Goal: Task Accomplishment & Management: Manage account settings

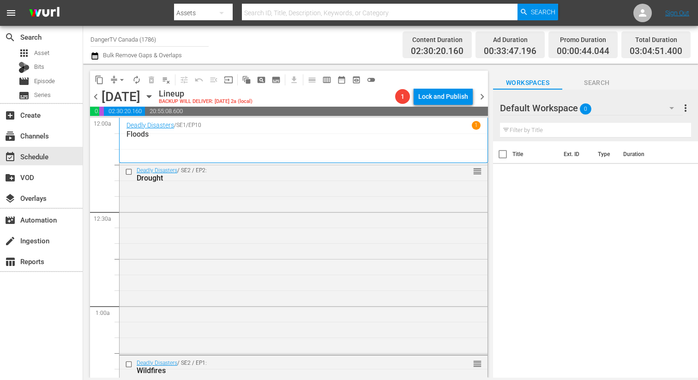
scroll to position [494, 0]
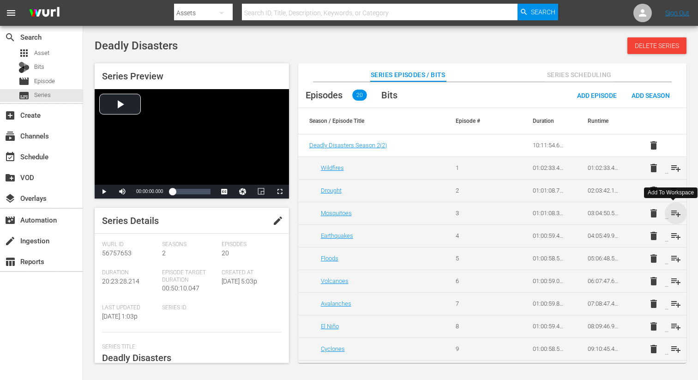
click at [672, 212] on span "playlist_add" at bounding box center [675, 213] width 11 height 11
click at [671, 233] on span "playlist_add" at bounding box center [675, 235] width 11 height 11
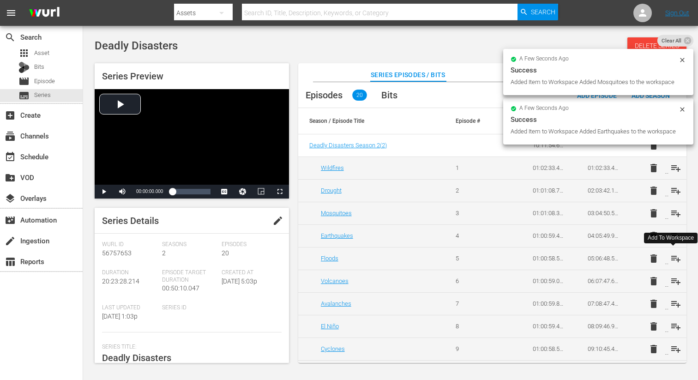
click at [673, 261] on span "playlist_add" at bounding box center [675, 258] width 11 height 11
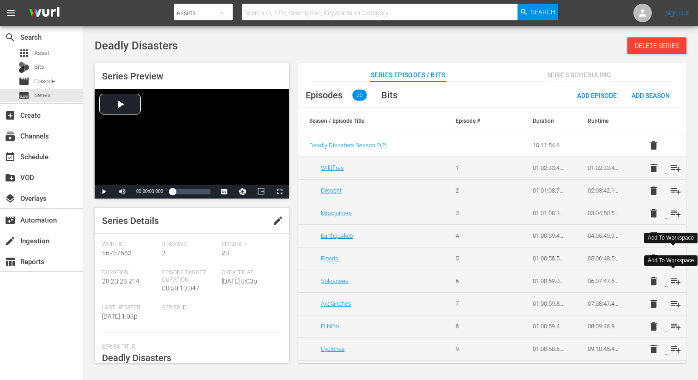
click at [676, 281] on span "playlist_add" at bounding box center [675, 280] width 11 height 11
click at [673, 308] on span "playlist_add" at bounding box center [675, 303] width 11 height 11
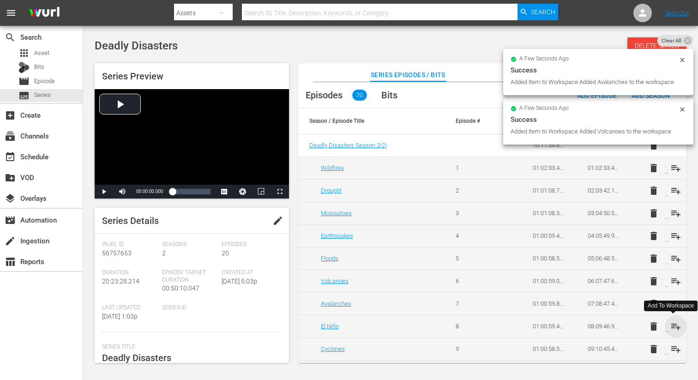
click at [671, 327] on span "playlist_add" at bounding box center [675, 326] width 11 height 11
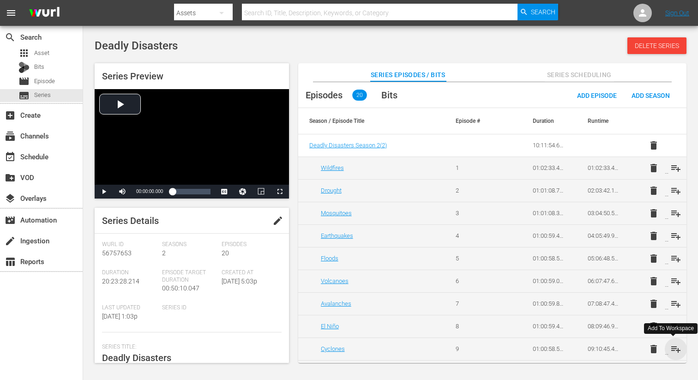
click at [673, 347] on span "playlist_add" at bounding box center [675, 348] width 11 height 11
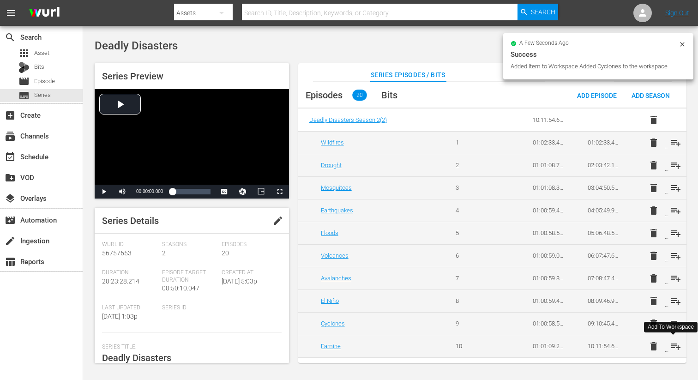
click at [673, 347] on span "playlist_add" at bounding box center [675, 346] width 11 height 11
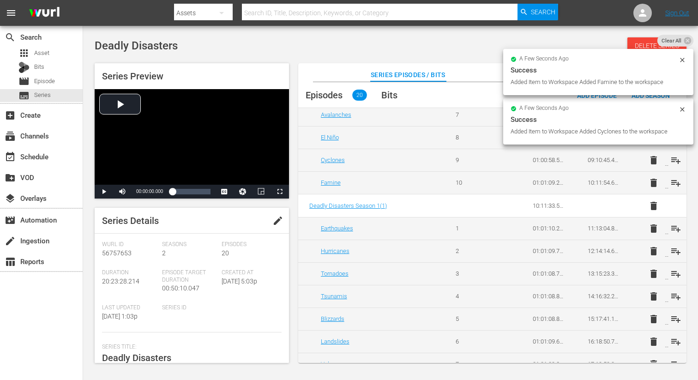
scroll to position [209, 0]
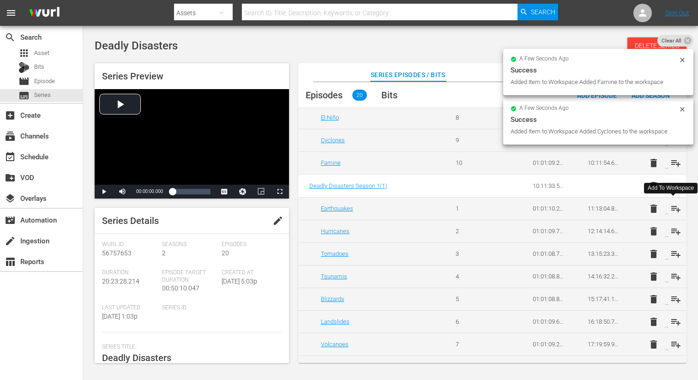
drag, startPoint x: 673, startPoint y: 209, endPoint x: 674, endPoint y: 218, distance: 8.8
click at [673, 209] on span "playlist_add" at bounding box center [675, 208] width 11 height 11
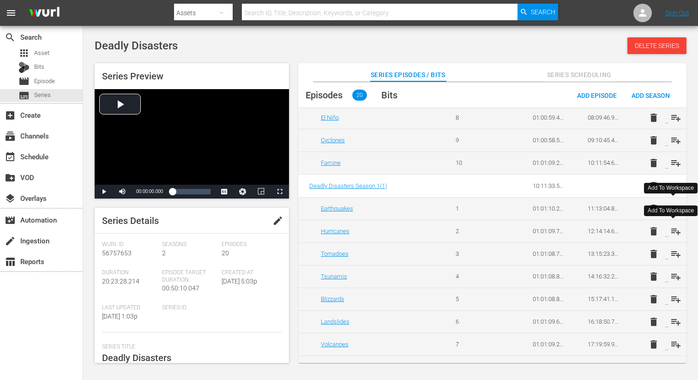
click at [675, 232] on span "playlist_add" at bounding box center [675, 231] width 11 height 11
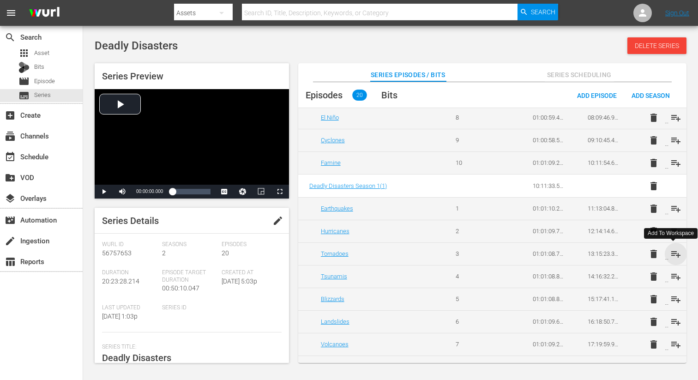
click at [675, 256] on span "playlist_add" at bounding box center [675, 253] width 11 height 11
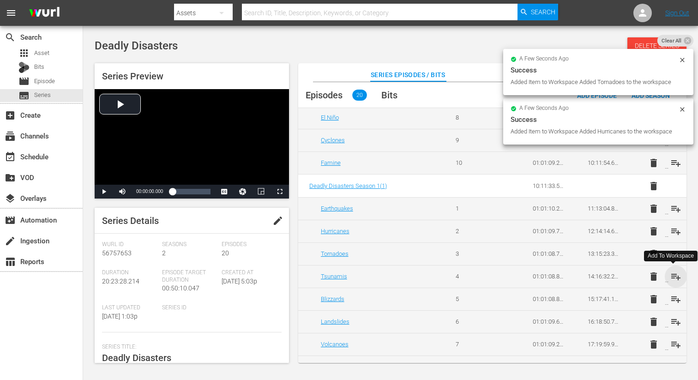
click at [677, 275] on span "playlist_add" at bounding box center [675, 276] width 11 height 11
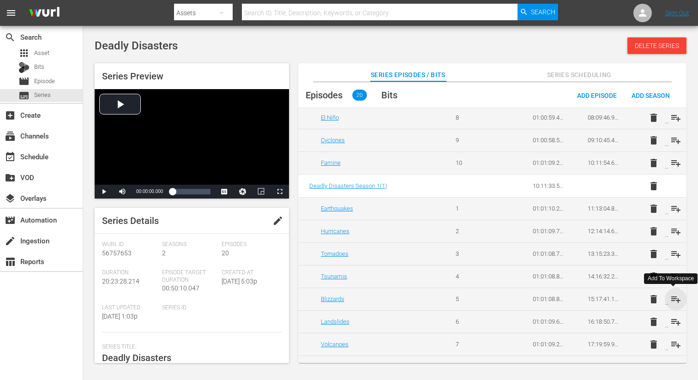
click at [675, 298] on span "playlist_add" at bounding box center [675, 298] width 11 height 11
click at [672, 323] on span "playlist_add" at bounding box center [675, 321] width 11 height 11
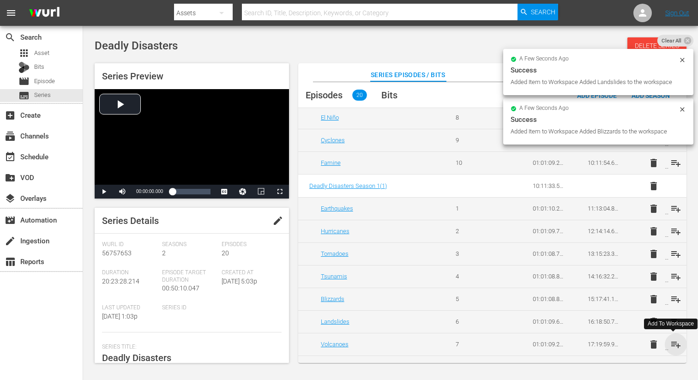
click at [674, 343] on span "playlist_add" at bounding box center [675, 344] width 11 height 11
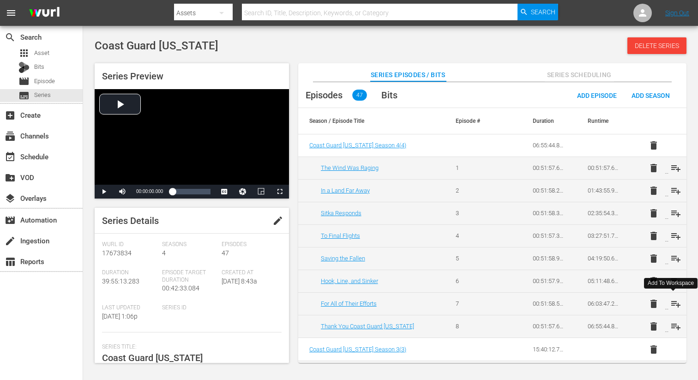
scroll to position [68, 0]
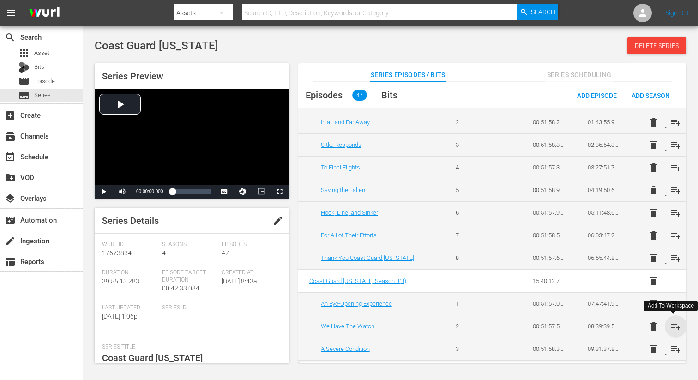
click at [670, 328] on span "playlist_add" at bounding box center [675, 326] width 11 height 11
click at [672, 347] on span "playlist_add" at bounding box center [675, 348] width 11 height 11
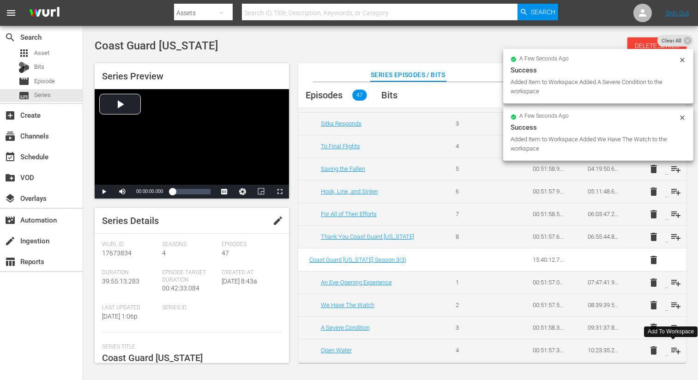
scroll to position [94, 0]
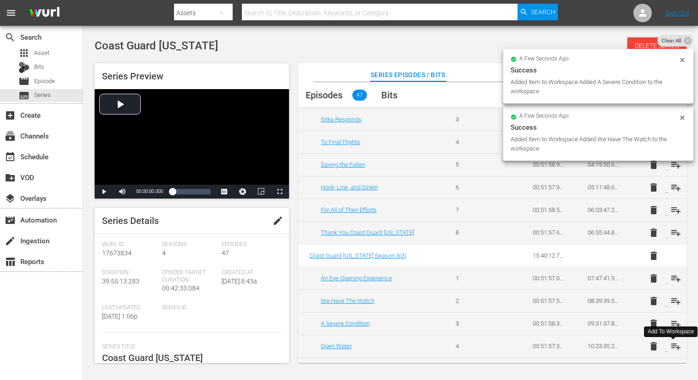
click at [672, 347] on span "playlist_add" at bounding box center [675, 346] width 11 height 11
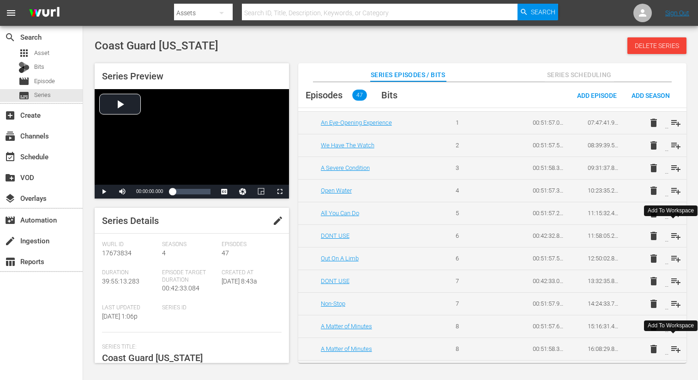
scroll to position [254, 0]
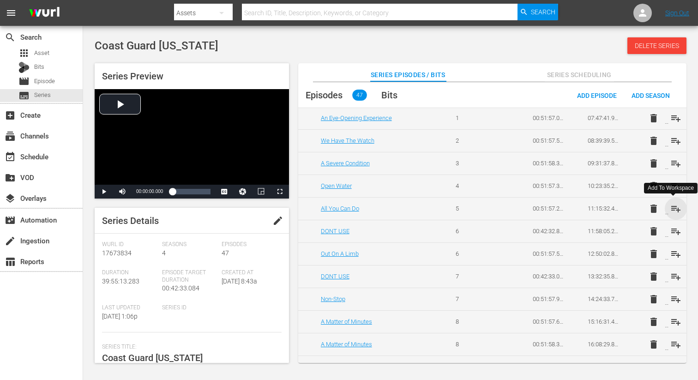
click at [675, 206] on span "playlist_add" at bounding box center [675, 208] width 11 height 11
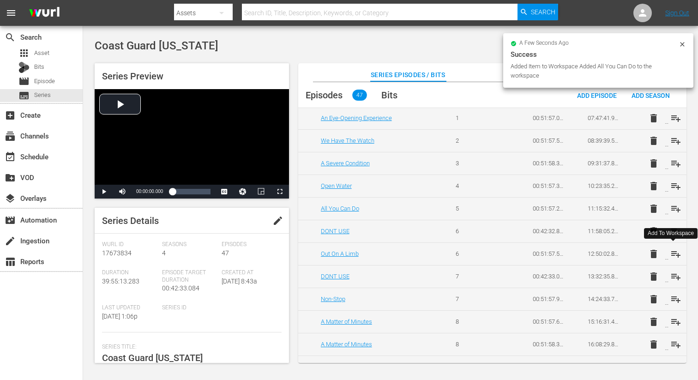
click at [672, 254] on span "playlist_add" at bounding box center [675, 253] width 11 height 11
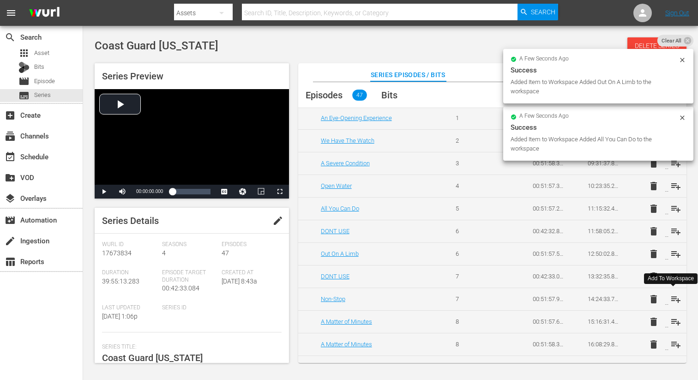
click at [670, 300] on span "playlist_add" at bounding box center [675, 298] width 11 height 11
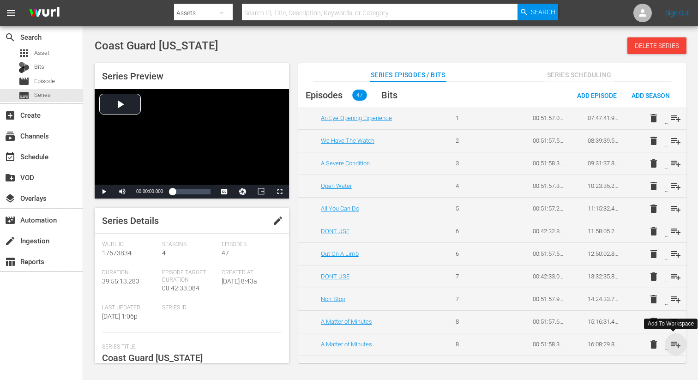
click at [675, 346] on span "playlist_add" at bounding box center [675, 344] width 11 height 11
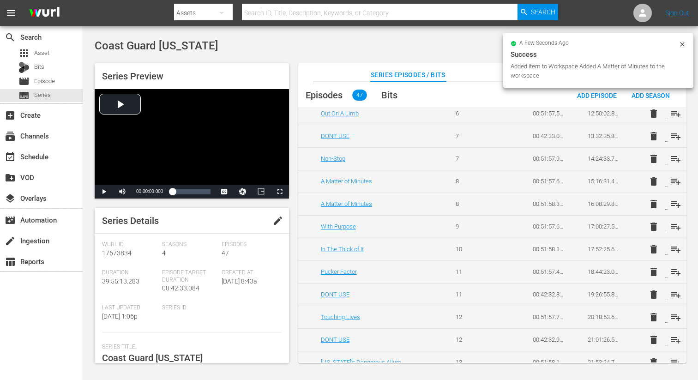
scroll to position [395, 0]
click at [674, 227] on span "playlist_add" at bounding box center [675, 225] width 11 height 11
click at [672, 249] on span "playlist_add" at bounding box center [675, 248] width 11 height 11
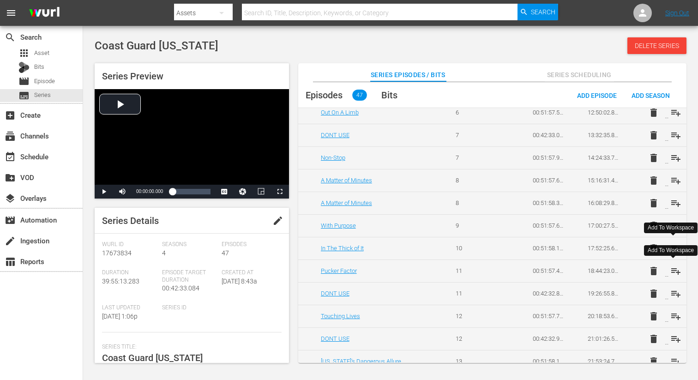
click at [676, 272] on span "playlist_add" at bounding box center [675, 270] width 11 height 11
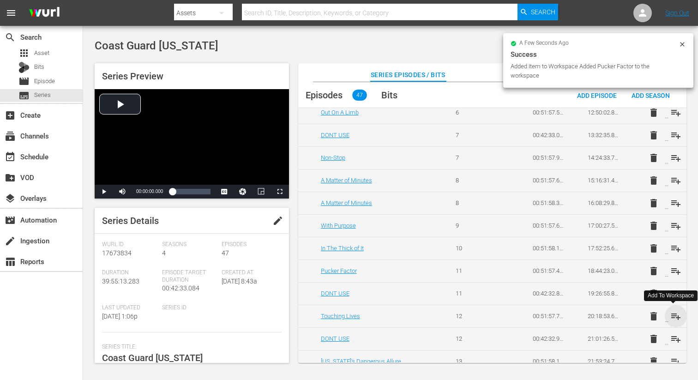
click at [672, 315] on span "playlist_add" at bounding box center [675, 316] width 11 height 11
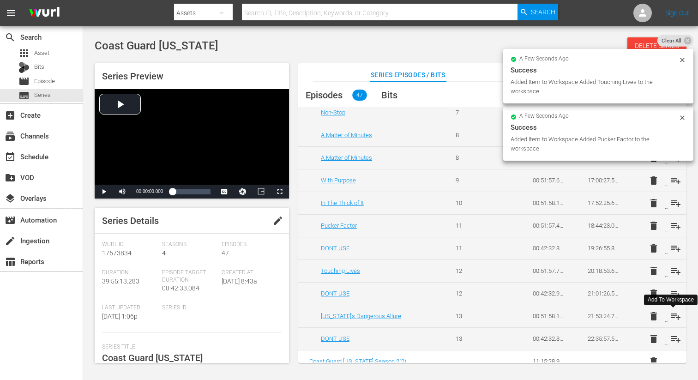
scroll to position [442, 0]
click at [672, 313] on span "playlist_add" at bounding box center [675, 314] width 11 height 11
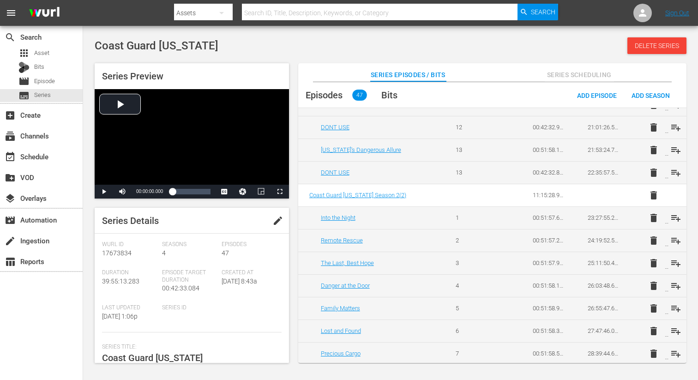
scroll to position [621, 0]
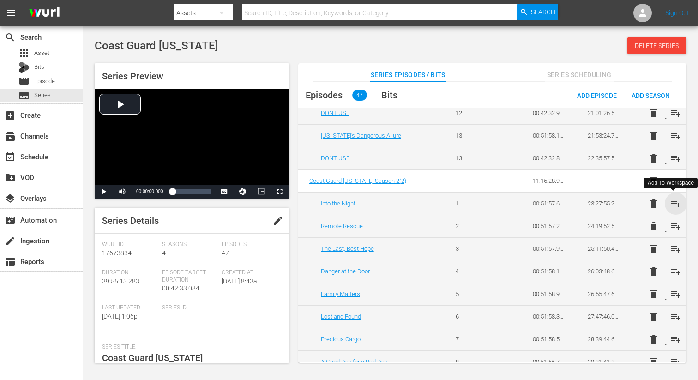
click at [677, 204] on span "playlist_add" at bounding box center [675, 203] width 11 height 11
click at [675, 225] on span "playlist_add" at bounding box center [675, 226] width 11 height 11
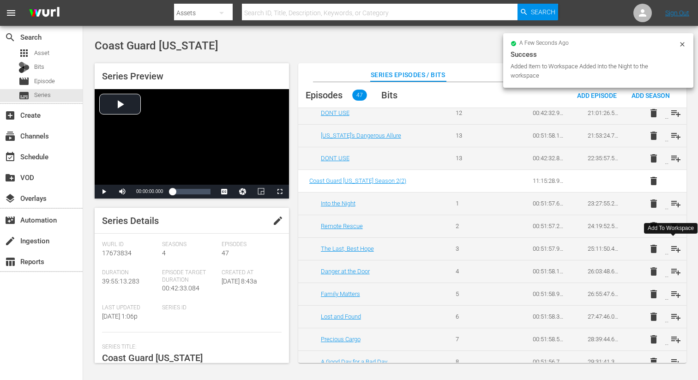
click at [671, 249] on span "playlist_add" at bounding box center [675, 248] width 11 height 11
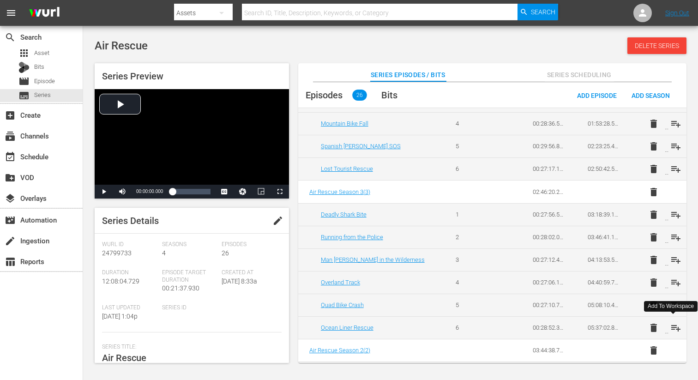
scroll to position [114, 0]
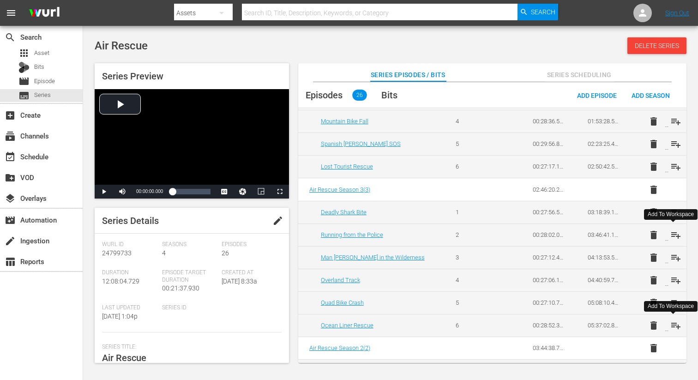
click at [675, 233] on span "playlist_add" at bounding box center [675, 234] width 11 height 11
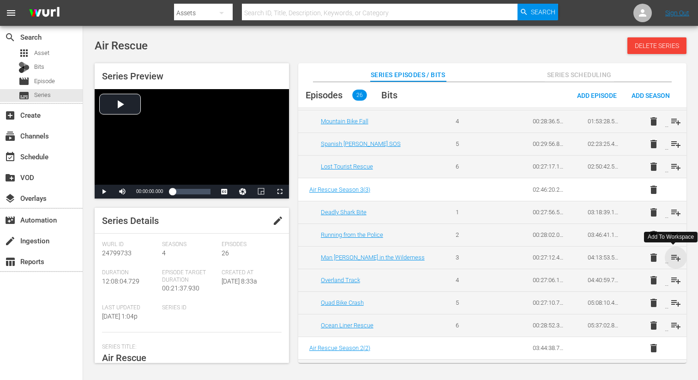
click at [673, 255] on span "playlist_add" at bounding box center [675, 257] width 11 height 11
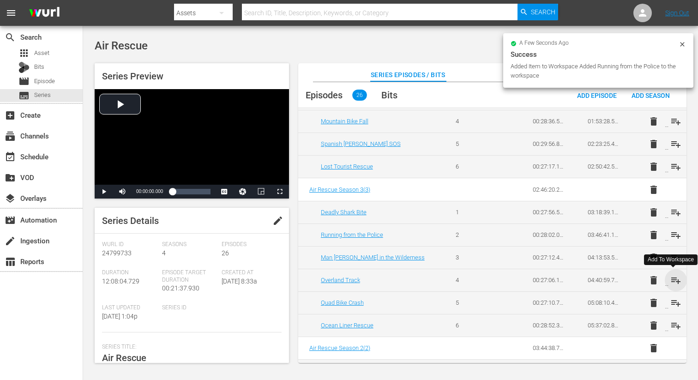
click at [673, 283] on span "playlist_add" at bounding box center [675, 280] width 11 height 11
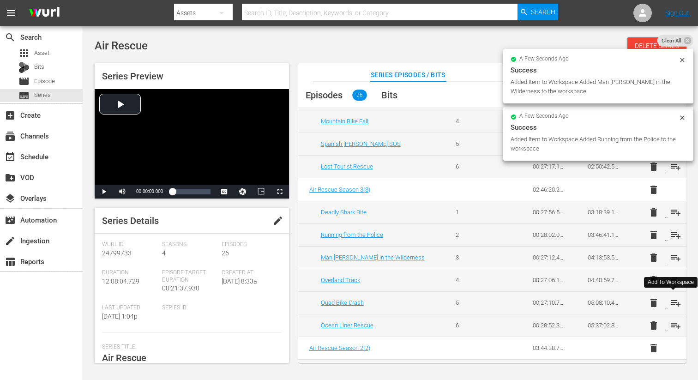
drag, startPoint x: 673, startPoint y: 304, endPoint x: 672, endPoint y: 299, distance: 4.7
click at [673, 304] on span "playlist_add" at bounding box center [675, 302] width 11 height 11
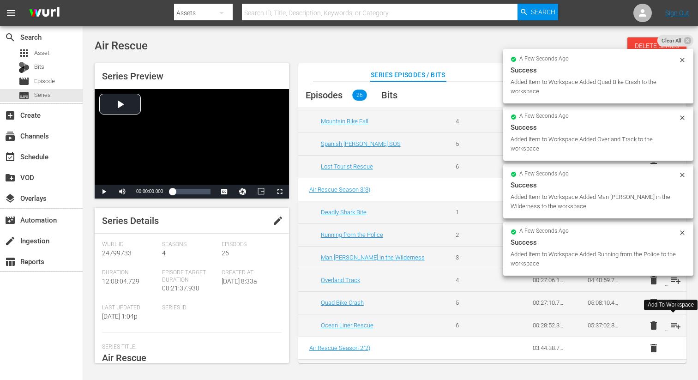
click at [673, 324] on span "playlist_add" at bounding box center [675, 325] width 11 height 11
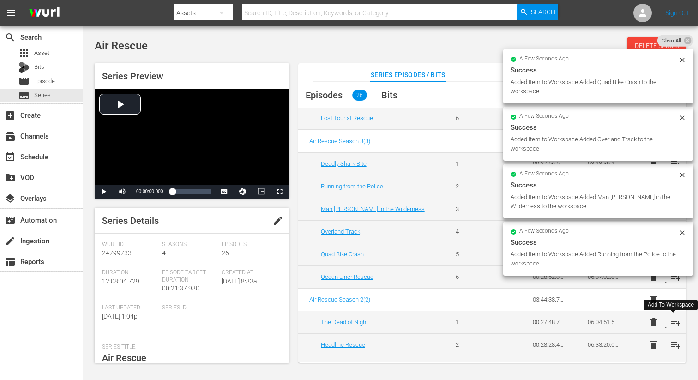
scroll to position [180, 0]
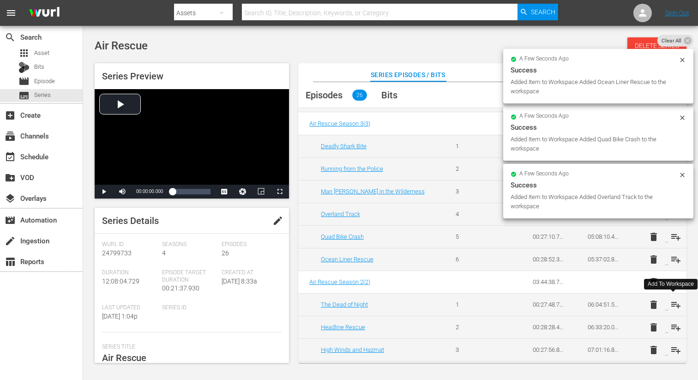
click at [675, 305] on span "playlist_add" at bounding box center [675, 304] width 11 height 11
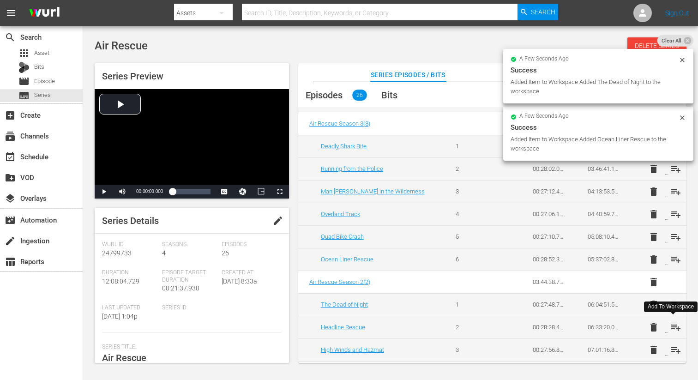
click at [673, 328] on span "playlist_add" at bounding box center [675, 327] width 11 height 11
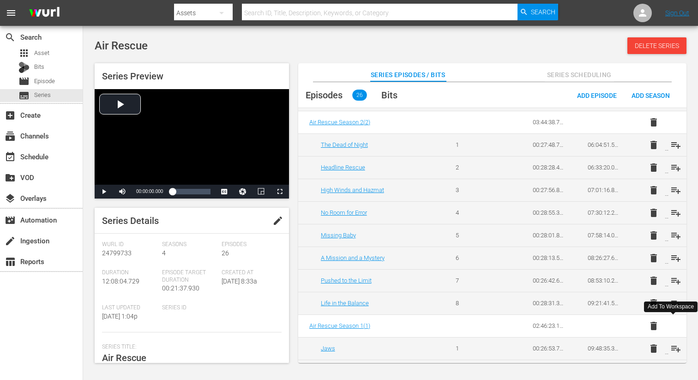
scroll to position [352, 0]
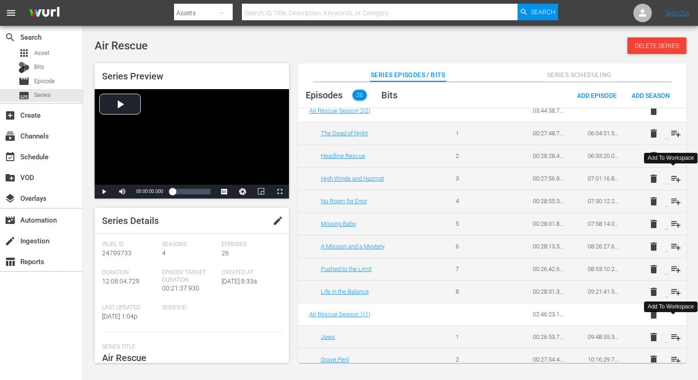
click at [673, 179] on span "playlist_add" at bounding box center [675, 178] width 11 height 11
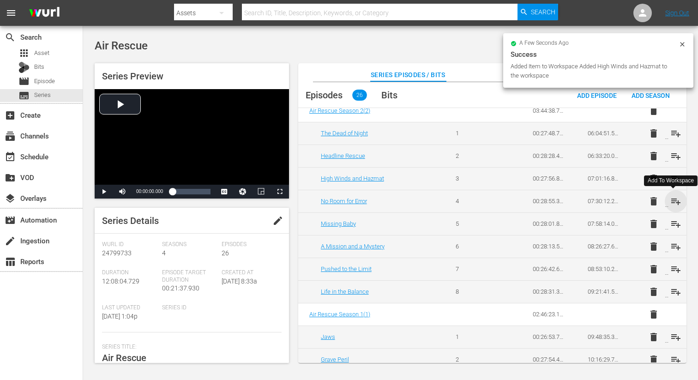
click at [676, 200] on span "playlist_add" at bounding box center [675, 201] width 11 height 11
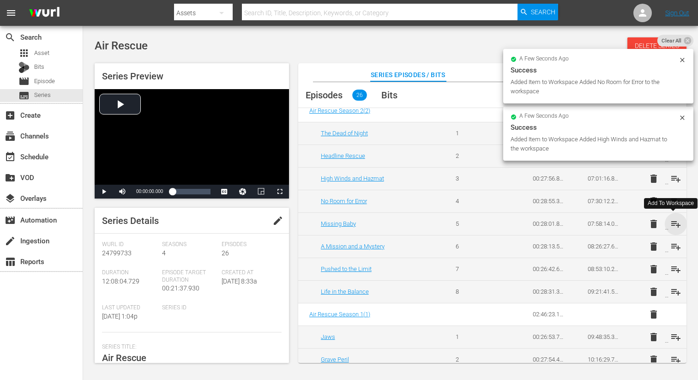
click at [673, 227] on span "playlist_add" at bounding box center [675, 223] width 11 height 11
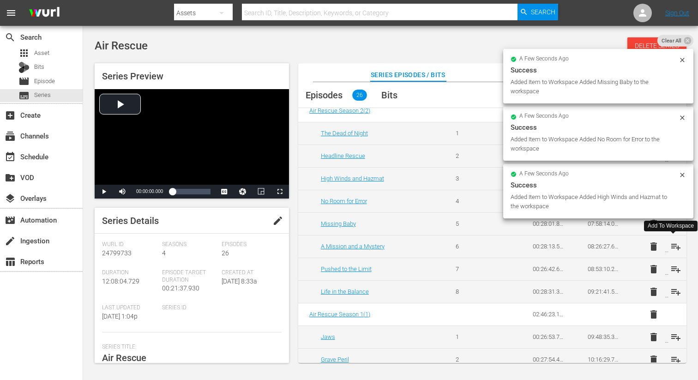
click at [671, 245] on span "playlist_add" at bounding box center [675, 246] width 11 height 11
click at [672, 270] on span "playlist_add" at bounding box center [675, 268] width 11 height 11
click at [671, 291] on span "playlist_add" at bounding box center [675, 291] width 11 height 11
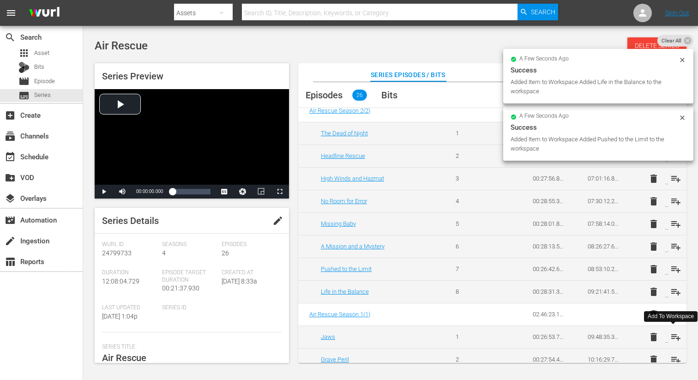
click at [673, 337] on span "playlist_add" at bounding box center [675, 336] width 11 height 11
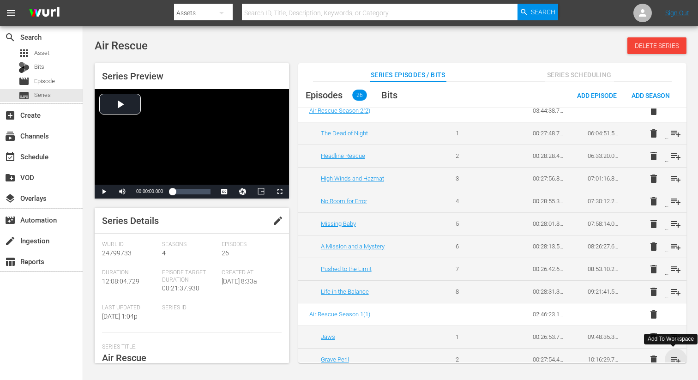
click at [675, 356] on span "playlist_add" at bounding box center [675, 359] width 11 height 11
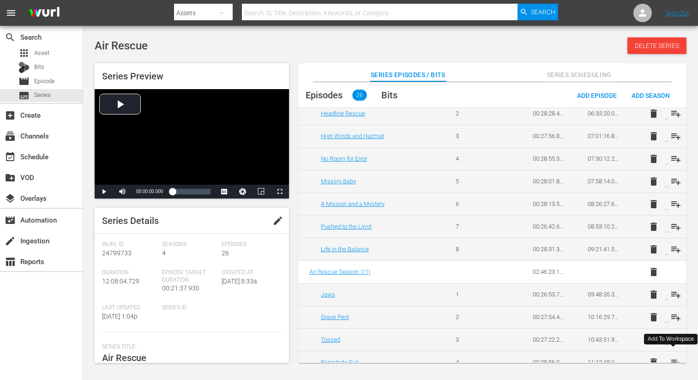
scroll to position [451, 0]
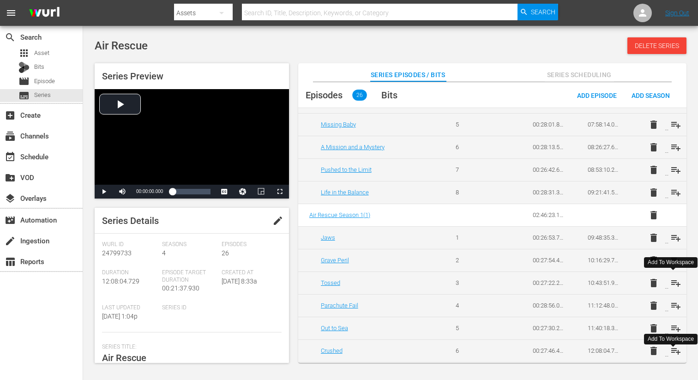
drag, startPoint x: 673, startPoint y: 284, endPoint x: 670, endPoint y: 302, distance: 18.1
click at [673, 284] on span "playlist_add" at bounding box center [675, 282] width 11 height 11
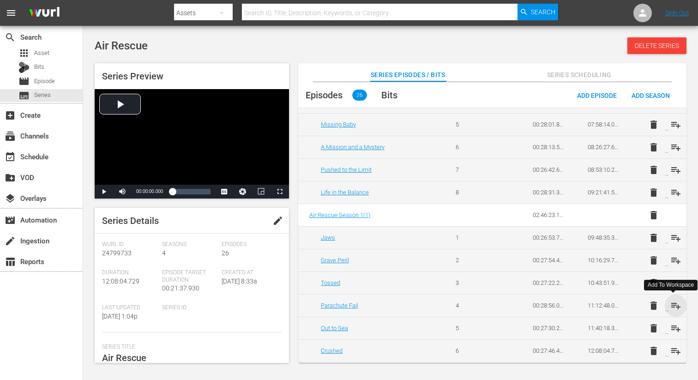
click at [674, 306] on span "playlist_add" at bounding box center [675, 305] width 11 height 11
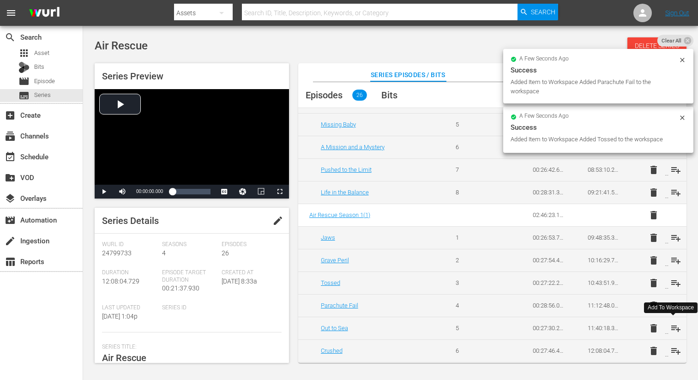
drag, startPoint x: 677, startPoint y: 326, endPoint x: 673, endPoint y: 335, distance: 9.5
click at [677, 326] on span "playlist_add" at bounding box center [675, 328] width 11 height 11
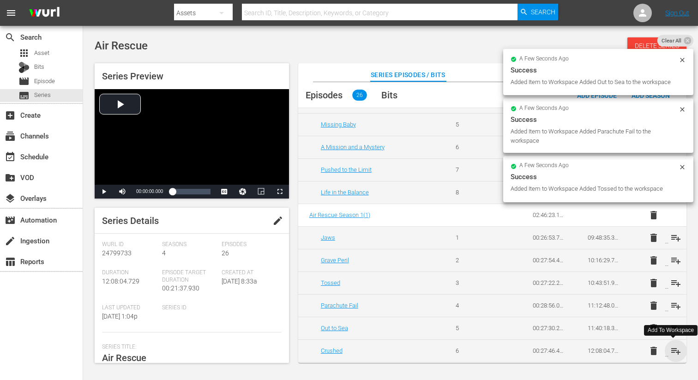
click at [672, 349] on span "playlist_add" at bounding box center [675, 350] width 11 height 11
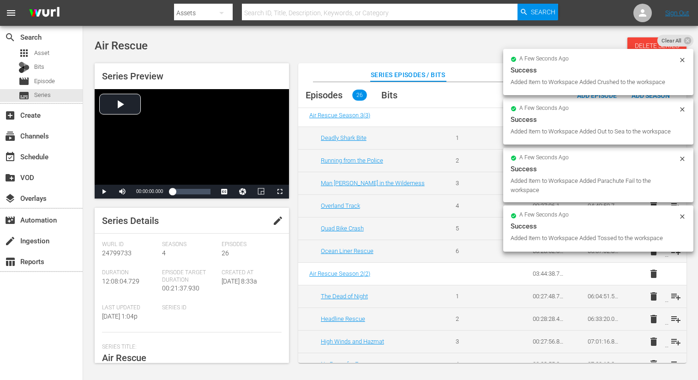
scroll to position [0, 0]
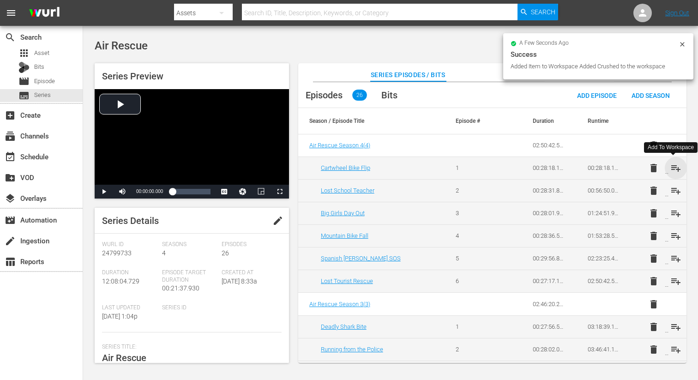
drag, startPoint x: 675, startPoint y: 169, endPoint x: 675, endPoint y: 187, distance: 18.0
click at [675, 169] on span "playlist_add" at bounding box center [675, 167] width 11 height 11
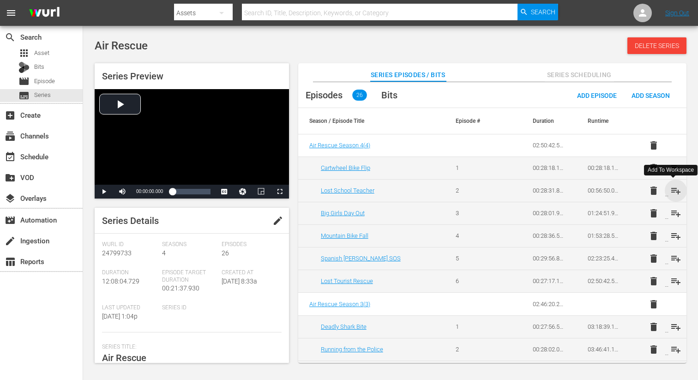
click at [673, 191] on span "playlist_add" at bounding box center [675, 190] width 11 height 11
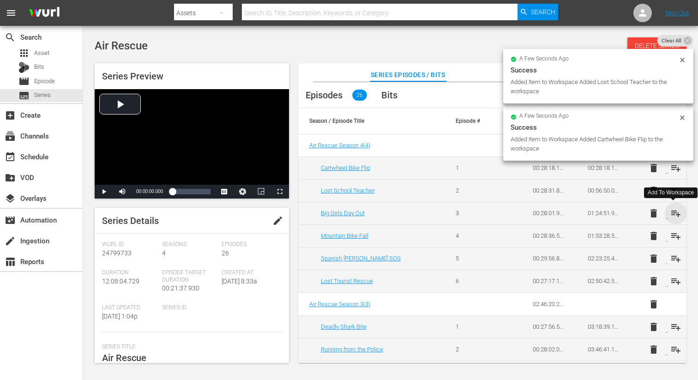
click at [671, 214] on span "playlist_add" at bounding box center [675, 213] width 11 height 11
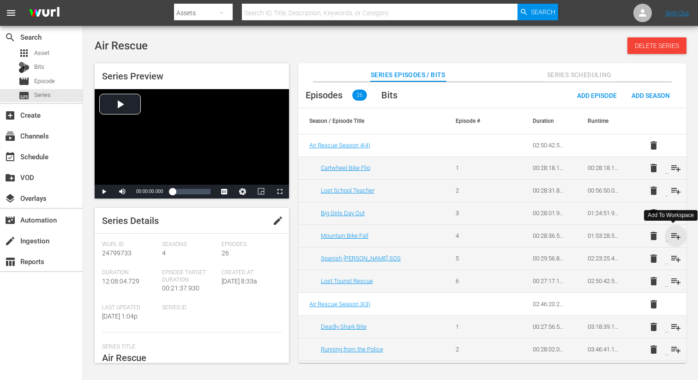
click at [675, 237] on span "playlist_add" at bounding box center [675, 235] width 11 height 11
drag, startPoint x: 672, startPoint y: 255, endPoint x: 673, endPoint y: 266, distance: 11.1
click at [672, 256] on span "playlist_add" at bounding box center [675, 258] width 11 height 11
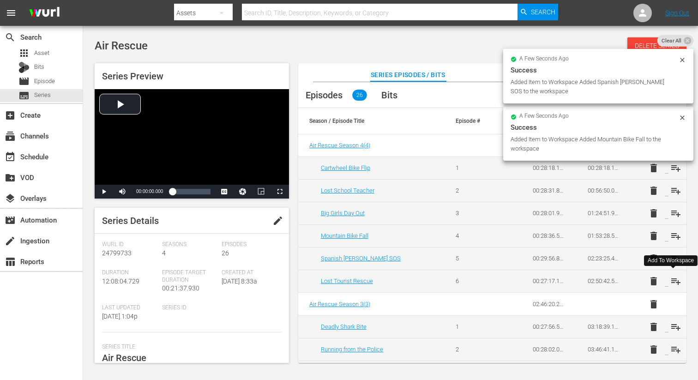
click at [673, 277] on span "playlist_add" at bounding box center [675, 280] width 11 height 11
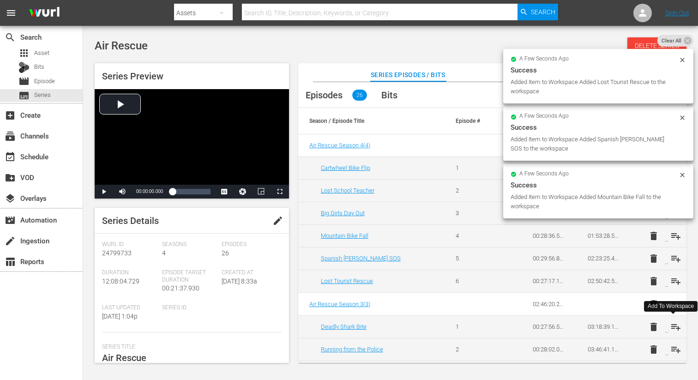
click at [674, 324] on span "playlist_add" at bounding box center [675, 326] width 11 height 11
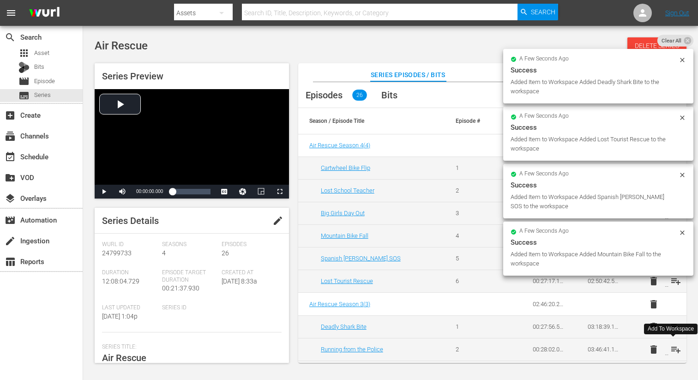
click at [673, 348] on span "playlist_add" at bounding box center [675, 349] width 11 height 11
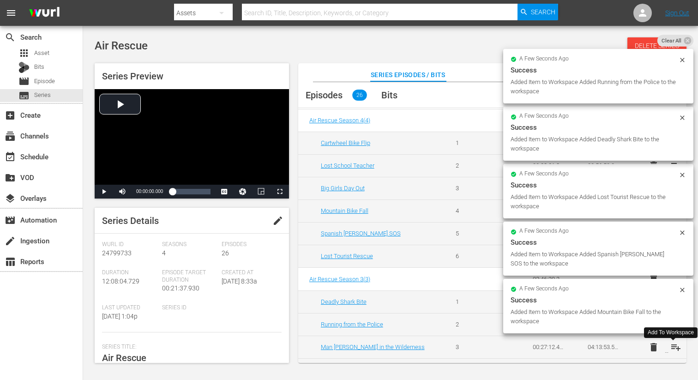
scroll to position [30, 0]
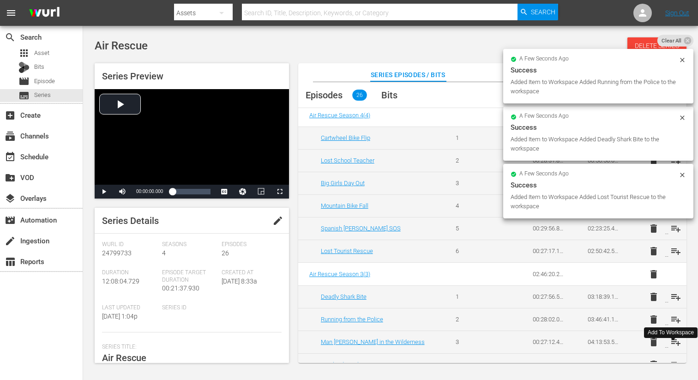
click at [674, 344] on span "playlist_add" at bounding box center [675, 341] width 11 height 11
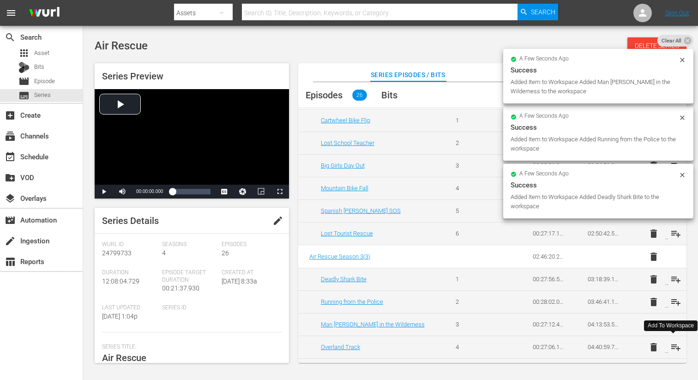
scroll to position [55, 0]
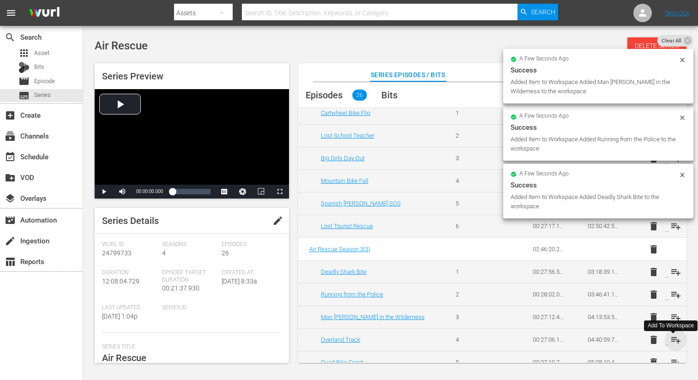
click at [674, 339] on span "playlist_add" at bounding box center [675, 339] width 11 height 11
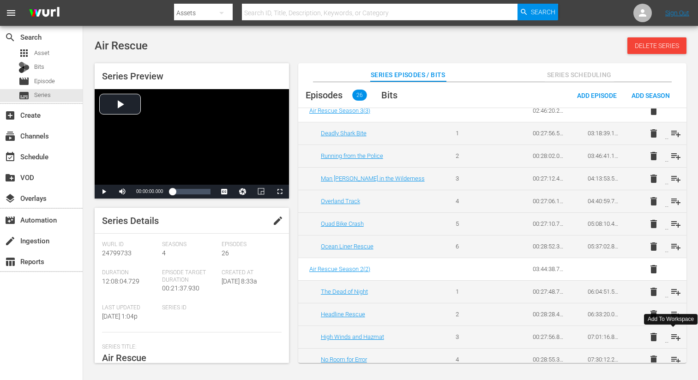
scroll to position [194, 0]
click at [672, 221] on span "playlist_add" at bounding box center [675, 222] width 11 height 11
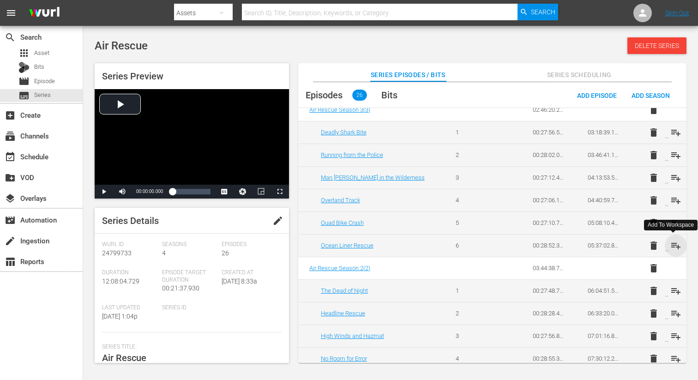
click at [672, 244] on span "playlist_add" at bounding box center [675, 245] width 11 height 11
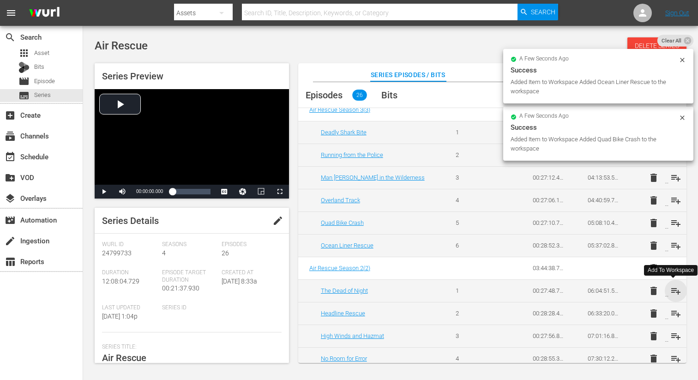
click at [674, 292] on span "playlist_add" at bounding box center [675, 290] width 11 height 11
click at [676, 311] on span "playlist_add" at bounding box center [675, 313] width 11 height 11
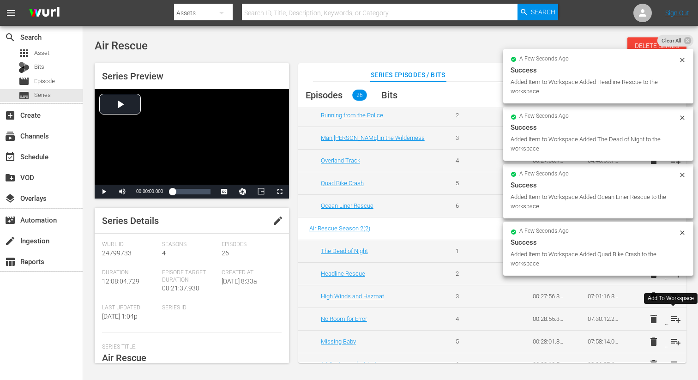
scroll to position [234, 0]
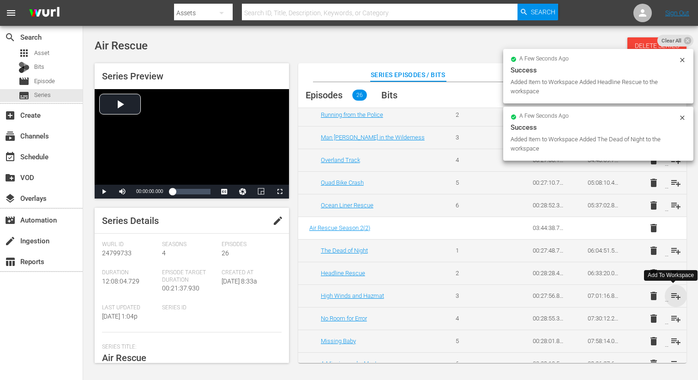
click at [674, 299] on span "playlist_add" at bounding box center [675, 295] width 11 height 11
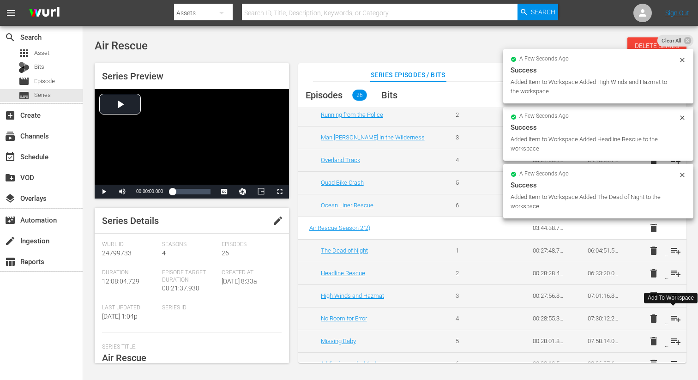
click at [672, 321] on span "playlist_add" at bounding box center [675, 318] width 11 height 11
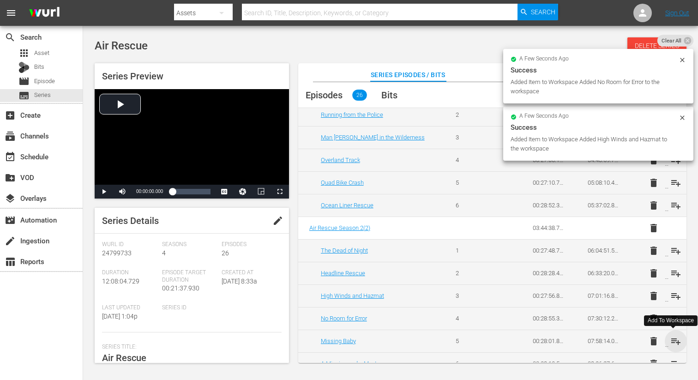
click at [671, 341] on span "playlist_add" at bounding box center [675, 340] width 11 height 11
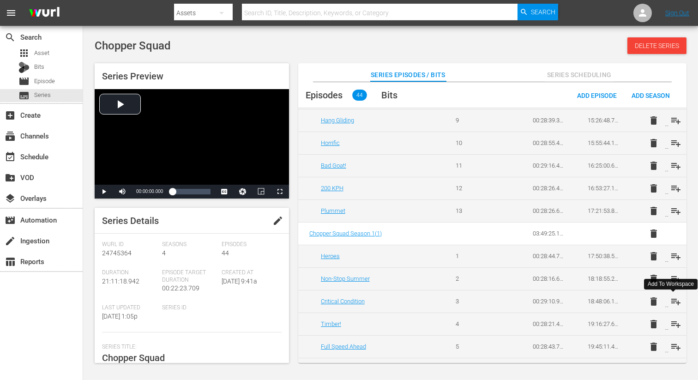
scroll to position [832, 0]
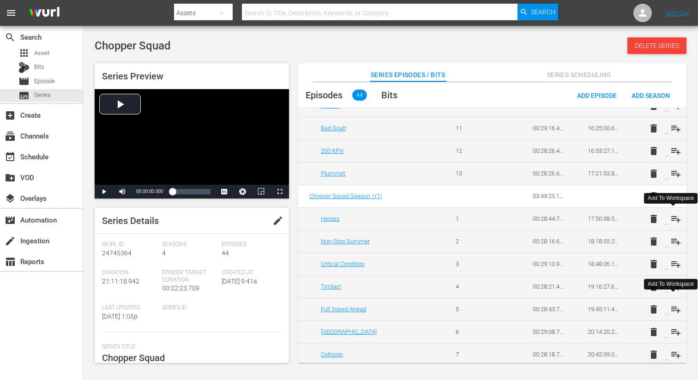
click at [676, 220] on span "playlist_add" at bounding box center [675, 218] width 11 height 11
click at [670, 242] on span "playlist_add" at bounding box center [675, 241] width 11 height 11
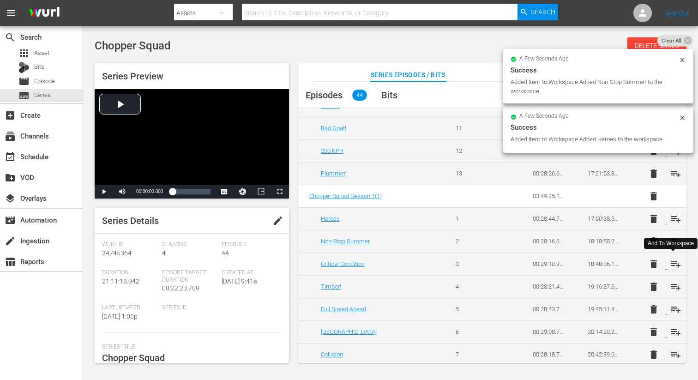
drag, startPoint x: 671, startPoint y: 261, endPoint x: 671, endPoint y: 267, distance: 6.5
click at [671, 261] on span "playlist_add" at bounding box center [675, 263] width 11 height 11
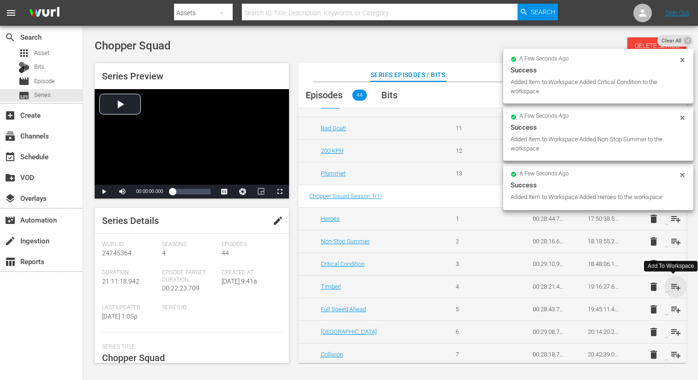
click at [670, 283] on span "playlist_add" at bounding box center [675, 286] width 11 height 11
click at [672, 309] on span "playlist_add" at bounding box center [675, 309] width 11 height 11
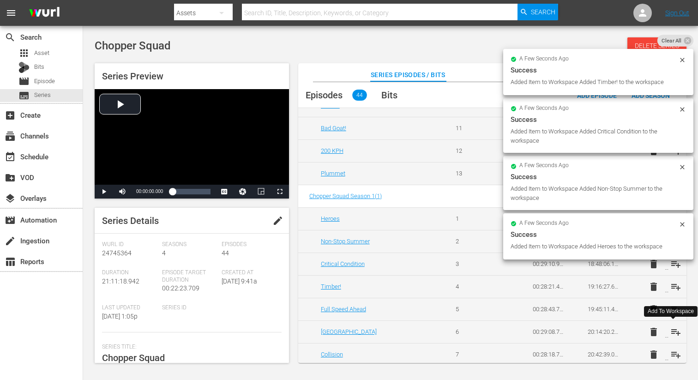
click at [671, 331] on span "playlist_add" at bounding box center [675, 331] width 11 height 11
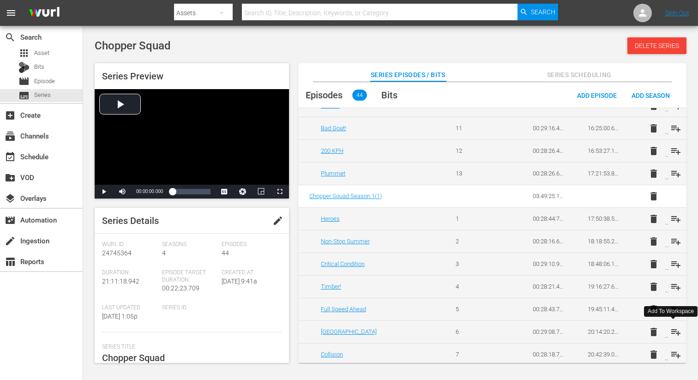
scroll to position [858, 0]
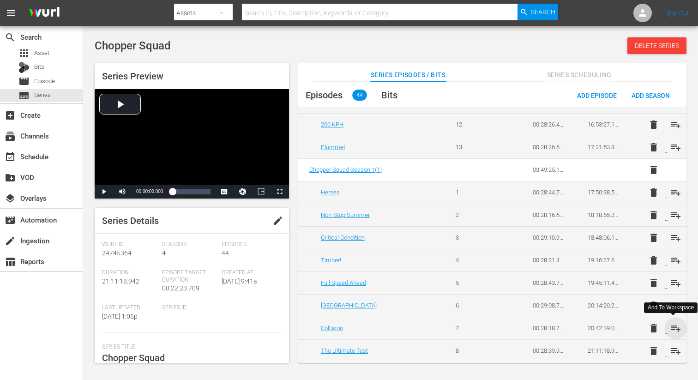
click at [671, 327] on span "playlist_add" at bounding box center [675, 328] width 11 height 11
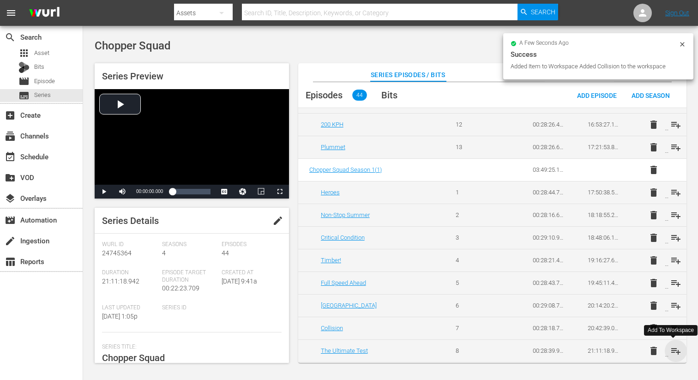
click at [675, 349] on span "playlist_add" at bounding box center [675, 350] width 11 height 11
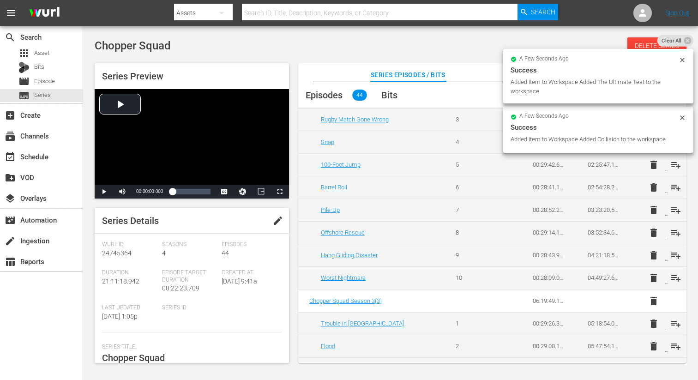
scroll to position [0, 0]
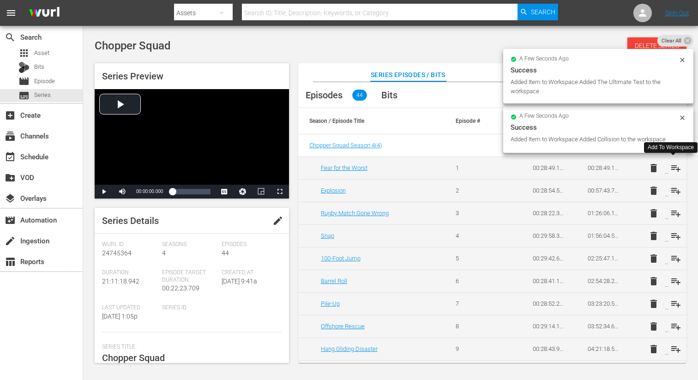
click at [674, 167] on span "playlist_add" at bounding box center [675, 167] width 11 height 11
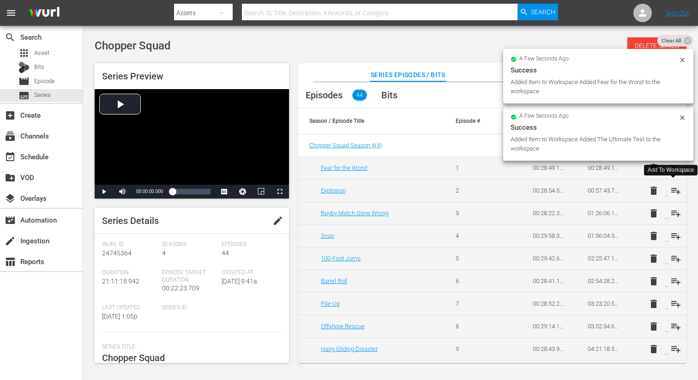
click at [673, 190] on span "playlist_add" at bounding box center [675, 190] width 11 height 11
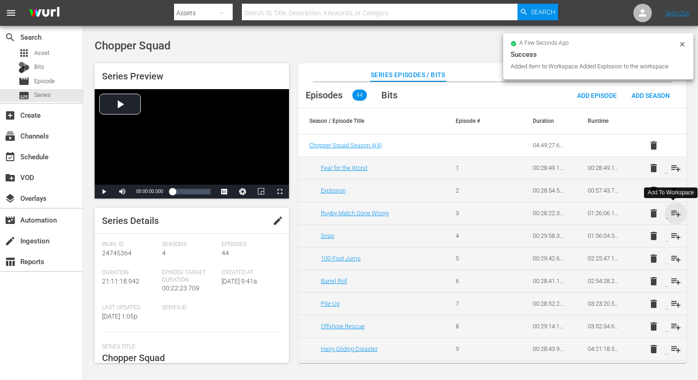
click at [672, 211] on span "playlist_add" at bounding box center [675, 213] width 11 height 11
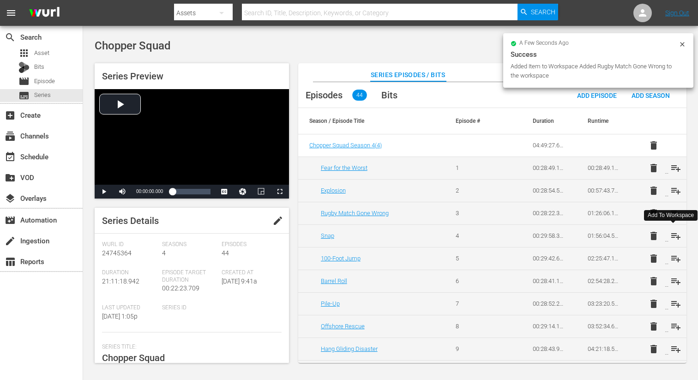
click at [673, 235] on span "playlist_add" at bounding box center [675, 235] width 11 height 11
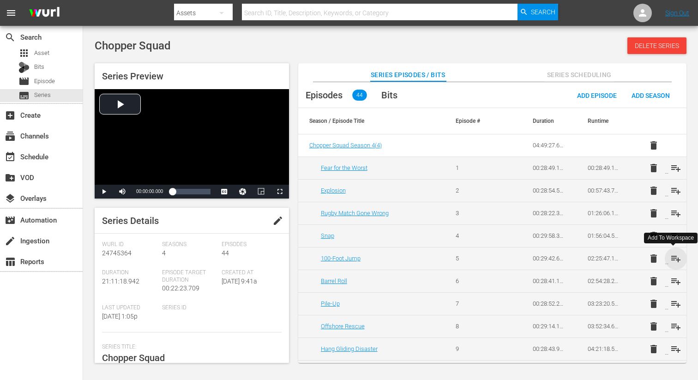
click at [672, 257] on span "playlist_add" at bounding box center [675, 258] width 11 height 11
drag, startPoint x: 670, startPoint y: 282, endPoint x: 671, endPoint y: 287, distance: 4.6
click at [670, 282] on span "playlist_add" at bounding box center [675, 280] width 11 height 11
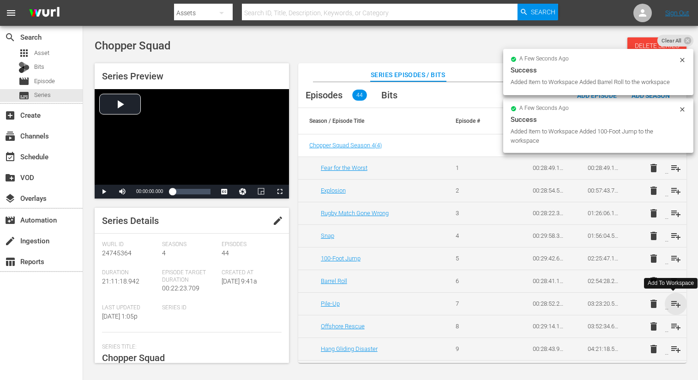
click at [672, 305] on span "playlist_add" at bounding box center [675, 303] width 11 height 11
click at [672, 327] on span "playlist_add" at bounding box center [675, 326] width 11 height 11
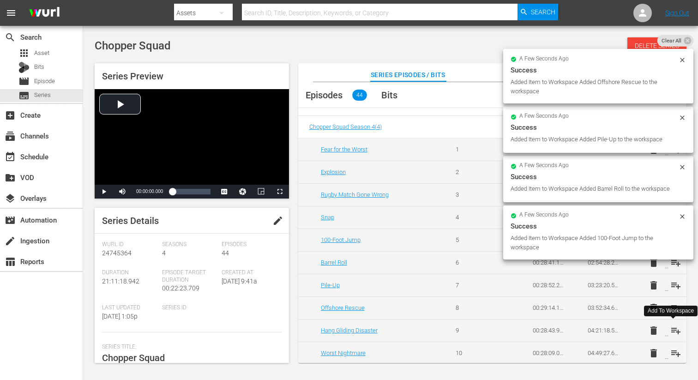
scroll to position [19, 0]
click at [674, 330] on span "playlist_add" at bounding box center [675, 329] width 11 height 11
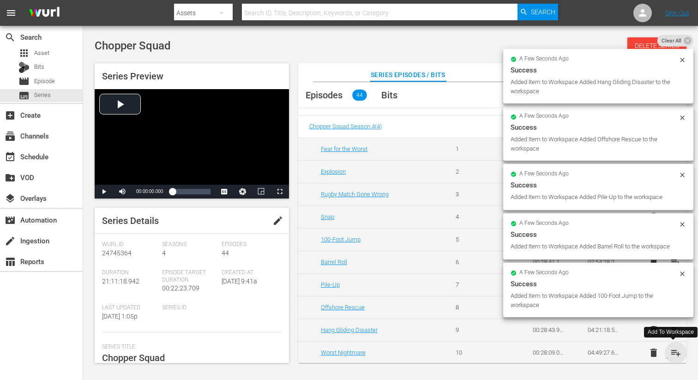
click at [671, 354] on span "playlist_add" at bounding box center [675, 352] width 11 height 11
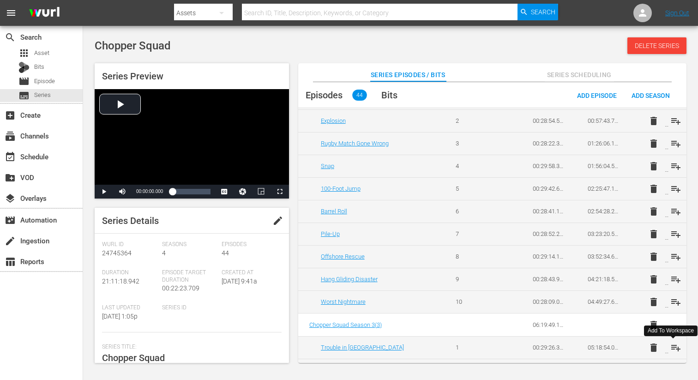
scroll to position [77, 0]
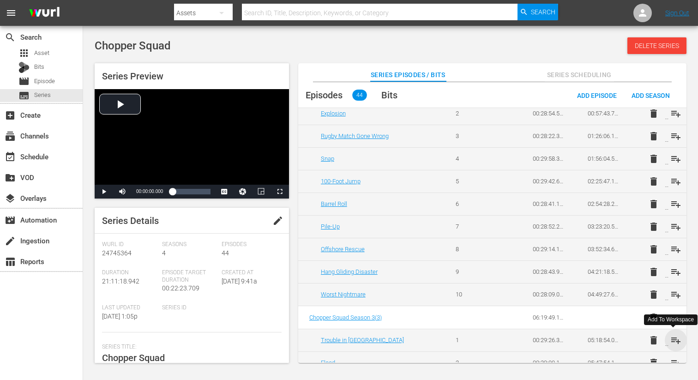
click at [673, 343] on span "playlist_add" at bounding box center [675, 340] width 11 height 11
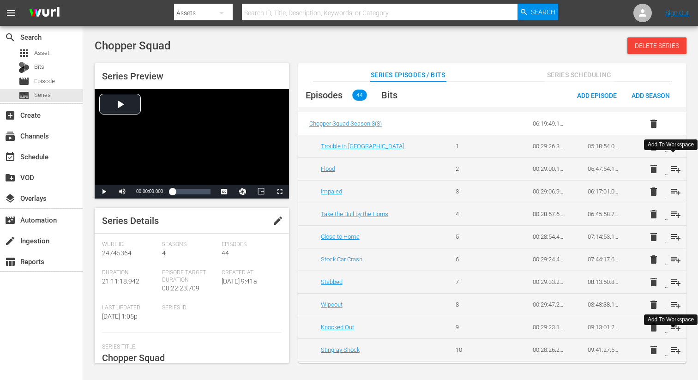
click at [673, 166] on span "playlist_add" at bounding box center [675, 168] width 11 height 11
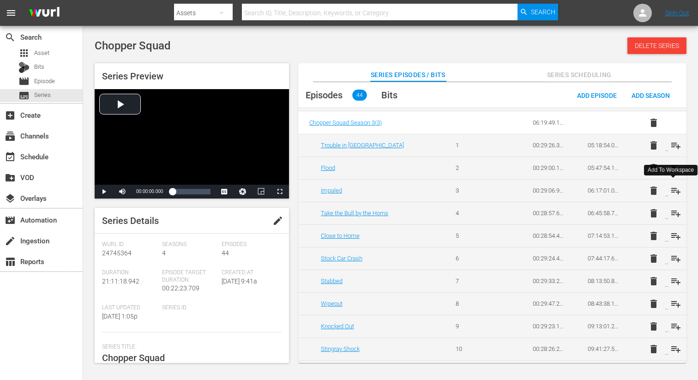
click at [671, 189] on span "playlist_add" at bounding box center [675, 190] width 11 height 11
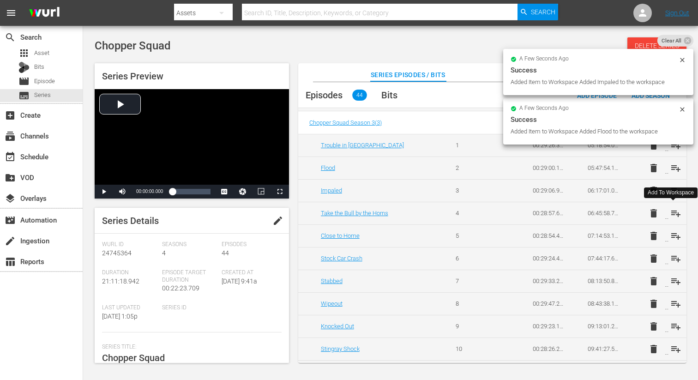
click at [671, 213] on span "playlist_add" at bounding box center [675, 213] width 11 height 11
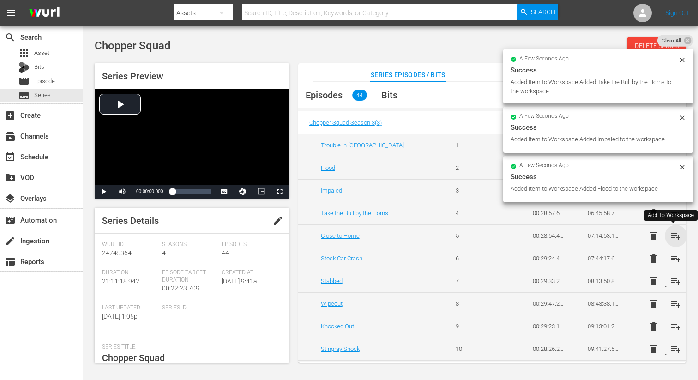
click at [673, 234] on span "playlist_add" at bounding box center [675, 235] width 11 height 11
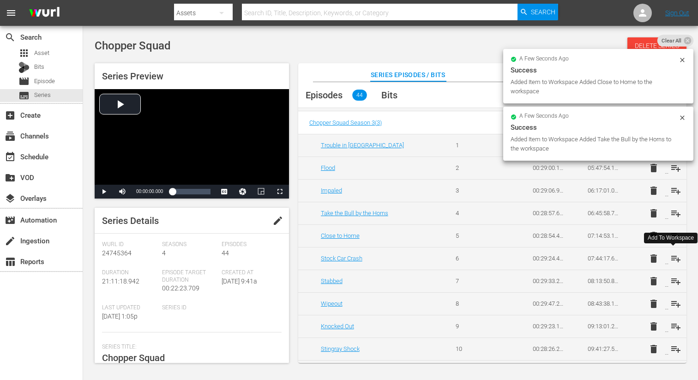
click at [675, 256] on span "playlist_add" at bounding box center [675, 258] width 11 height 11
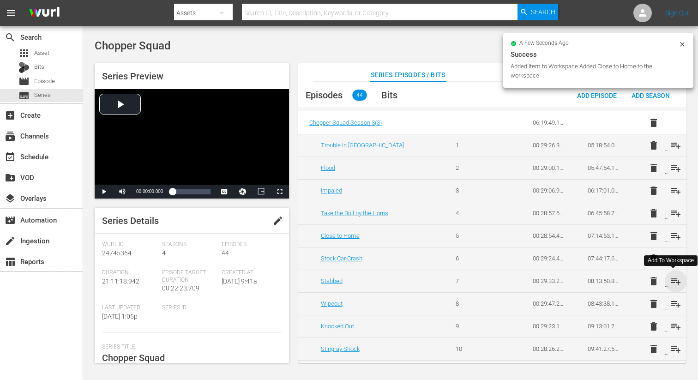
click at [674, 279] on span "playlist_add" at bounding box center [675, 280] width 11 height 11
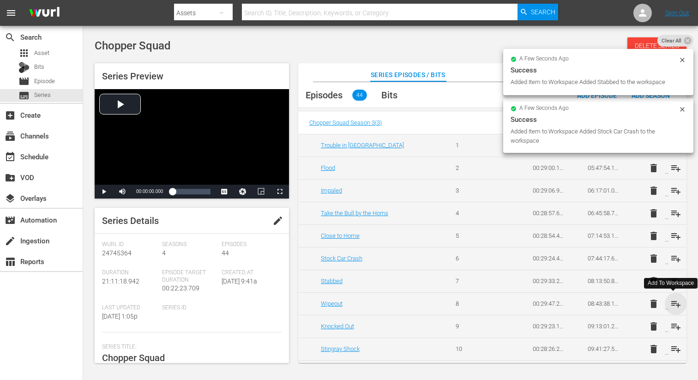
click at [673, 305] on span "playlist_add" at bounding box center [675, 303] width 11 height 11
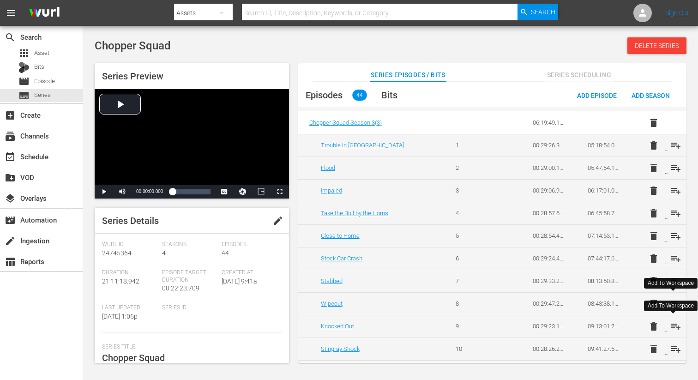
click at [673, 323] on span "playlist_add" at bounding box center [675, 326] width 11 height 11
click at [676, 348] on span "playlist_add" at bounding box center [675, 348] width 11 height 11
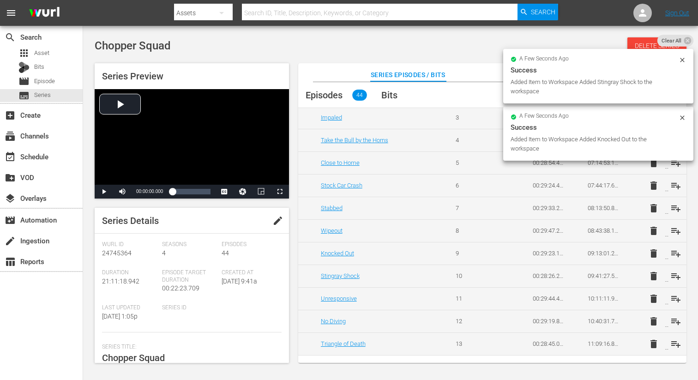
scroll to position [353, 0]
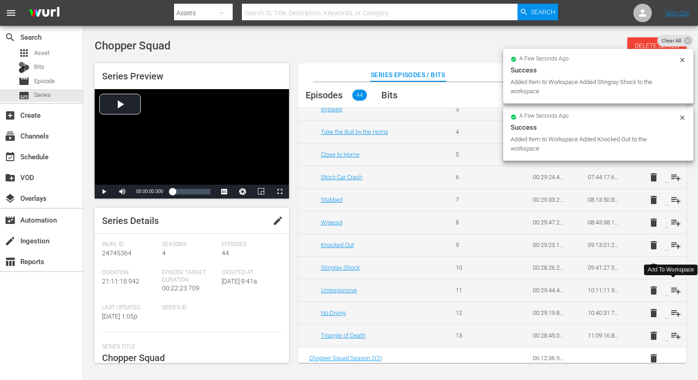
click at [672, 286] on span "playlist_add" at bounding box center [675, 290] width 11 height 11
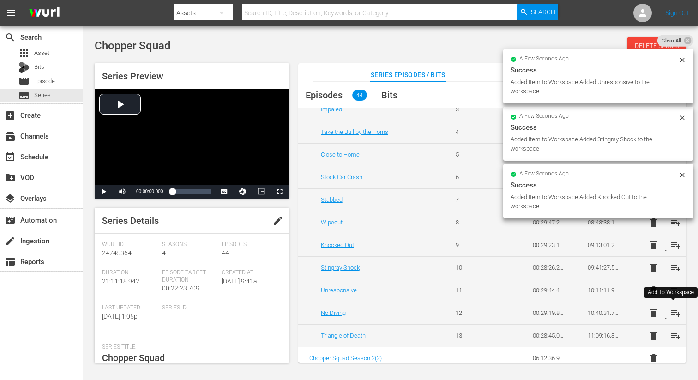
click at [673, 315] on span "playlist_add" at bounding box center [675, 312] width 11 height 11
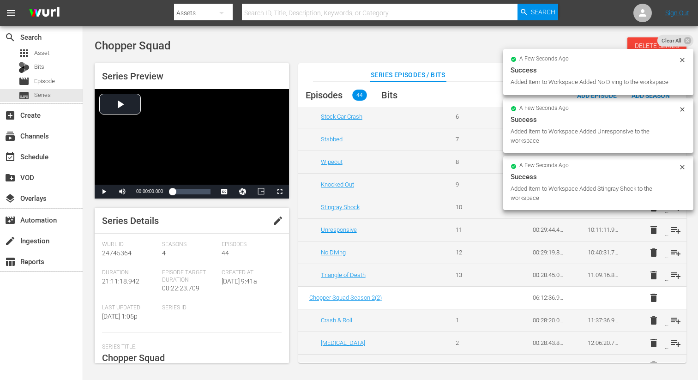
scroll to position [414, 0]
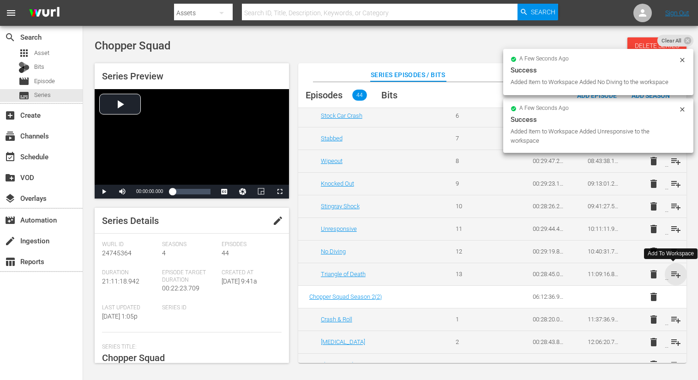
click at [672, 274] on span "playlist_add" at bounding box center [675, 274] width 11 height 11
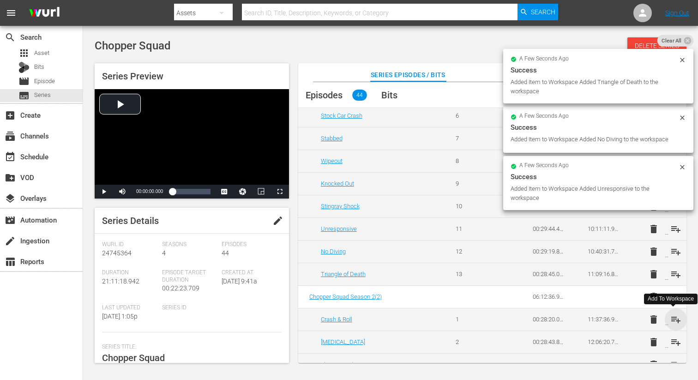
drag, startPoint x: 671, startPoint y: 321, endPoint x: 674, endPoint y: 334, distance: 13.3
click at [671, 321] on span "playlist_add" at bounding box center [675, 319] width 11 height 11
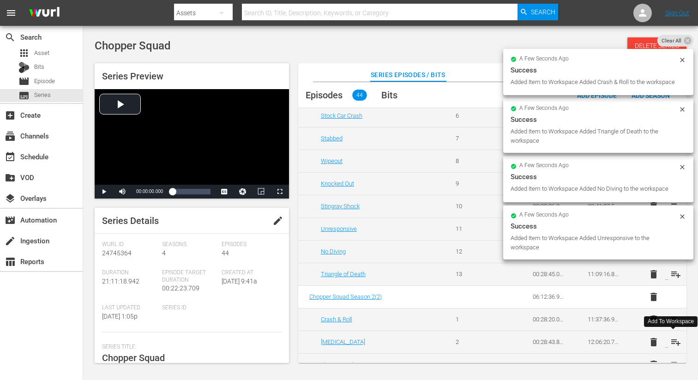
click at [675, 341] on span "playlist_add" at bounding box center [675, 341] width 11 height 11
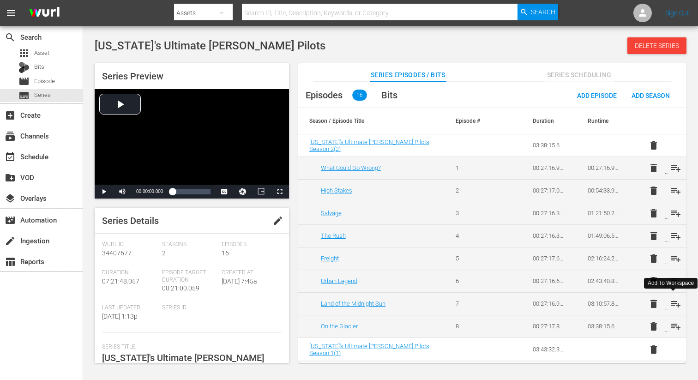
scroll to position [9, 0]
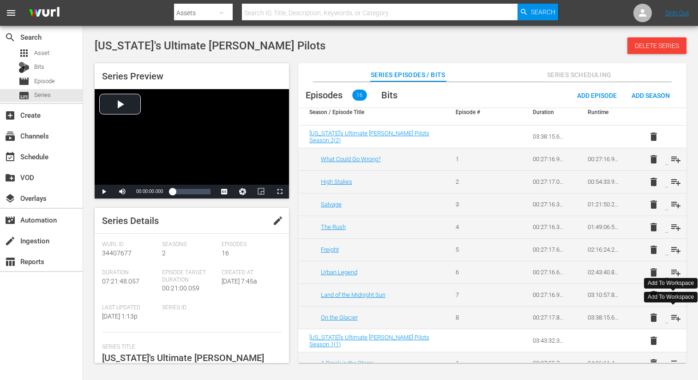
drag, startPoint x: 674, startPoint y: 320, endPoint x: 669, endPoint y: 314, distance: 7.9
click at [674, 320] on span "playlist_add" at bounding box center [675, 317] width 11 height 11
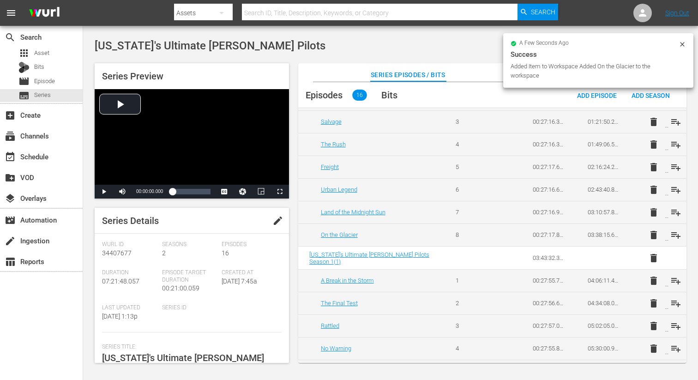
scroll to position [95, 0]
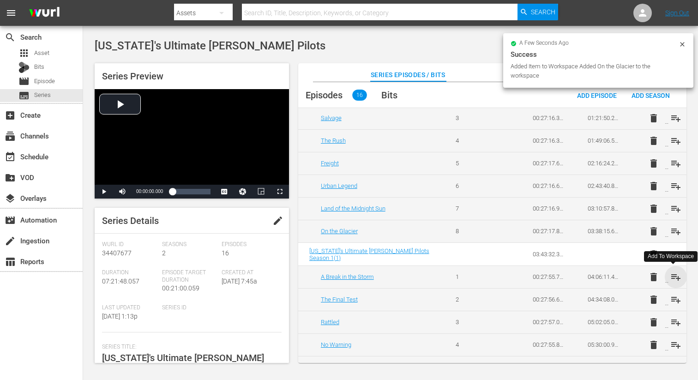
click at [675, 277] on span "playlist_add" at bounding box center [675, 276] width 11 height 11
drag, startPoint x: 674, startPoint y: 301, endPoint x: 672, endPoint y: 312, distance: 11.7
click at [674, 301] on span "playlist_add" at bounding box center [675, 299] width 11 height 11
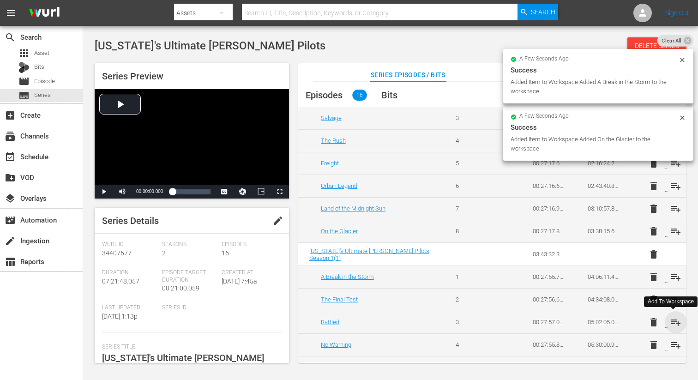
click at [672, 322] on span "playlist_add" at bounding box center [675, 322] width 11 height 11
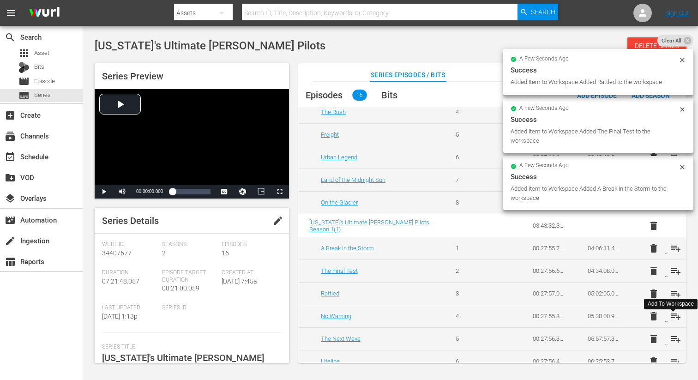
scroll to position [125, 0]
click at [673, 314] on span "playlist_add" at bounding box center [675, 314] width 11 height 11
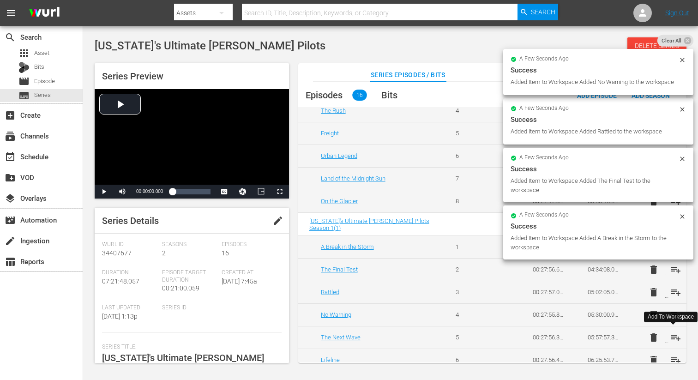
click at [672, 334] on span "playlist_add" at bounding box center [675, 337] width 11 height 11
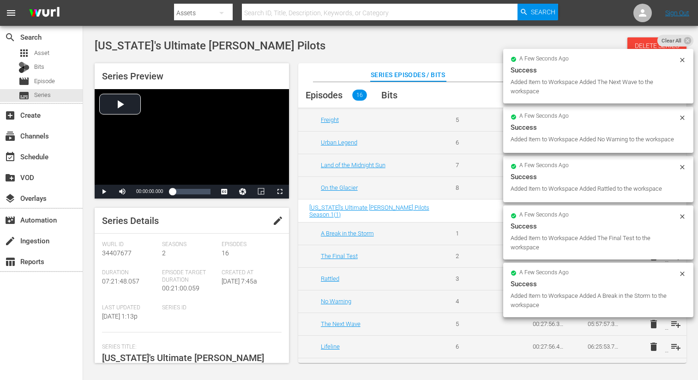
scroll to position [144, 0]
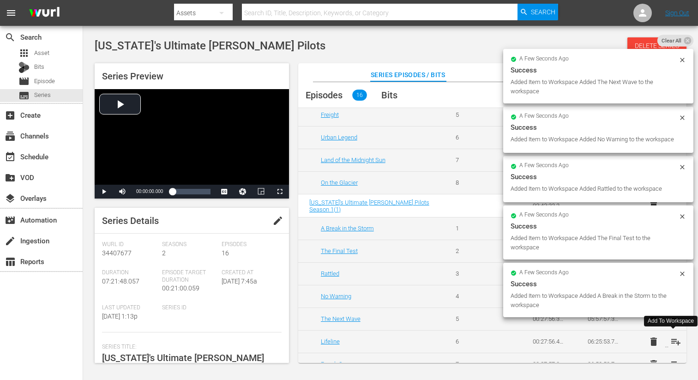
click at [672, 341] on span "playlist_add" at bounding box center [675, 341] width 11 height 11
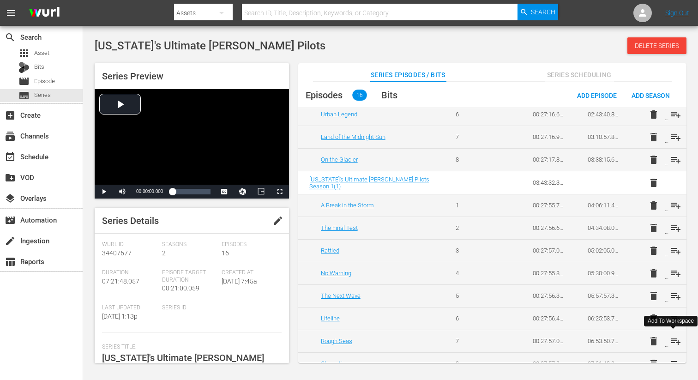
scroll to position [179, 0]
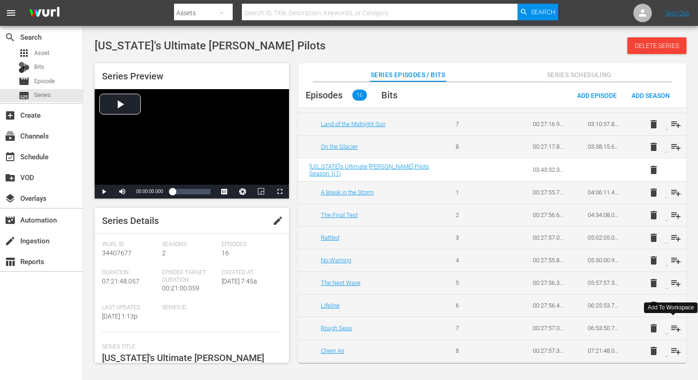
drag, startPoint x: 673, startPoint y: 327, endPoint x: 675, endPoint y: 348, distance: 21.3
click at [673, 327] on span "playlist_add" at bounding box center [675, 328] width 11 height 11
click at [673, 348] on span "playlist_add" at bounding box center [675, 350] width 11 height 11
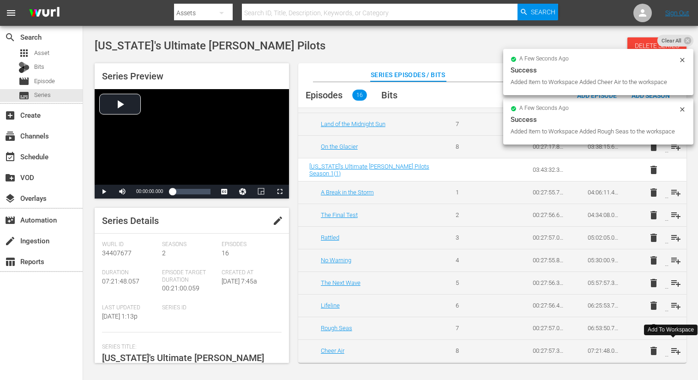
scroll to position [0, 0]
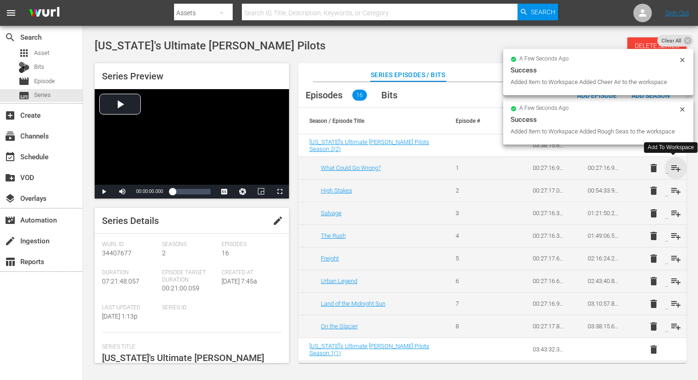
click at [674, 168] on span "playlist_add" at bounding box center [675, 167] width 11 height 11
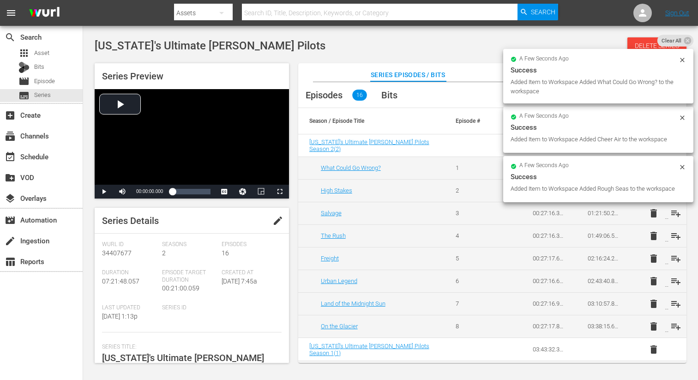
click at [673, 194] on div "a few seconds ago Success Added Item to Workspace Added Rough Seas to the works…" at bounding box center [598, 179] width 190 height 46
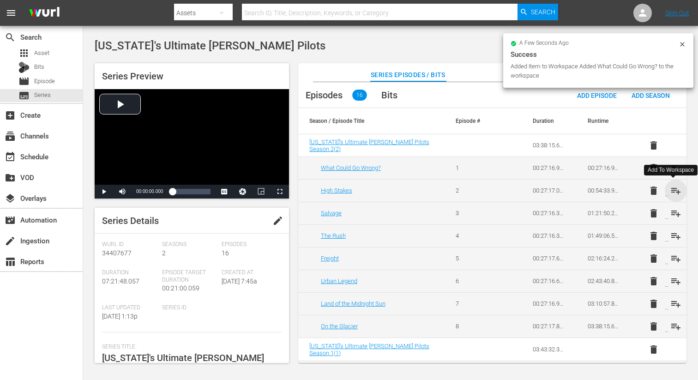
click at [673, 191] on span "playlist_add" at bounding box center [675, 190] width 11 height 11
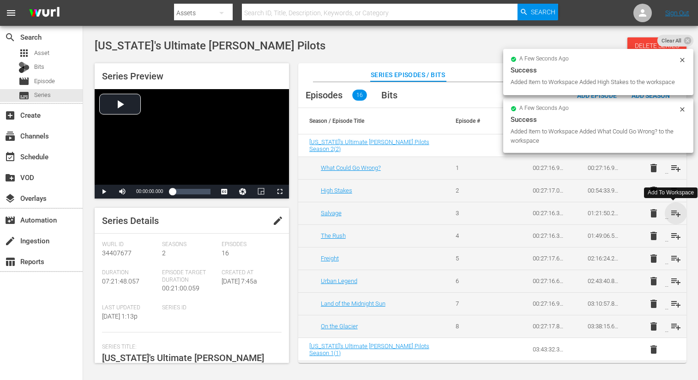
click at [675, 212] on span "playlist_add" at bounding box center [675, 213] width 11 height 11
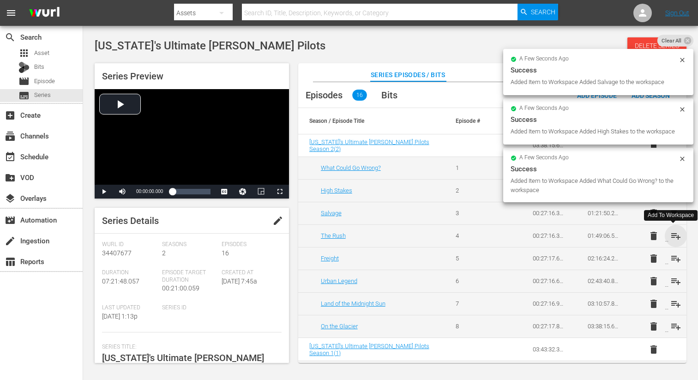
click at [674, 233] on span "playlist_add" at bounding box center [675, 235] width 11 height 11
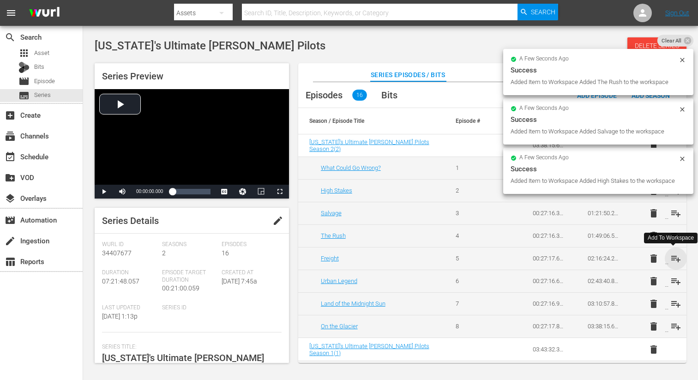
click at [672, 258] on span "playlist_add" at bounding box center [675, 258] width 11 height 11
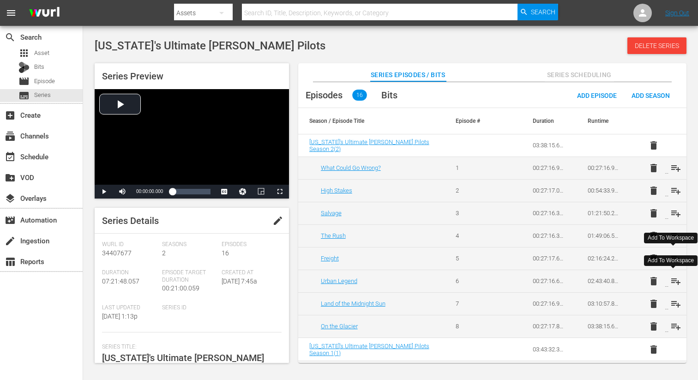
drag, startPoint x: 674, startPoint y: 281, endPoint x: 673, endPoint y: 290, distance: 8.8
click at [674, 281] on span "playlist_add" at bounding box center [675, 280] width 11 height 11
click at [671, 304] on span "playlist_add" at bounding box center [675, 303] width 11 height 11
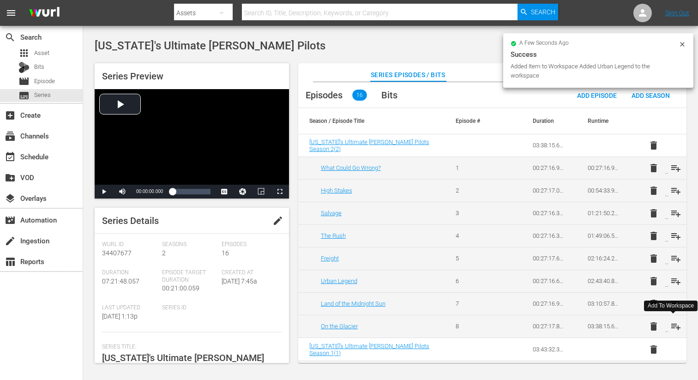
click at [670, 325] on span "playlist_add" at bounding box center [675, 326] width 11 height 11
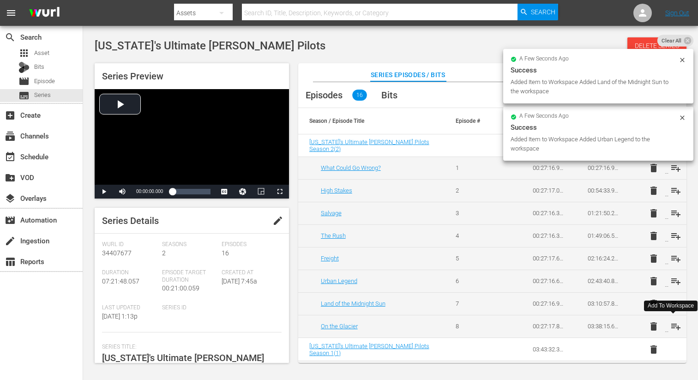
scroll to position [80, 0]
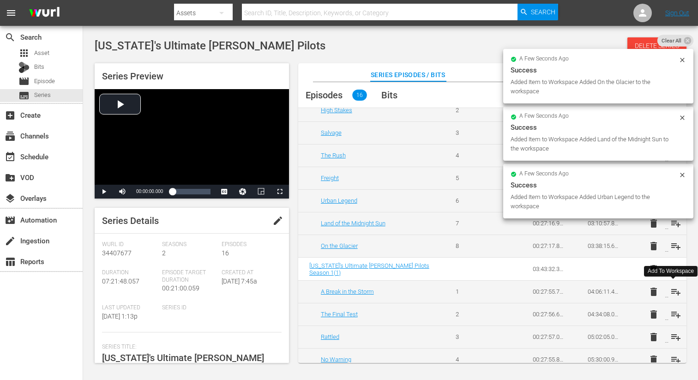
click at [671, 290] on span "playlist_add" at bounding box center [675, 291] width 11 height 11
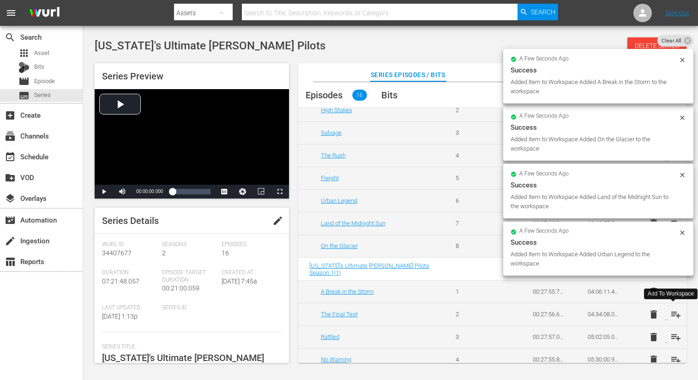
click at [671, 311] on span "playlist_add" at bounding box center [675, 314] width 11 height 11
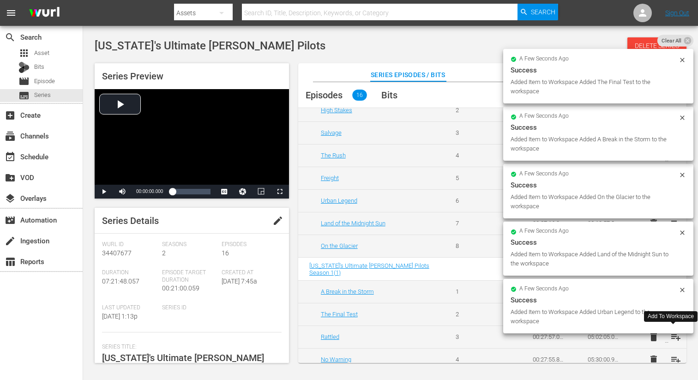
click at [673, 338] on span "playlist_add" at bounding box center [675, 336] width 11 height 11
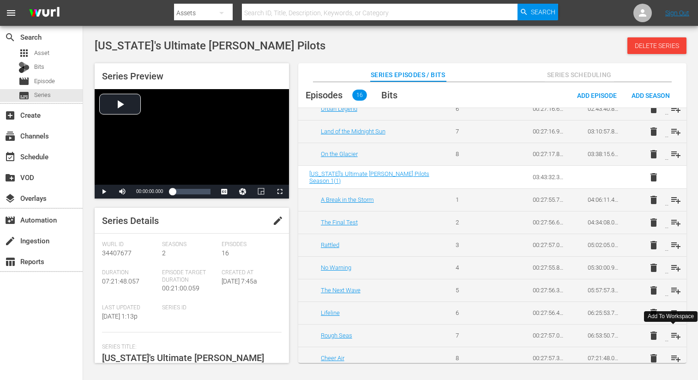
scroll to position [179, 0]
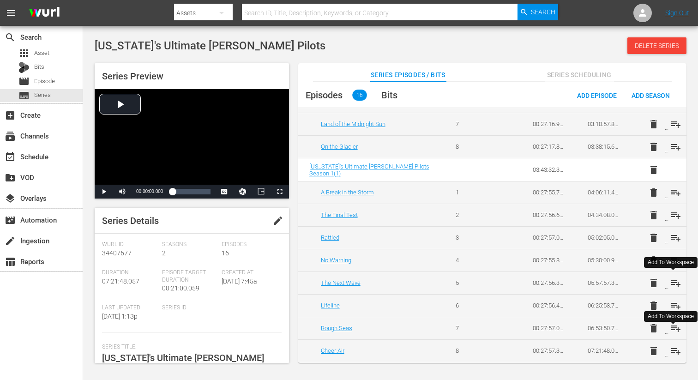
click at [672, 278] on span "playlist_add" at bounding box center [675, 282] width 11 height 11
click at [672, 305] on span "playlist_add" at bounding box center [675, 305] width 11 height 11
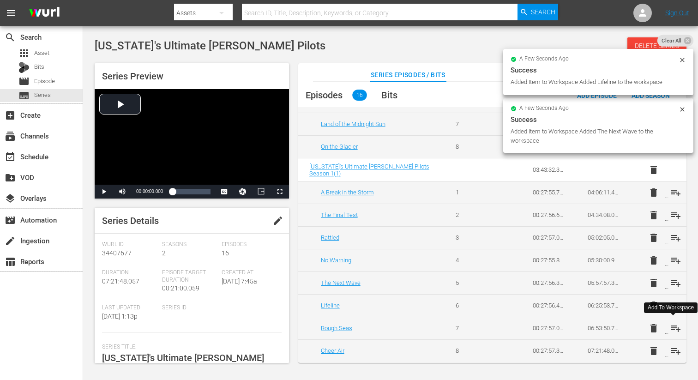
click at [675, 330] on span "playlist_add" at bounding box center [675, 328] width 11 height 11
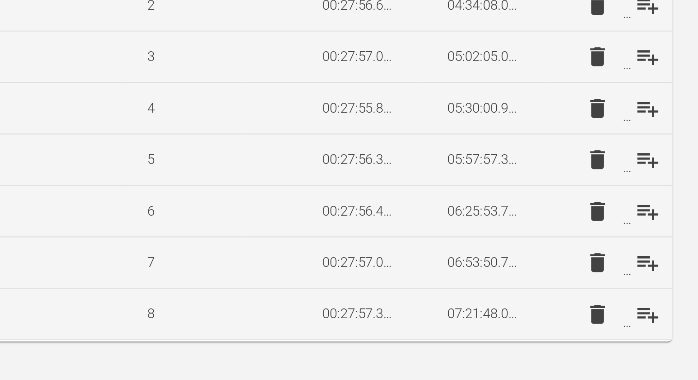
scroll to position [0, 0]
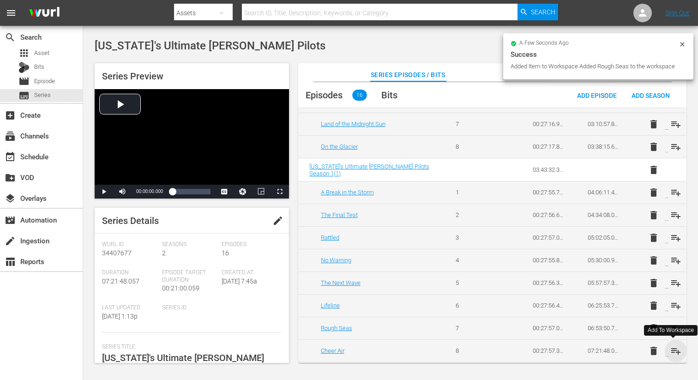
click at [676, 349] on span "playlist_add" at bounding box center [675, 350] width 11 height 11
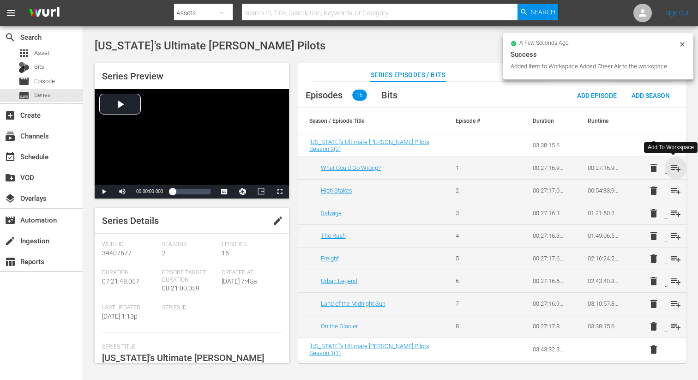
click at [674, 169] on span "playlist_add" at bounding box center [675, 167] width 11 height 11
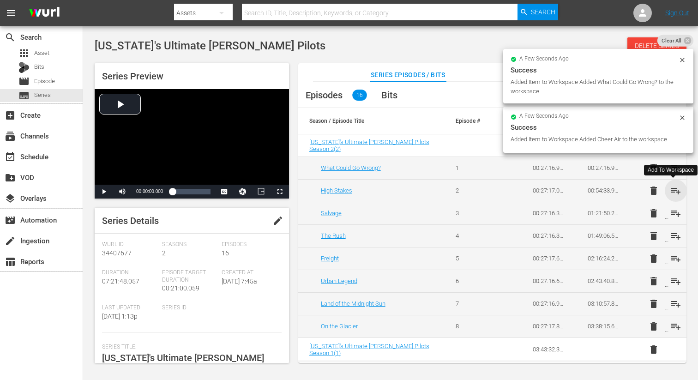
click at [673, 192] on span "playlist_add" at bounding box center [675, 190] width 11 height 11
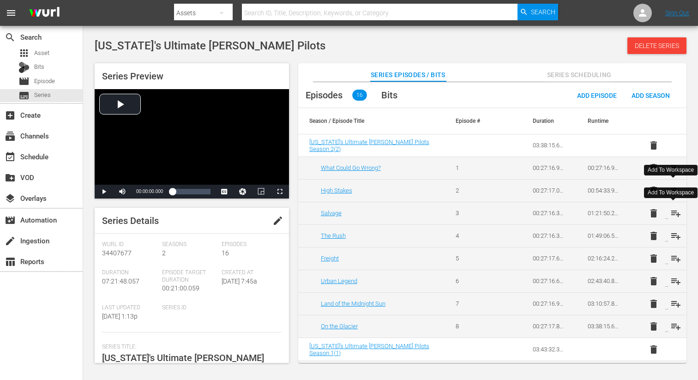
click at [670, 212] on span "playlist_add" at bounding box center [675, 213] width 11 height 11
click at [671, 235] on span "playlist_add" at bounding box center [675, 235] width 11 height 11
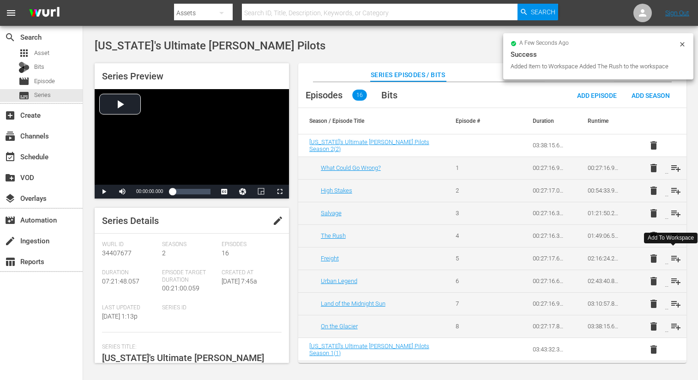
click at [672, 255] on span "playlist_add" at bounding box center [675, 258] width 11 height 11
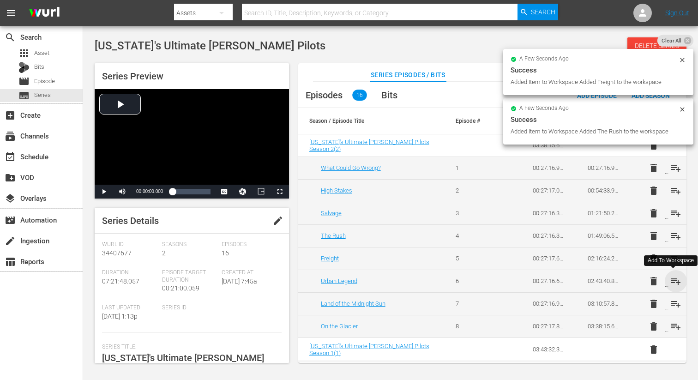
click at [676, 281] on span "playlist_add" at bounding box center [675, 280] width 11 height 11
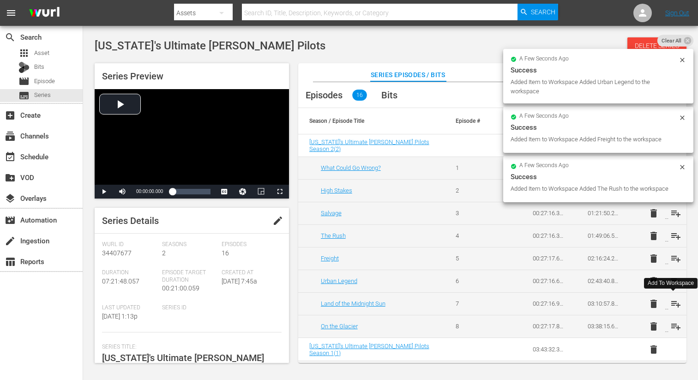
click at [672, 301] on span "playlist_add" at bounding box center [675, 303] width 11 height 11
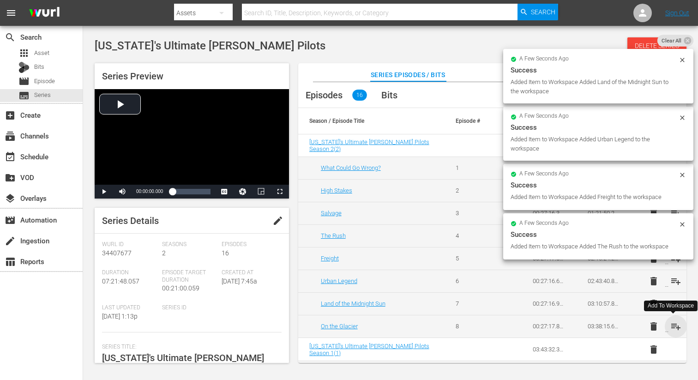
click at [670, 328] on span "playlist_add" at bounding box center [675, 326] width 11 height 11
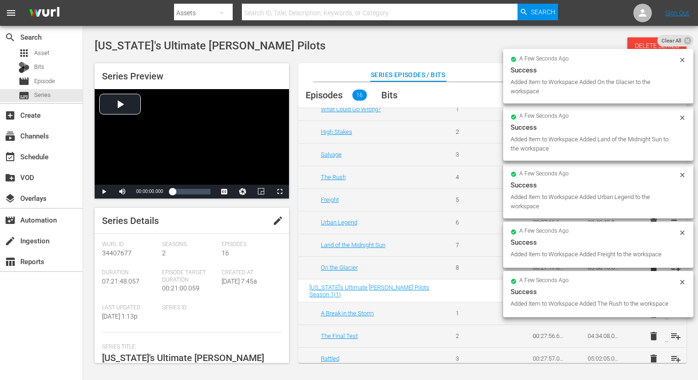
scroll to position [66, 0]
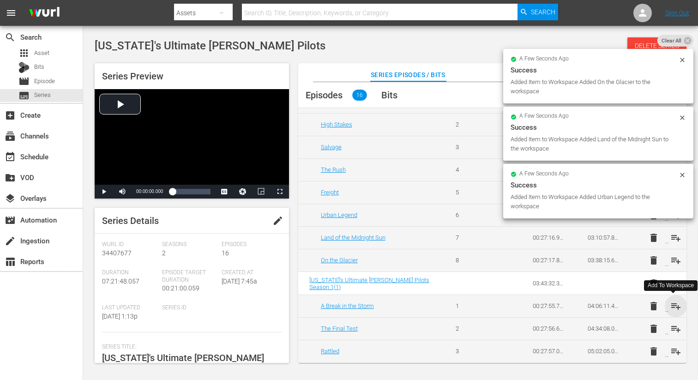
click at [674, 306] on span "playlist_add" at bounding box center [675, 305] width 11 height 11
click at [674, 331] on span "playlist_add" at bounding box center [675, 328] width 11 height 11
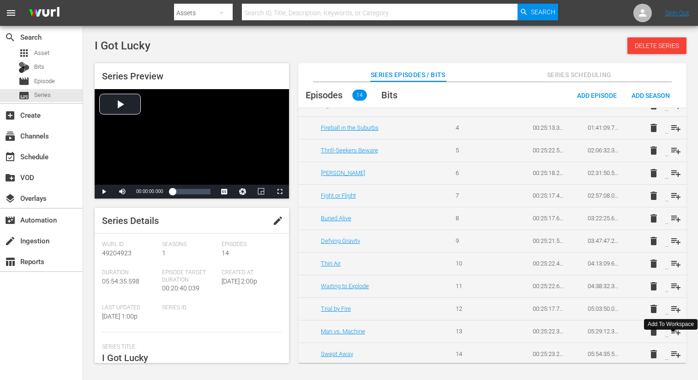
scroll to position [111, 0]
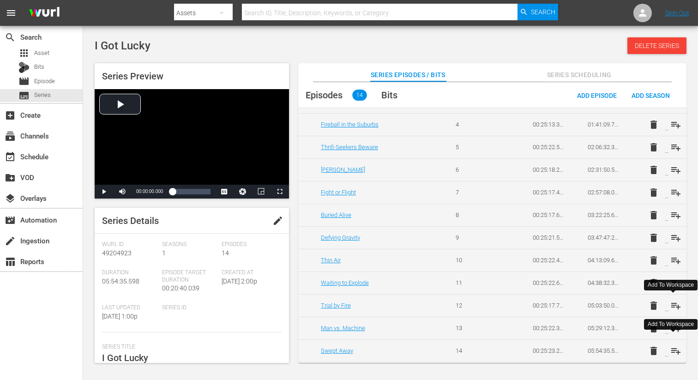
drag, startPoint x: 672, startPoint y: 303, endPoint x: 671, endPoint y: 310, distance: 7.4
click at [672, 303] on span "playlist_add" at bounding box center [675, 305] width 11 height 11
click at [672, 325] on span "playlist_add" at bounding box center [675, 328] width 11 height 11
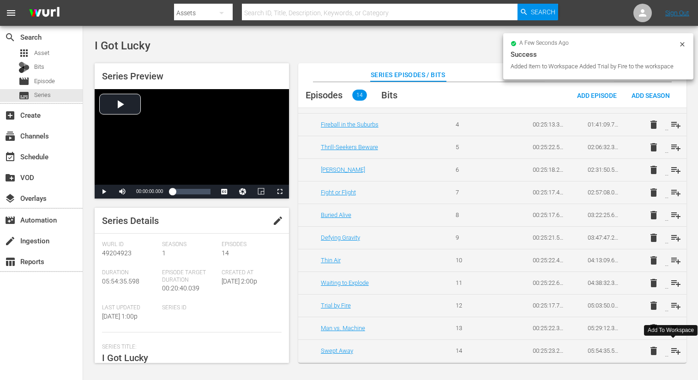
click at [674, 350] on span "playlist_add" at bounding box center [675, 350] width 11 height 11
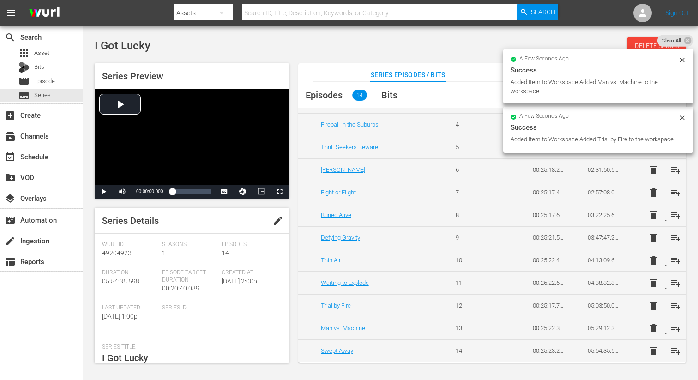
scroll to position [0, 0]
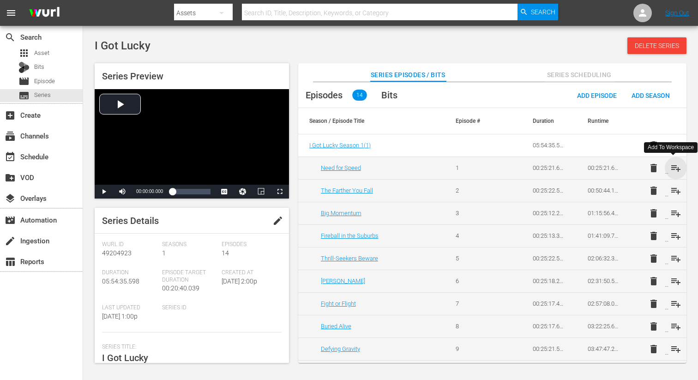
click at [670, 168] on span "playlist_add" at bounding box center [675, 167] width 11 height 11
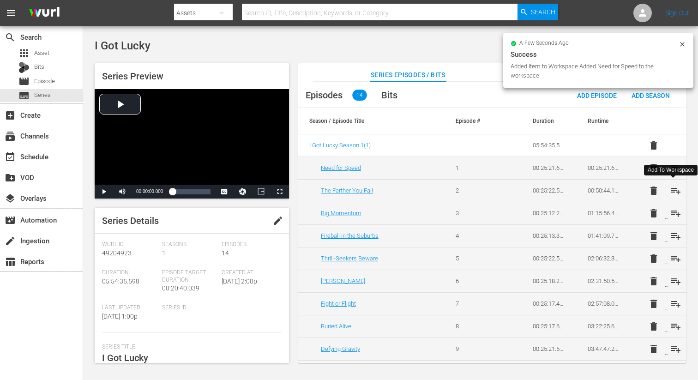
click at [673, 191] on span "playlist_add" at bounding box center [675, 190] width 11 height 11
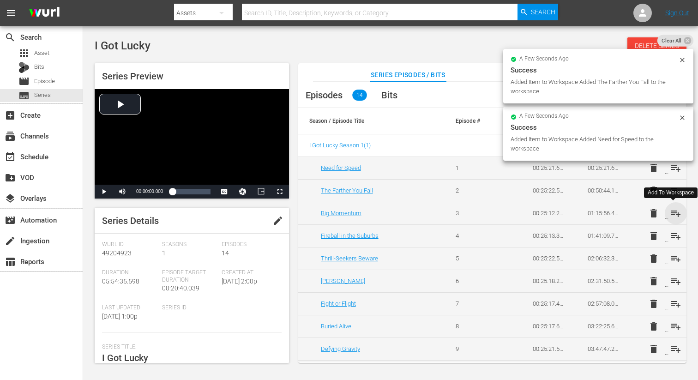
click at [674, 209] on span "playlist_add" at bounding box center [675, 213] width 11 height 11
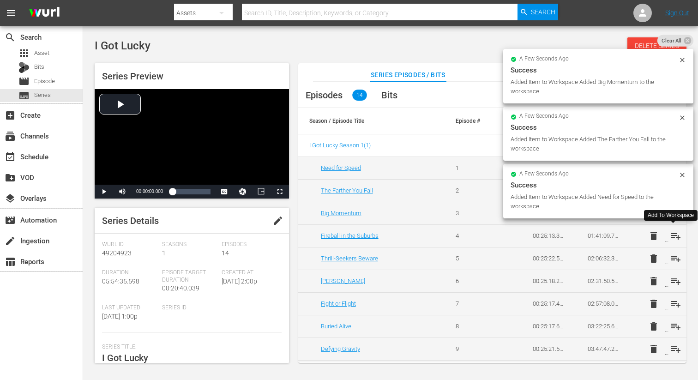
click at [676, 233] on span "playlist_add" at bounding box center [675, 235] width 11 height 11
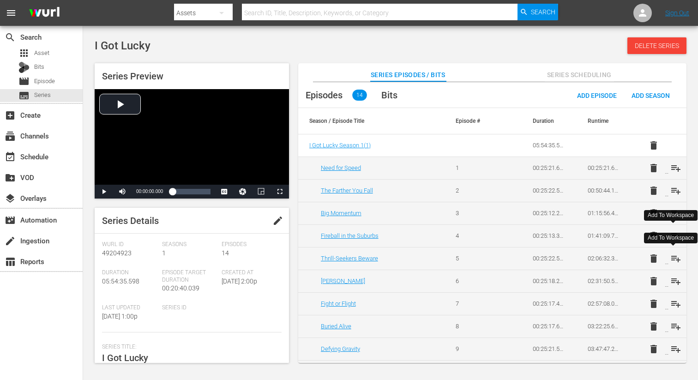
click at [674, 259] on span "playlist_add" at bounding box center [675, 258] width 11 height 11
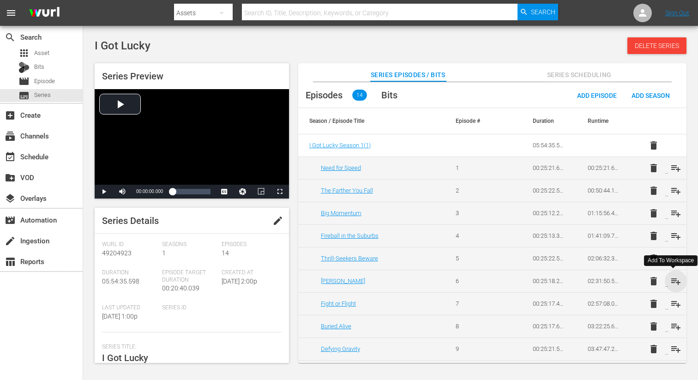
click at [674, 278] on span "playlist_add" at bounding box center [675, 280] width 11 height 11
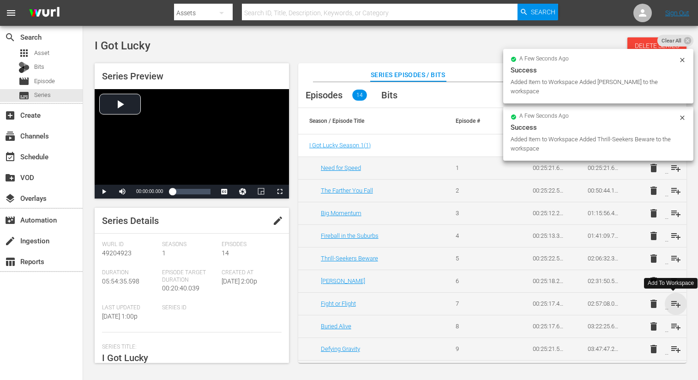
click at [670, 299] on span "playlist_add" at bounding box center [675, 303] width 11 height 11
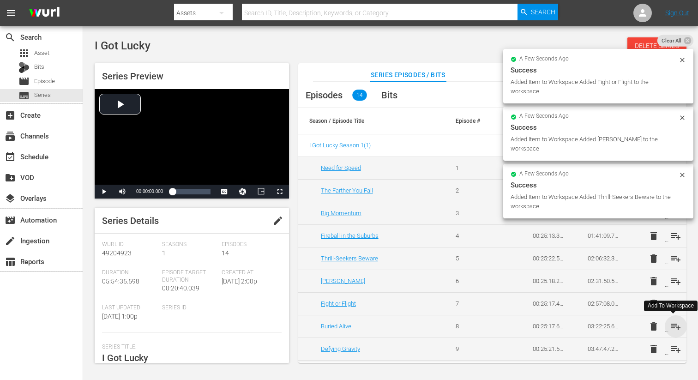
drag, startPoint x: 673, startPoint y: 323, endPoint x: 666, endPoint y: 306, distance: 18.9
click at [673, 323] on span "playlist_add" at bounding box center [675, 326] width 11 height 11
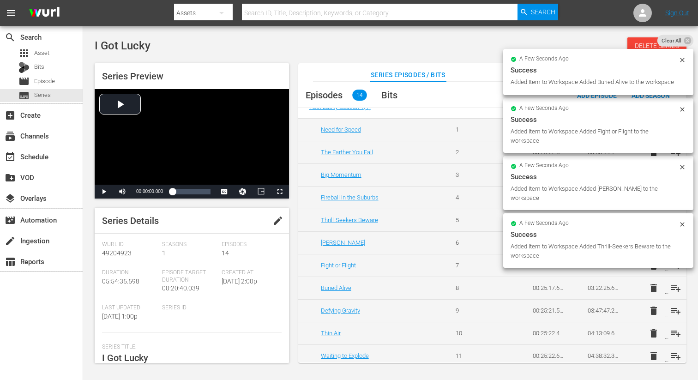
scroll to position [40, 0]
click at [676, 307] on span "playlist_add" at bounding box center [675, 309] width 11 height 11
click at [674, 332] on span "playlist_add" at bounding box center [675, 331] width 11 height 11
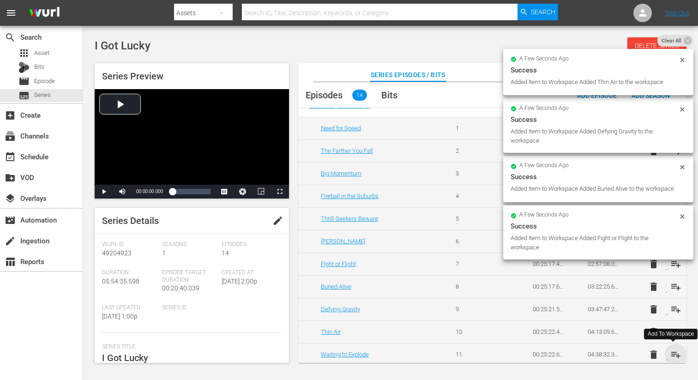
click at [673, 357] on span "playlist_add" at bounding box center [675, 354] width 11 height 11
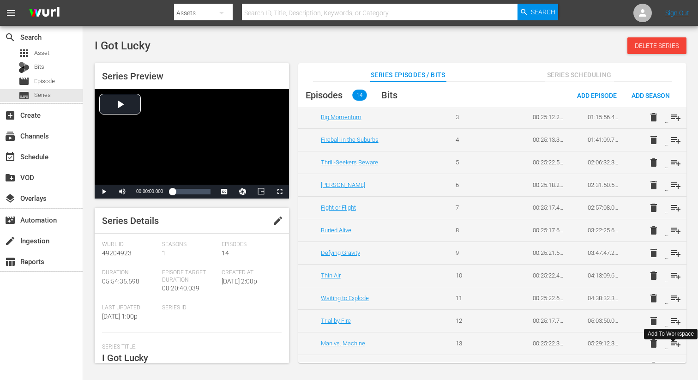
scroll to position [111, 0]
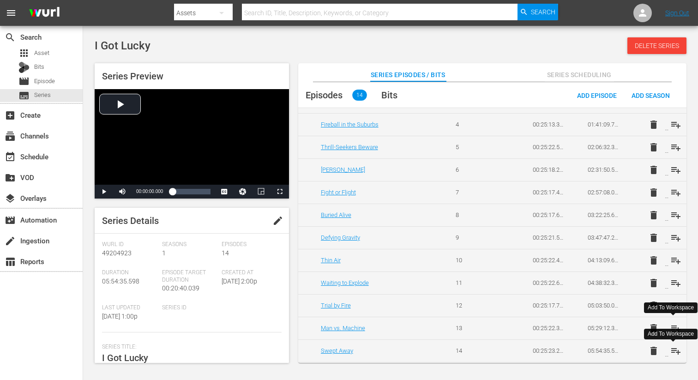
click at [671, 325] on span "playlist_add" at bounding box center [675, 328] width 11 height 11
click at [672, 325] on span "playlist_add" at bounding box center [675, 328] width 11 height 11
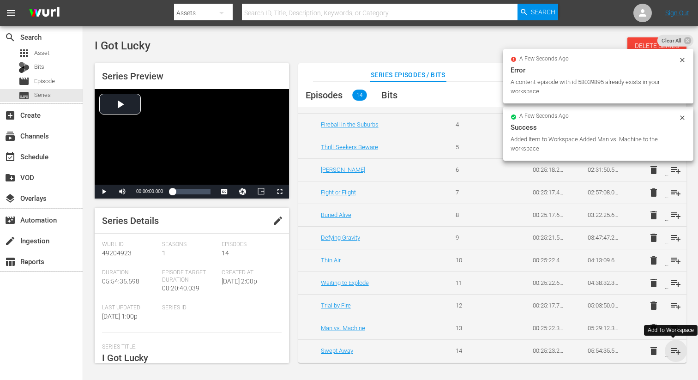
drag, startPoint x: 672, startPoint y: 352, endPoint x: 668, endPoint y: 345, distance: 8.3
click at [672, 352] on span "playlist_add" at bounding box center [675, 350] width 11 height 11
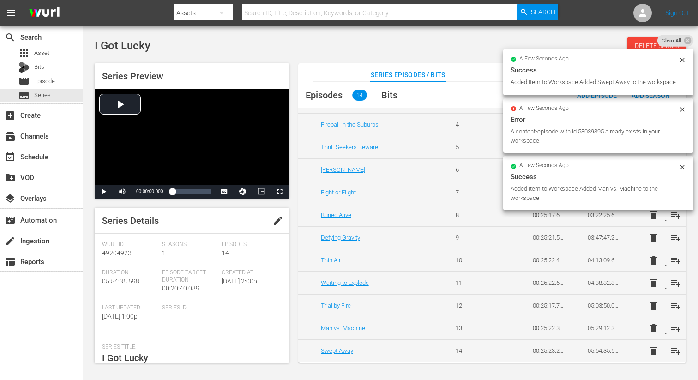
scroll to position [0, 0]
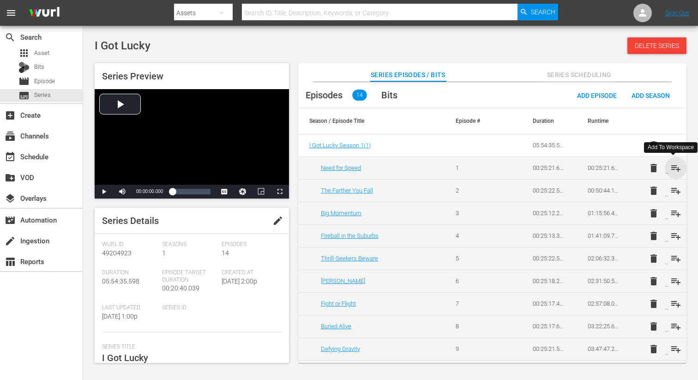
click at [674, 167] on span "playlist_add" at bounding box center [675, 167] width 11 height 11
click at [676, 191] on span "playlist_add" at bounding box center [675, 190] width 11 height 11
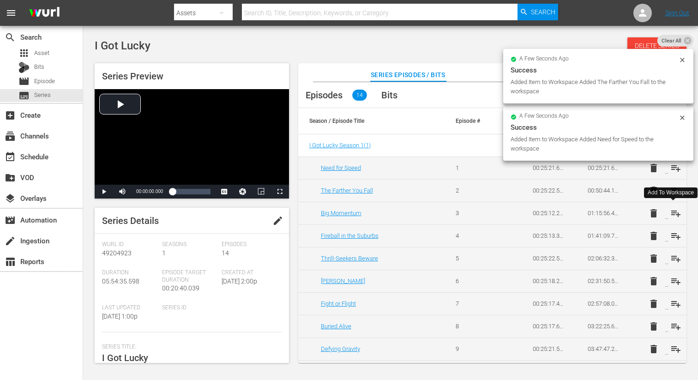
click at [676, 215] on span "playlist_add" at bounding box center [675, 213] width 11 height 11
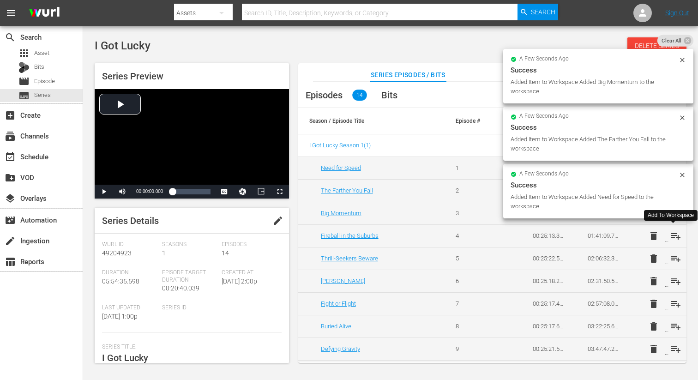
click at [673, 235] on span "playlist_add" at bounding box center [675, 235] width 11 height 11
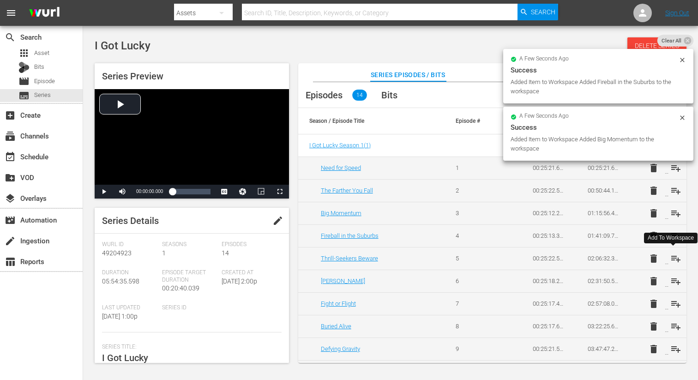
click at [672, 257] on span "playlist_add" at bounding box center [675, 258] width 11 height 11
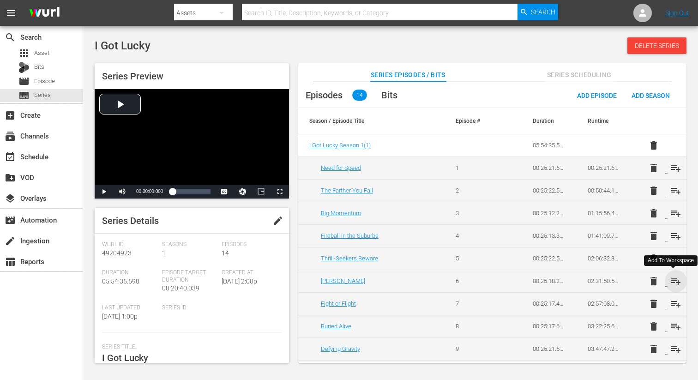
click at [674, 281] on span "playlist_add" at bounding box center [675, 280] width 11 height 11
click at [676, 303] on span "playlist_add" at bounding box center [675, 303] width 11 height 11
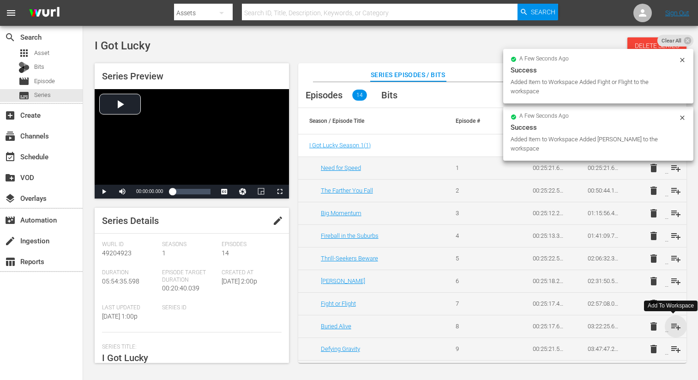
drag, startPoint x: 672, startPoint y: 323, endPoint x: 672, endPoint y: 328, distance: 5.1
click at [672, 323] on span "playlist_add" at bounding box center [675, 326] width 11 height 11
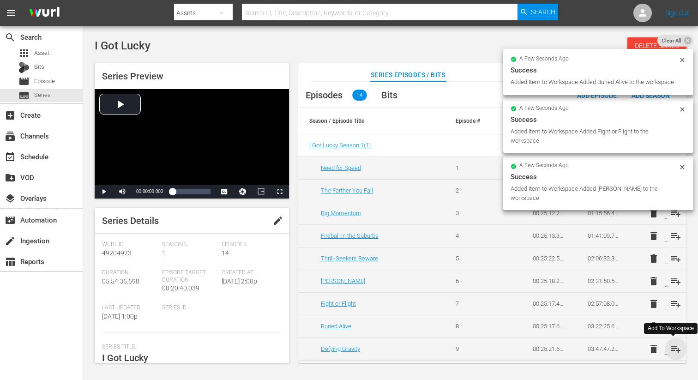
click at [674, 349] on span "playlist_add" at bounding box center [675, 348] width 11 height 11
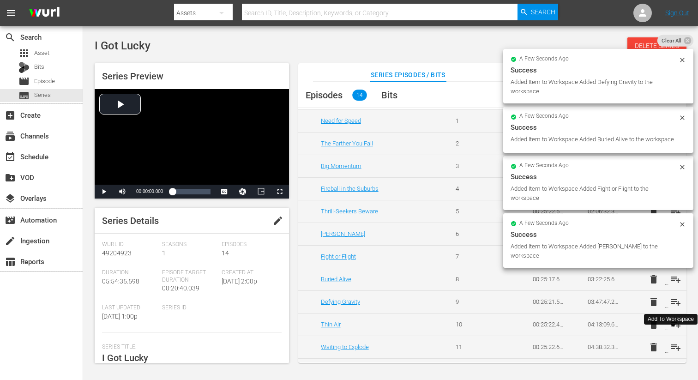
scroll to position [57, 0]
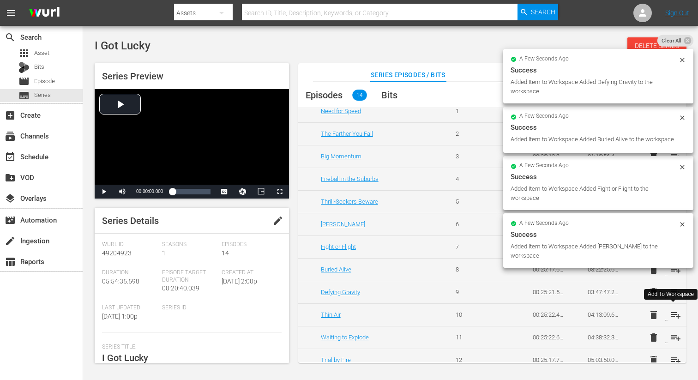
click at [671, 312] on span "playlist_add" at bounding box center [675, 314] width 11 height 11
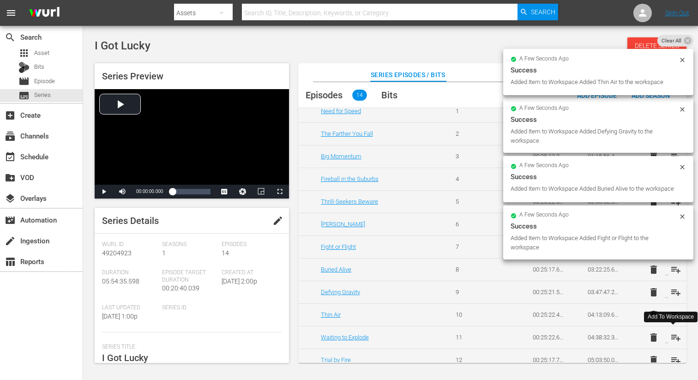
click at [675, 338] on span "playlist_add" at bounding box center [675, 337] width 11 height 11
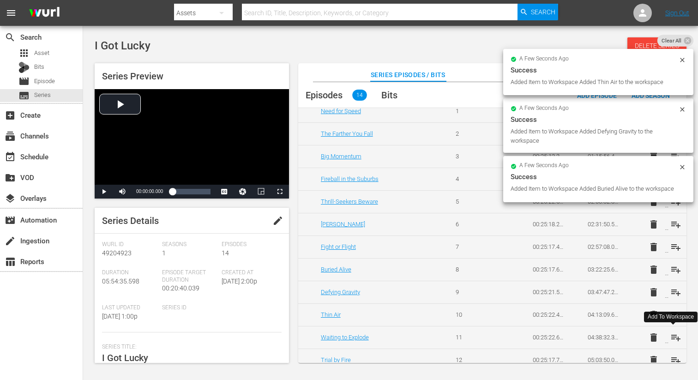
scroll to position [74, 0]
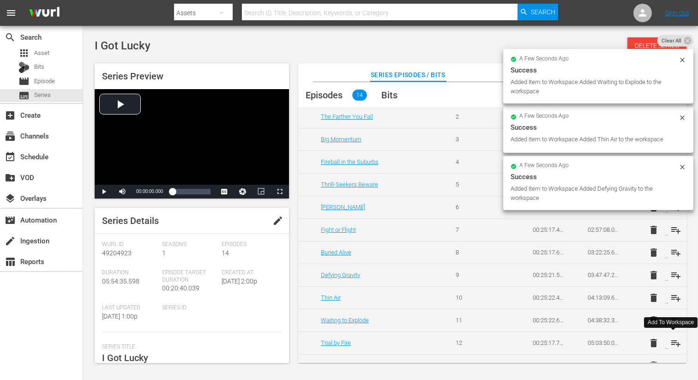
click at [672, 343] on span "playlist_add" at bounding box center [675, 342] width 11 height 11
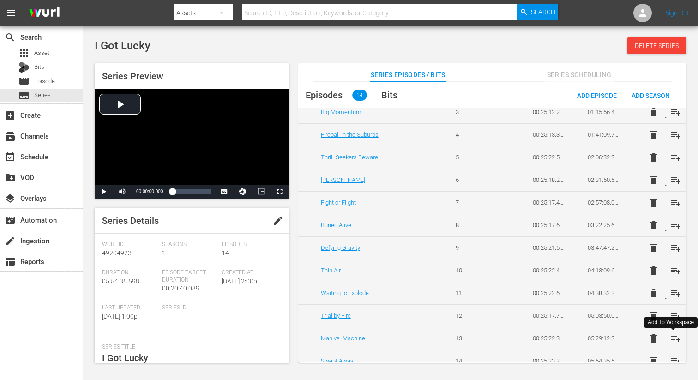
scroll to position [111, 0]
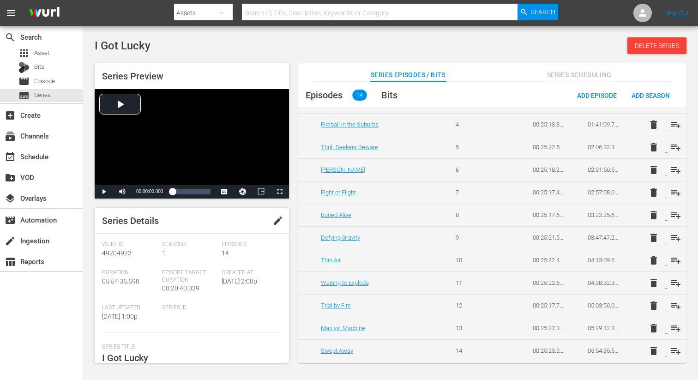
click at [679, 331] on td "delete playlist_add" at bounding box center [658, 328] width 55 height 23
click at [673, 329] on span "playlist_add" at bounding box center [675, 328] width 11 height 11
drag, startPoint x: 673, startPoint y: 353, endPoint x: 661, endPoint y: 338, distance: 18.7
click at [673, 353] on span "playlist_add" at bounding box center [675, 350] width 11 height 11
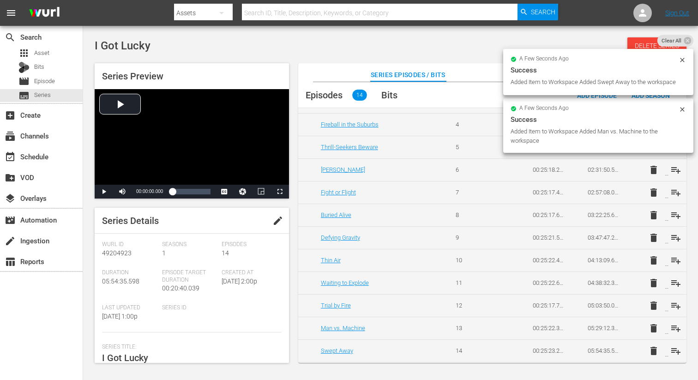
scroll to position [0, 0]
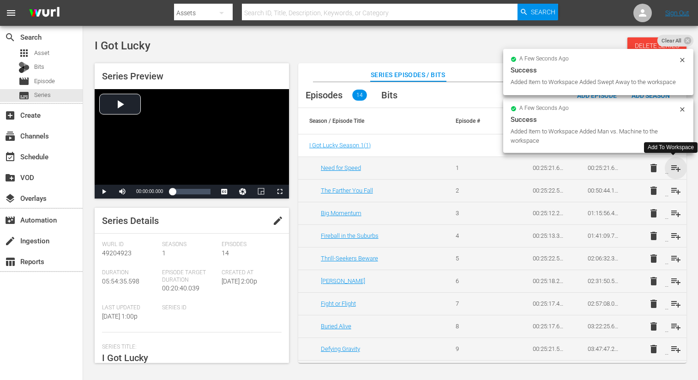
drag, startPoint x: 674, startPoint y: 167, endPoint x: 672, endPoint y: 175, distance: 8.5
click at [674, 167] on span "playlist_add" at bounding box center [675, 167] width 11 height 11
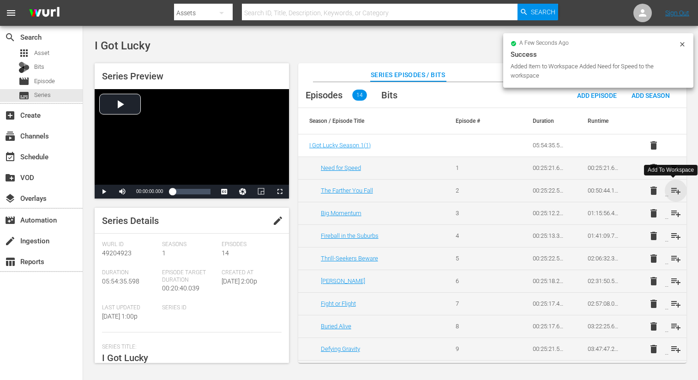
click at [673, 191] on span "playlist_add" at bounding box center [675, 190] width 11 height 11
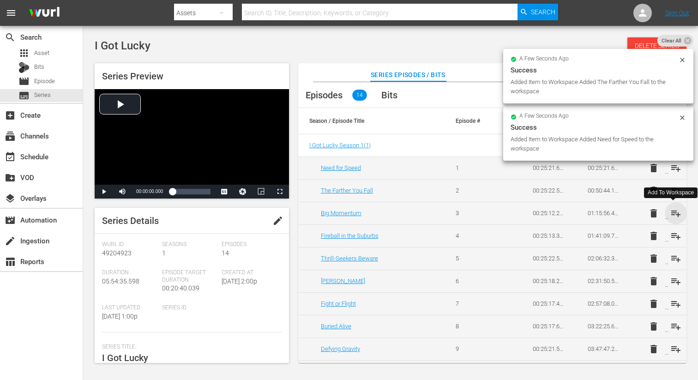
click at [674, 214] on span "playlist_add" at bounding box center [675, 213] width 11 height 11
click at [673, 235] on span "playlist_add" at bounding box center [675, 235] width 11 height 11
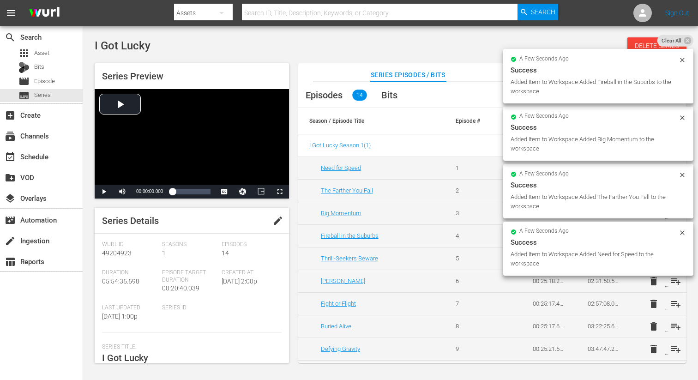
click at [673, 258] on div "Added Item to Workspace Added Need for Speed to the workspace" at bounding box center [593, 259] width 166 height 18
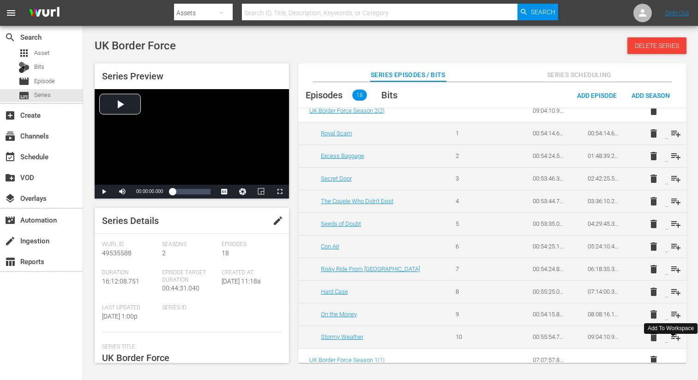
scroll to position [36, 0]
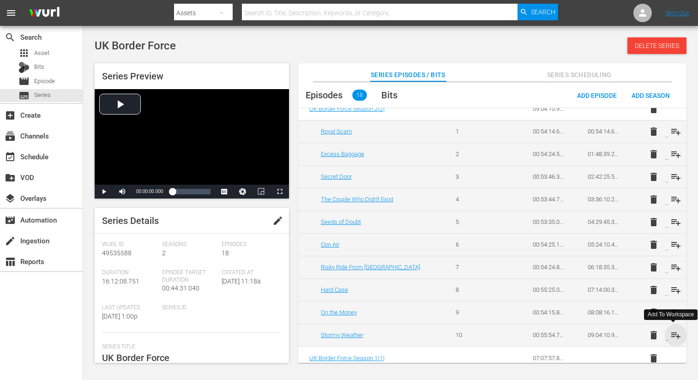
click at [673, 338] on span "playlist_add" at bounding box center [675, 334] width 11 height 11
click at [673, 333] on span "playlist_add" at bounding box center [675, 334] width 11 height 11
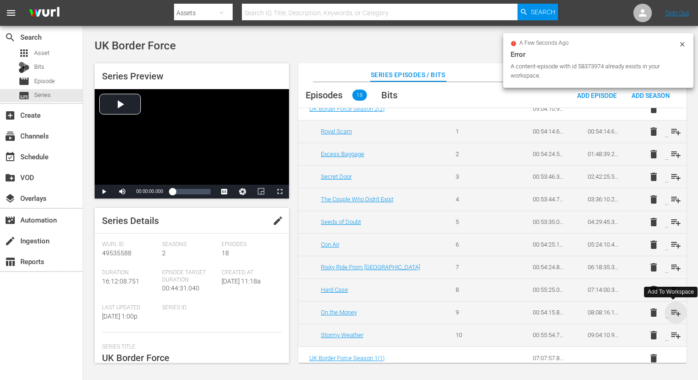
click at [675, 314] on span "playlist_add" at bounding box center [675, 312] width 11 height 11
click at [673, 290] on span "playlist_add" at bounding box center [675, 289] width 11 height 11
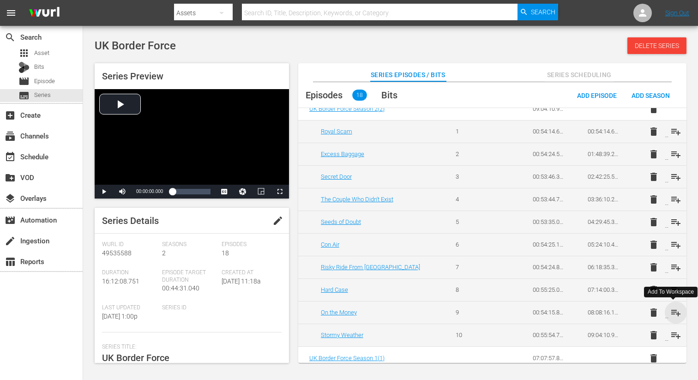
click at [674, 311] on span "playlist_add" at bounding box center [675, 312] width 11 height 11
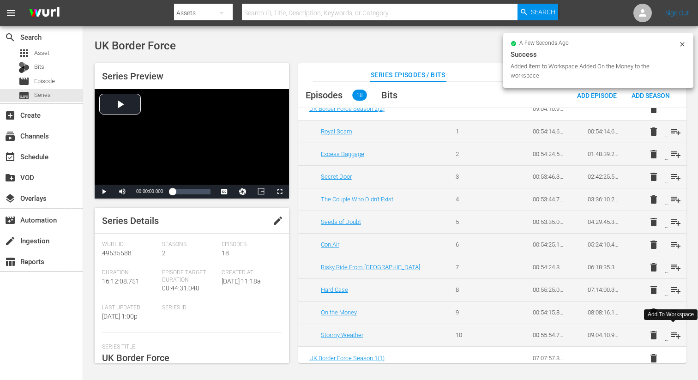
click at [674, 335] on span "playlist_add" at bounding box center [675, 334] width 11 height 11
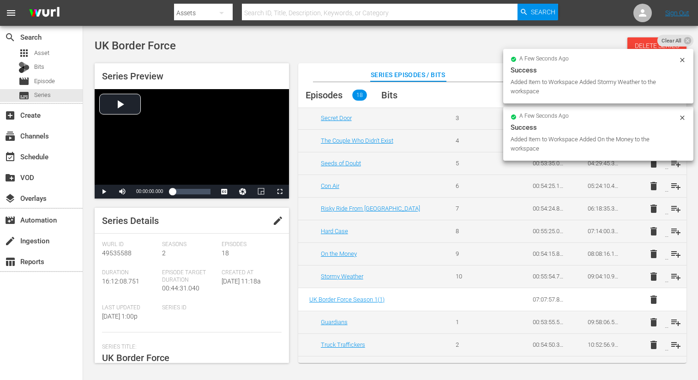
scroll to position [141, 0]
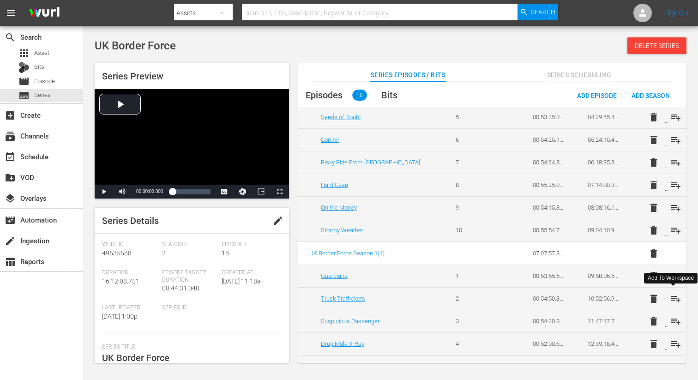
click at [671, 298] on span "playlist_add" at bounding box center [675, 298] width 11 height 11
click at [670, 319] on span "playlist_add" at bounding box center [675, 321] width 11 height 11
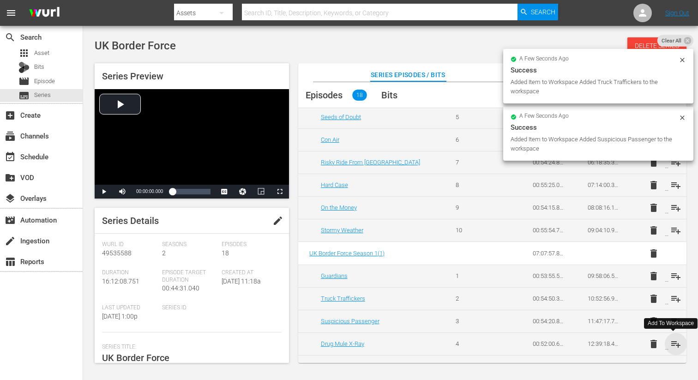
click at [671, 343] on span "playlist_add" at bounding box center [675, 343] width 11 height 11
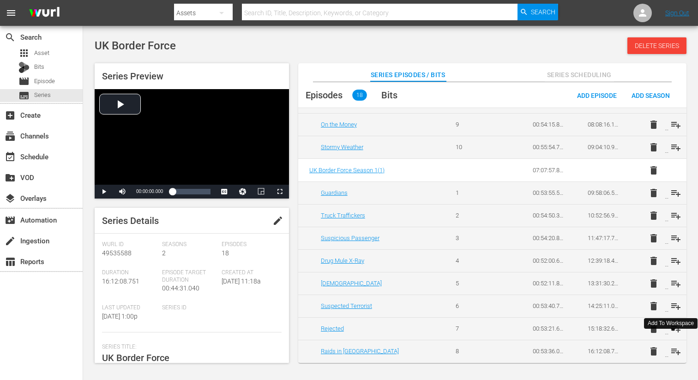
scroll to position [225, 0]
click at [675, 281] on span "playlist_add" at bounding box center [675, 282] width 11 height 11
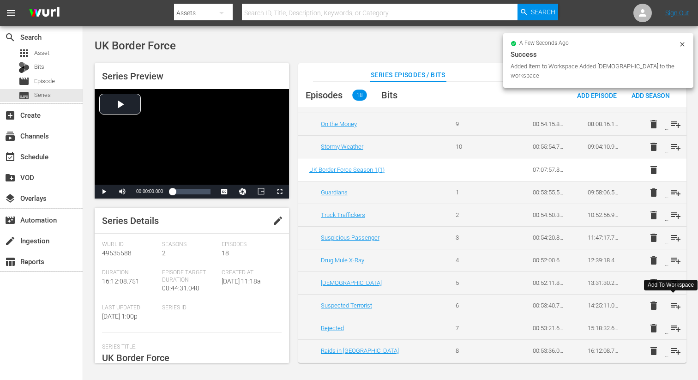
click at [673, 303] on span "playlist_add" at bounding box center [675, 305] width 11 height 11
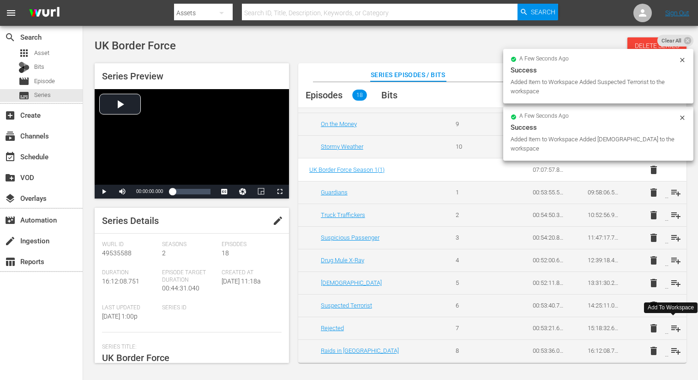
click at [671, 329] on span "playlist_add" at bounding box center [675, 328] width 11 height 11
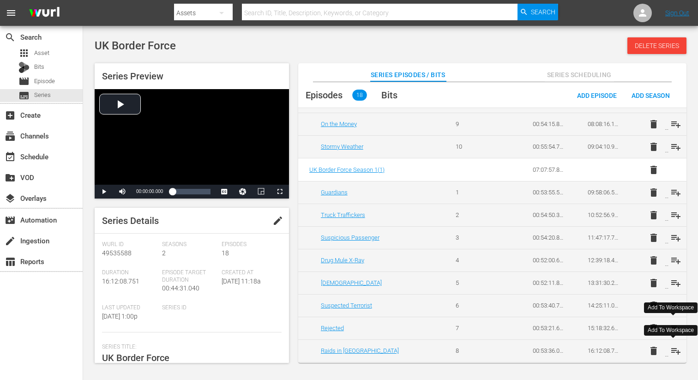
click at [674, 348] on span "playlist_add" at bounding box center [675, 350] width 11 height 11
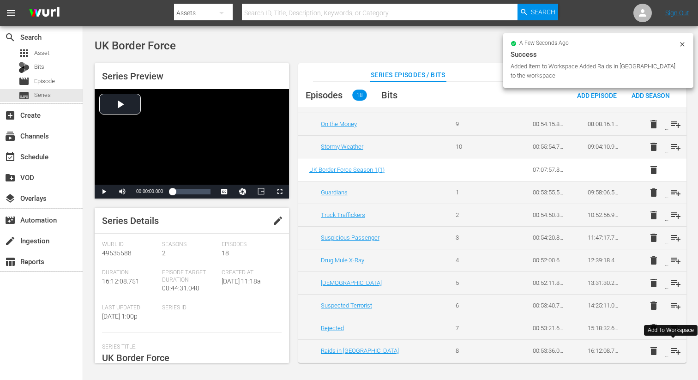
scroll to position [0, 0]
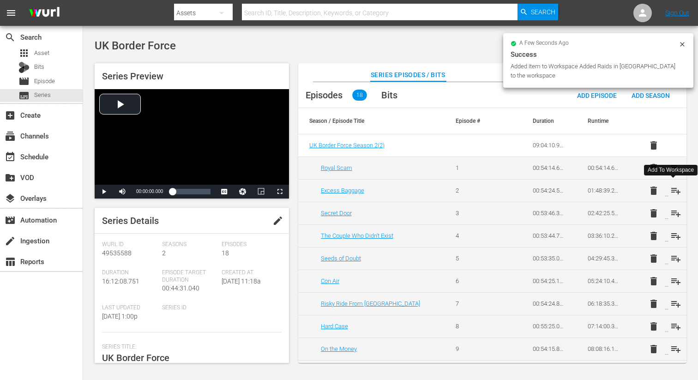
click at [670, 191] on span "playlist_add" at bounding box center [675, 190] width 11 height 11
click at [674, 170] on span "playlist_add" at bounding box center [675, 167] width 11 height 11
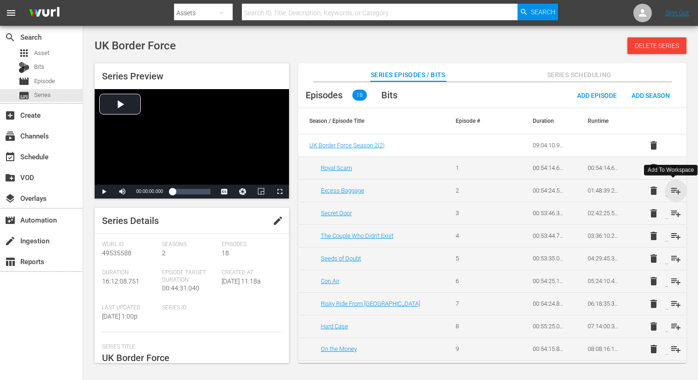
click at [672, 191] on span "playlist_add" at bounding box center [675, 190] width 11 height 11
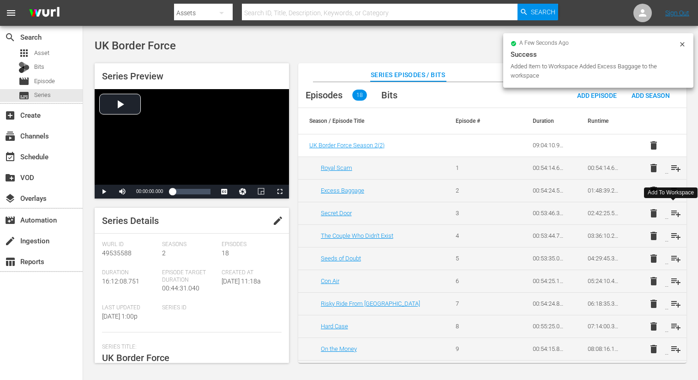
click at [673, 214] on span "playlist_add" at bounding box center [675, 213] width 11 height 11
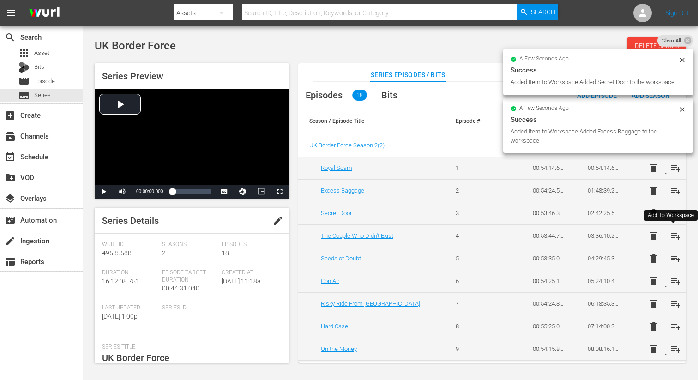
click at [675, 233] on span "playlist_add" at bounding box center [675, 235] width 11 height 11
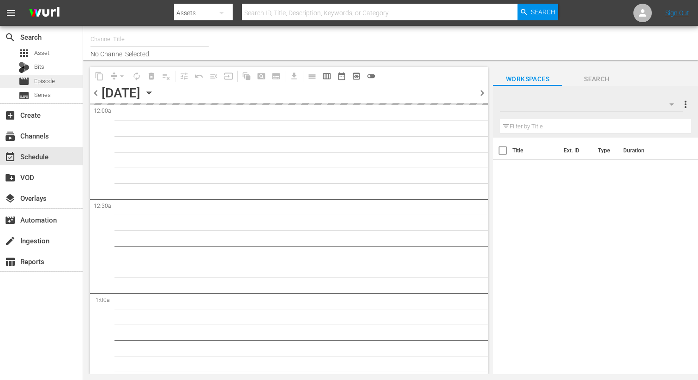
type input "DangerTV Canada (1786)"
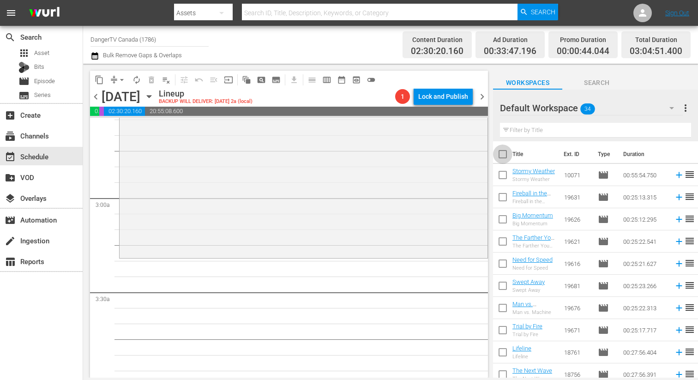
click at [503, 150] on input "checkbox" at bounding box center [502, 155] width 19 height 19
checkbox input "true"
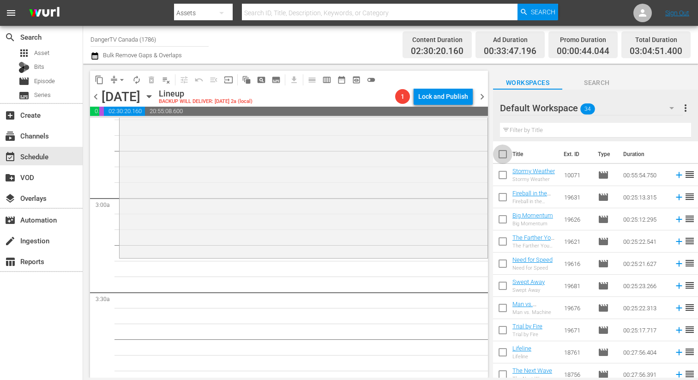
checkbox input "true"
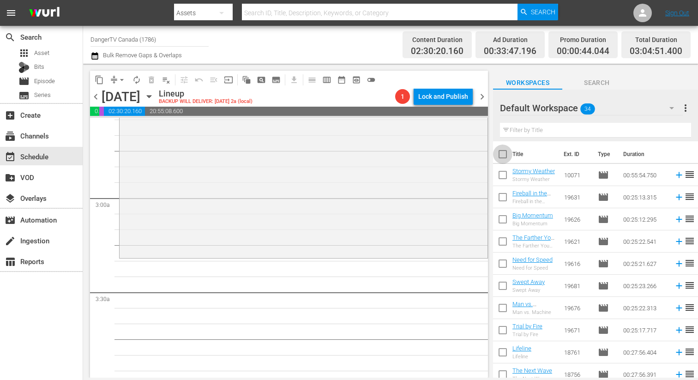
checkbox input "true"
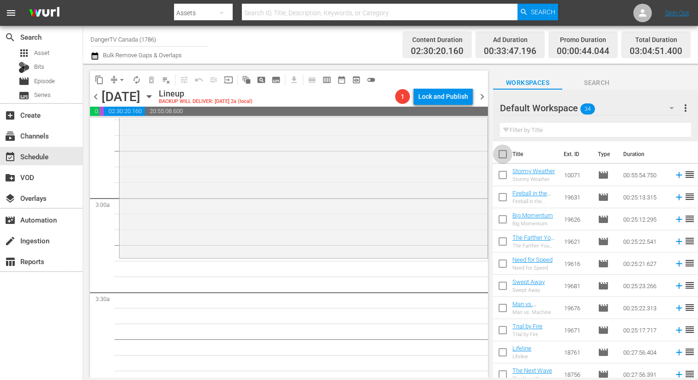
checkbox input "true"
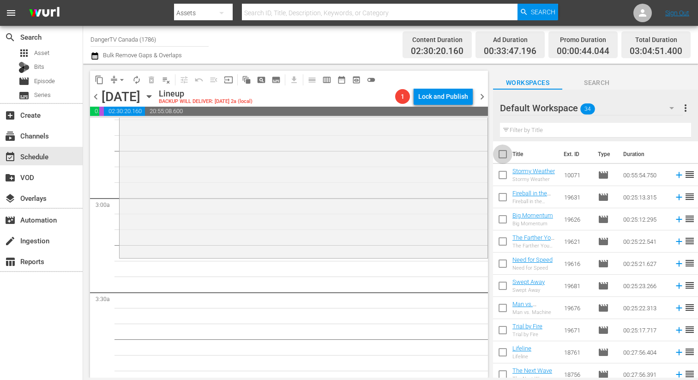
checkbox input "true"
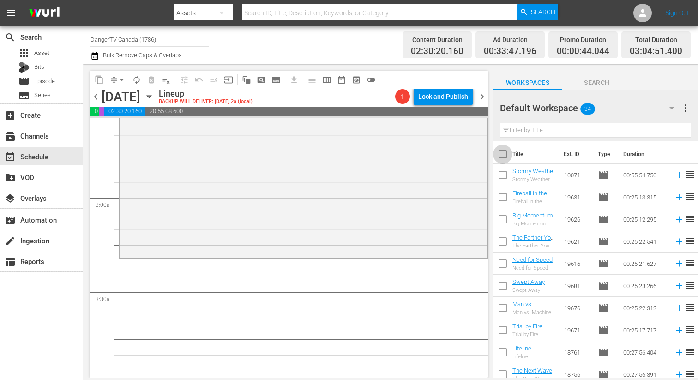
checkbox input "true"
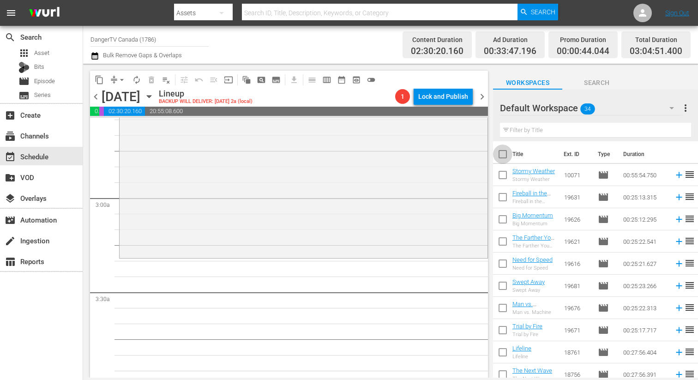
checkbox input "true"
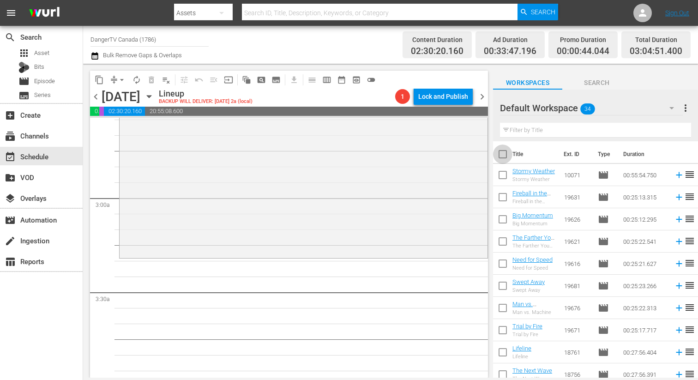
checkbox input "true"
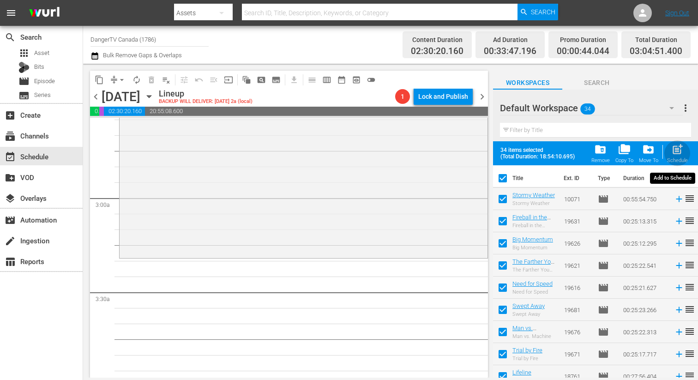
click at [680, 152] on span "post_add" at bounding box center [677, 149] width 12 height 12
checkbox input "false"
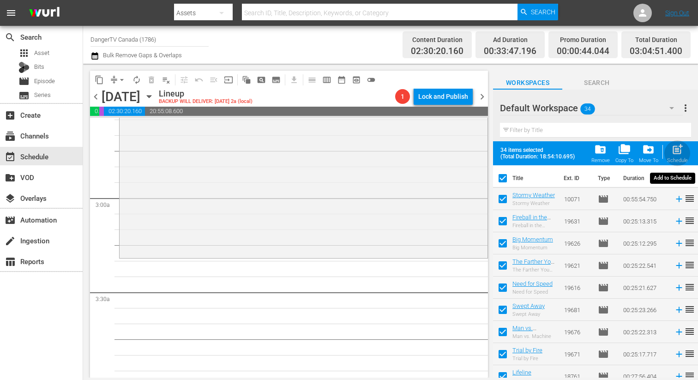
checkbox input "false"
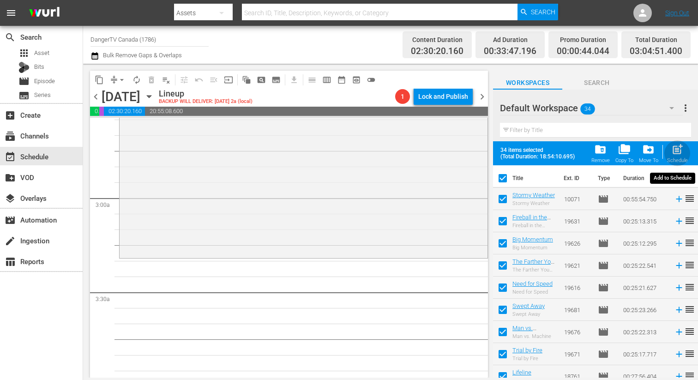
checkbox input "false"
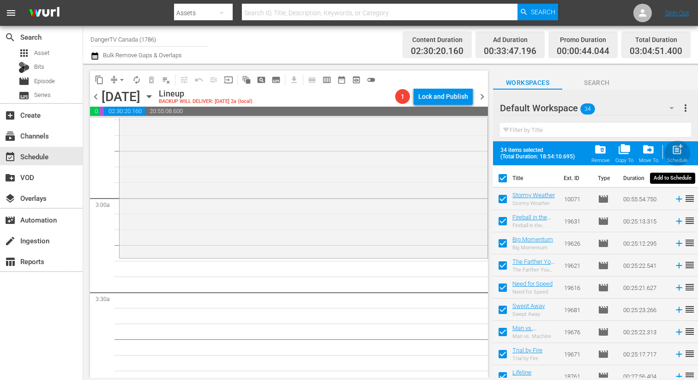
checkbox input "false"
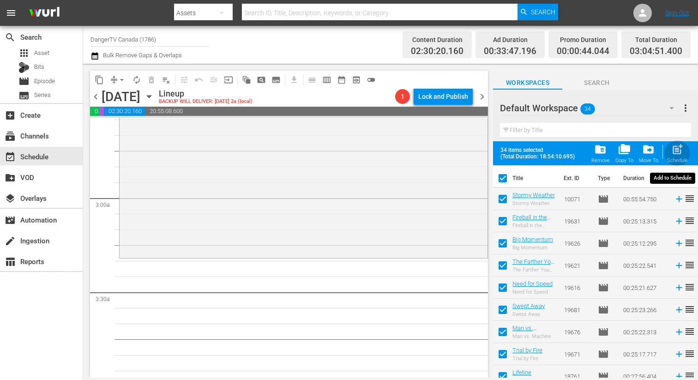
checkbox input "false"
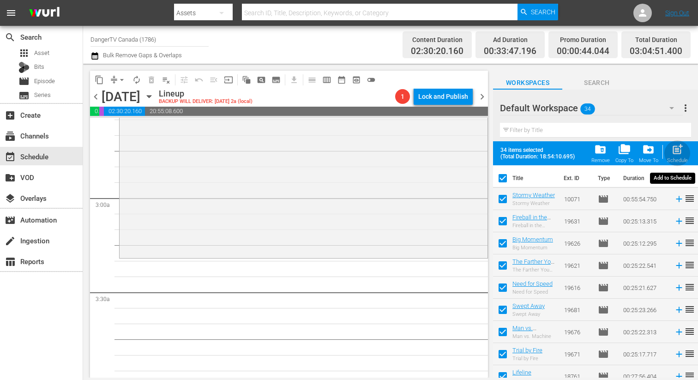
checkbox input "false"
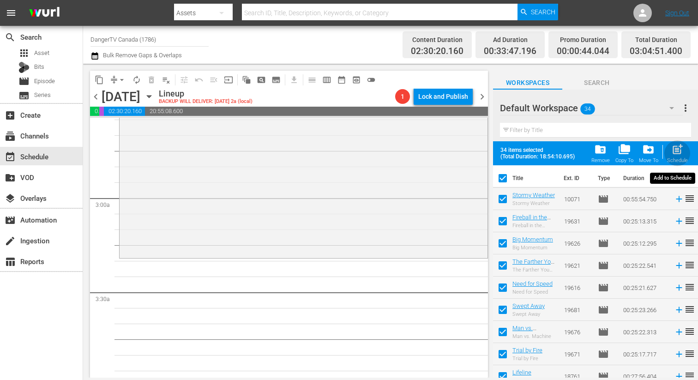
checkbox input "false"
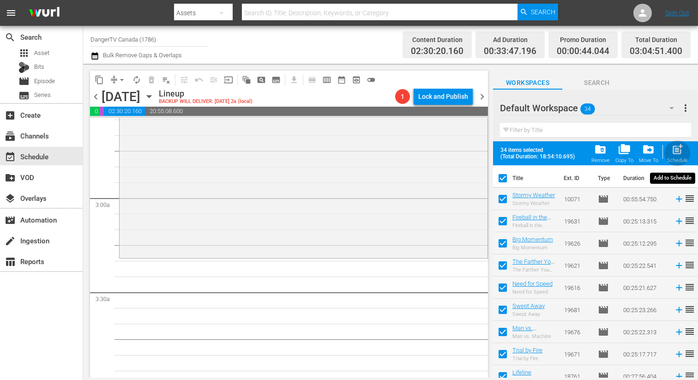
checkbox input "false"
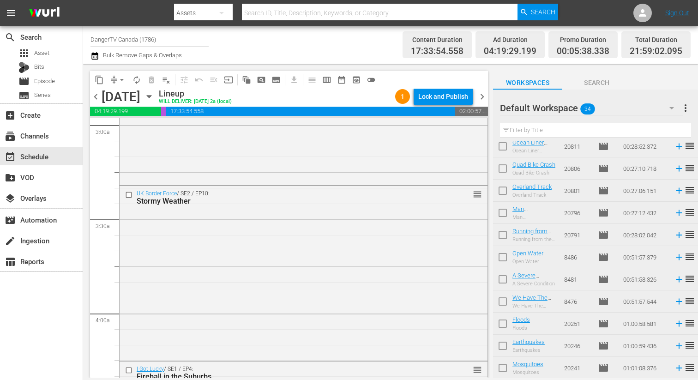
scroll to position [522, 0]
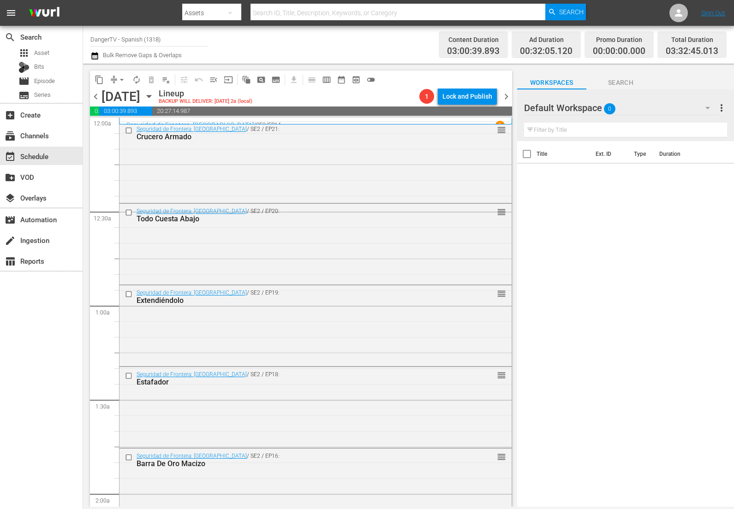
scroll to position [314, 0]
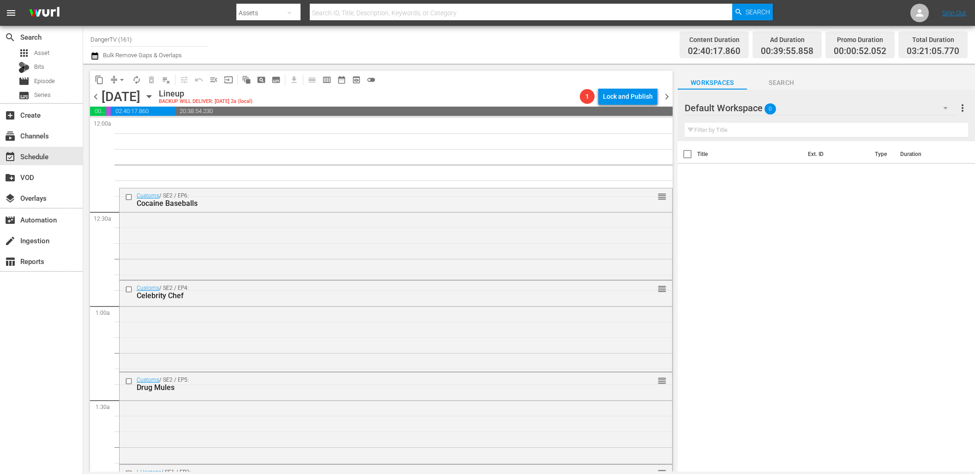
scroll to position [454, 0]
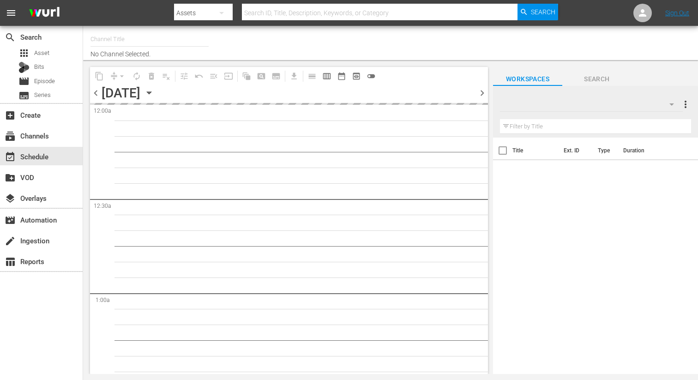
type input "DangerTV Canada (1786)"
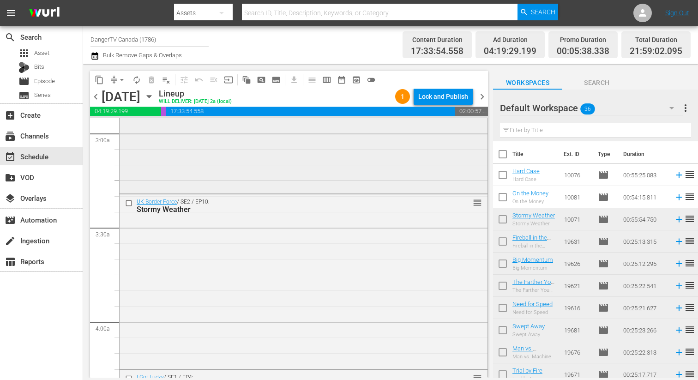
scroll to position [564, 0]
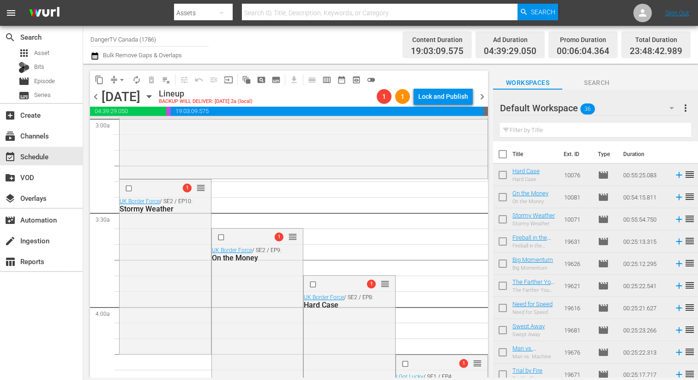
click at [122, 79] on span "arrow_drop_down" at bounding box center [121, 79] width 9 height 9
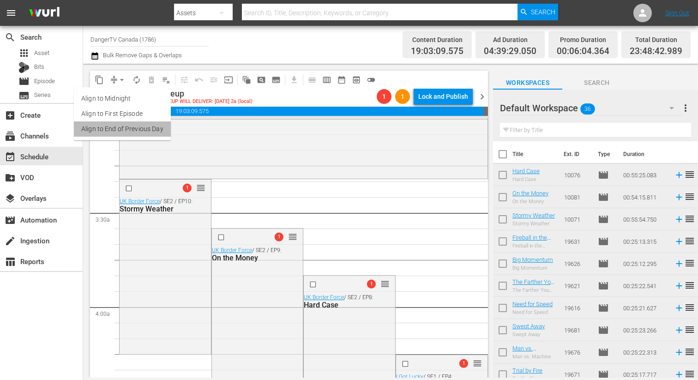
click at [136, 126] on li "Align to End of Previous Day" at bounding box center [122, 128] width 97 height 15
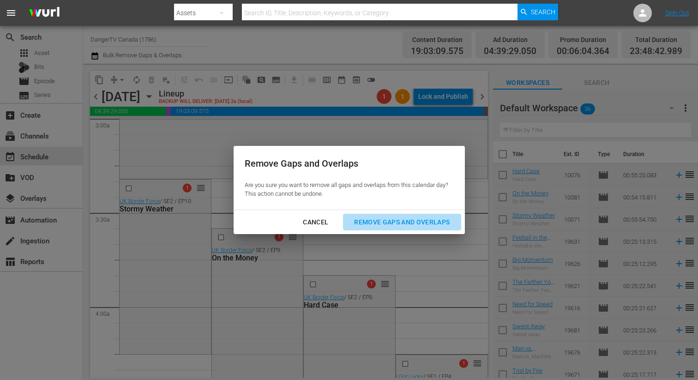
click at [391, 224] on div "Remove Gaps and Overlaps" at bounding box center [402, 222] width 110 height 12
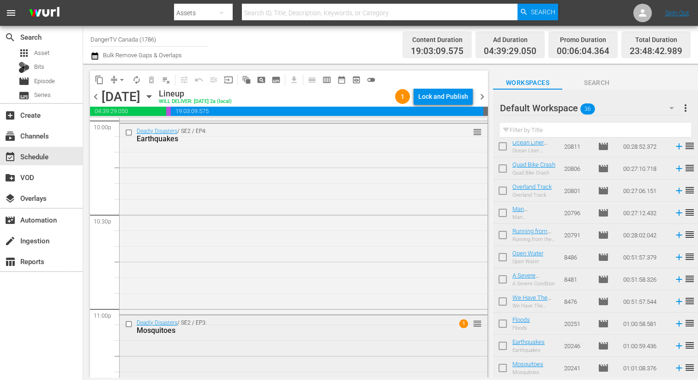
scroll to position [4268, 0]
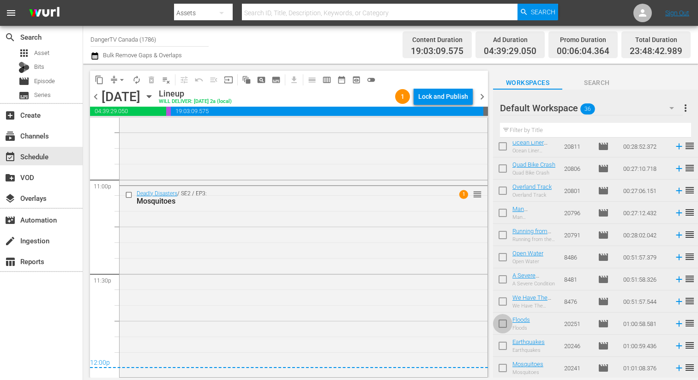
click at [506, 324] on input "checkbox" at bounding box center [502, 325] width 19 height 19
checkbox input "true"
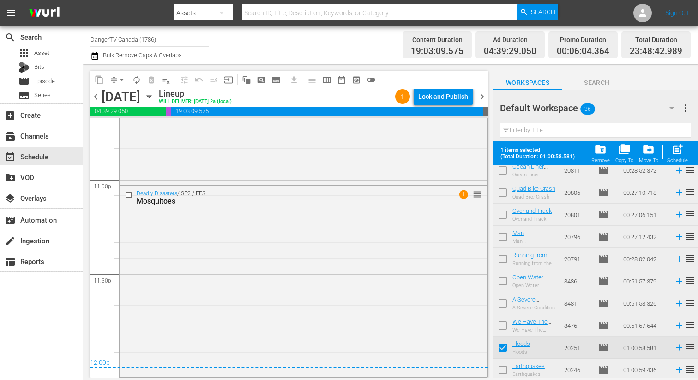
scroll to position [606, 0]
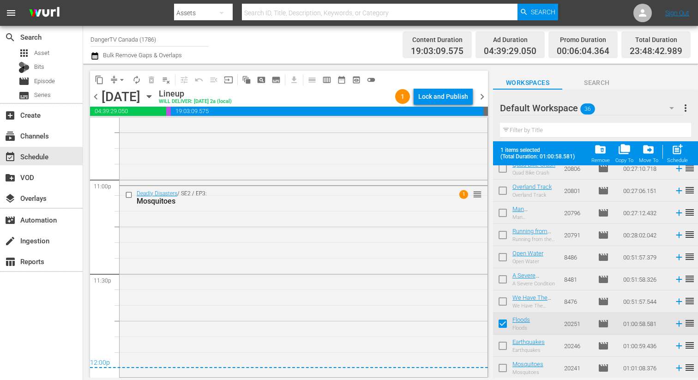
click at [503, 346] on input "checkbox" at bounding box center [502, 347] width 19 height 19
checkbox input "true"
click at [503, 366] on input "checkbox" at bounding box center [502, 369] width 19 height 19
checkbox input "true"
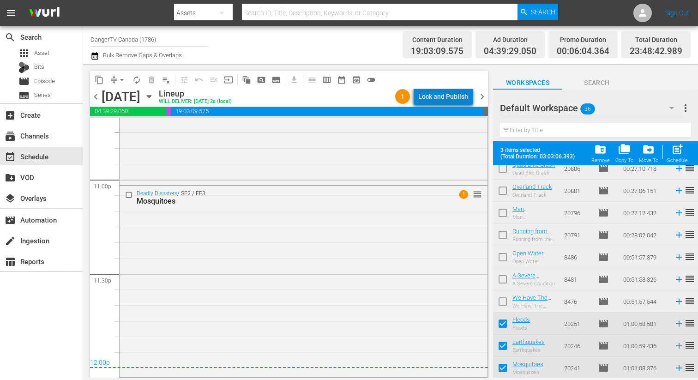
click at [452, 100] on div "Lock and Publish" at bounding box center [443, 96] width 50 height 17
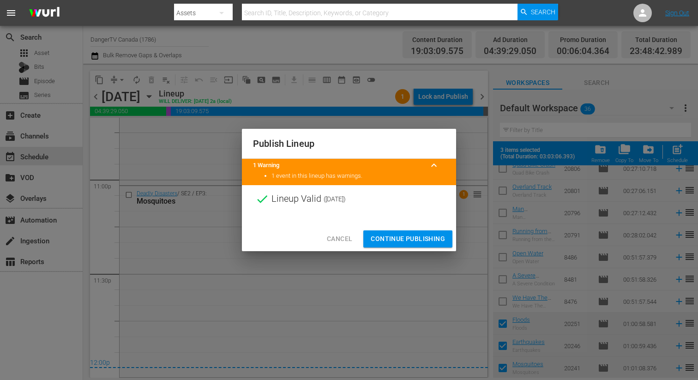
click at [413, 240] on span "Continue Publishing" at bounding box center [408, 239] width 74 height 12
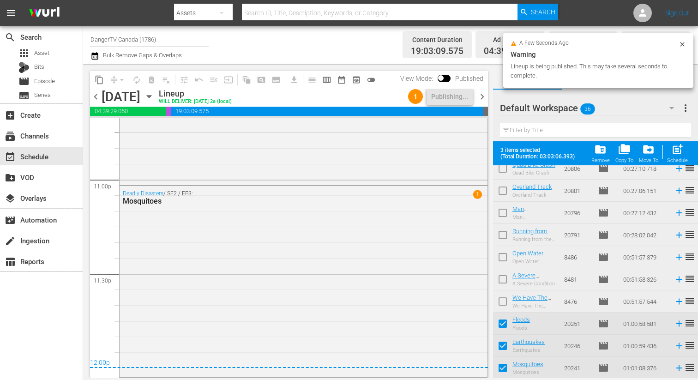
click at [479, 90] on div "chevron_left Monday, October 27th October 27th Lineup WILL DELIVER: 10/26 @ 2a …" at bounding box center [289, 98] width 398 height 18
drag, startPoint x: 483, startPoint y: 96, endPoint x: 545, endPoint y: 99, distance: 62.4
click at [483, 96] on span "chevron_right" at bounding box center [482, 97] width 12 height 12
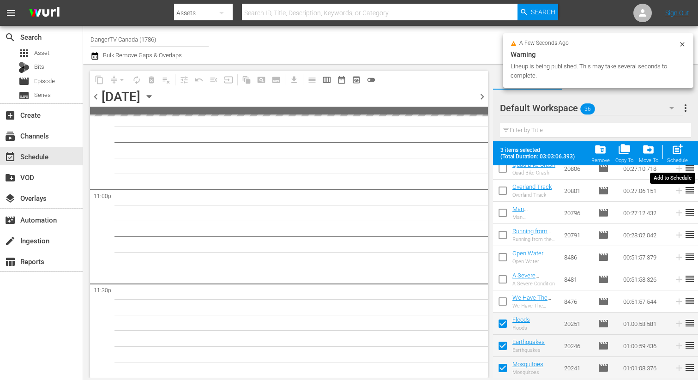
click at [678, 152] on span "post_add" at bounding box center [677, 149] width 12 height 12
checkbox input "false"
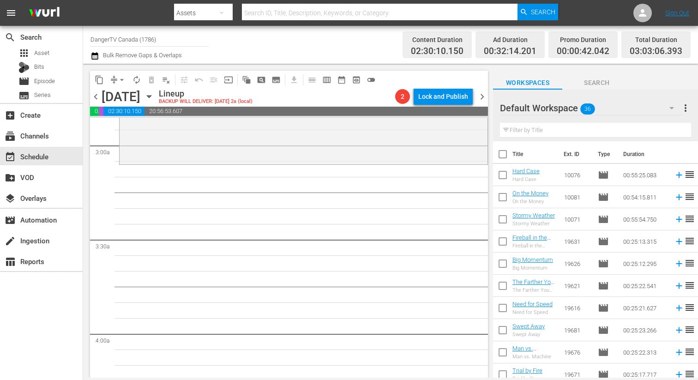
scroll to position [0, 0]
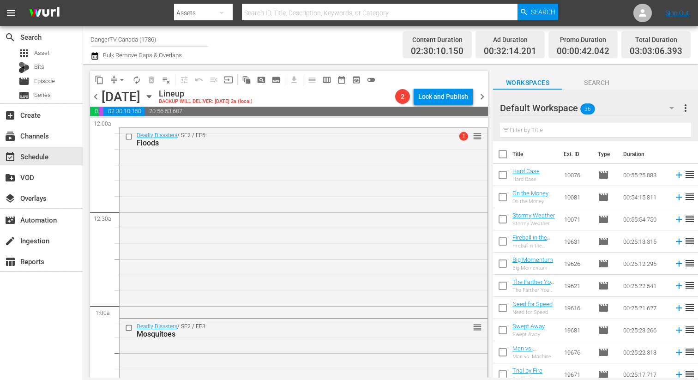
click at [503, 156] on input "checkbox" at bounding box center [502, 155] width 19 height 19
checkbox input "true"
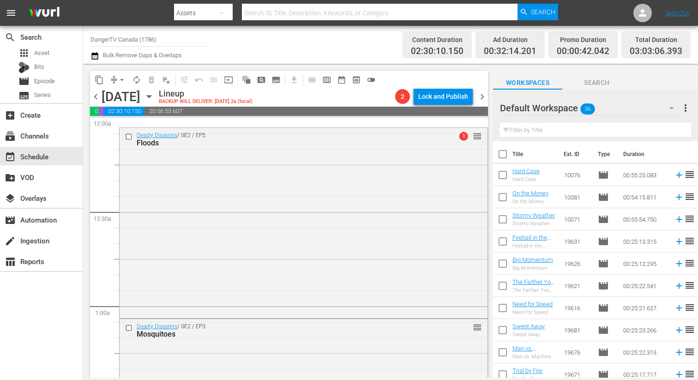
checkbox input "true"
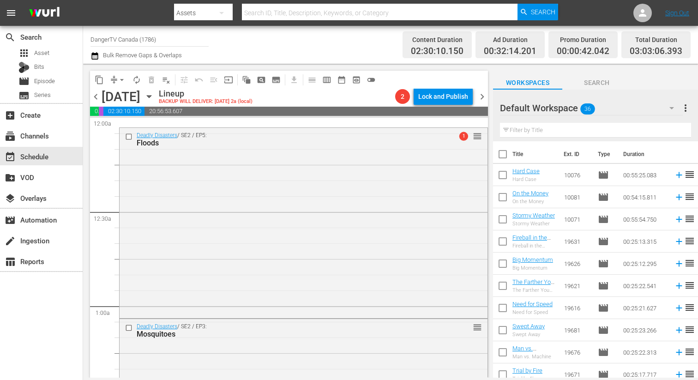
checkbox input "true"
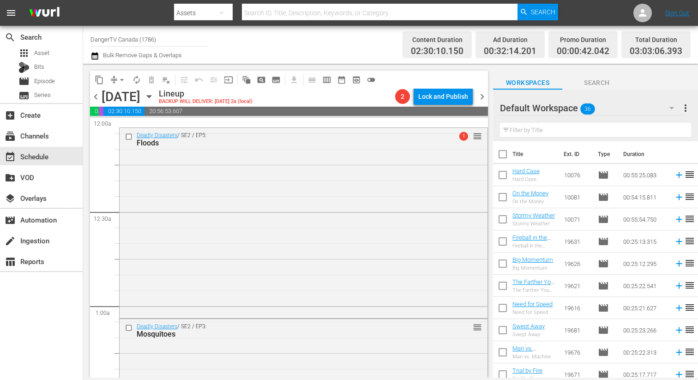
checkbox input "true"
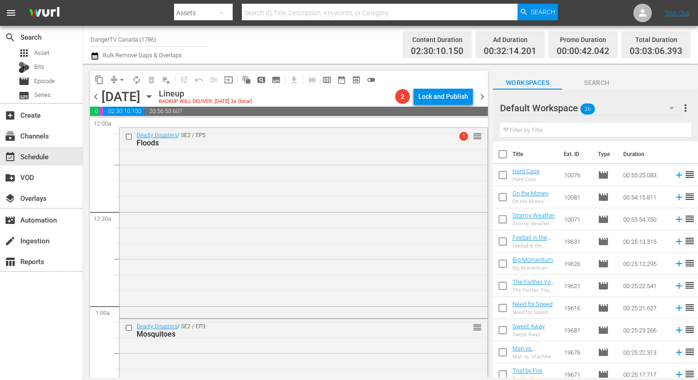
checkbox input "true"
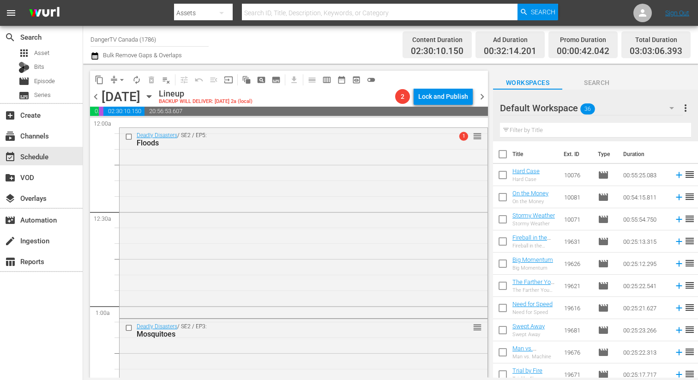
checkbox input "true"
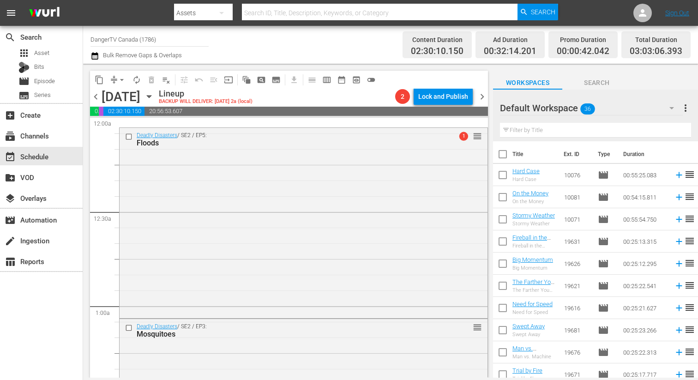
checkbox input "true"
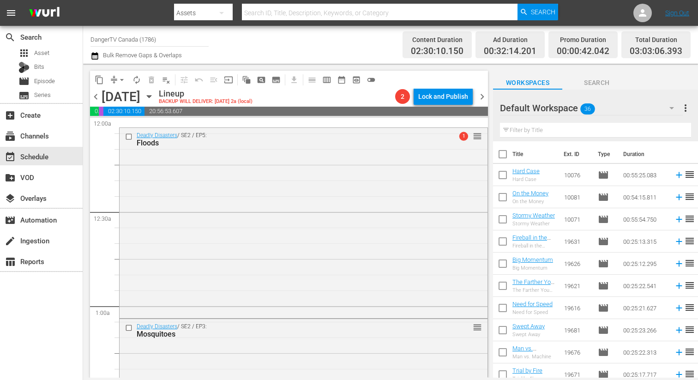
checkbox input "true"
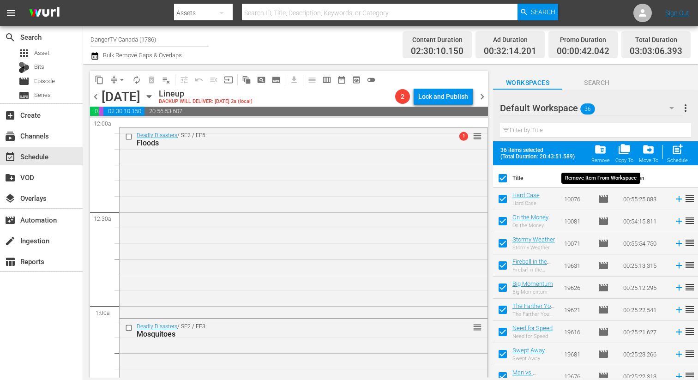
click at [603, 152] on span "folder_delete" at bounding box center [600, 149] width 12 height 12
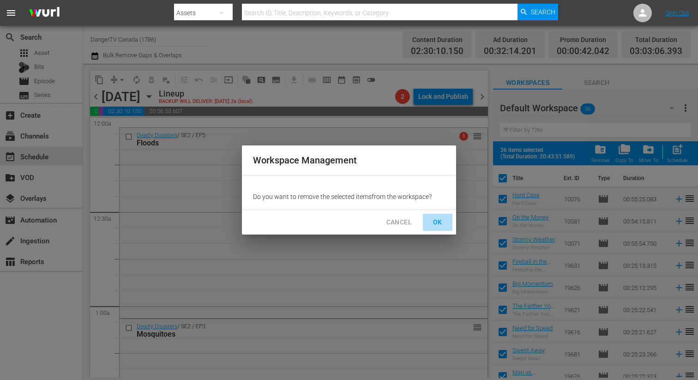
click at [442, 225] on span "OK" at bounding box center [437, 222] width 15 height 12
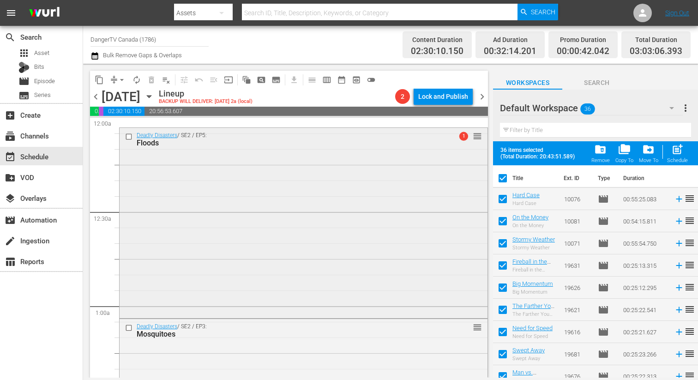
checkbox input "false"
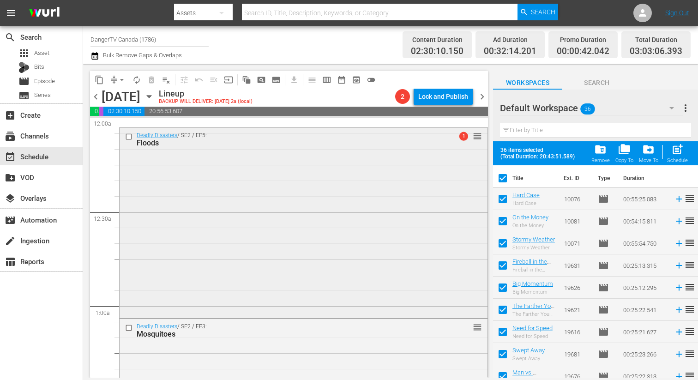
checkbox input "false"
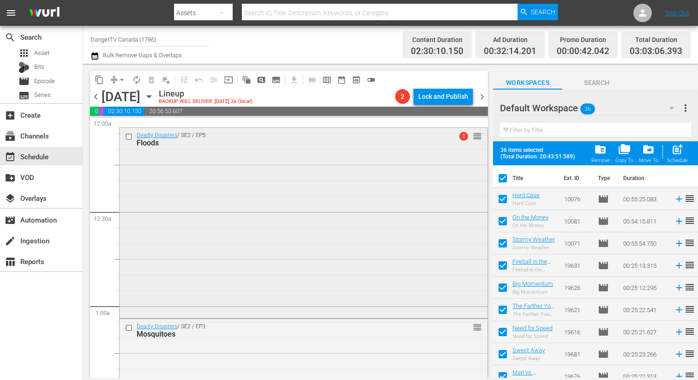
checkbox input "false"
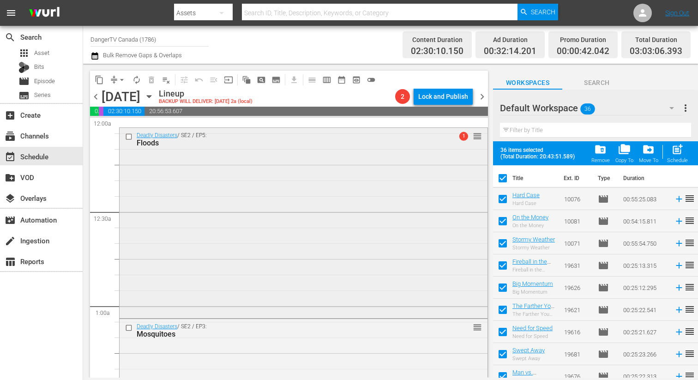
checkbox input "false"
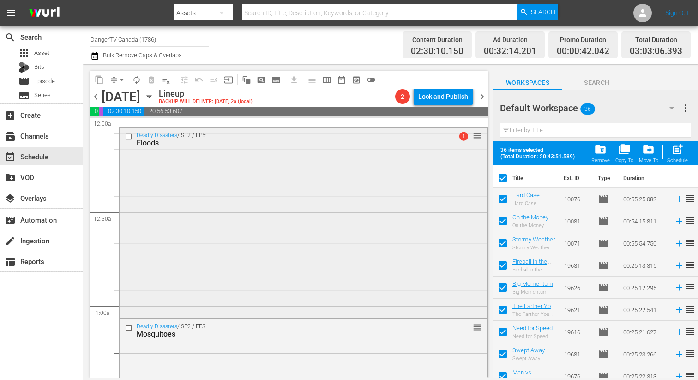
checkbox input "false"
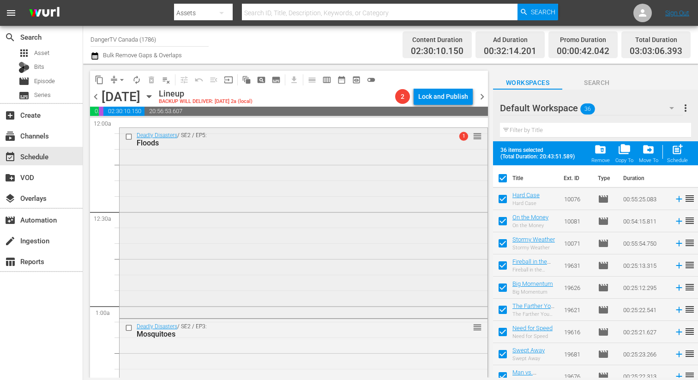
checkbox input "false"
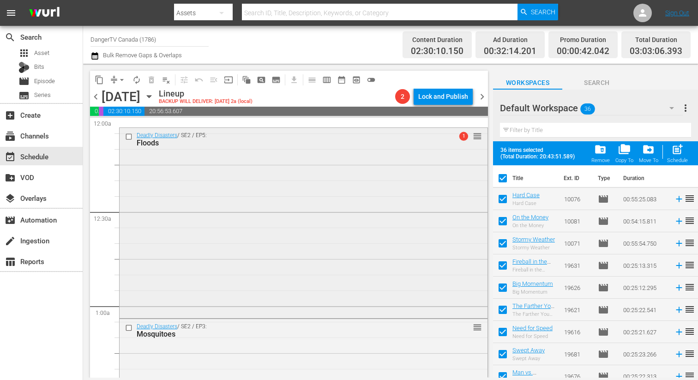
checkbox input "false"
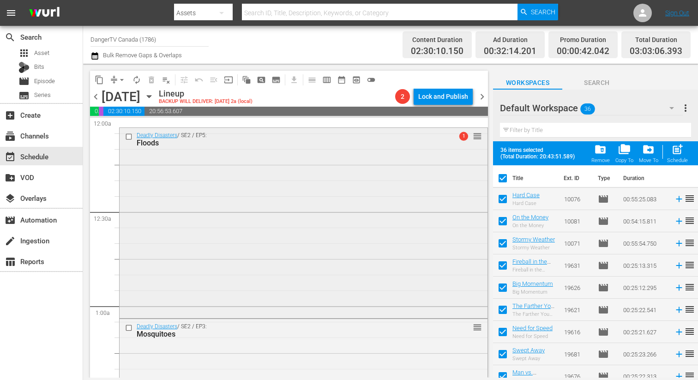
checkbox input "false"
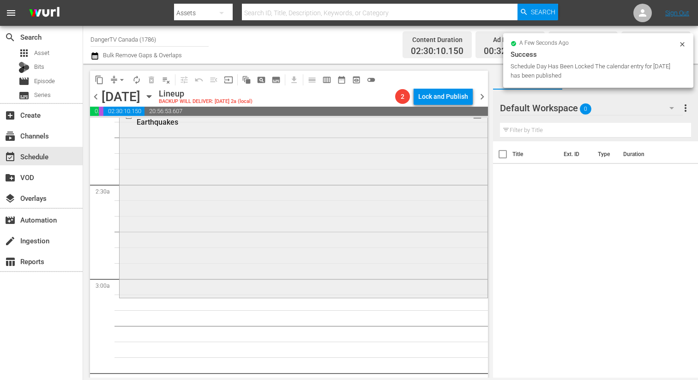
scroll to position [407, 0]
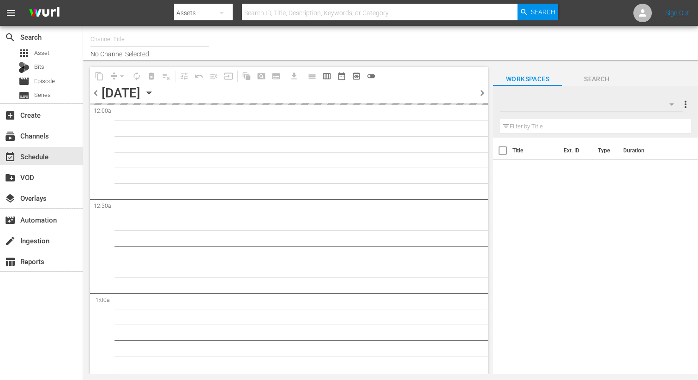
type input "DangerTV Canada (1786)"
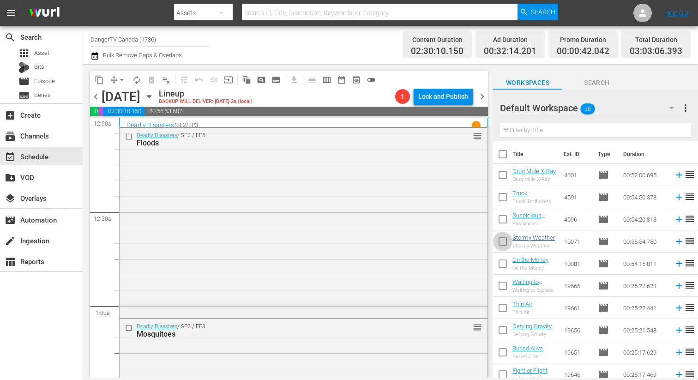
drag, startPoint x: 504, startPoint y: 239, endPoint x: 526, endPoint y: 261, distance: 31.7
click at [504, 239] on input "checkbox" at bounding box center [502, 242] width 19 height 19
checkbox input "true"
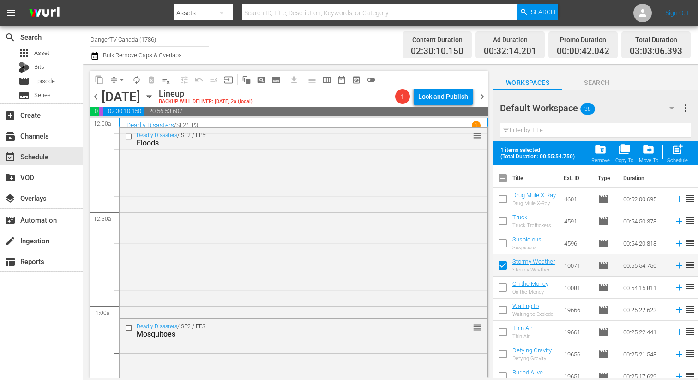
click at [507, 285] on input "checkbox" at bounding box center [502, 289] width 19 height 19
checkbox input "true"
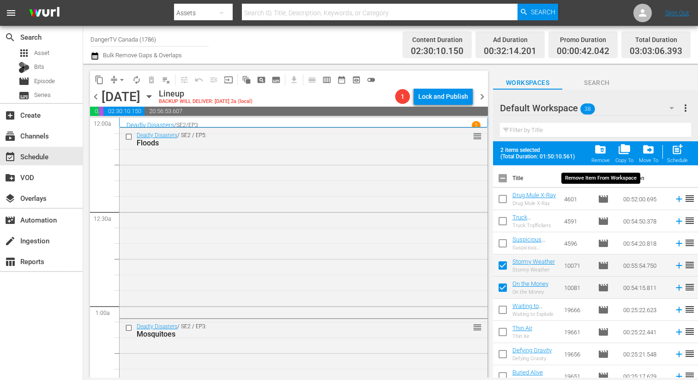
click at [602, 151] on span "folder_delete" at bounding box center [600, 149] width 12 height 12
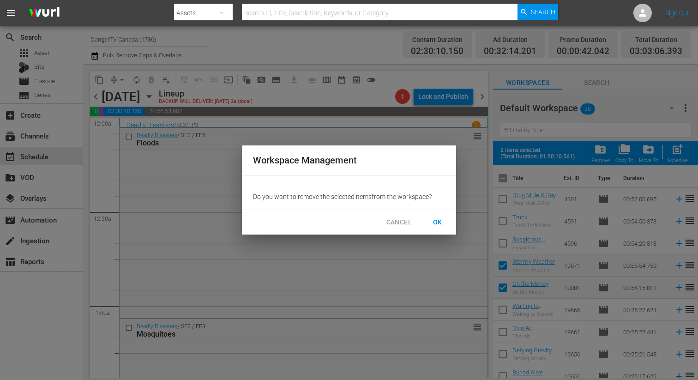
click at [437, 221] on span "OK" at bounding box center [437, 222] width 15 height 12
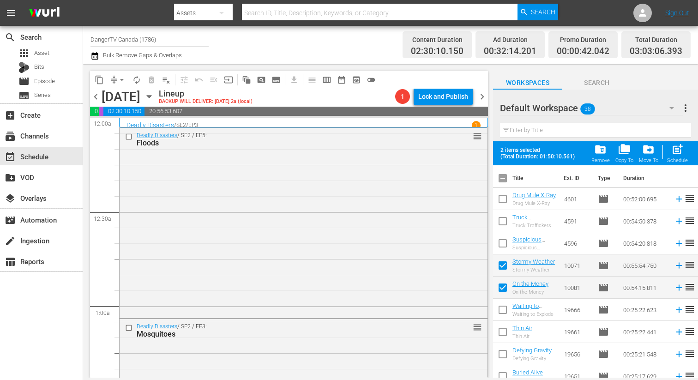
checkbox input "false"
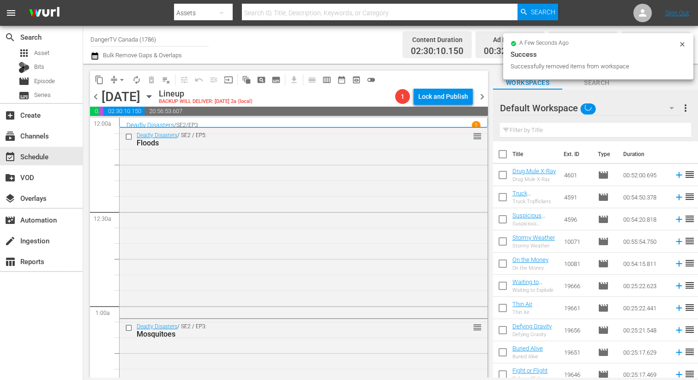
click at [503, 150] on input "checkbox" at bounding box center [502, 155] width 19 height 19
checkbox input "true"
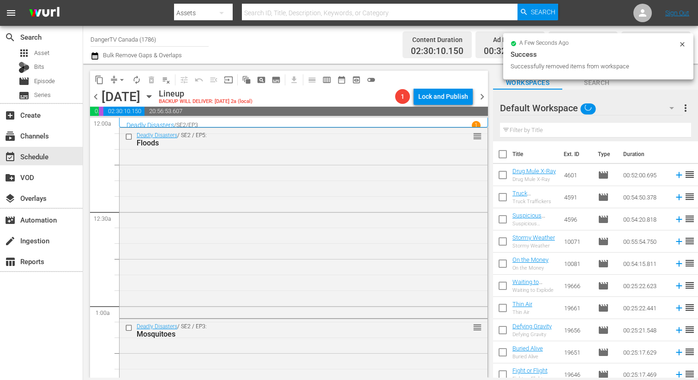
checkbox input "true"
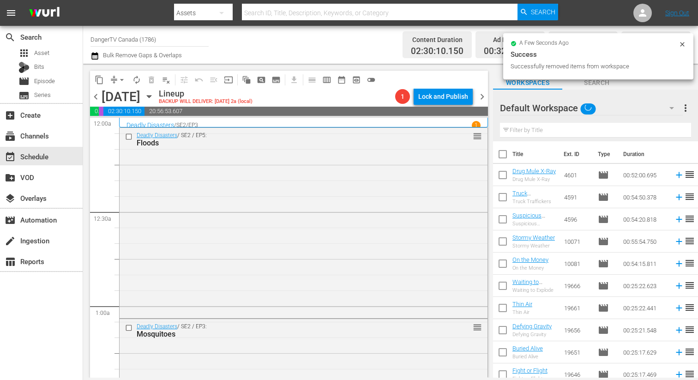
checkbox input "true"
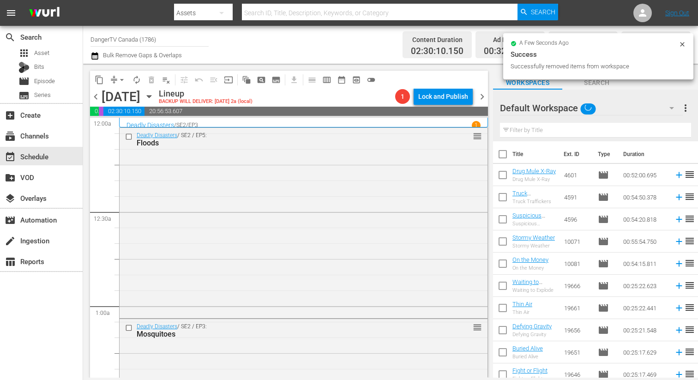
checkbox input "true"
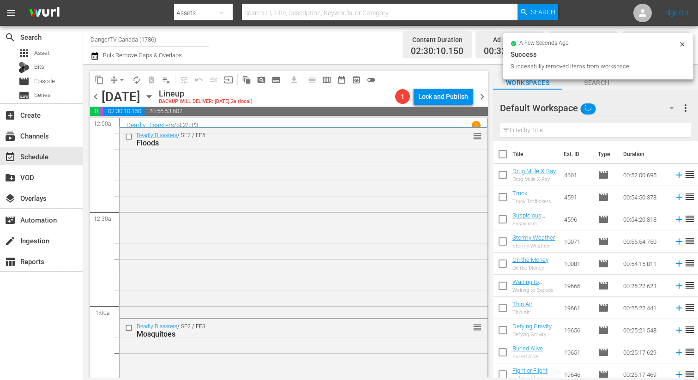
checkbox input "true"
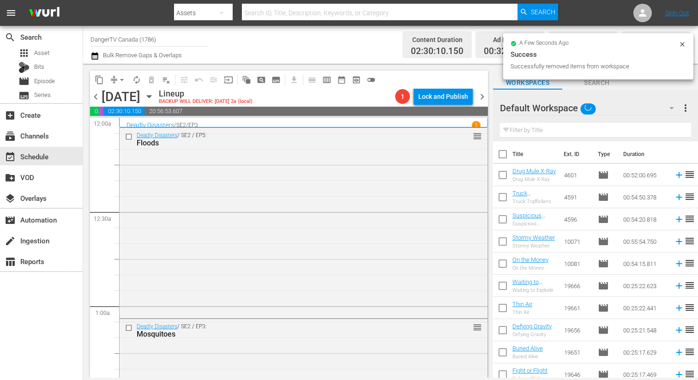
checkbox input "true"
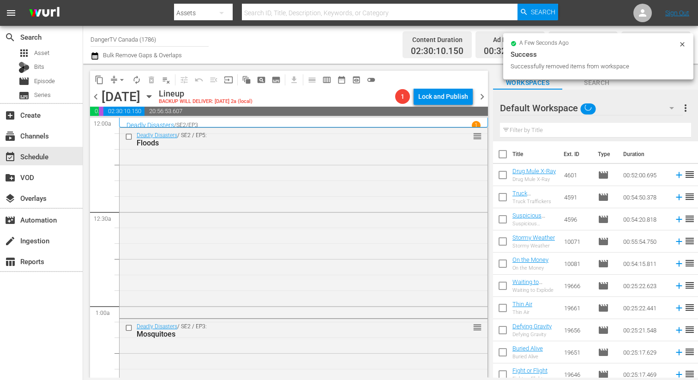
checkbox input "true"
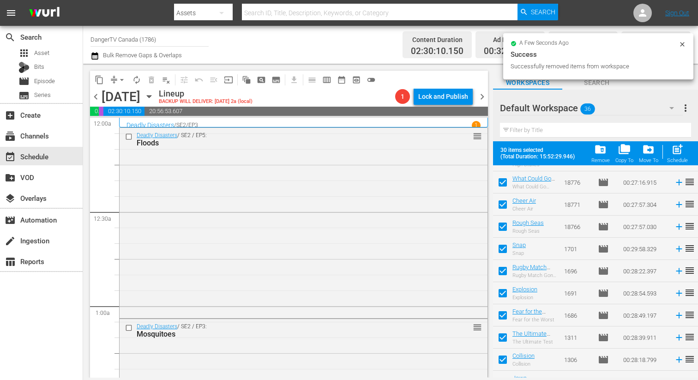
scroll to position [496, 0]
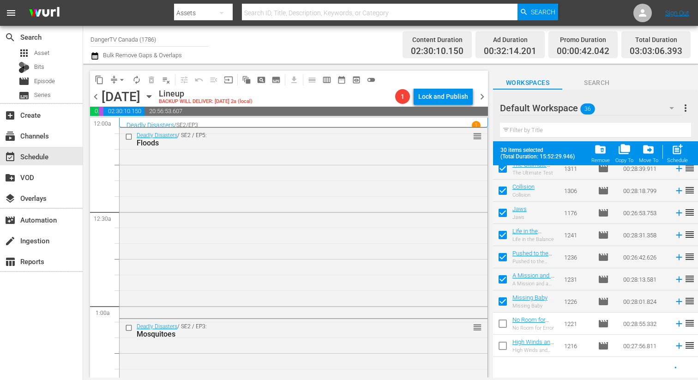
click at [503, 323] on input "checkbox" at bounding box center [502, 325] width 19 height 19
checkbox input "true"
checkbox input "false"
click at [503, 344] on input "checkbox" at bounding box center [502, 347] width 19 height 19
checkbox input "true"
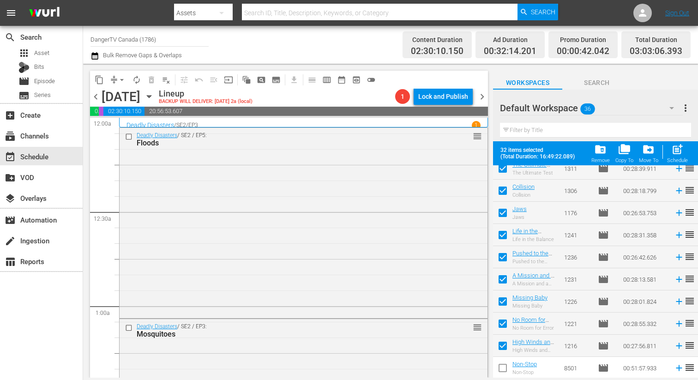
scroll to position [606, 0]
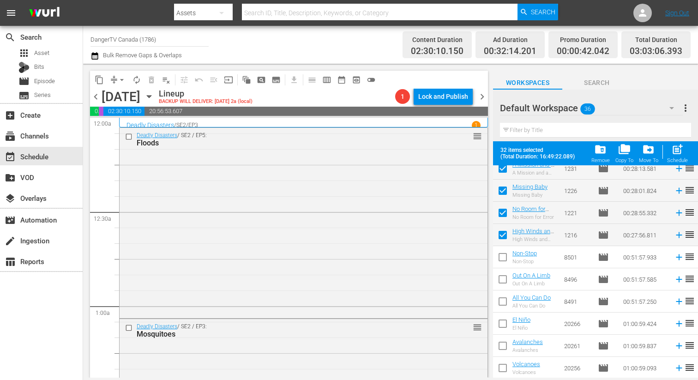
click at [504, 257] on input "checkbox" at bounding box center [502, 258] width 19 height 19
checkbox input "true"
click at [501, 276] on input "checkbox" at bounding box center [502, 280] width 19 height 19
checkbox input "true"
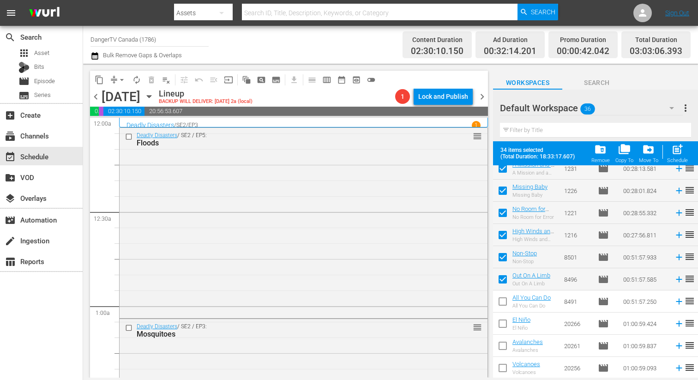
click at [501, 302] on input "checkbox" at bounding box center [502, 302] width 19 height 19
checkbox input "true"
click at [502, 324] on input "checkbox" at bounding box center [502, 325] width 19 height 19
checkbox input "true"
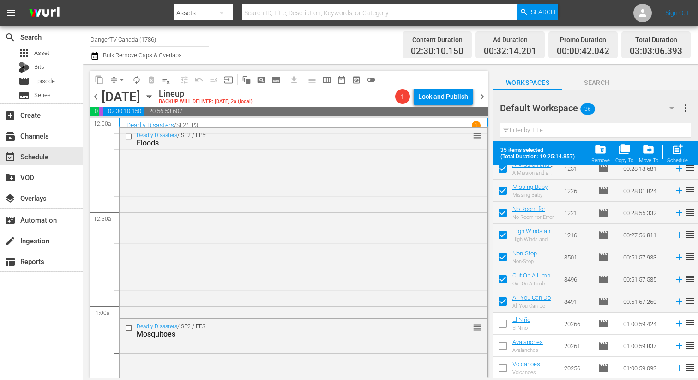
checkbox input "true"
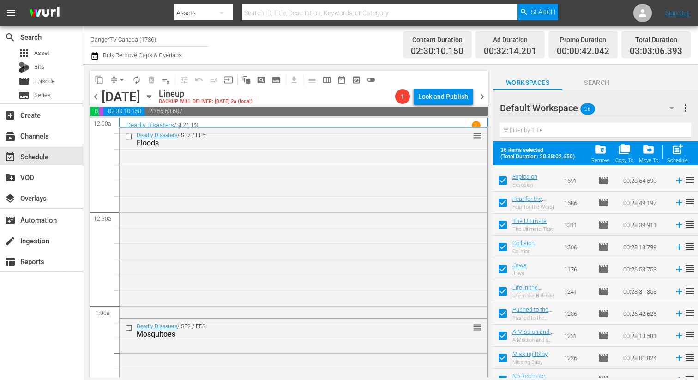
scroll to position [0, 0]
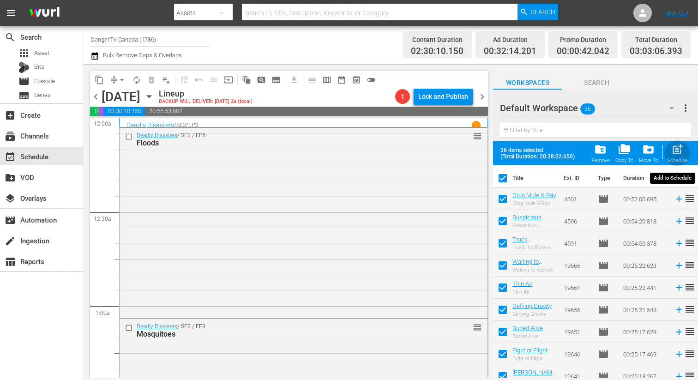
click at [678, 150] on span "post_add" at bounding box center [677, 149] width 12 height 12
checkbox input "false"
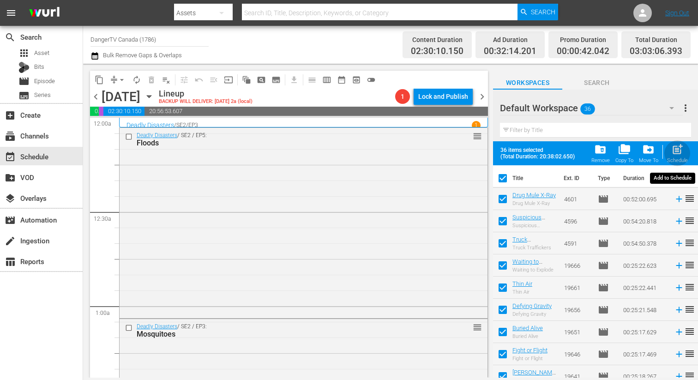
checkbox input "false"
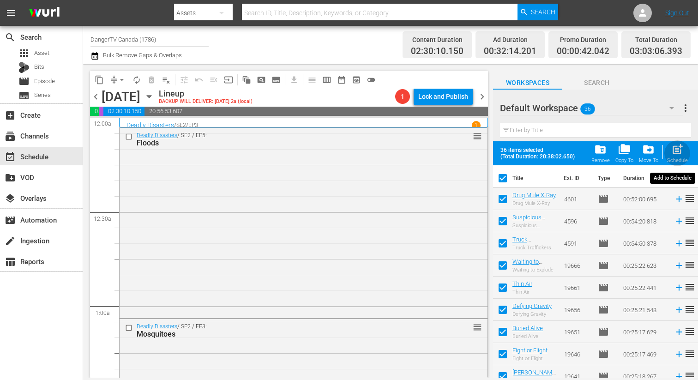
checkbox input "false"
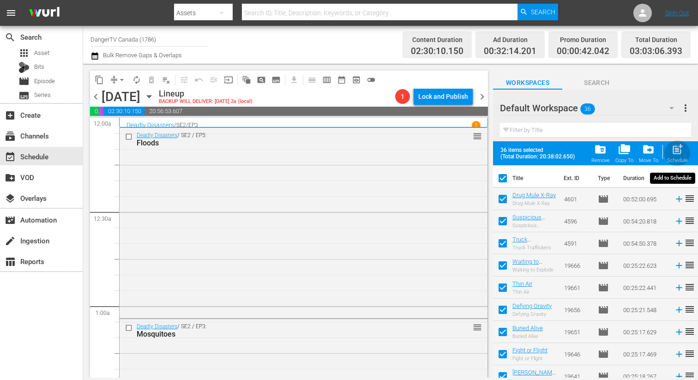
checkbox input "false"
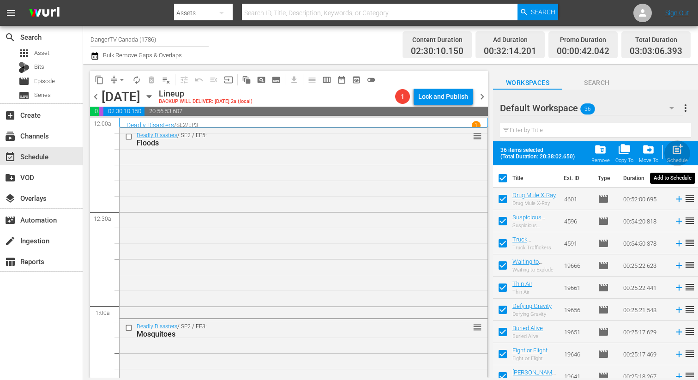
checkbox input "false"
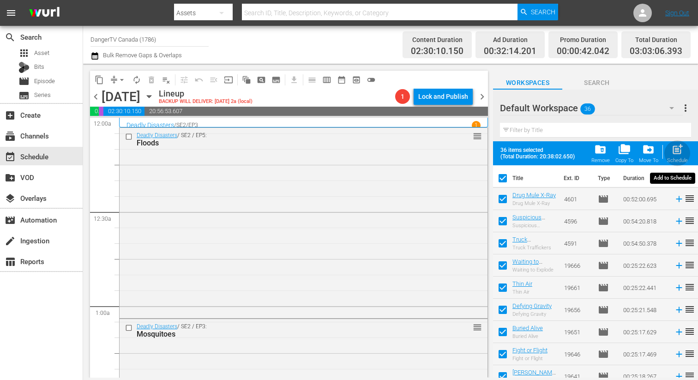
checkbox input "false"
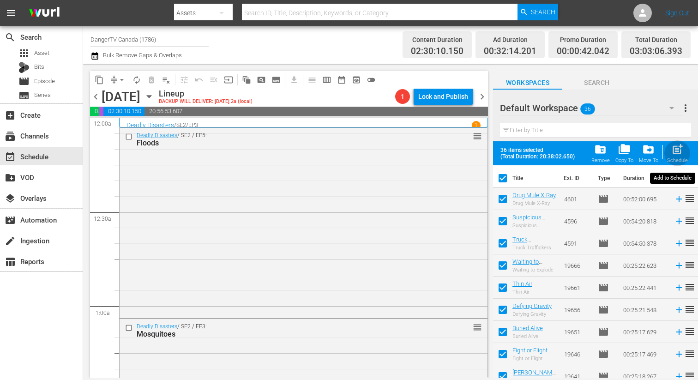
checkbox input "false"
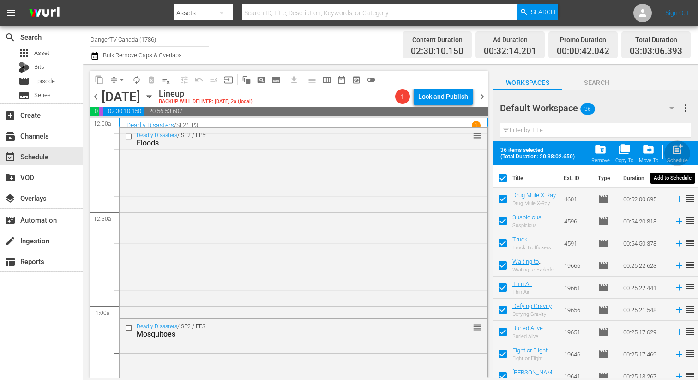
checkbox input "false"
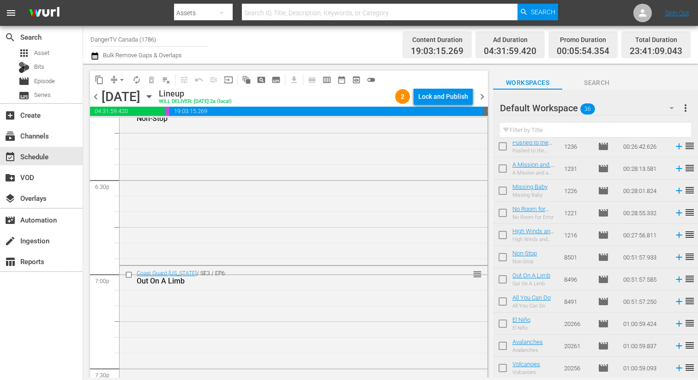
scroll to position [3249, 0]
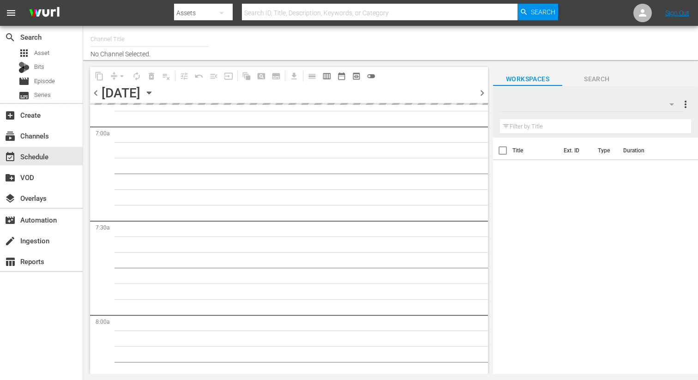
type input "DangerTV Canada (1786)"
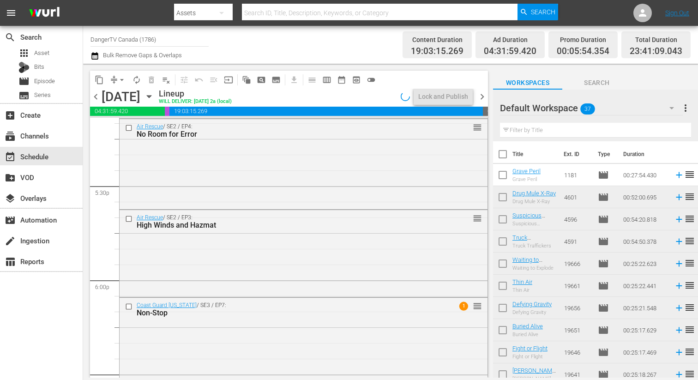
scroll to position [2944, 0]
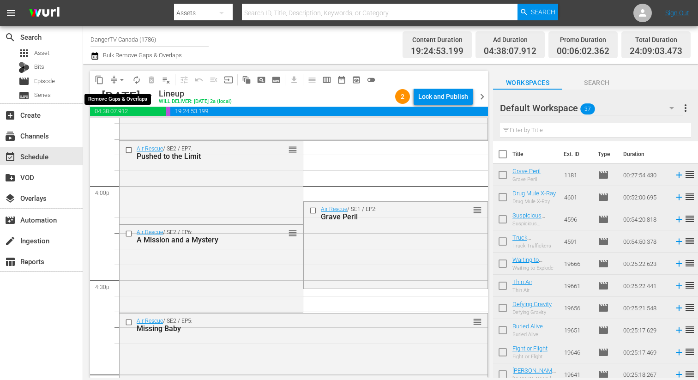
click at [122, 81] on span "arrow_drop_down" at bounding box center [121, 79] width 9 height 9
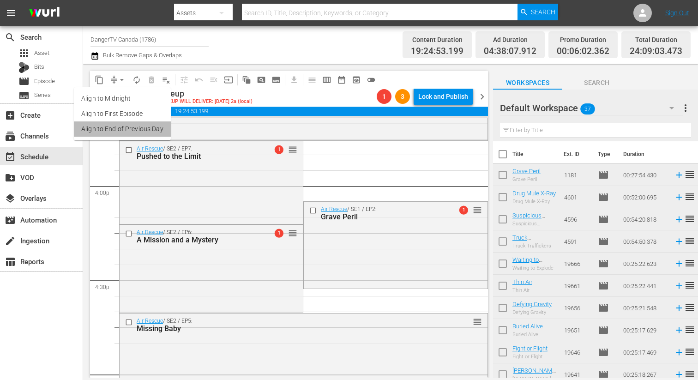
click at [138, 132] on li "Align to End of Previous Day" at bounding box center [122, 128] width 97 height 15
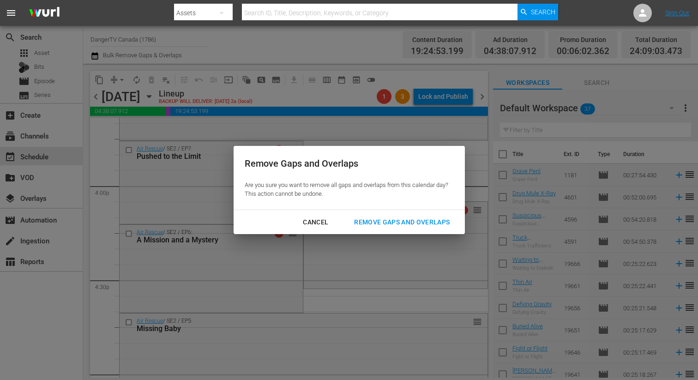
click at [410, 219] on div "Remove Gaps and Overlaps" at bounding box center [402, 222] width 110 height 12
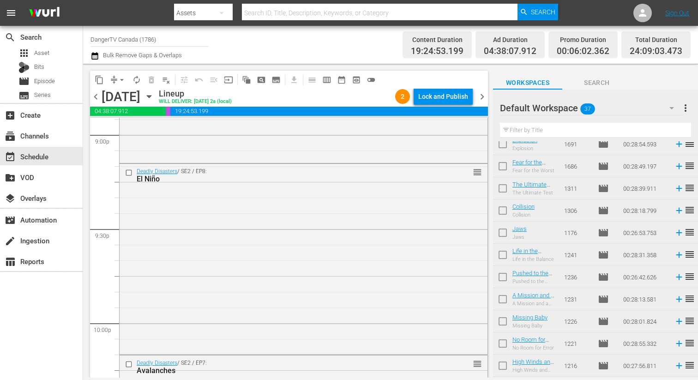
scroll to position [604, 0]
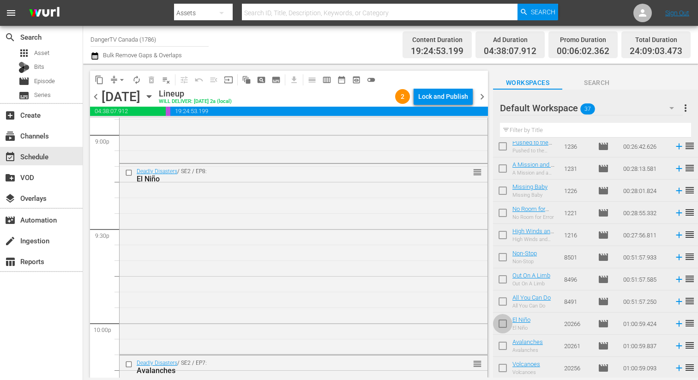
click at [504, 325] on input "checkbox" at bounding box center [502, 325] width 19 height 19
checkbox input "true"
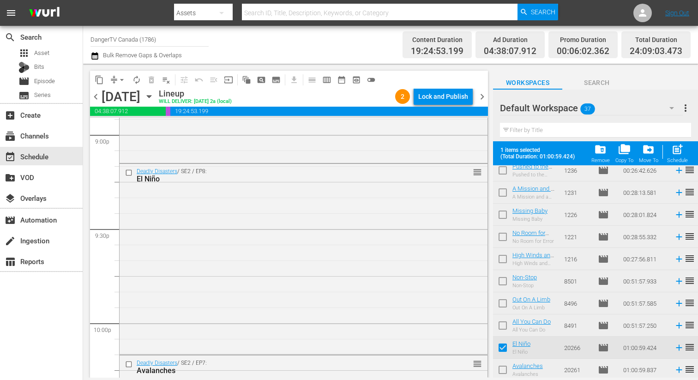
scroll to position [628, 0]
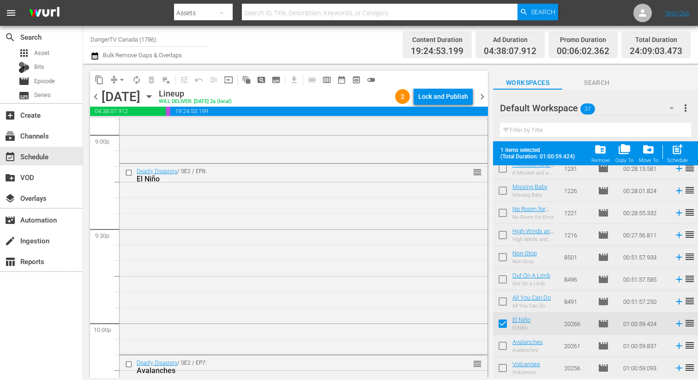
click at [505, 343] on input "checkbox" at bounding box center [502, 347] width 19 height 19
checkbox input "true"
click at [502, 366] on input "checkbox" at bounding box center [502, 369] width 19 height 19
checkbox input "true"
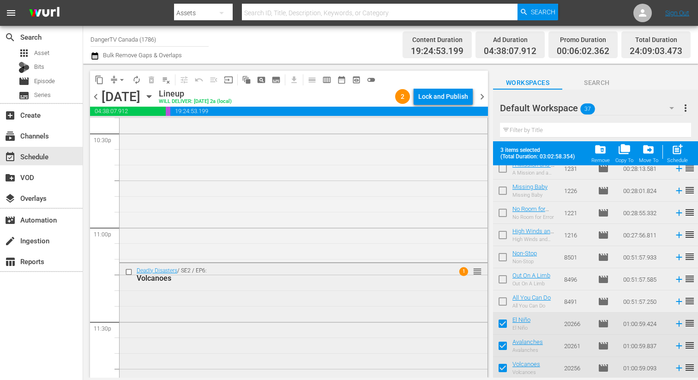
scroll to position [4297, 0]
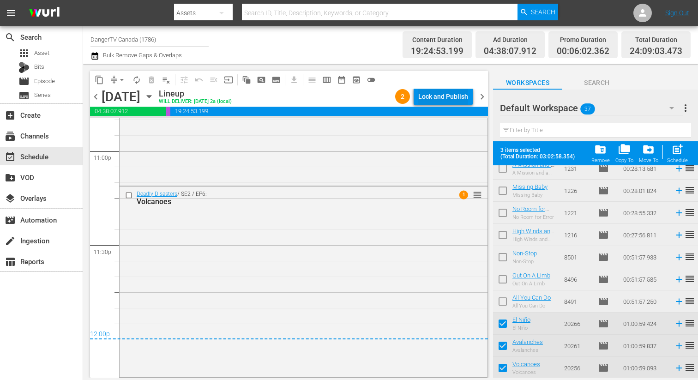
click at [444, 96] on div "Lock and Publish" at bounding box center [443, 96] width 50 height 17
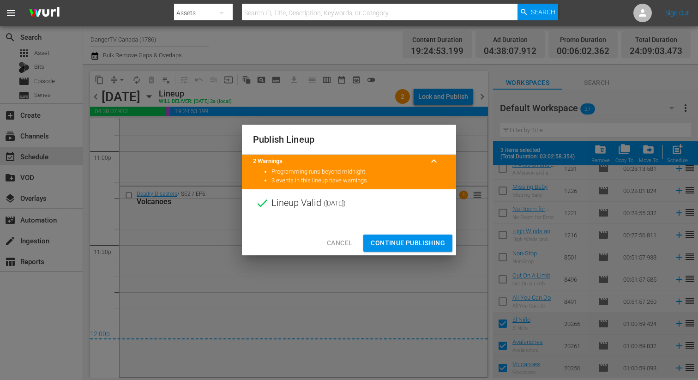
click at [409, 238] on span "Continue Publishing" at bounding box center [408, 243] width 74 height 12
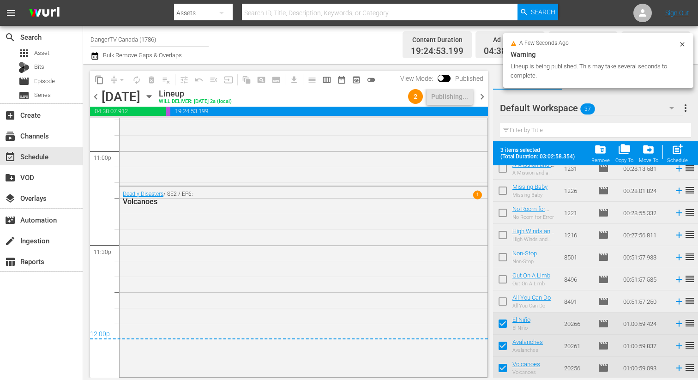
drag, startPoint x: 481, startPoint y: 95, endPoint x: 503, endPoint y: 114, distance: 29.1
click at [481, 95] on span "chevron_right" at bounding box center [482, 97] width 12 height 12
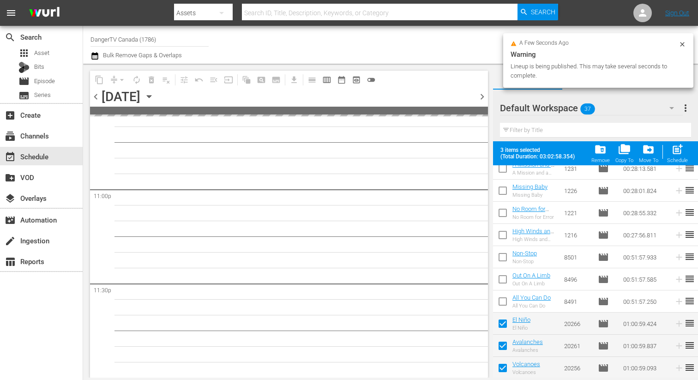
scroll to position [4257, 0]
click at [683, 153] on div "post_add Schedule" at bounding box center [677, 153] width 21 height 20
checkbox input "false"
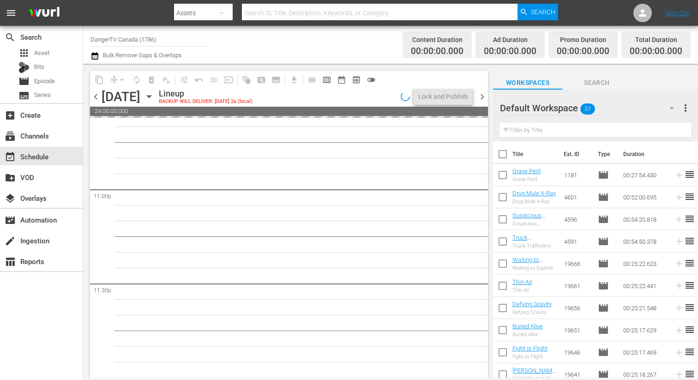
scroll to position [4258, 0]
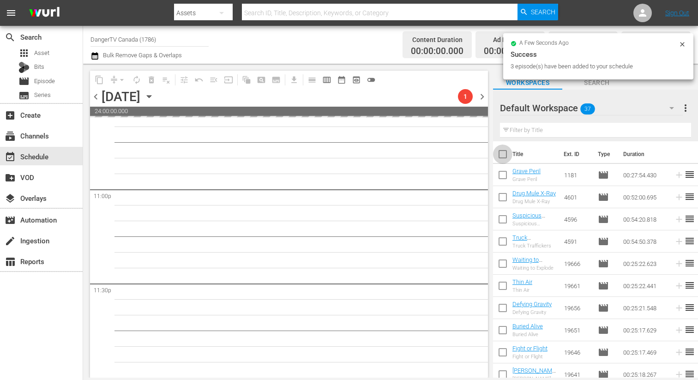
click at [504, 155] on input "checkbox" at bounding box center [502, 155] width 19 height 19
checkbox input "true"
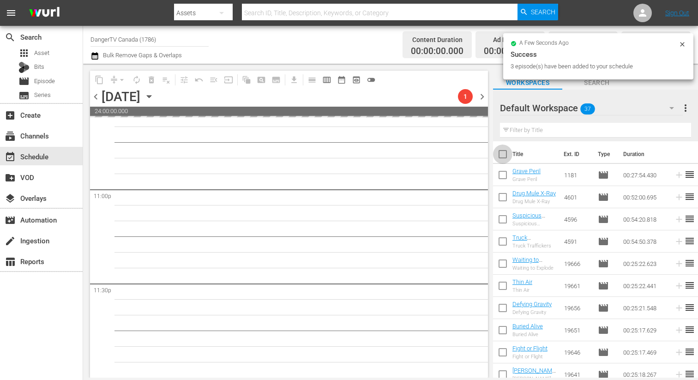
checkbox input "true"
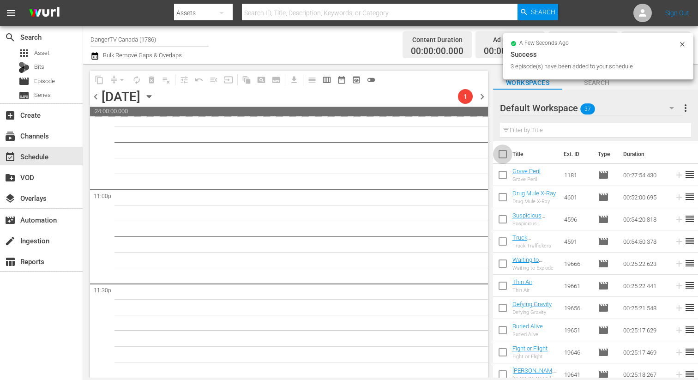
checkbox input "true"
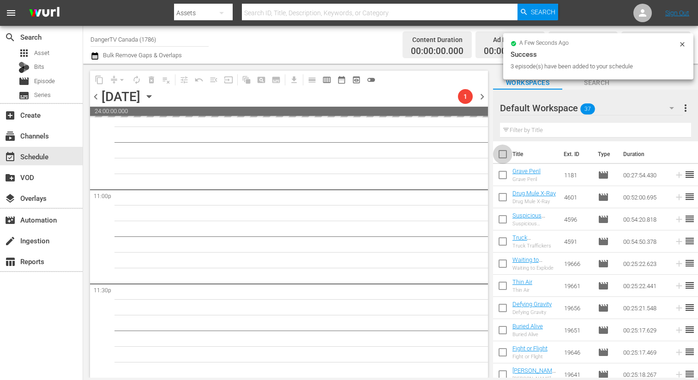
checkbox input "true"
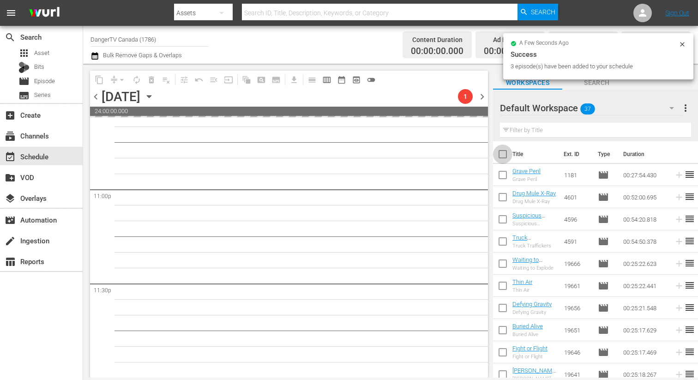
checkbox input "true"
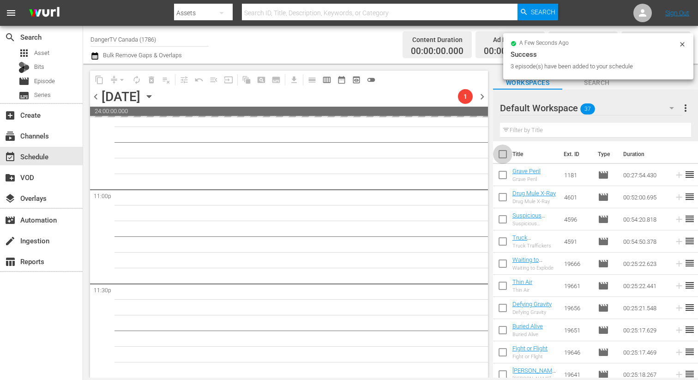
checkbox input "true"
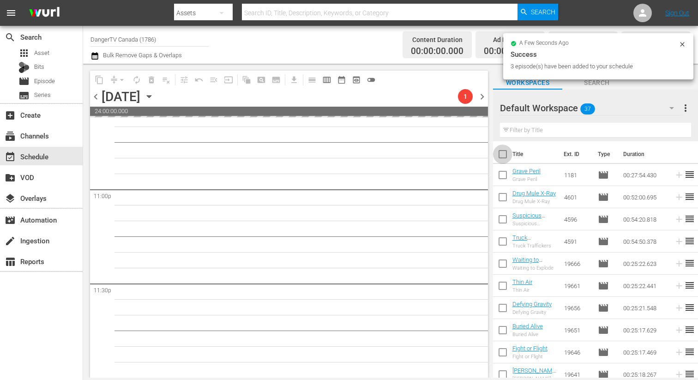
checkbox input "true"
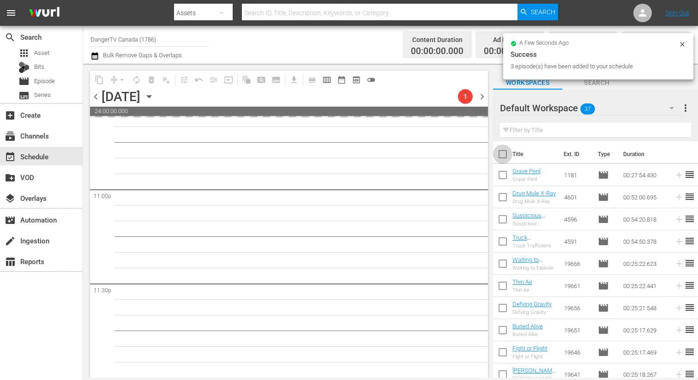
checkbox input "true"
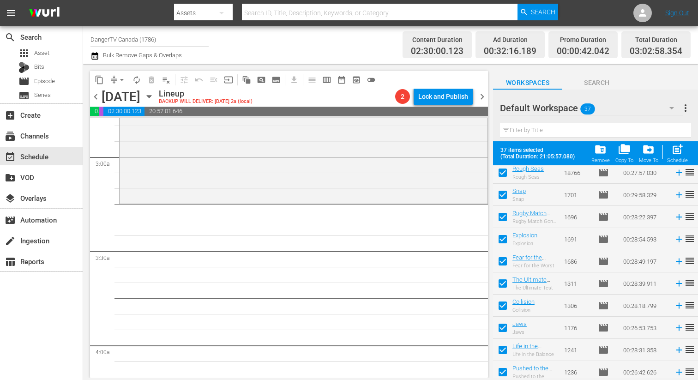
scroll to position [628, 0]
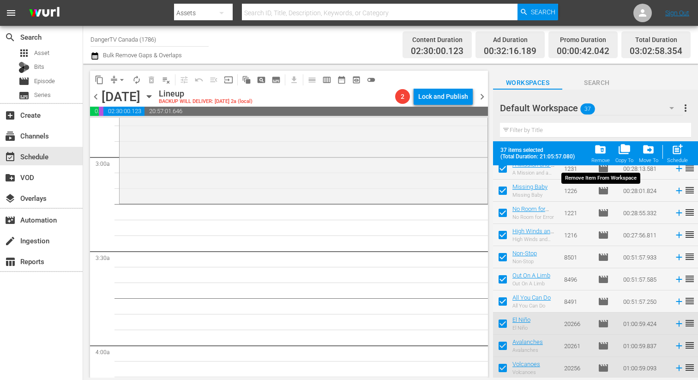
click at [603, 150] on span "folder_delete" at bounding box center [600, 149] width 12 height 12
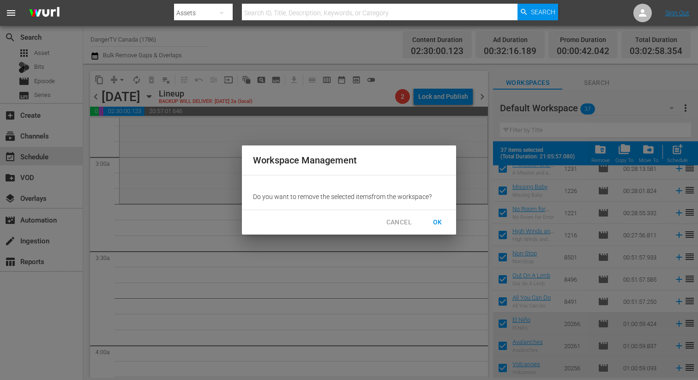
click at [437, 219] on span "OK" at bounding box center [437, 222] width 15 height 12
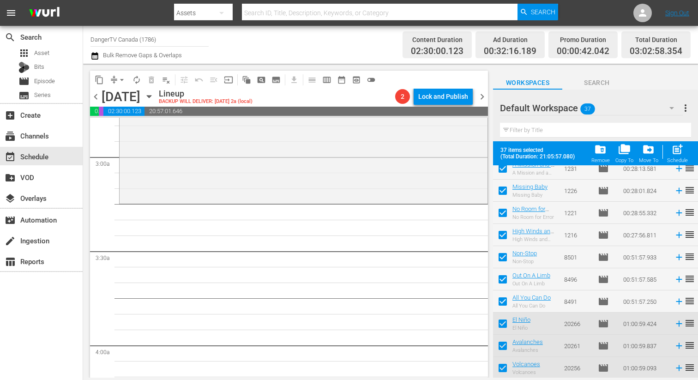
checkbox input "false"
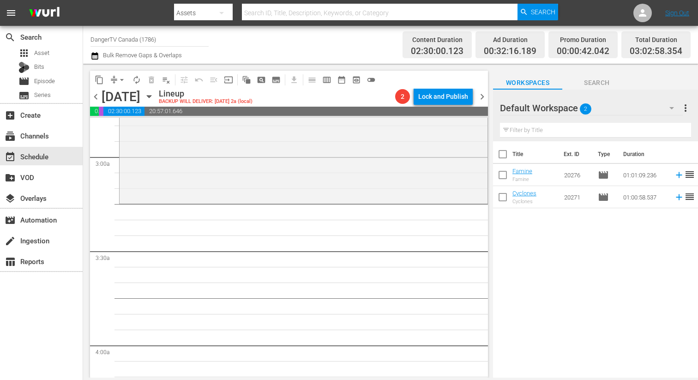
scroll to position [0, 0]
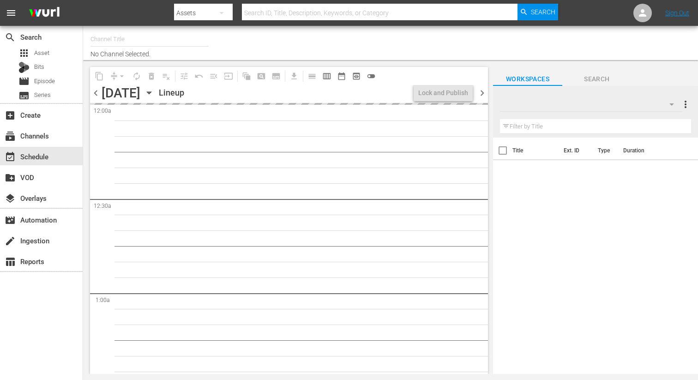
type input "DangerTV Canada (1786)"
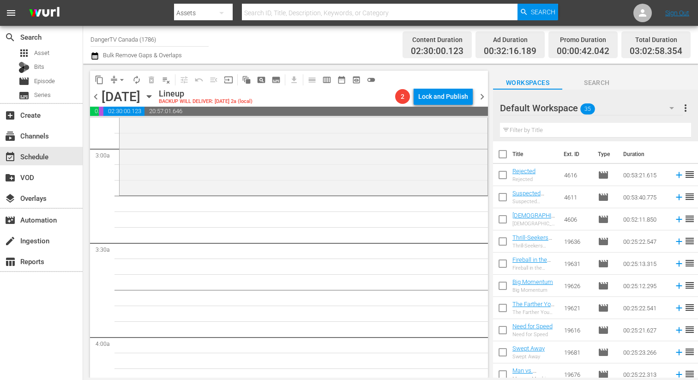
click at [502, 153] on input "checkbox" at bounding box center [502, 155] width 19 height 19
checkbox input "true"
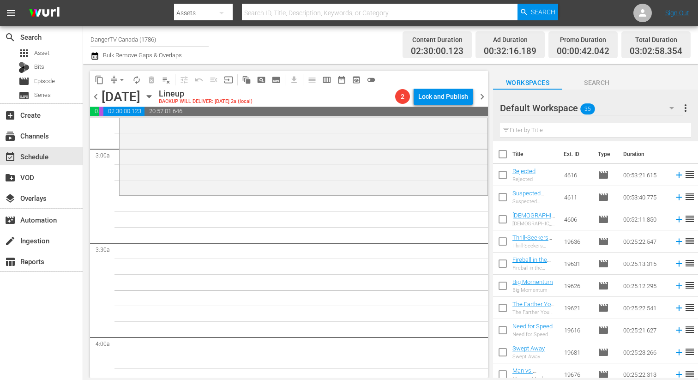
checkbox input "true"
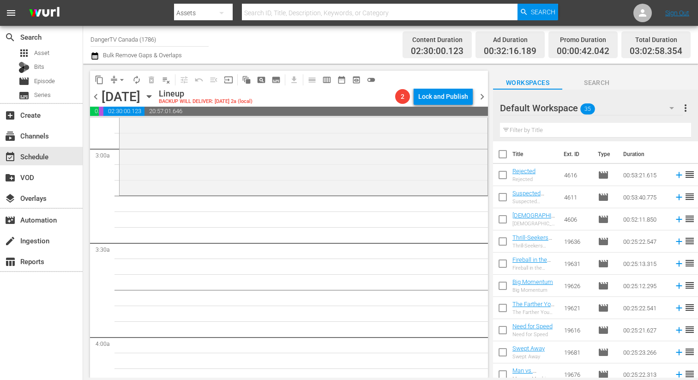
checkbox input "true"
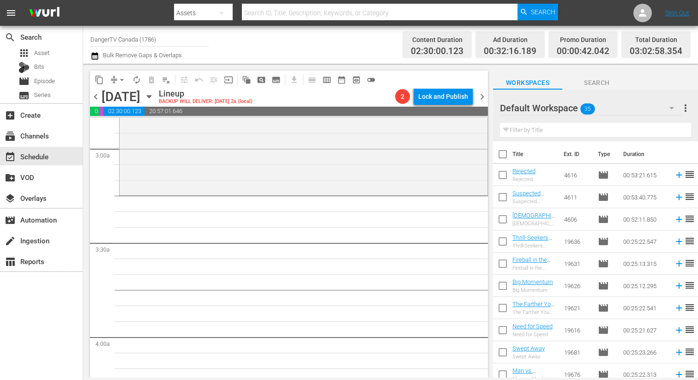
checkbox input "true"
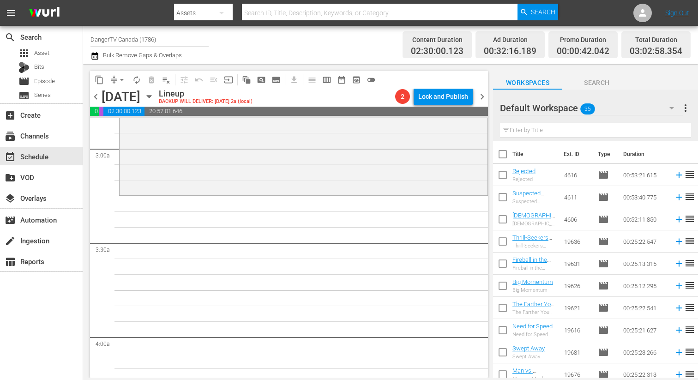
checkbox input "true"
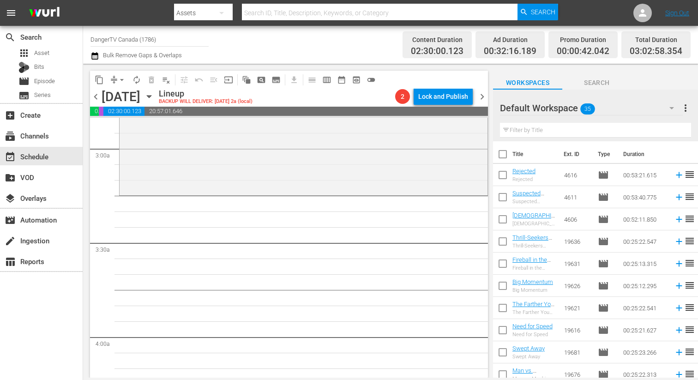
checkbox input "true"
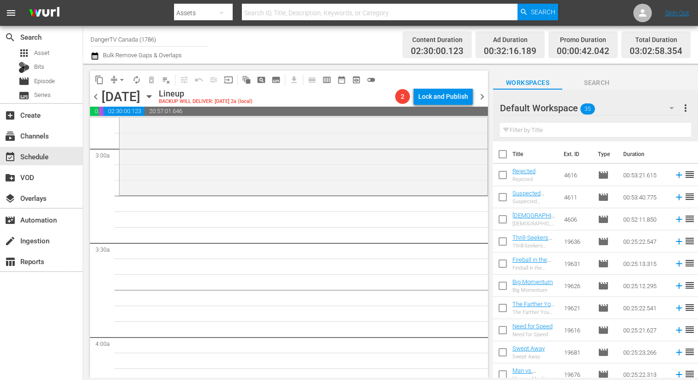
checkbox input "true"
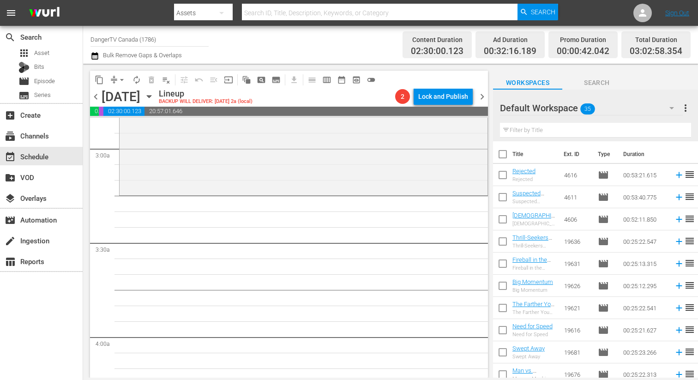
checkbox input "true"
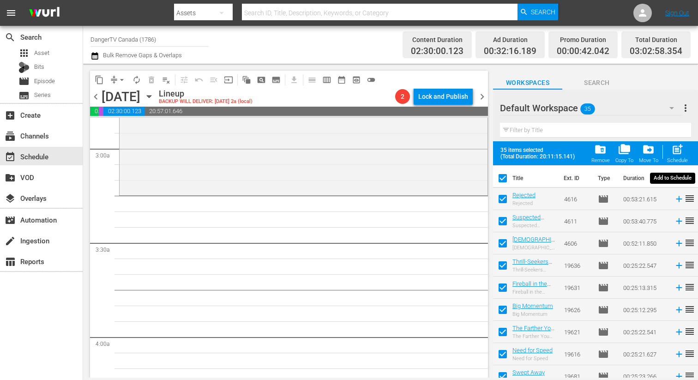
click at [674, 151] on span "post_add" at bounding box center [677, 149] width 12 height 12
checkbox input "false"
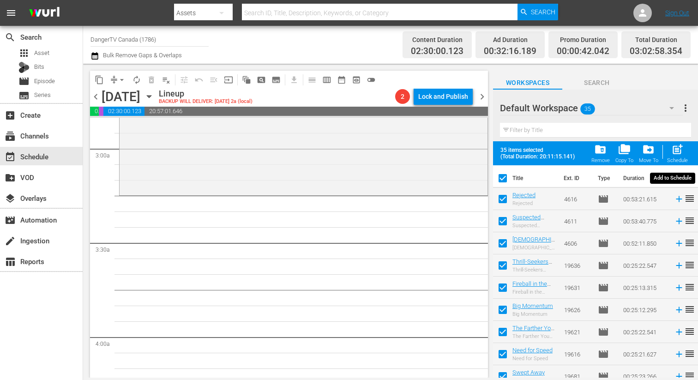
checkbox input "false"
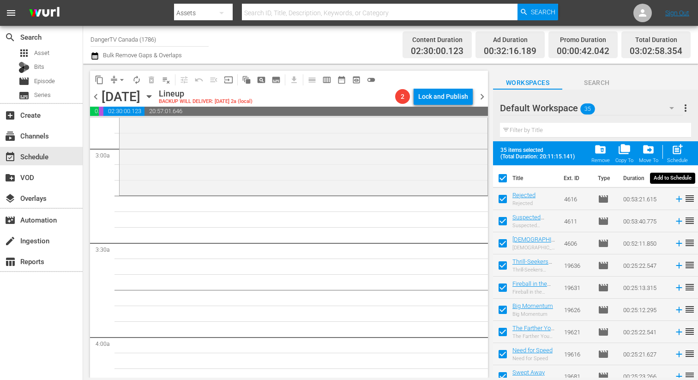
checkbox input "false"
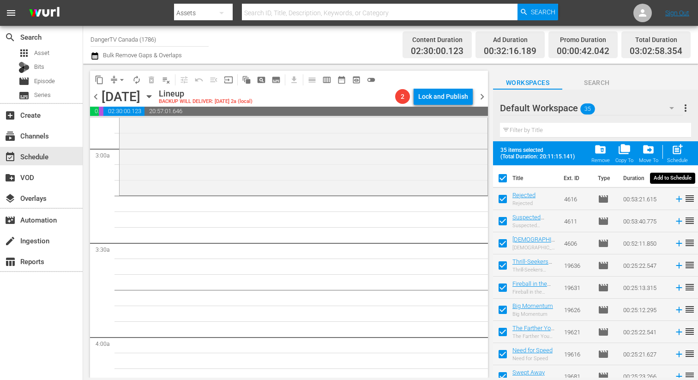
checkbox input "false"
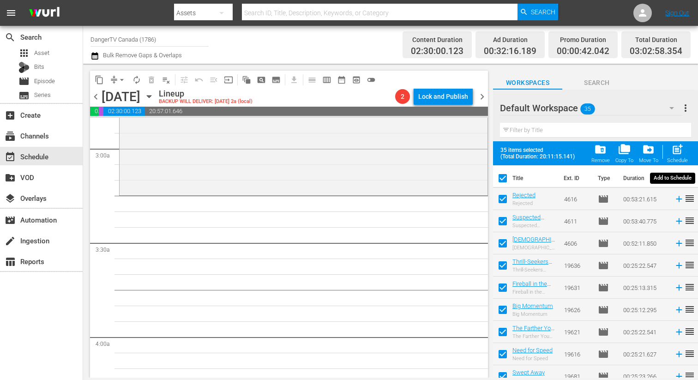
checkbox input "false"
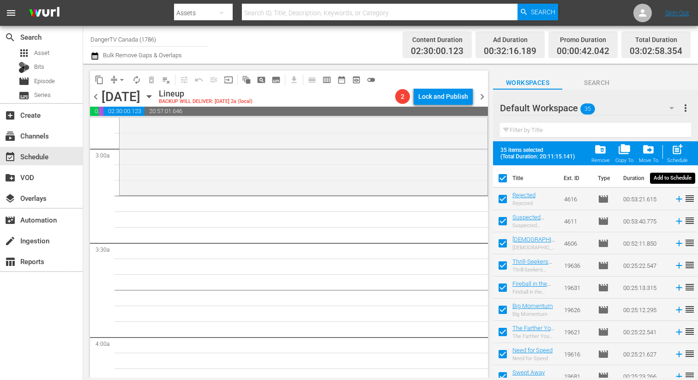
checkbox input "false"
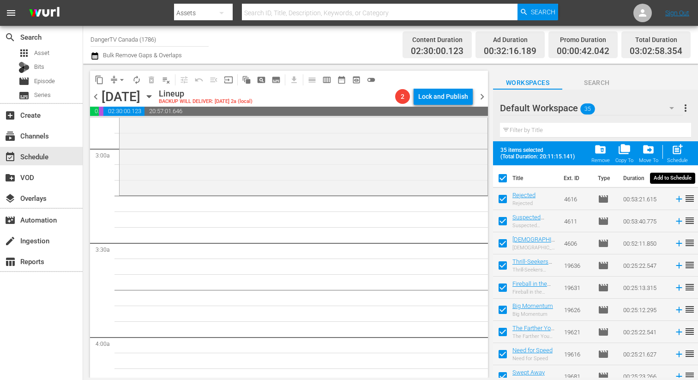
checkbox input "false"
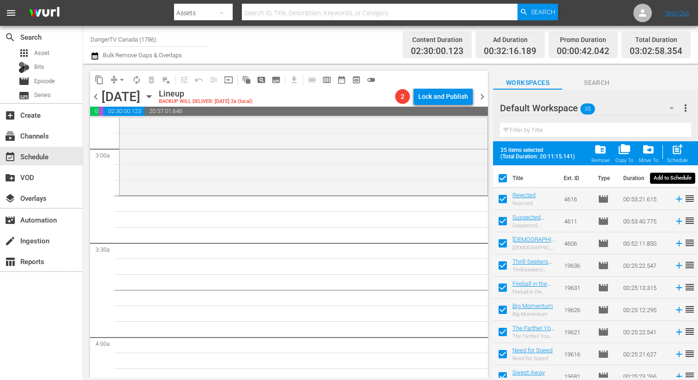
checkbox input "false"
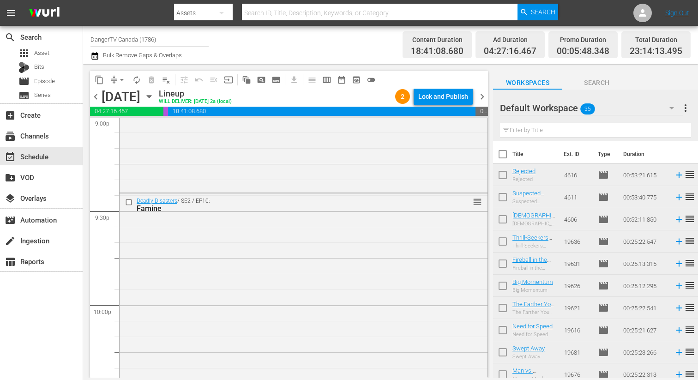
scroll to position [4259, 0]
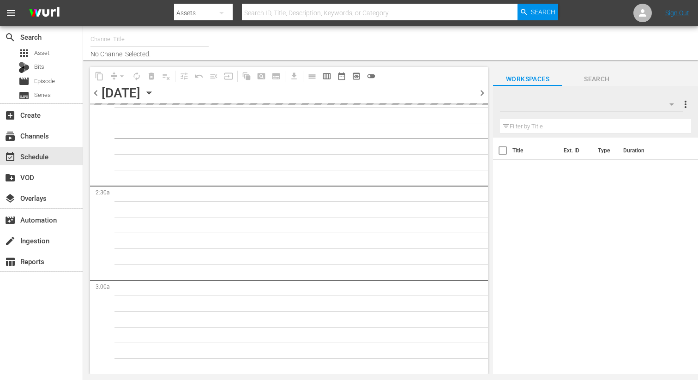
type input "DangerTV Canada (1786)"
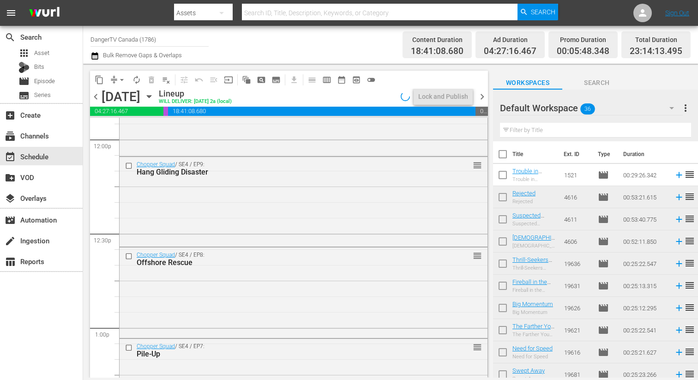
scroll to position [2274, 0]
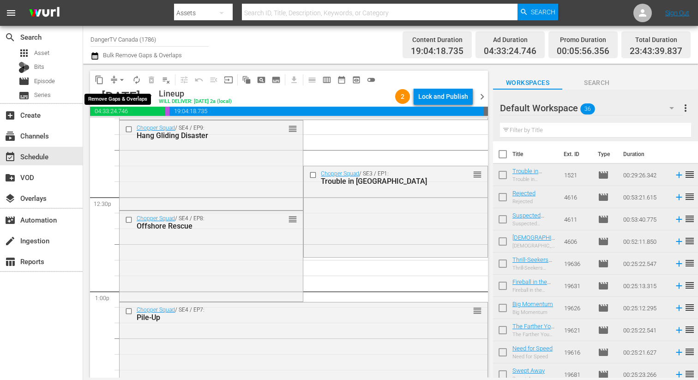
click at [122, 80] on span "arrow_drop_down" at bounding box center [121, 79] width 9 height 9
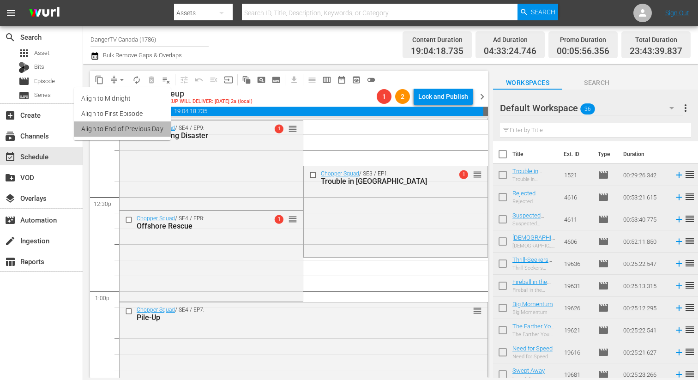
click at [144, 132] on li "Align to End of Previous Day" at bounding box center [122, 128] width 97 height 15
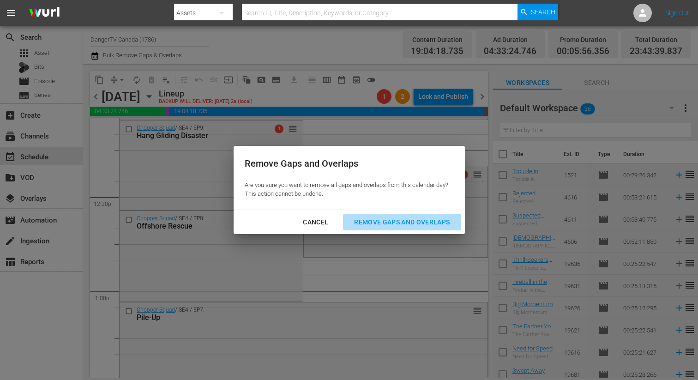
click at [391, 222] on div "Remove Gaps and Overlaps" at bounding box center [402, 222] width 110 height 12
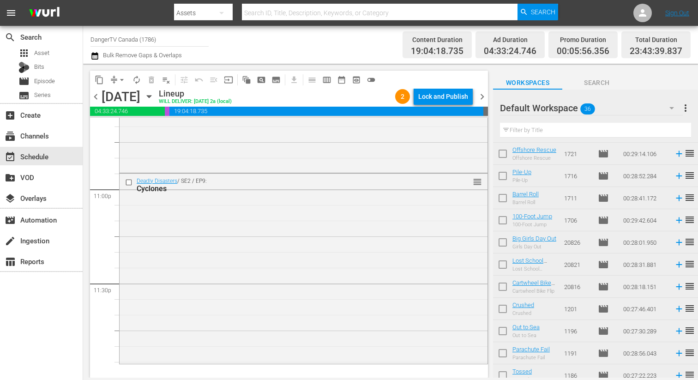
scroll to position [582, 0]
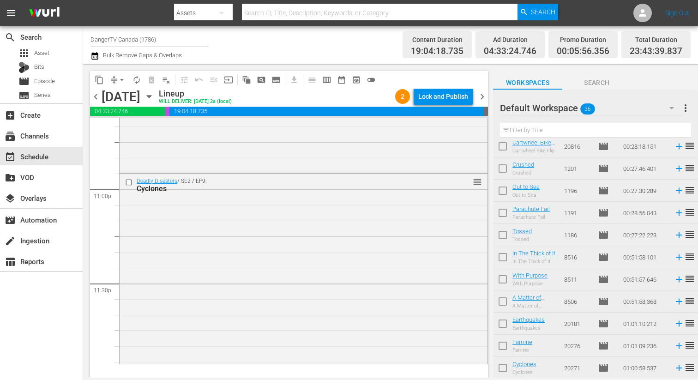
click at [507, 325] on input "checkbox" at bounding box center [502, 325] width 19 height 19
checkbox input "true"
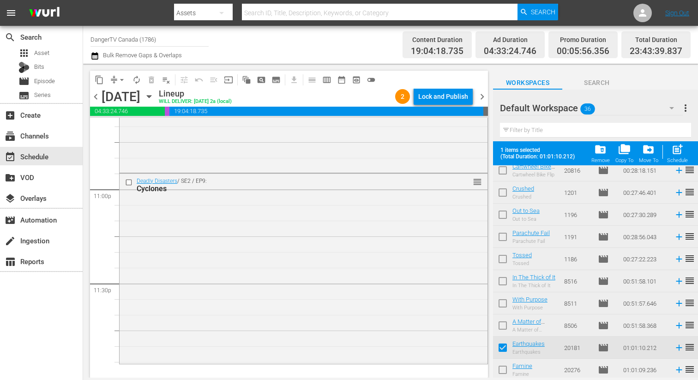
scroll to position [606, 0]
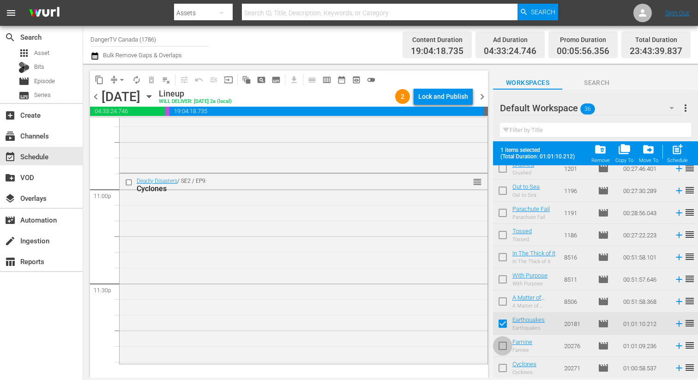
click at [506, 346] on input "checkbox" at bounding box center [502, 347] width 19 height 19
checkbox input "true"
click at [503, 372] on input "checkbox" at bounding box center [502, 369] width 19 height 19
checkbox input "true"
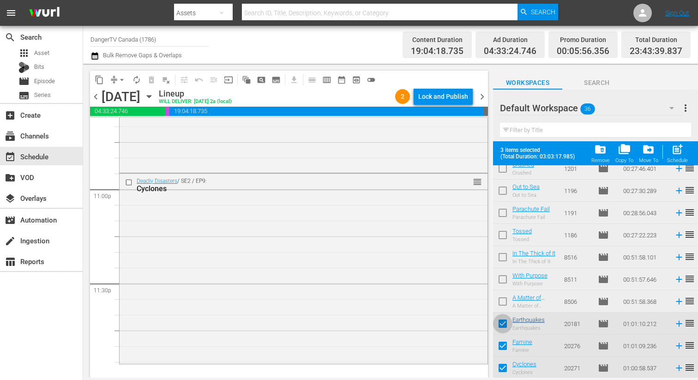
drag, startPoint x: 502, startPoint y: 322, endPoint x: 538, endPoint y: 320, distance: 36.0
click at [503, 322] on input "checkbox" at bounding box center [502, 325] width 19 height 19
checkbox input "false"
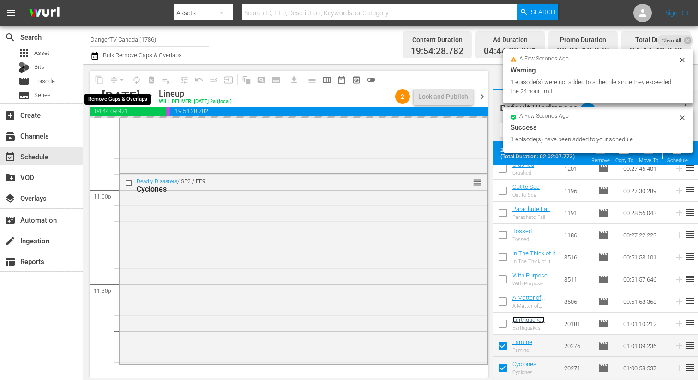
scroll to position [4259, 0]
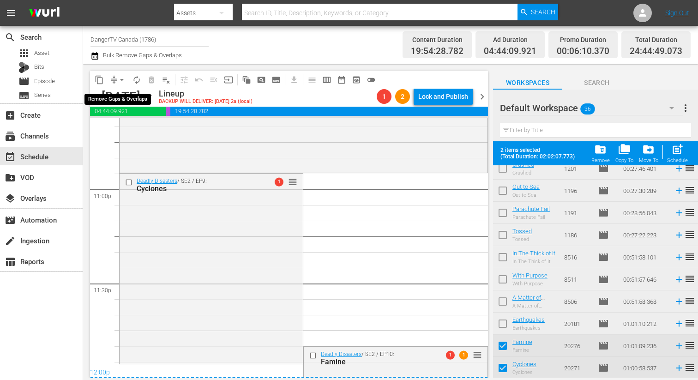
click at [120, 79] on span "arrow_drop_down" at bounding box center [121, 79] width 9 height 9
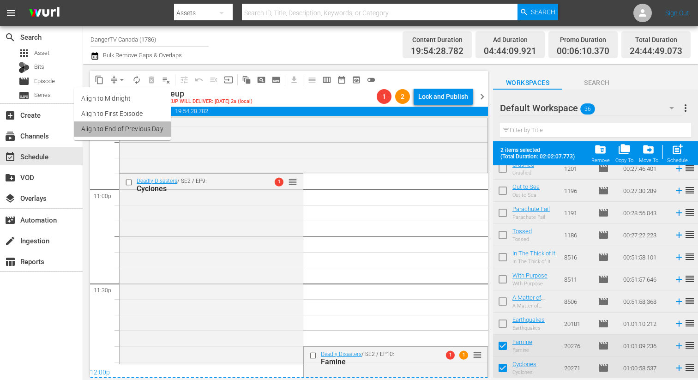
click at [138, 131] on li "Align to End of Previous Day" at bounding box center [122, 128] width 97 height 15
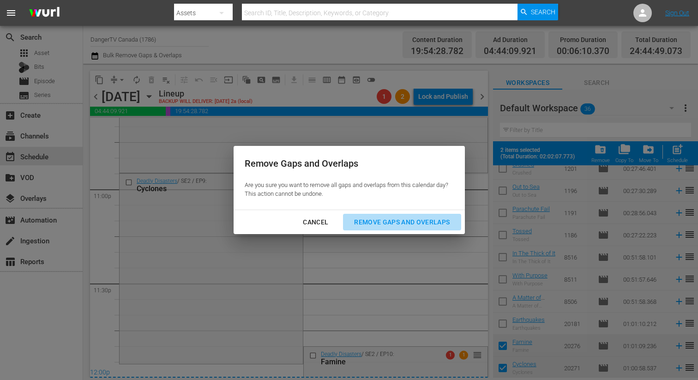
click at [396, 222] on div "Remove Gaps and Overlaps" at bounding box center [402, 222] width 110 height 12
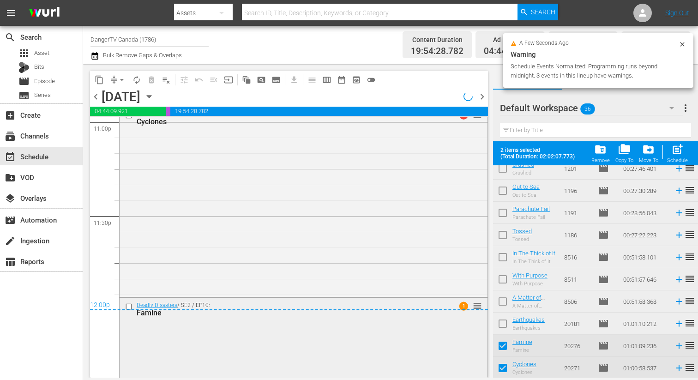
scroll to position [4429, 0]
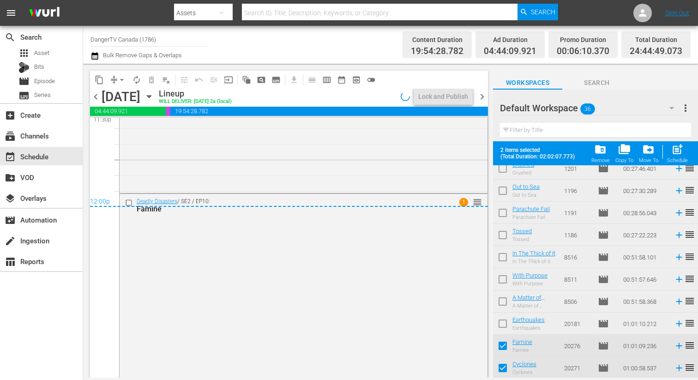
click at [127, 203] on div "12:00p" at bounding box center [289, 201] width 398 height 9
click at [129, 203] on div "12:00p" at bounding box center [289, 201] width 398 height 9
click at [129, 201] on div "12:00p" at bounding box center [289, 201] width 398 height 9
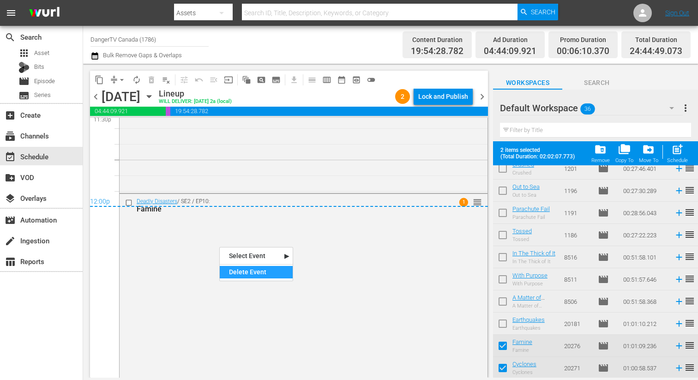
click at [261, 270] on div "Delete Event" at bounding box center [256, 272] width 73 height 12
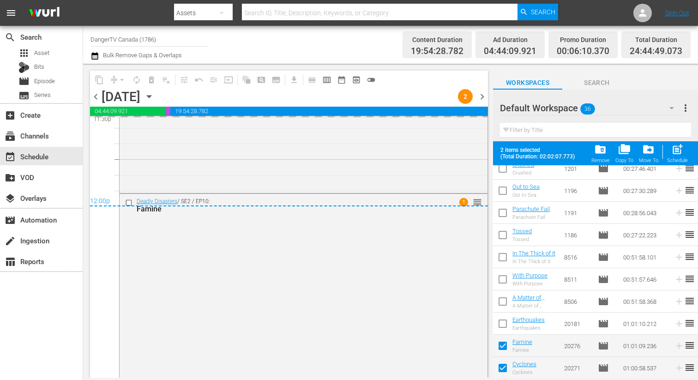
click at [503, 344] on input "checkbox" at bounding box center [502, 347] width 19 height 19
checkbox input "false"
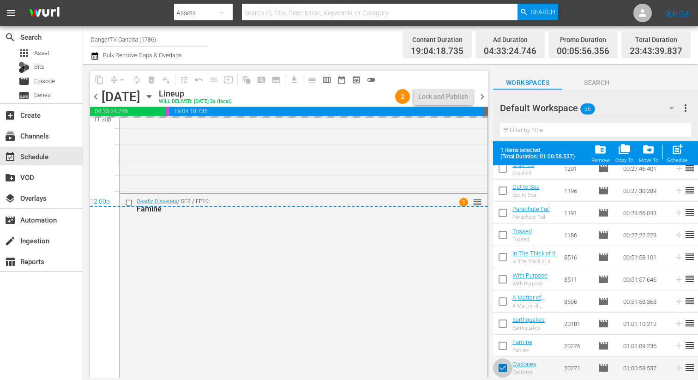
click at [502, 368] on input "checkbox" at bounding box center [502, 369] width 19 height 19
checkbox input "false"
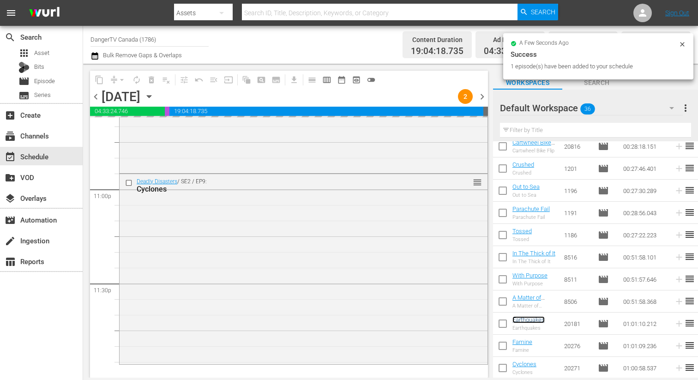
scroll to position [4258, 0]
click at [505, 346] on input "checkbox" at bounding box center [502, 347] width 19 height 19
checkbox input "true"
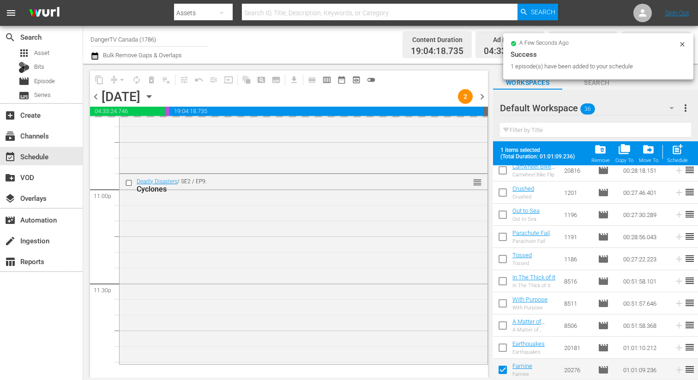
scroll to position [606, 0]
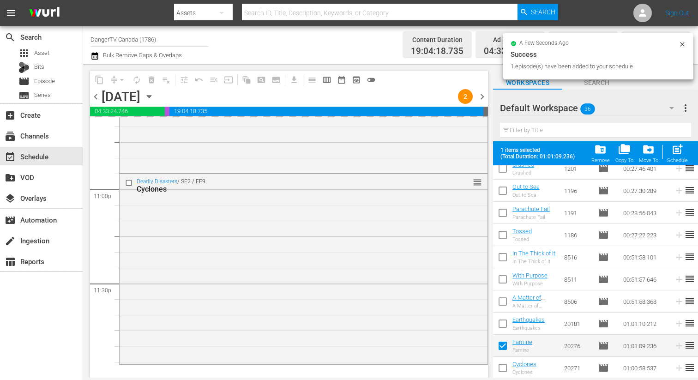
click at [503, 366] on input "checkbox" at bounding box center [502, 369] width 19 height 19
checkbox input "true"
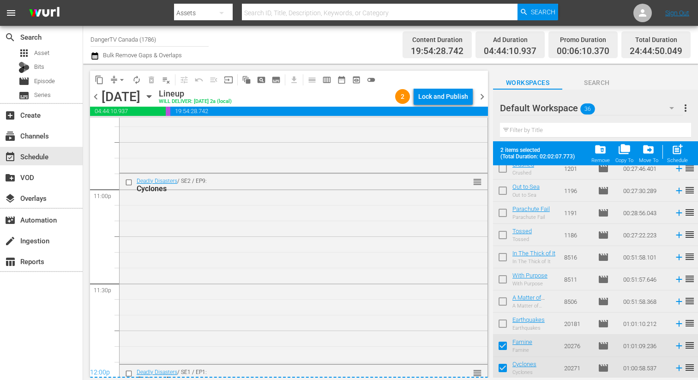
scroll to position [4429, 0]
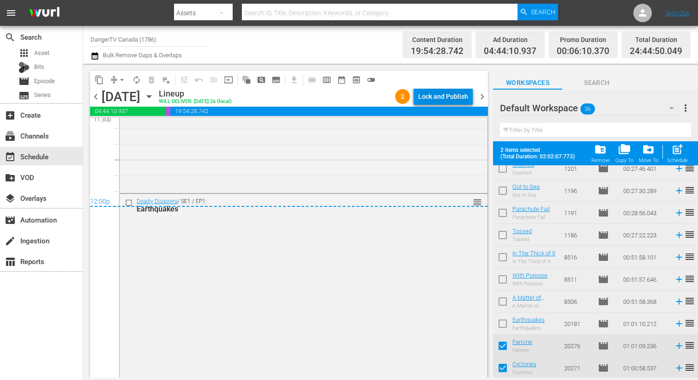
click at [459, 97] on div "Lock and Publish" at bounding box center [443, 96] width 50 height 17
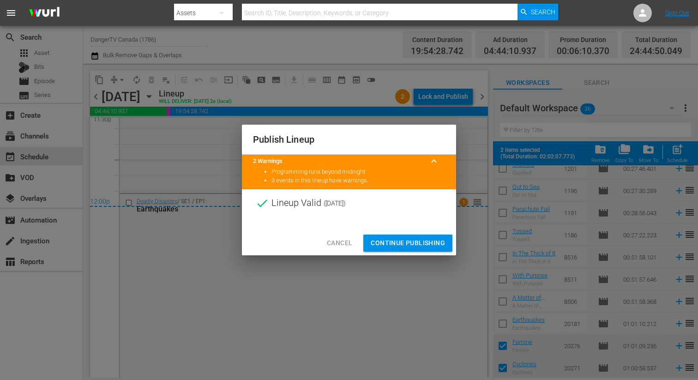
click at [411, 239] on span "Continue Publishing" at bounding box center [408, 243] width 74 height 12
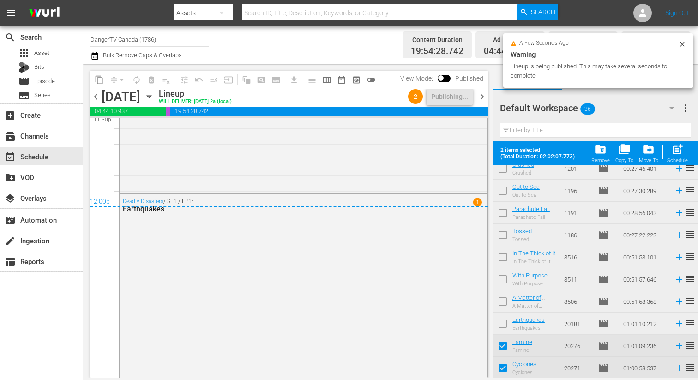
click at [481, 99] on span "chevron_right" at bounding box center [482, 97] width 12 height 12
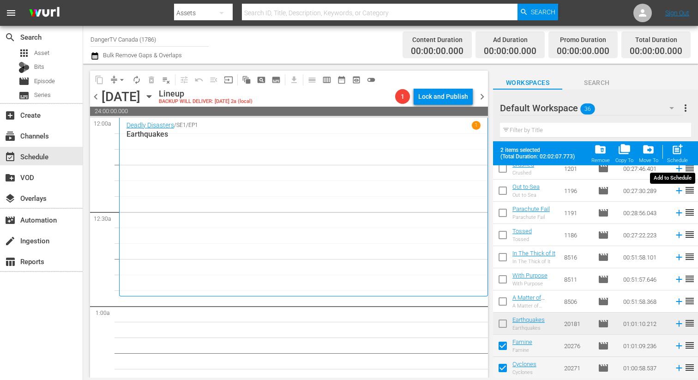
click at [679, 150] on span "post_add" at bounding box center [677, 149] width 12 height 12
checkbox input "false"
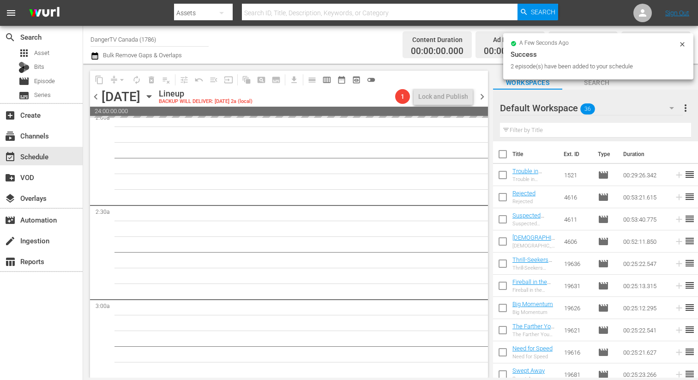
click at [504, 155] on input "checkbox" at bounding box center [502, 155] width 19 height 19
checkbox input "true"
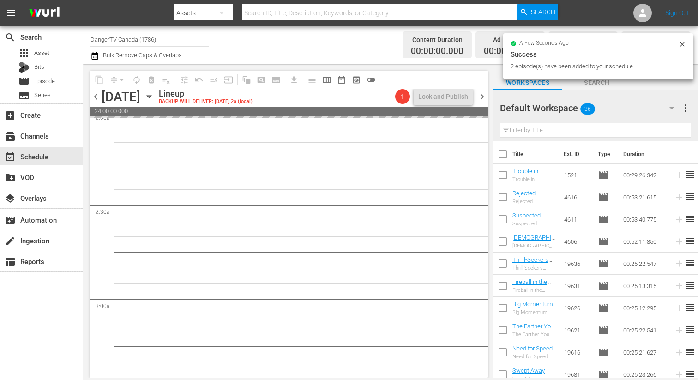
checkbox input "true"
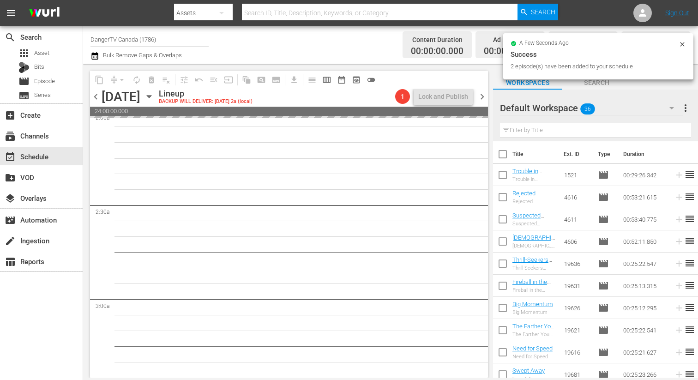
checkbox input "true"
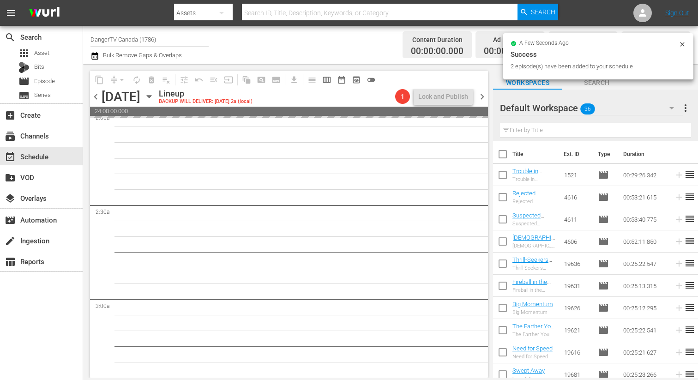
checkbox input "true"
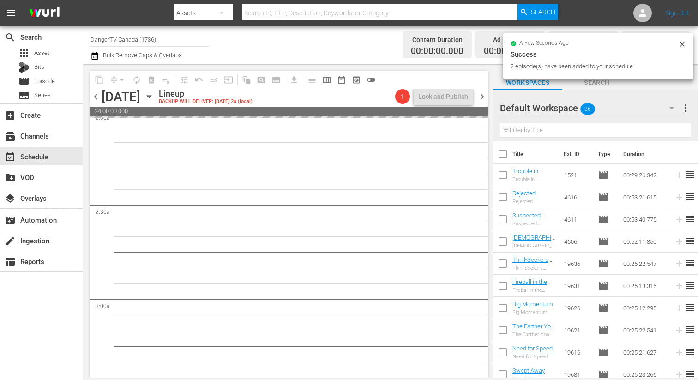
checkbox input "true"
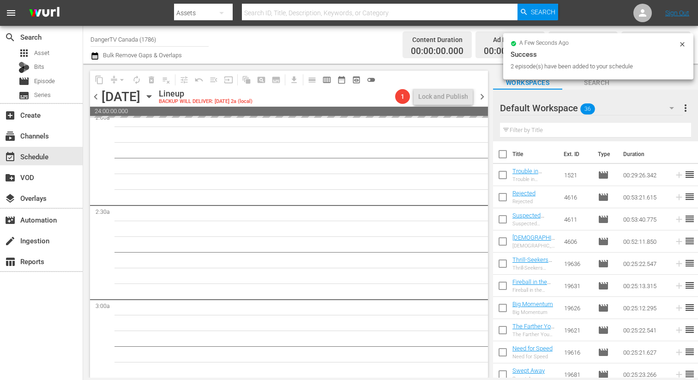
checkbox input "true"
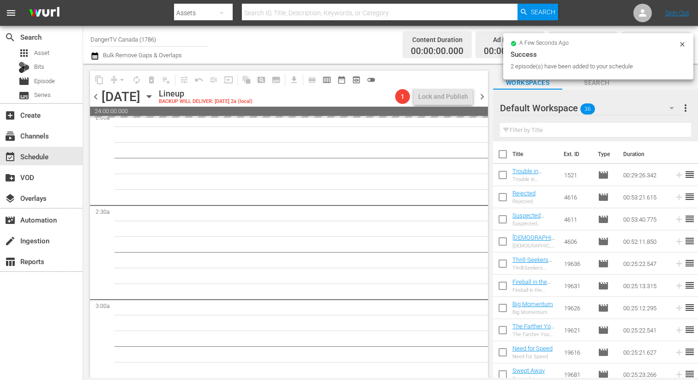
checkbox input "true"
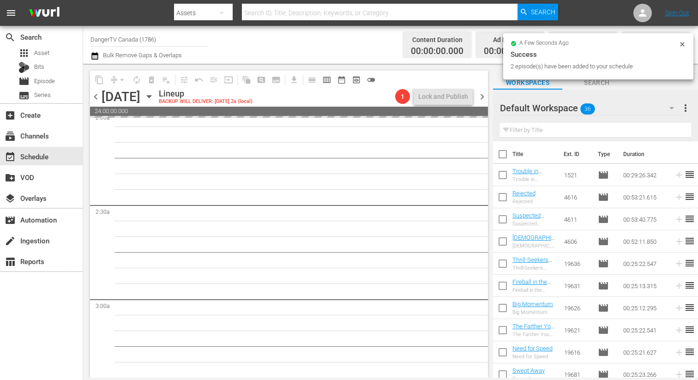
checkbox input "true"
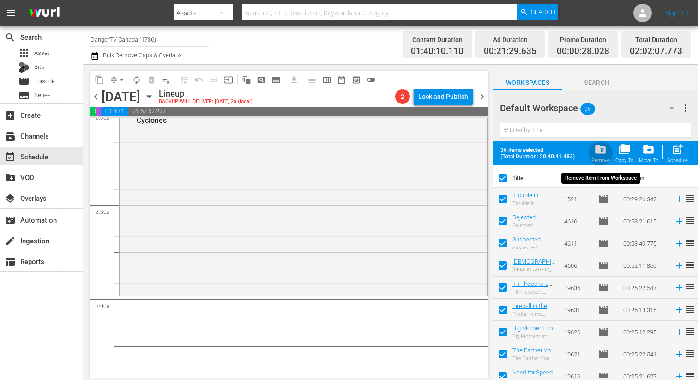
click at [602, 150] on span "folder_delete" at bounding box center [600, 149] width 12 height 12
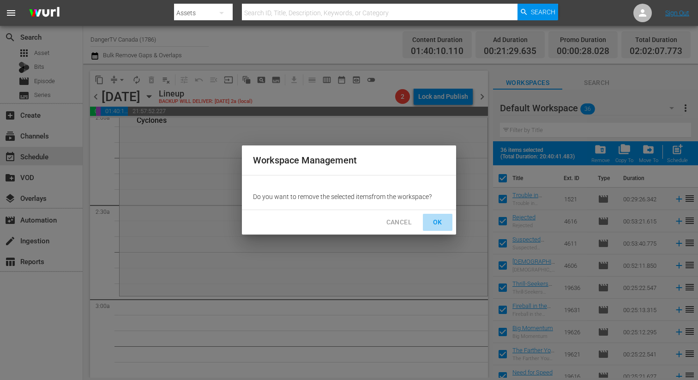
click at [441, 221] on span "OK" at bounding box center [437, 222] width 15 height 12
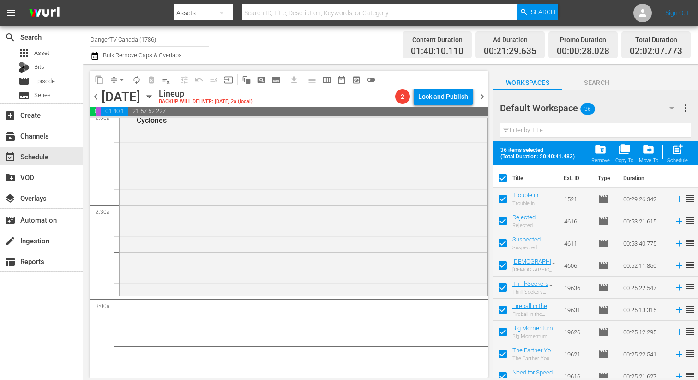
checkbox input "false"
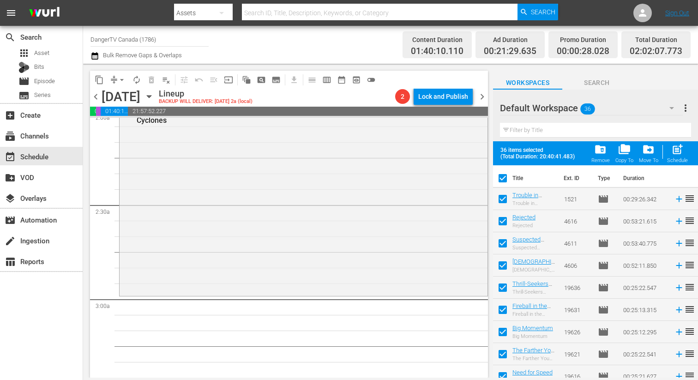
checkbox input "false"
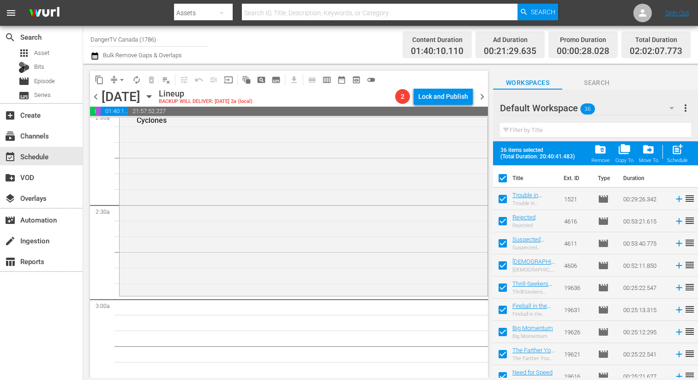
checkbox input "false"
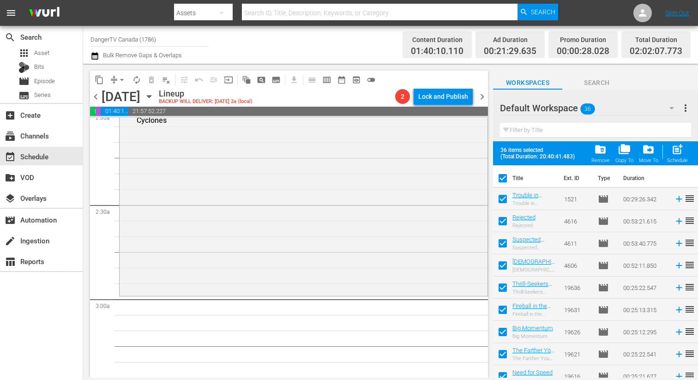
checkbox input "false"
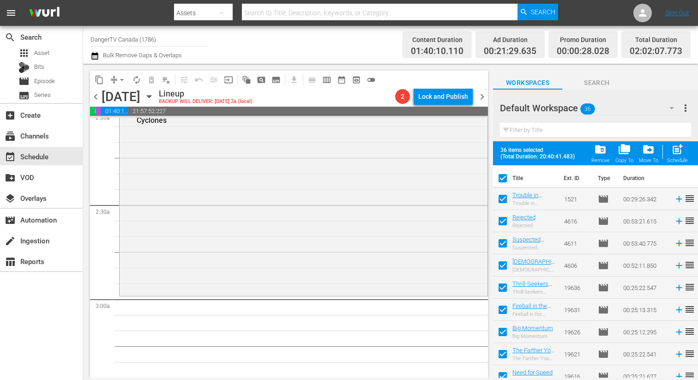
checkbox input "false"
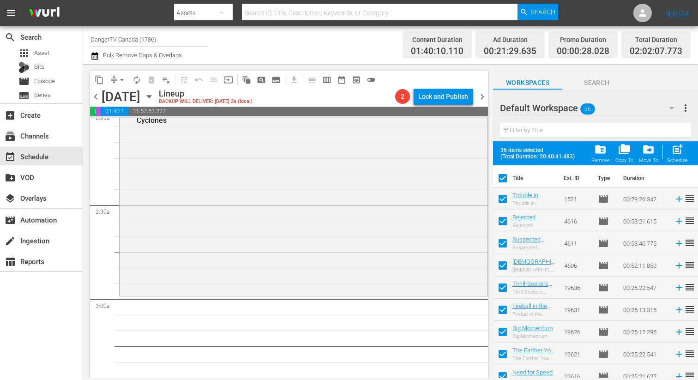
checkbox input "false"
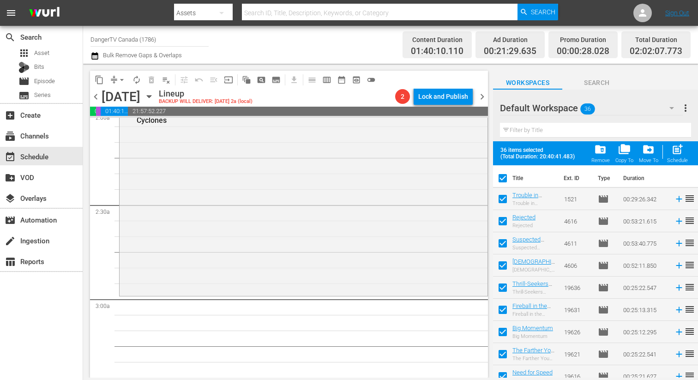
checkbox input "false"
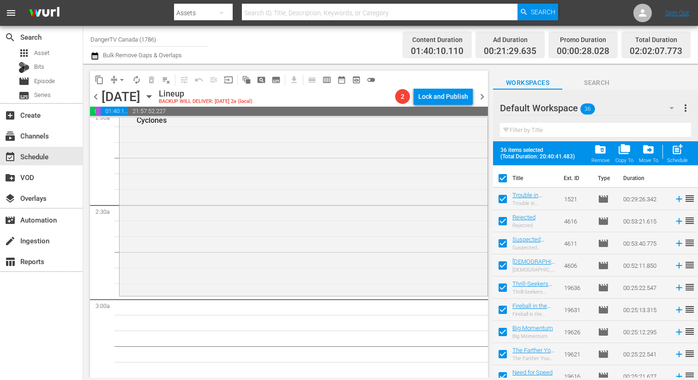
checkbox input "false"
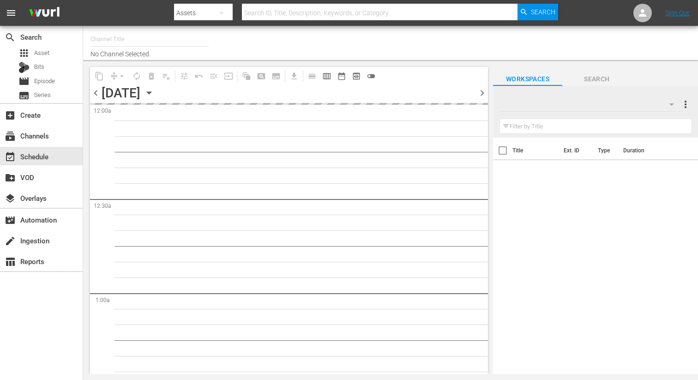
type input "DangerTV Canada (1786)"
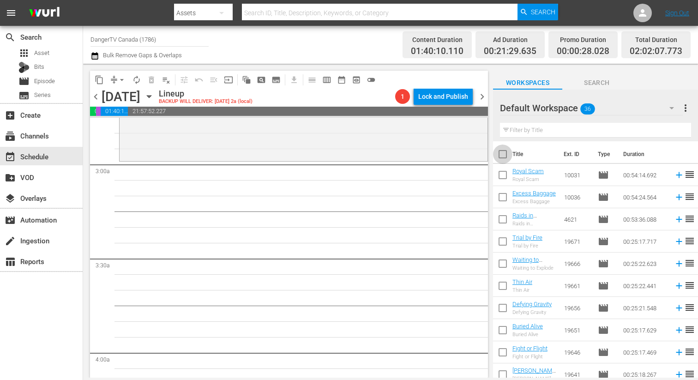
click at [501, 152] on input "checkbox" at bounding box center [502, 155] width 19 height 19
checkbox input "true"
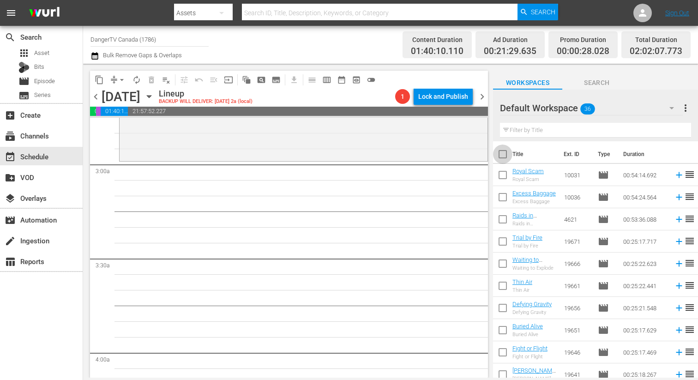
checkbox input "true"
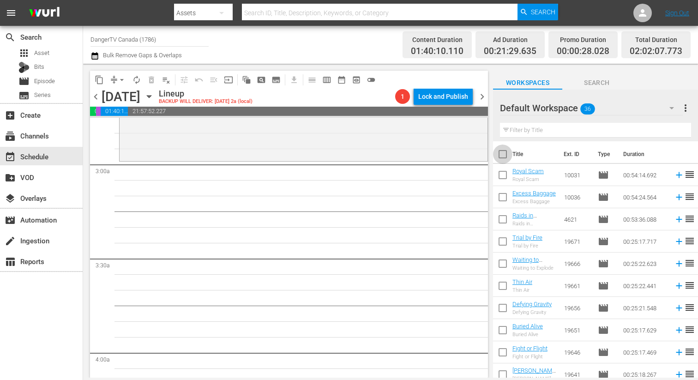
checkbox input "true"
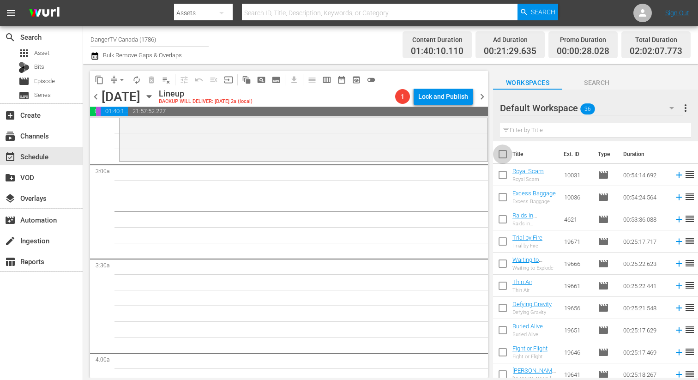
checkbox input "true"
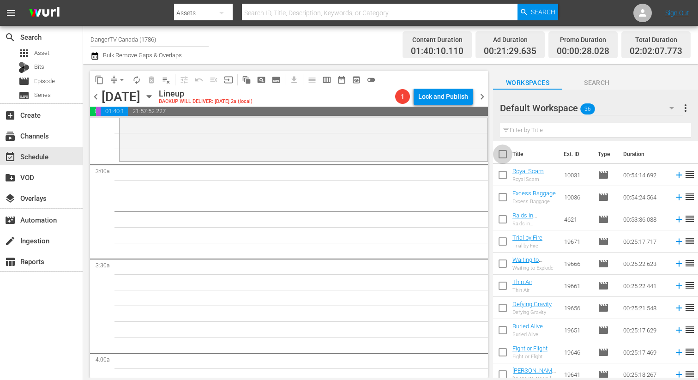
checkbox input "true"
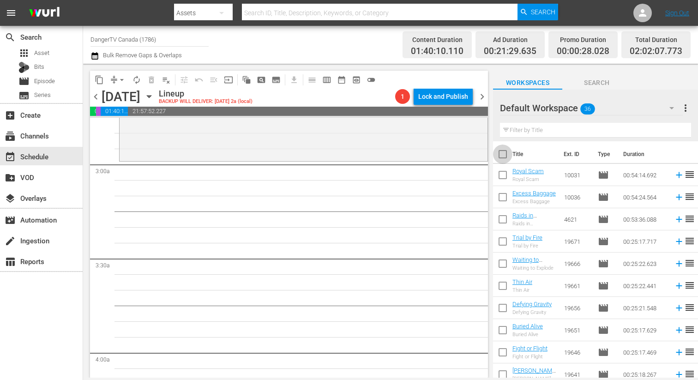
checkbox input "true"
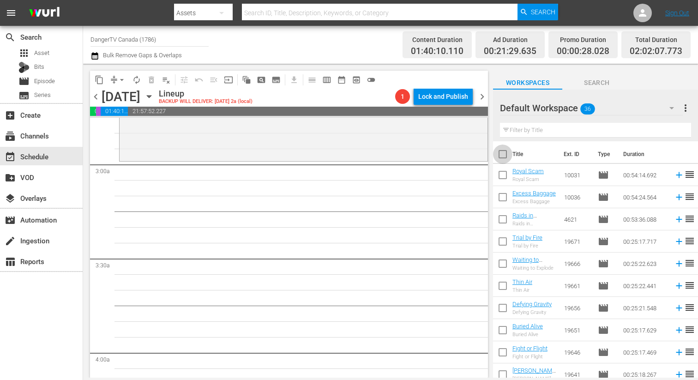
checkbox input "true"
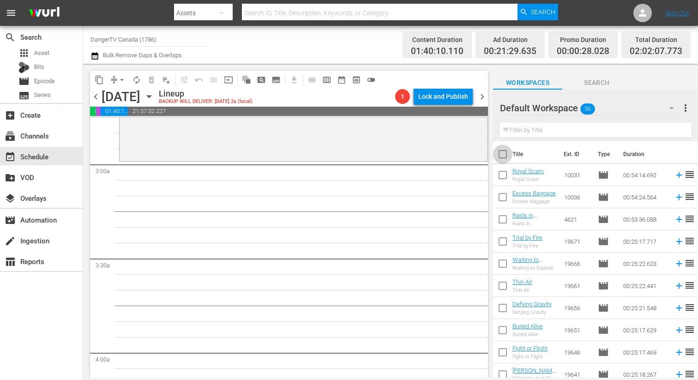
checkbox input "true"
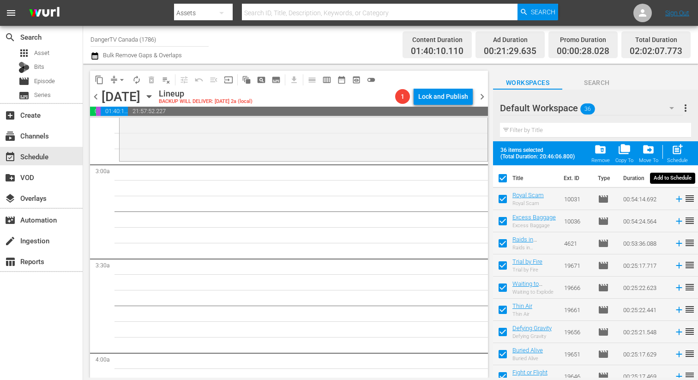
click at [666, 148] on button "post_add Schedule" at bounding box center [677, 153] width 26 height 26
checkbox input "false"
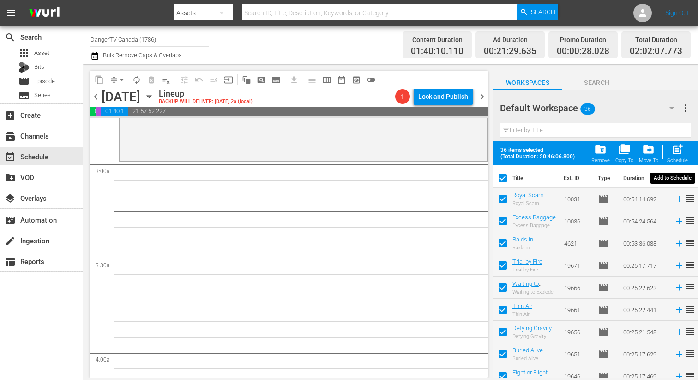
checkbox input "false"
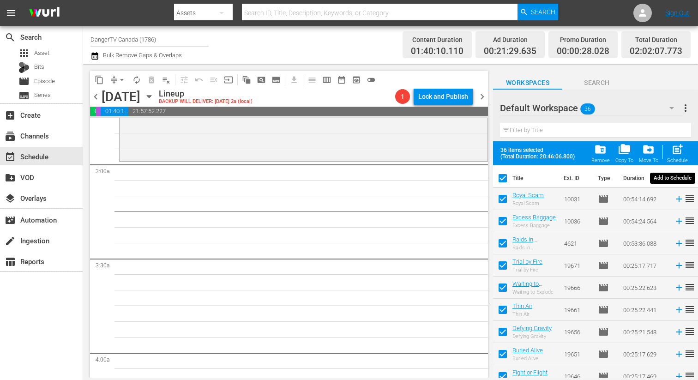
checkbox input "false"
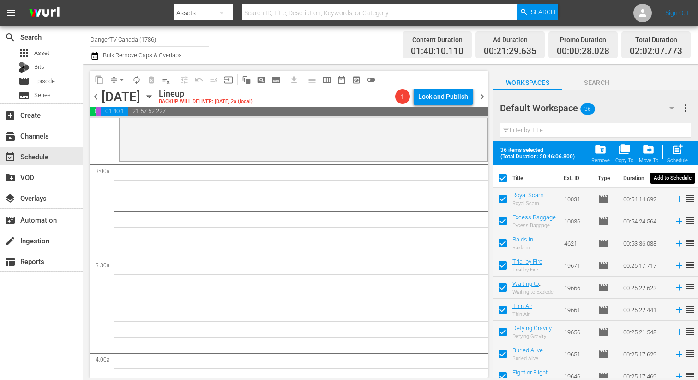
checkbox input "false"
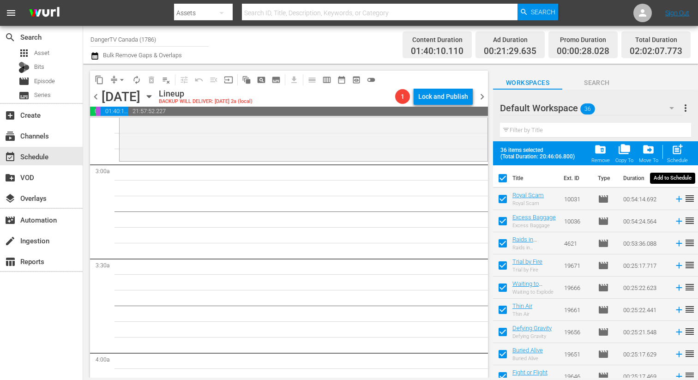
checkbox input "false"
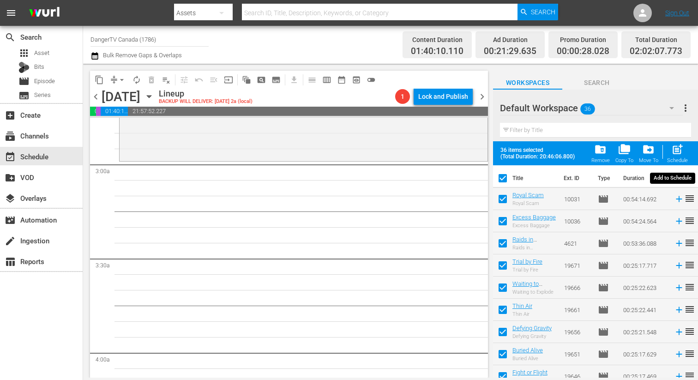
checkbox input "false"
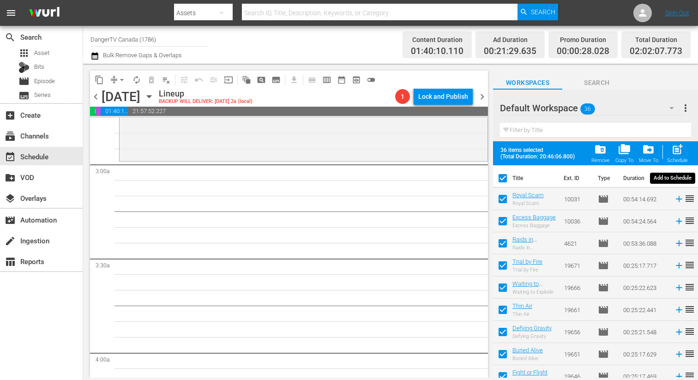
checkbox input "false"
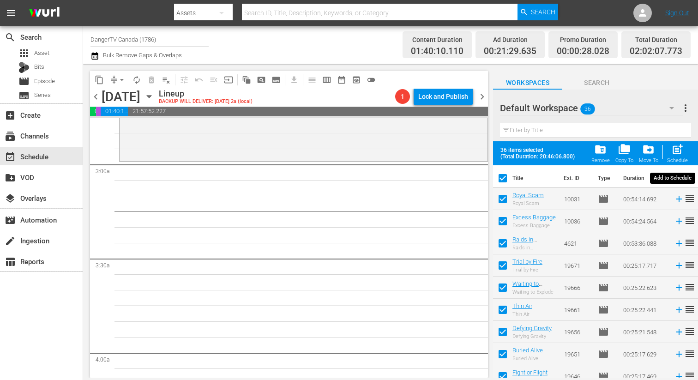
checkbox input "false"
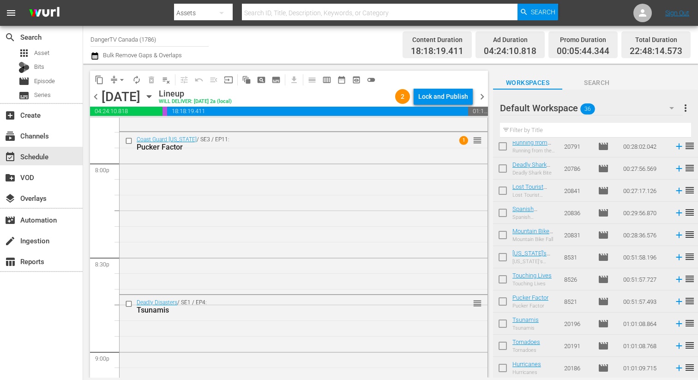
scroll to position [3716, 0]
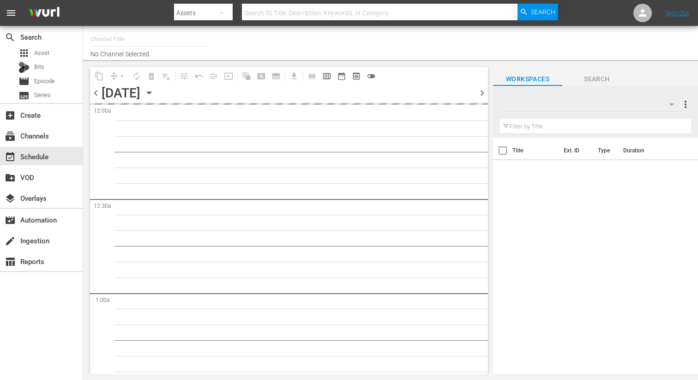
type input "DangerTV Canada (1786)"
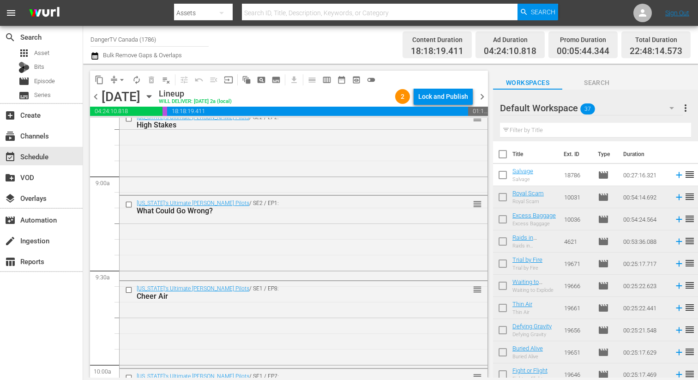
scroll to position [1637, 0]
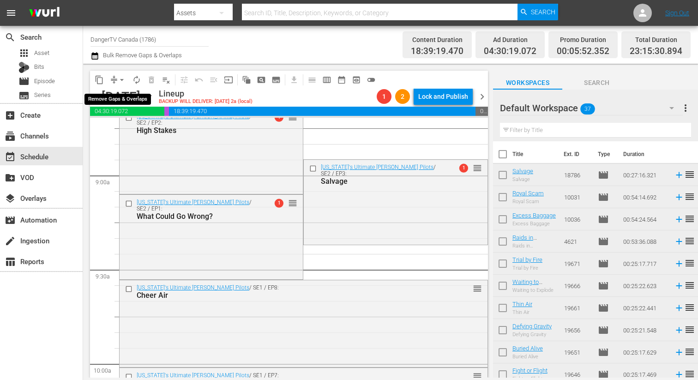
click at [120, 78] on span "arrow_drop_down" at bounding box center [121, 79] width 9 height 9
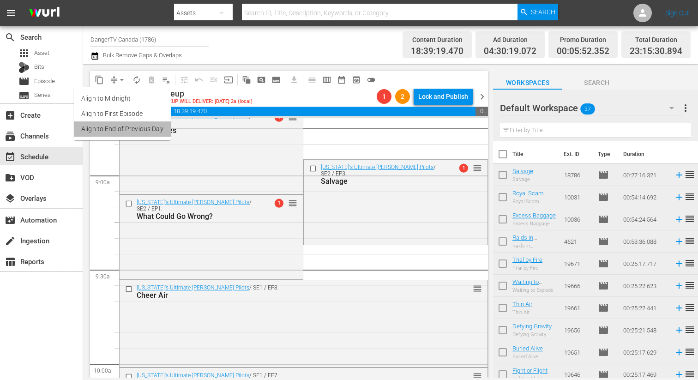
click at [122, 128] on li "Align to End of Previous Day" at bounding box center [122, 128] width 97 height 15
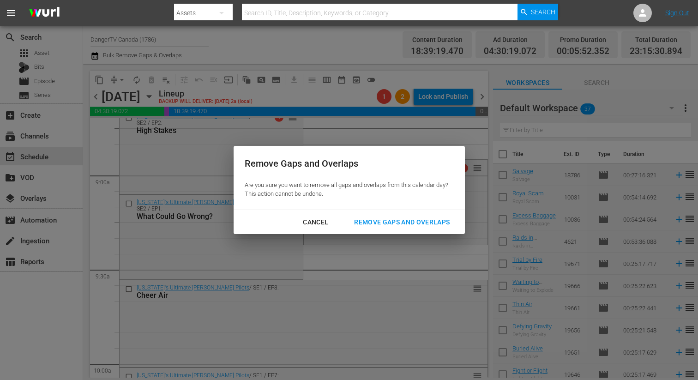
click at [418, 221] on div "Remove Gaps and Overlaps" at bounding box center [402, 222] width 110 height 12
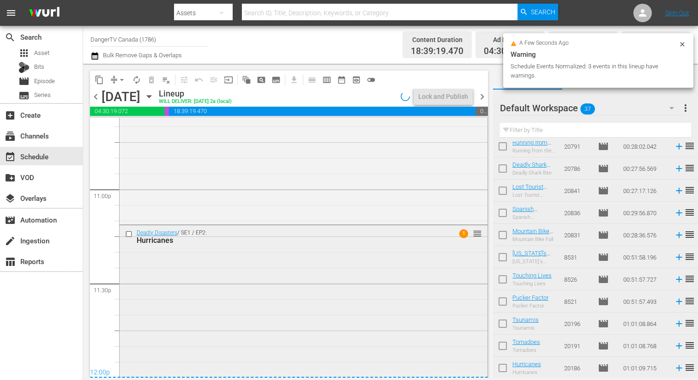
scroll to position [4298, 0]
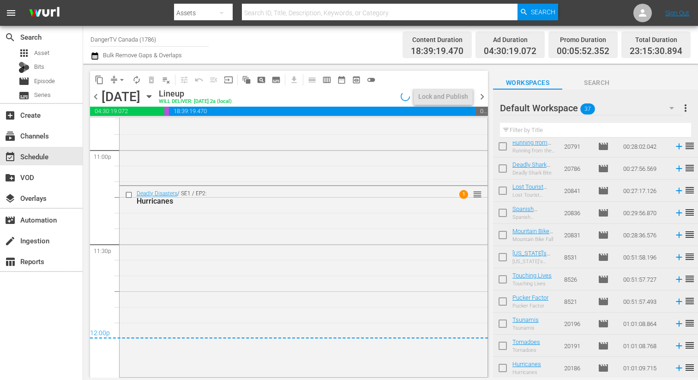
click at [502, 322] on input "checkbox" at bounding box center [502, 325] width 19 height 19
checkbox input "true"
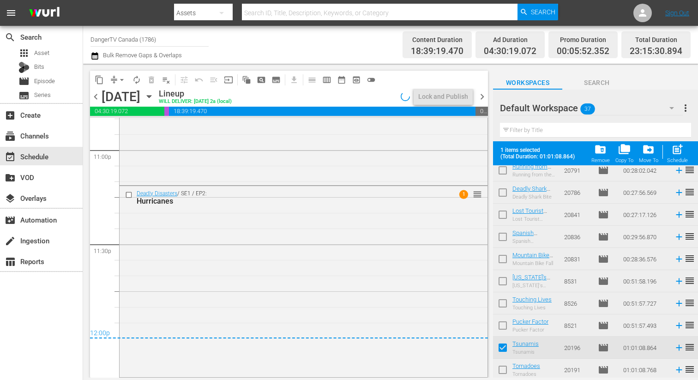
scroll to position [628, 0]
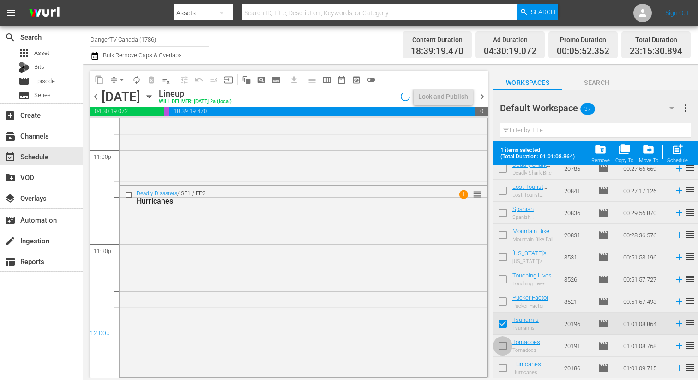
click at [503, 345] on input "checkbox" at bounding box center [502, 347] width 19 height 19
checkbox input "true"
click at [504, 370] on input "checkbox" at bounding box center [502, 369] width 19 height 19
checkbox input "true"
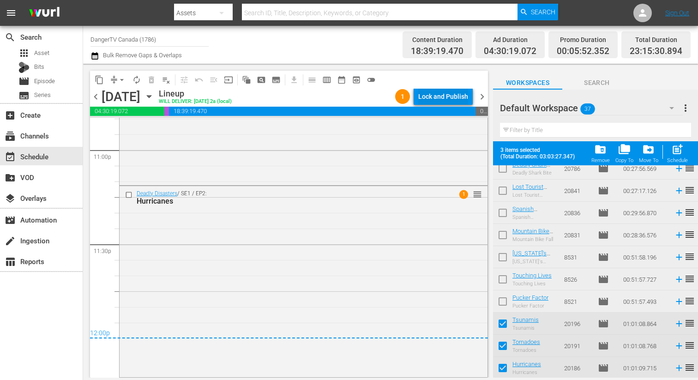
click at [454, 97] on div "Lock and Publish" at bounding box center [443, 96] width 50 height 17
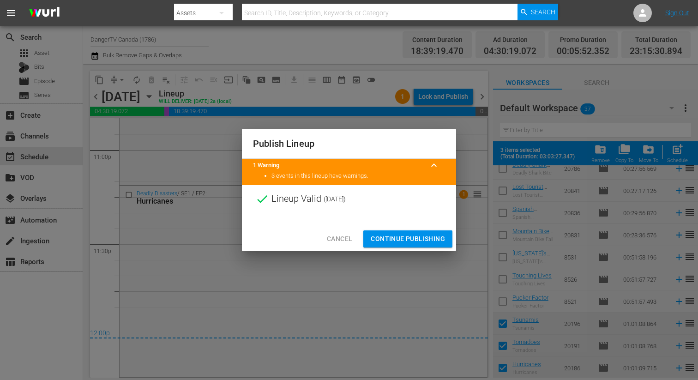
click at [409, 242] on span "Continue Publishing" at bounding box center [408, 239] width 74 height 12
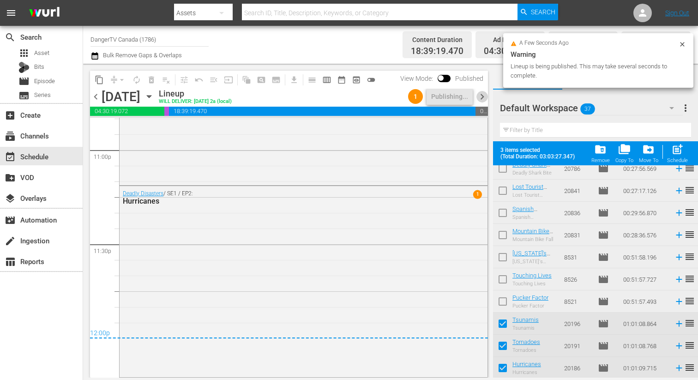
click at [483, 98] on span "chevron_right" at bounding box center [482, 97] width 12 height 12
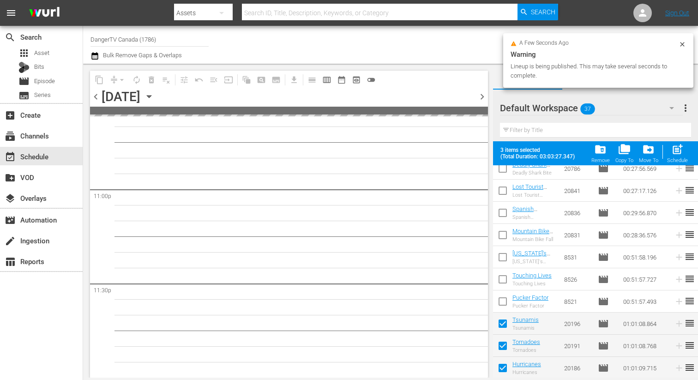
scroll to position [4257, 0]
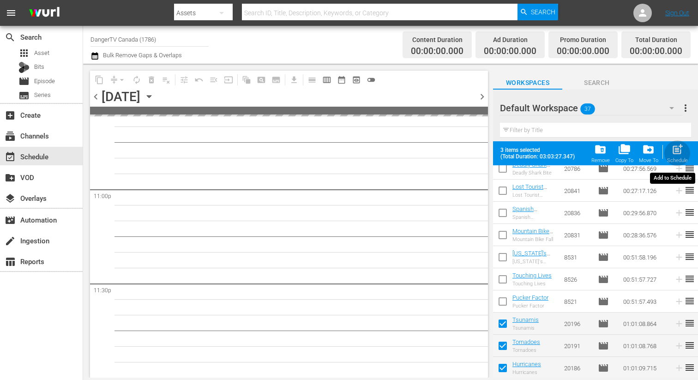
drag, startPoint x: 675, startPoint y: 148, endPoint x: 662, endPoint y: 162, distance: 18.9
click at [675, 148] on span "post_add" at bounding box center [677, 149] width 12 height 12
checkbox input "false"
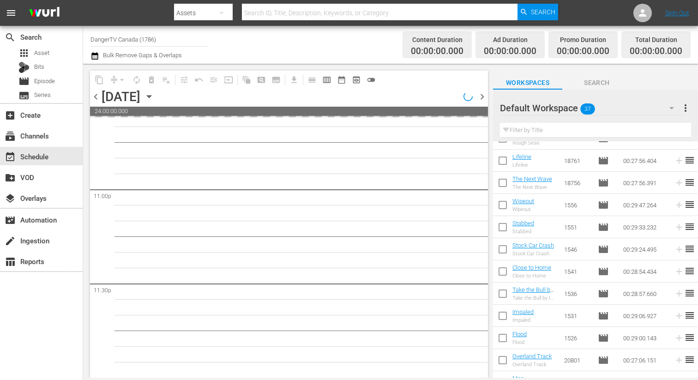
scroll to position [0, 0]
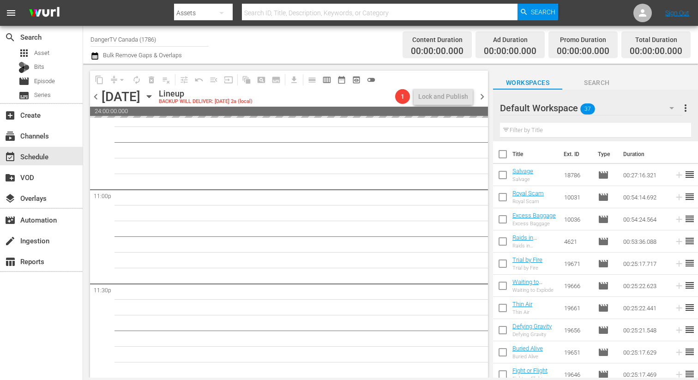
drag, startPoint x: 505, startPoint y: 154, endPoint x: 447, endPoint y: 206, distance: 78.1
click at [505, 154] on input "checkbox" at bounding box center [502, 155] width 19 height 19
checkbox input "true"
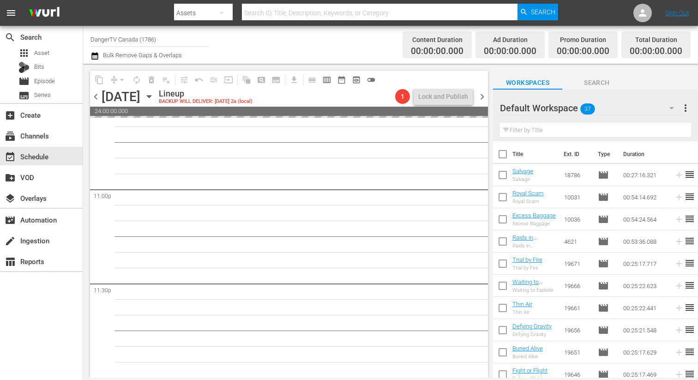
checkbox input "true"
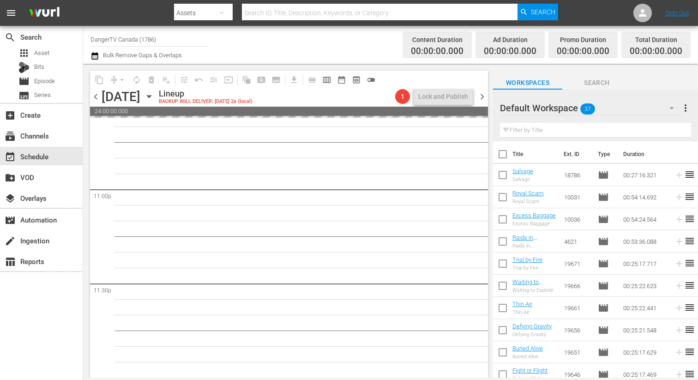
checkbox input "true"
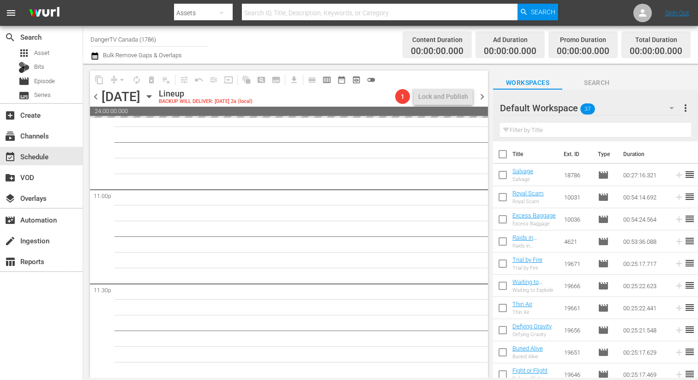
checkbox input "true"
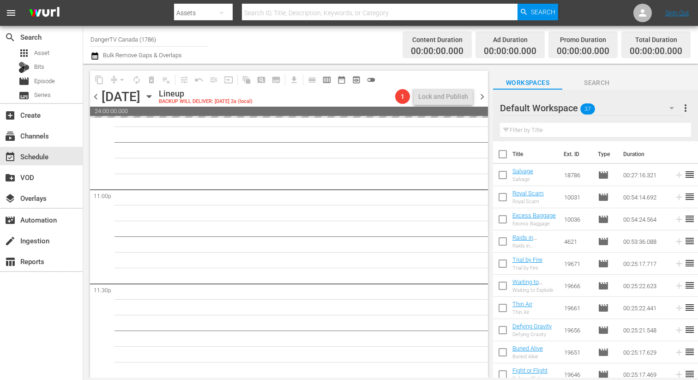
checkbox input "true"
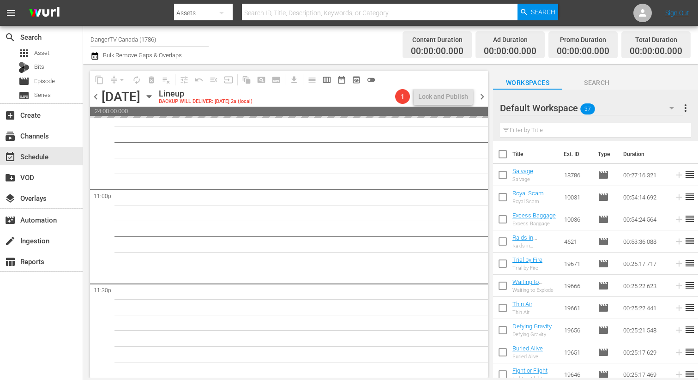
checkbox input "true"
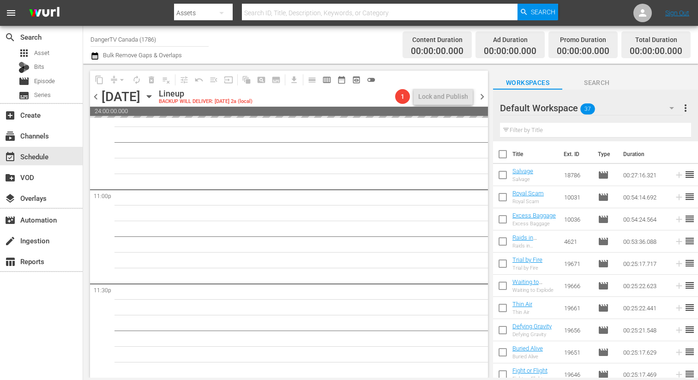
checkbox input "true"
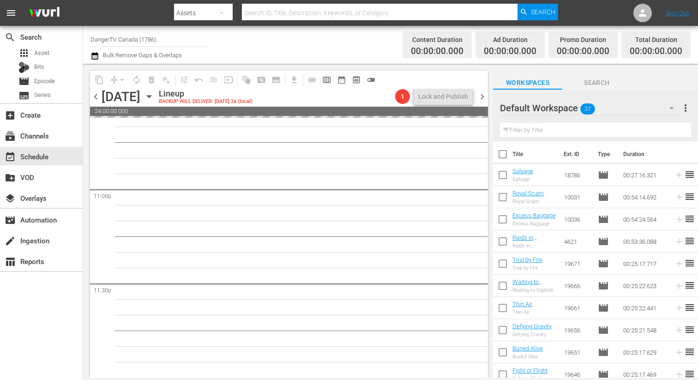
checkbox input "true"
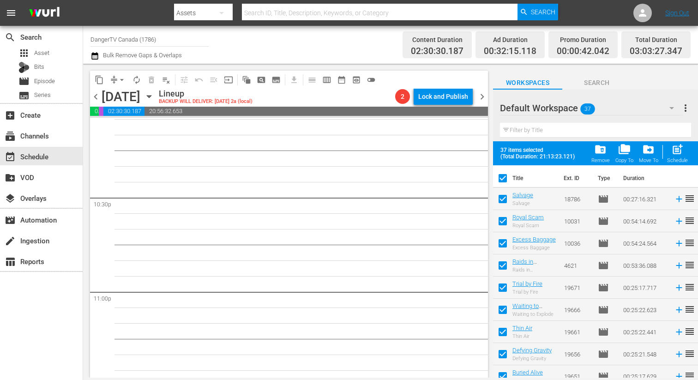
scroll to position [4259, 0]
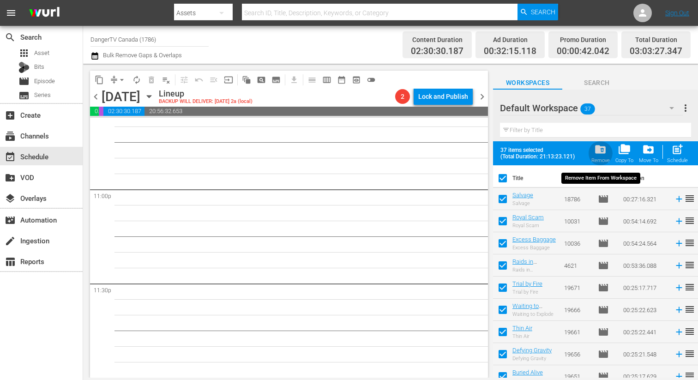
click at [603, 150] on span "folder_delete" at bounding box center [600, 149] width 12 height 12
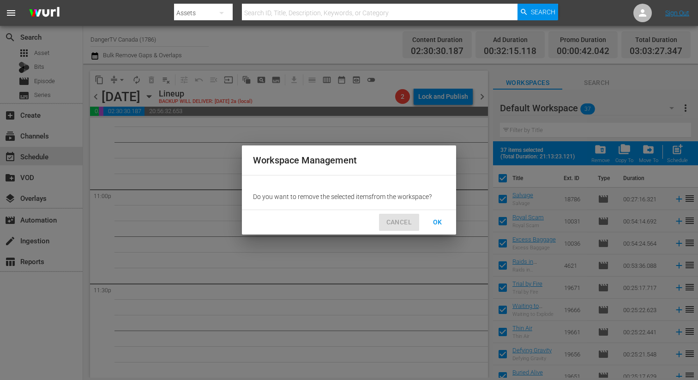
click at [395, 223] on span "CANCEL" at bounding box center [398, 222] width 25 height 12
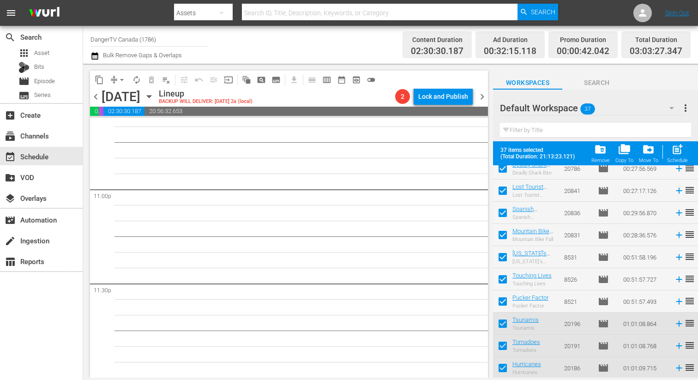
scroll to position [0, 0]
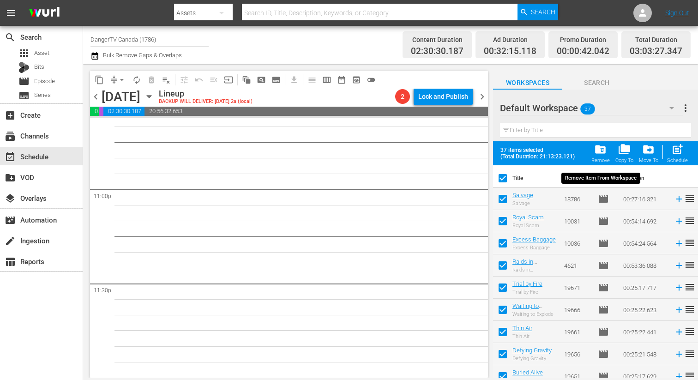
click at [600, 150] on span "folder_delete" at bounding box center [600, 149] width 12 height 12
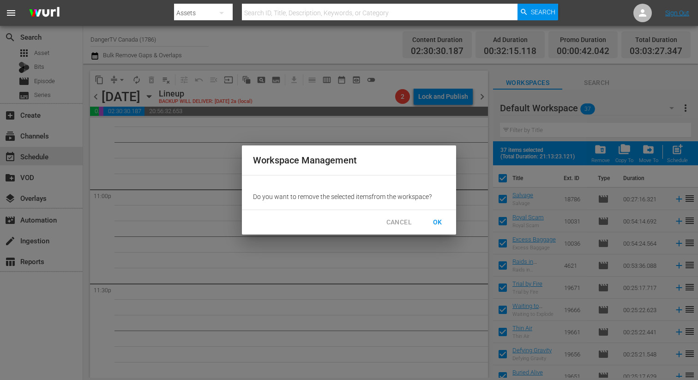
click at [439, 221] on span "OK" at bounding box center [437, 222] width 15 height 12
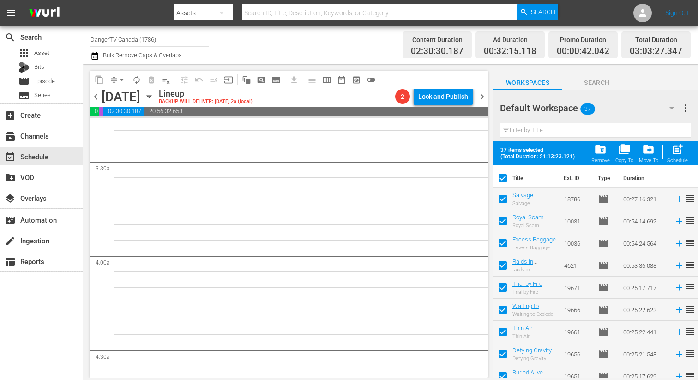
checkbox input "false"
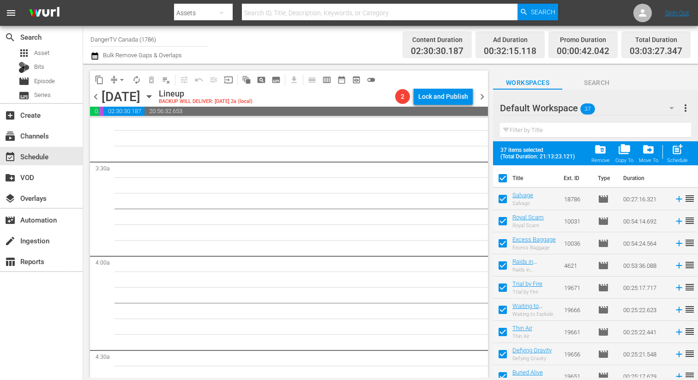
checkbox input "false"
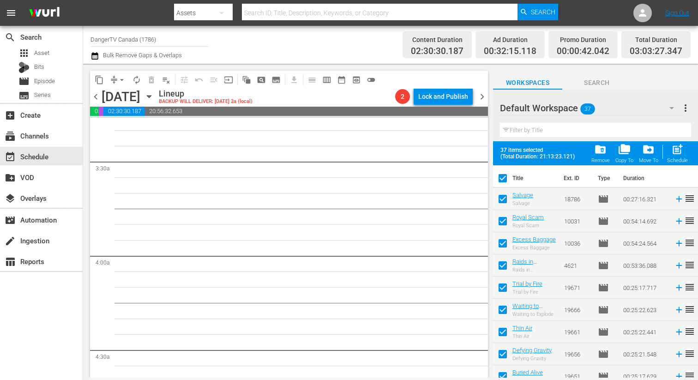
checkbox input "false"
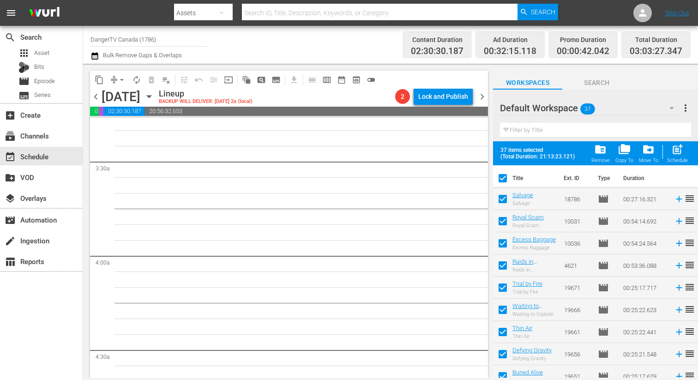
checkbox input "false"
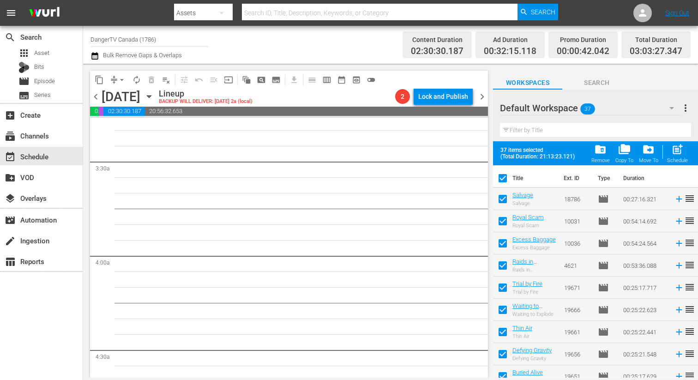
checkbox input "false"
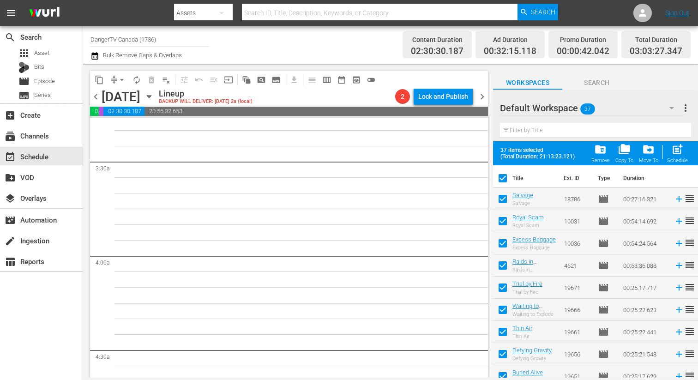
checkbox input "false"
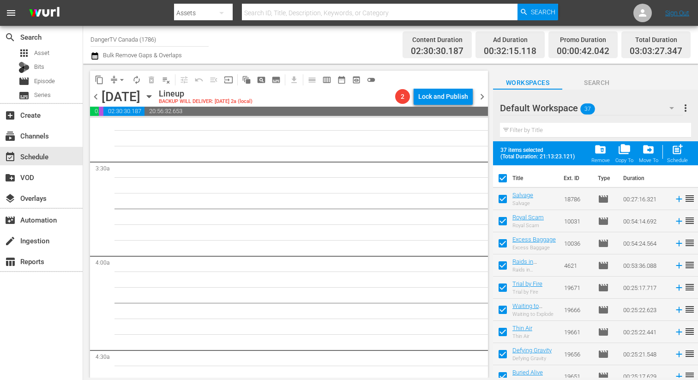
checkbox input "false"
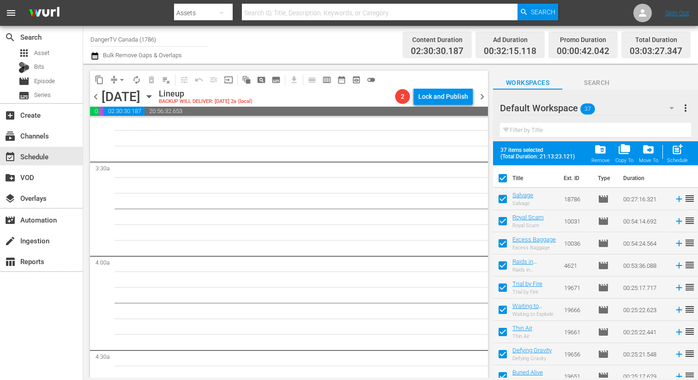
checkbox input "false"
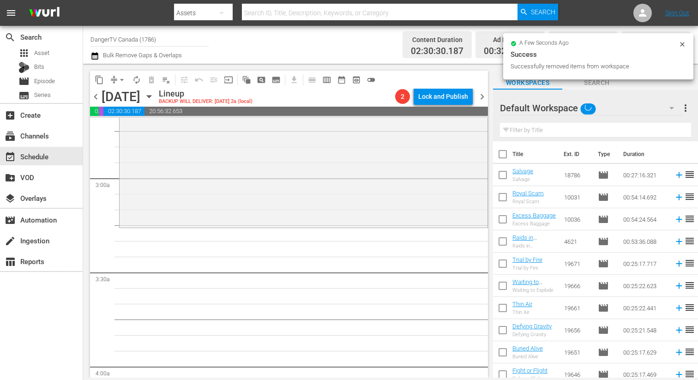
scroll to position [498, 0]
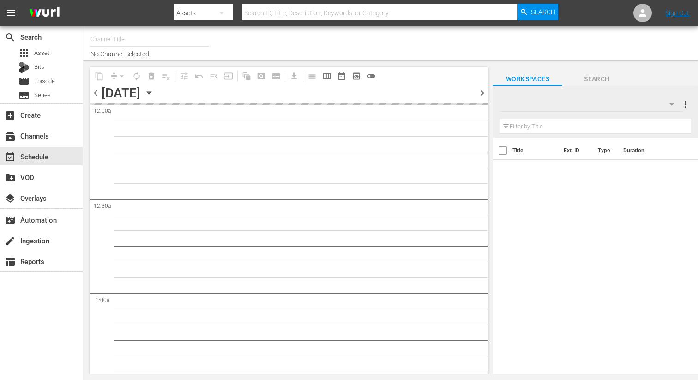
type input "DangerTV Canada (1786)"
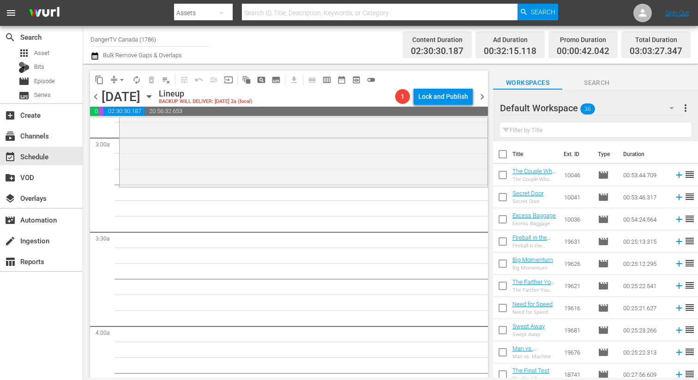
click at [502, 153] on input "checkbox" at bounding box center [502, 155] width 19 height 19
checkbox input "true"
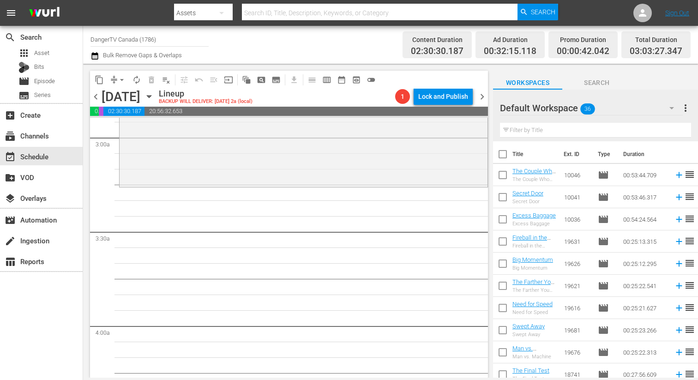
checkbox input "true"
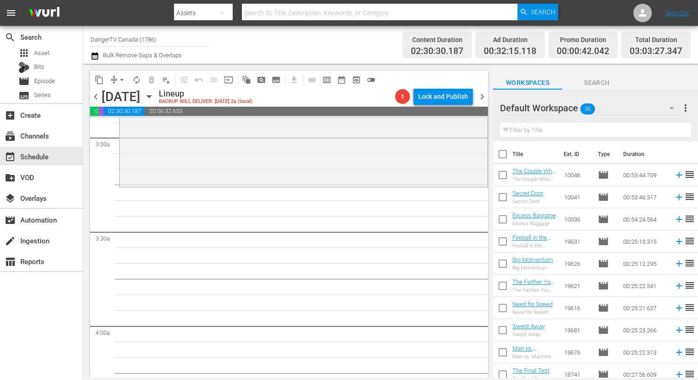
checkbox input "true"
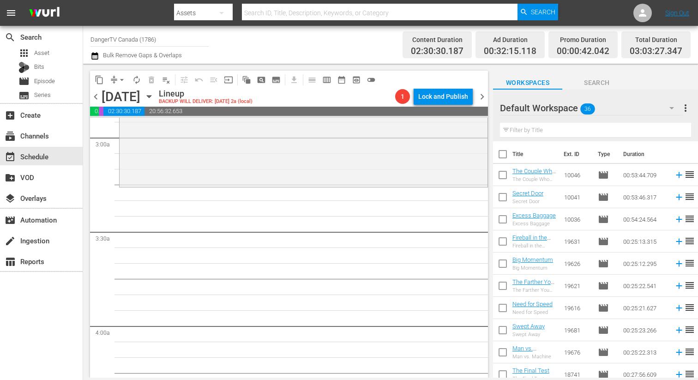
checkbox input "true"
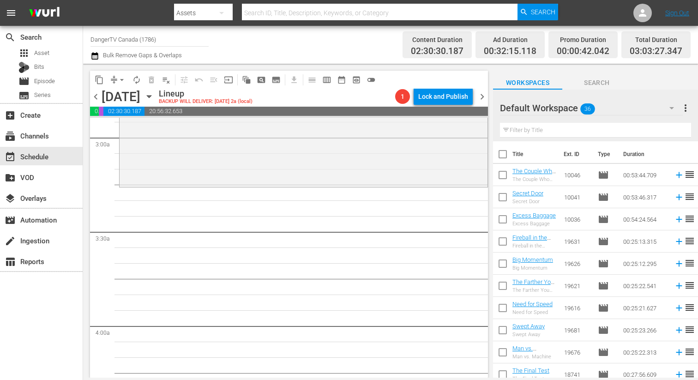
checkbox input "true"
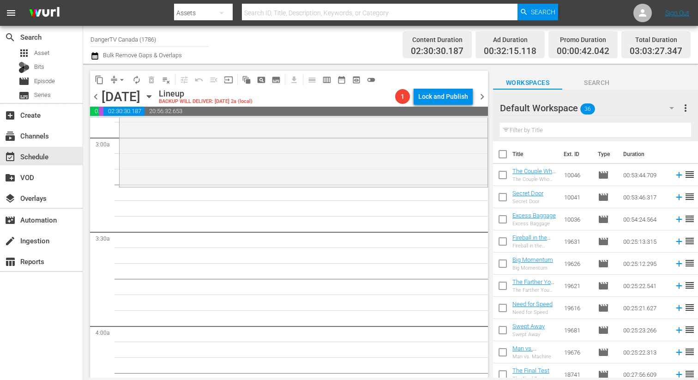
checkbox input "true"
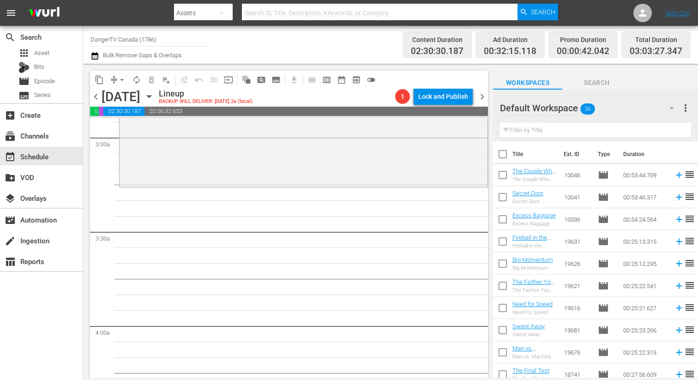
checkbox input "true"
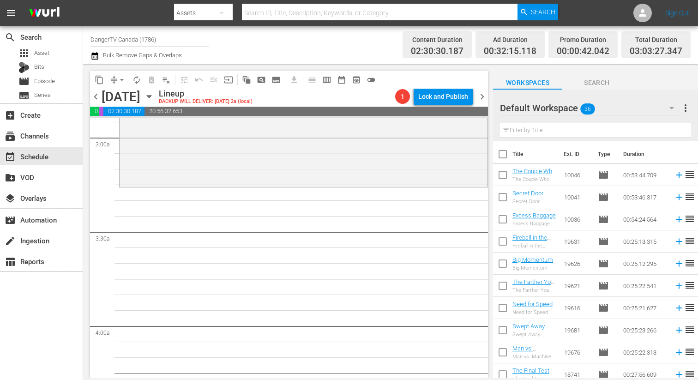
checkbox input "true"
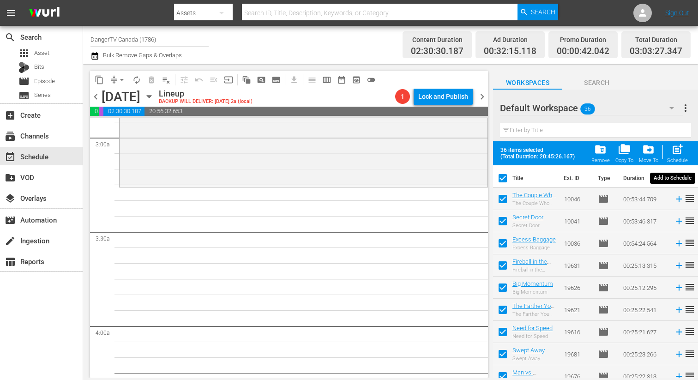
click at [675, 146] on span "post_add" at bounding box center [677, 149] width 12 height 12
checkbox input "false"
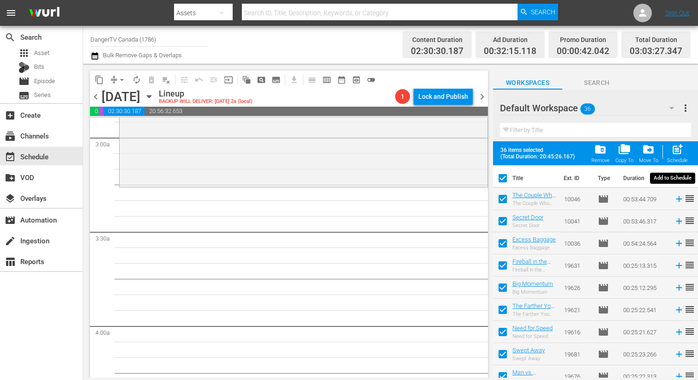
checkbox input "false"
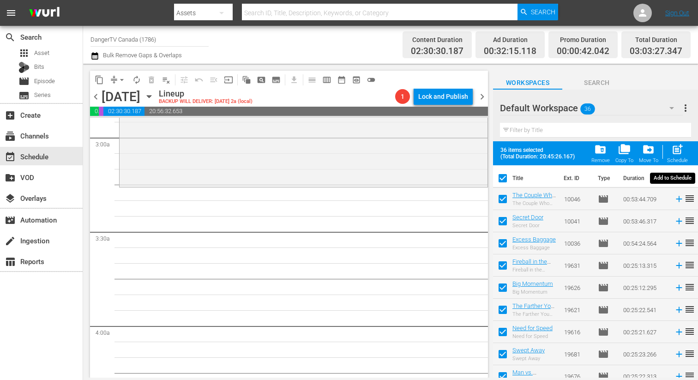
checkbox input "false"
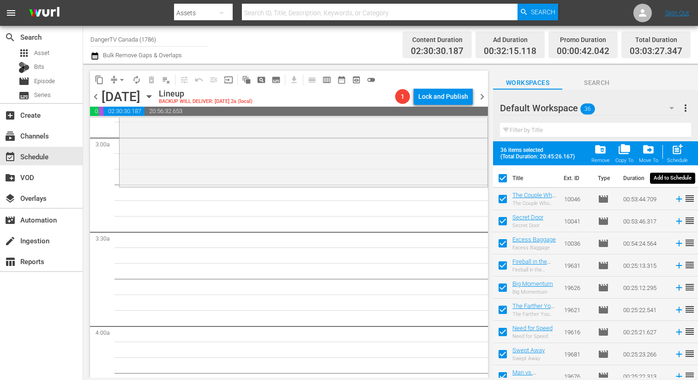
checkbox input "false"
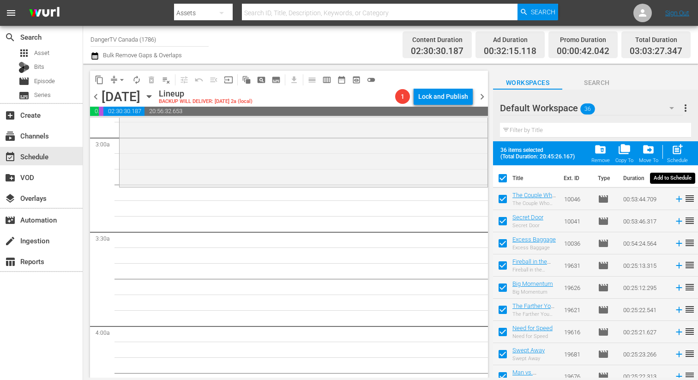
checkbox input "false"
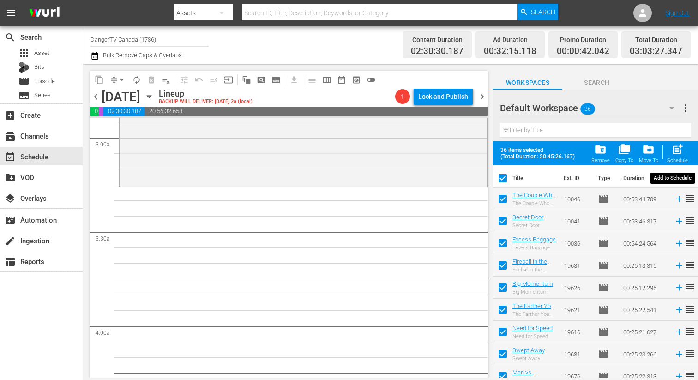
checkbox input "false"
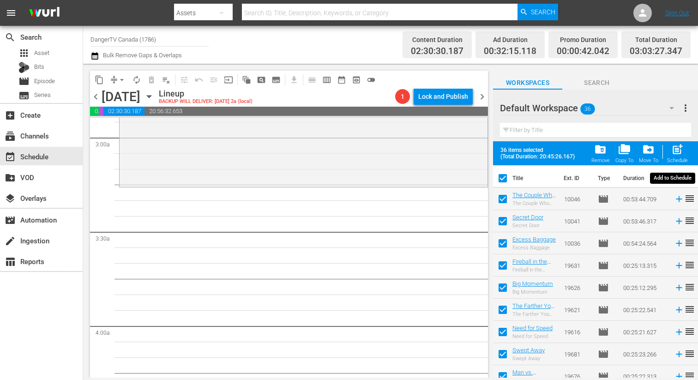
checkbox input "false"
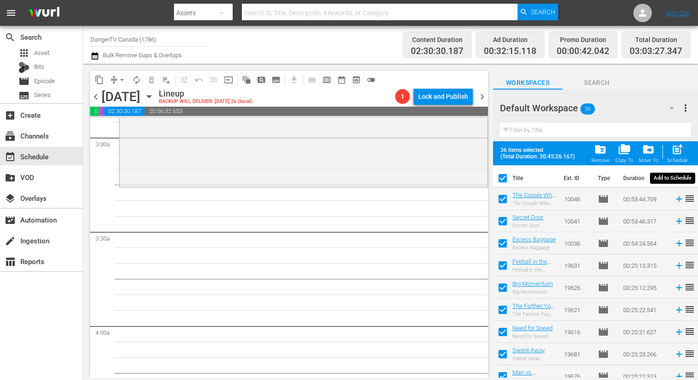
checkbox input "false"
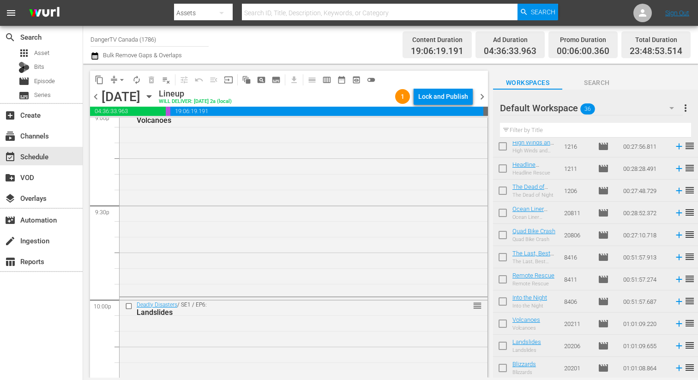
scroll to position [4263, 0]
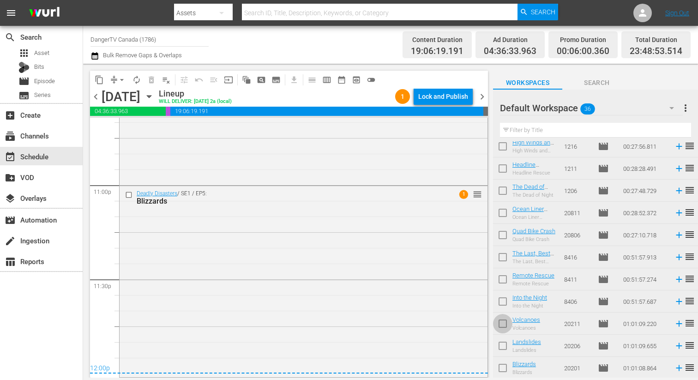
click at [499, 322] on input "checkbox" at bounding box center [502, 325] width 19 height 19
checkbox input "true"
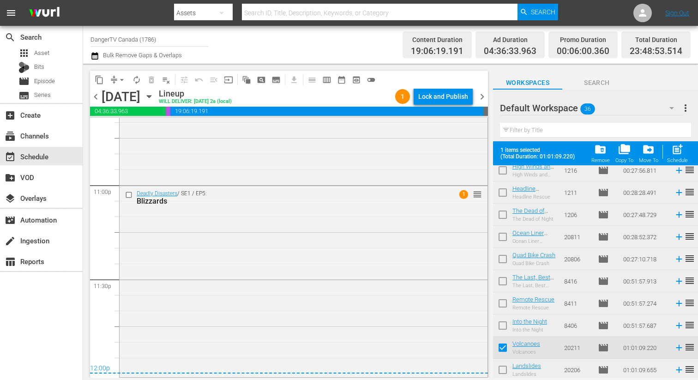
scroll to position [606, 0]
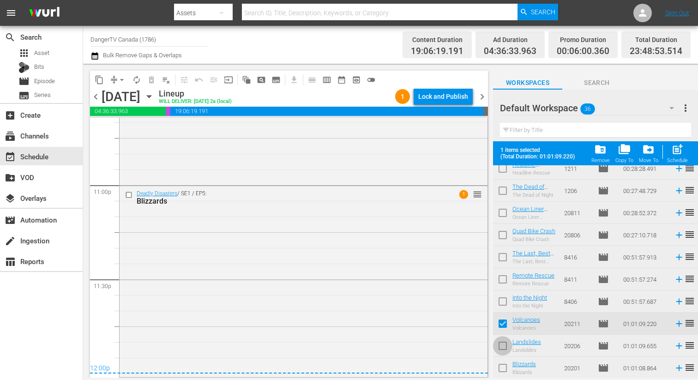
click at [505, 346] on input "checkbox" at bounding box center [502, 347] width 19 height 19
checkbox input "true"
click at [506, 368] on input "checkbox" at bounding box center [502, 369] width 19 height 19
checkbox input "true"
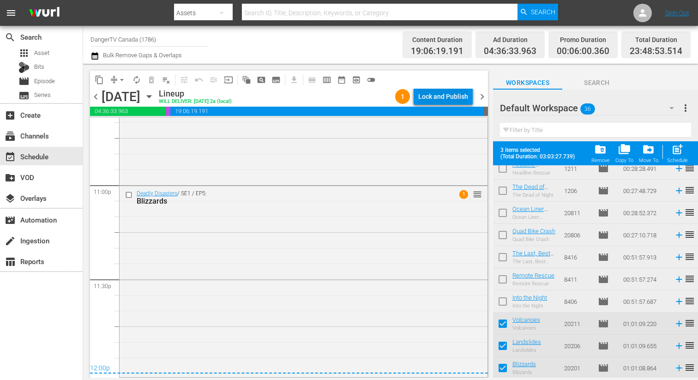
click at [443, 98] on div "Lock and Publish" at bounding box center [443, 96] width 50 height 17
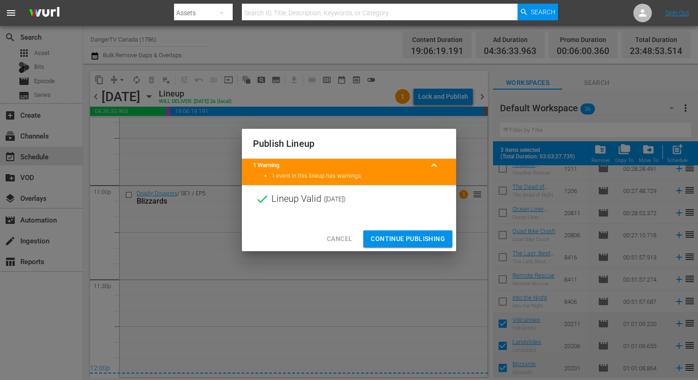
click at [407, 241] on span "Continue Publishing" at bounding box center [408, 239] width 74 height 12
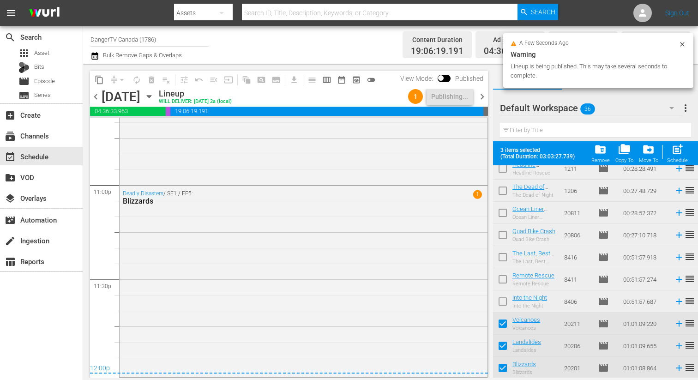
click at [479, 92] on span "chevron_right" at bounding box center [482, 97] width 12 height 12
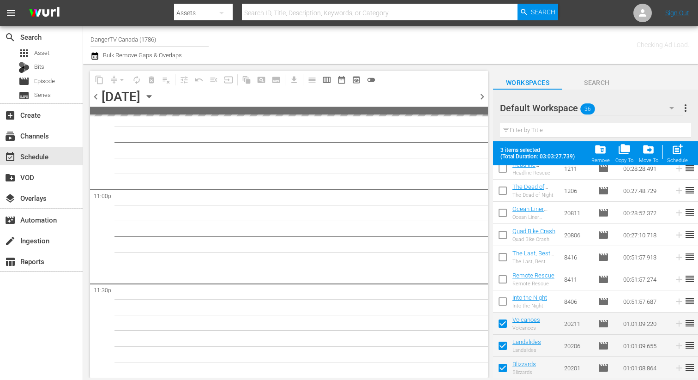
scroll to position [4257, 0]
click at [676, 153] on span "post_add" at bounding box center [677, 149] width 12 height 12
checkbox input "false"
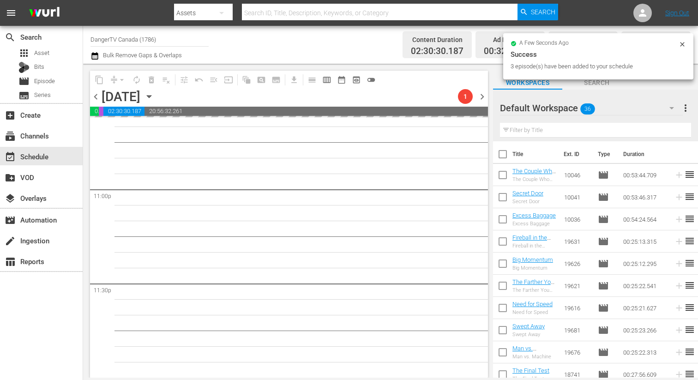
scroll to position [4259, 0]
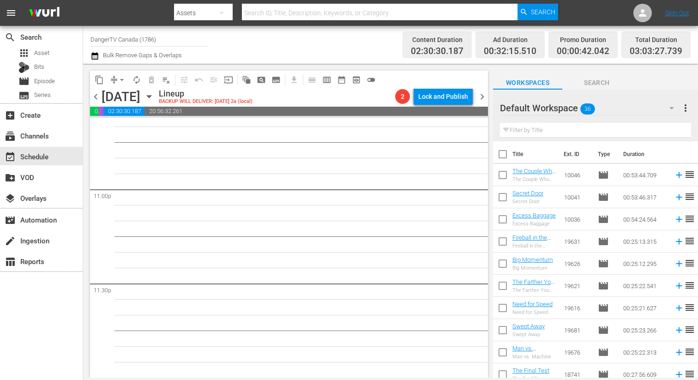
click at [504, 153] on input "checkbox" at bounding box center [502, 155] width 19 height 19
checkbox input "true"
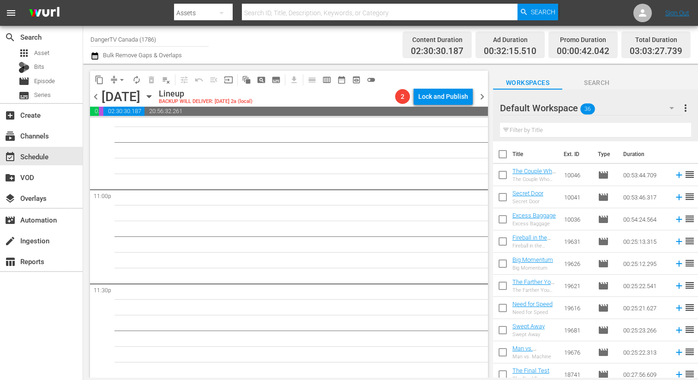
checkbox input "true"
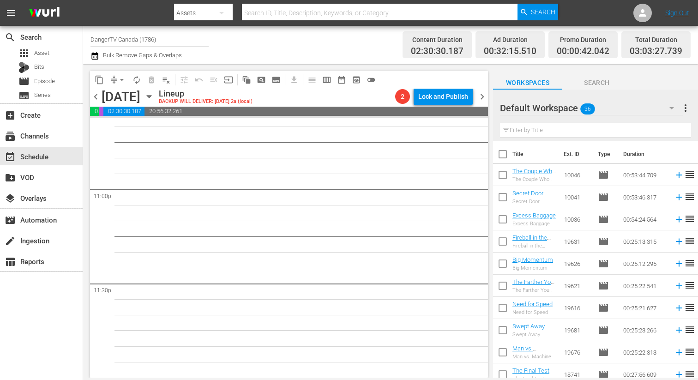
checkbox input "true"
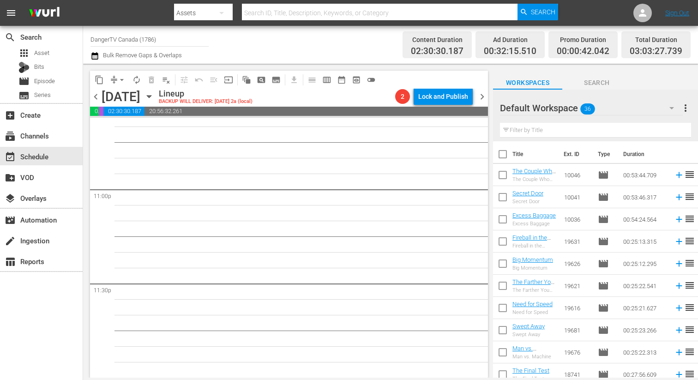
checkbox input "true"
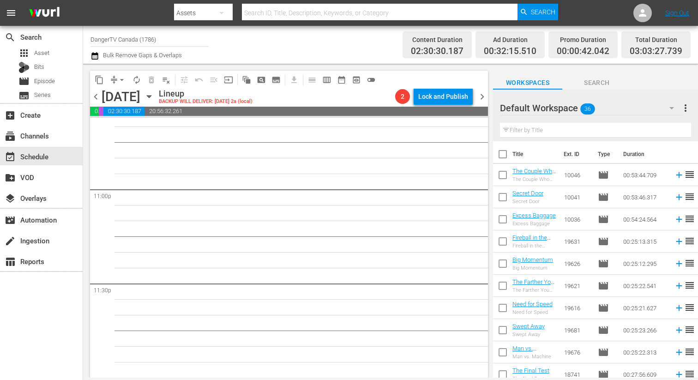
checkbox input "true"
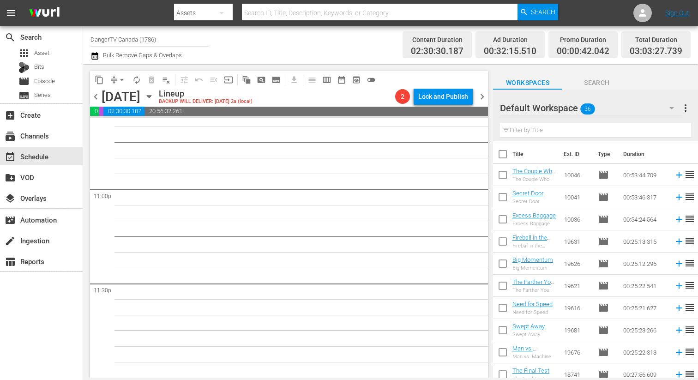
checkbox input "true"
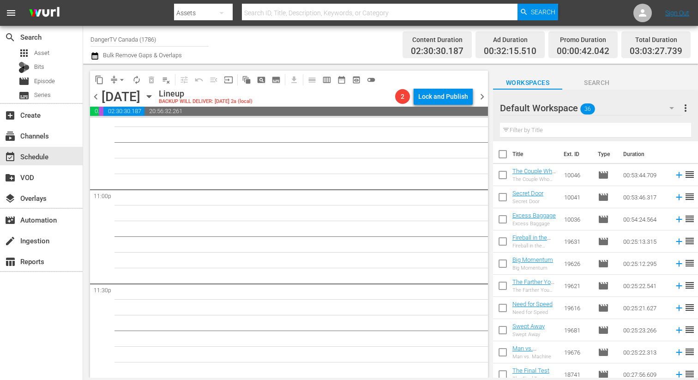
checkbox input "true"
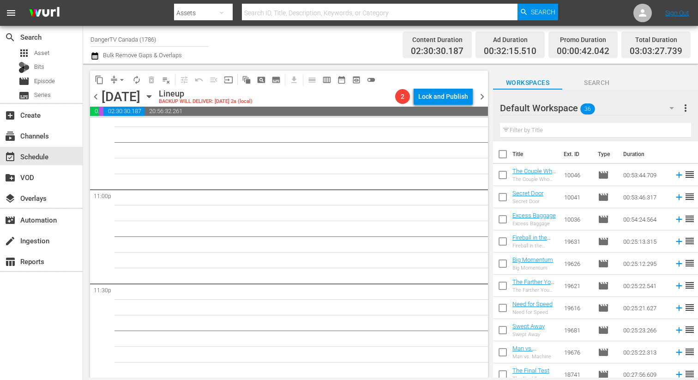
checkbox input "true"
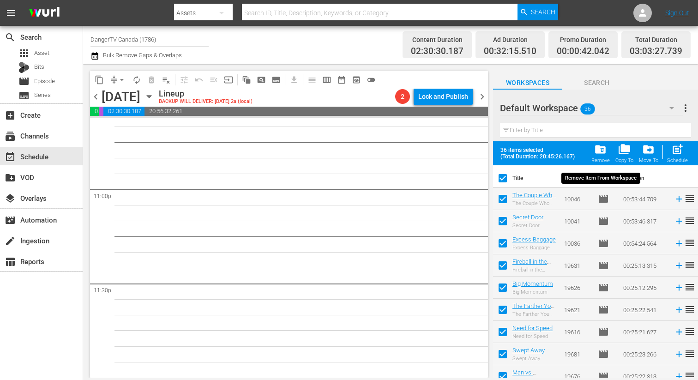
click at [597, 149] on span "folder_delete" at bounding box center [600, 149] width 12 height 12
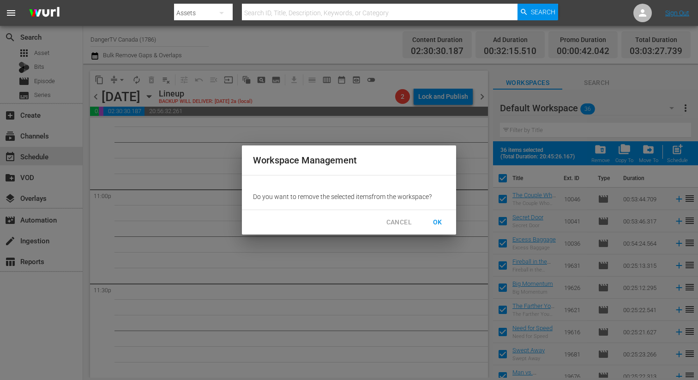
click at [437, 224] on span "OK" at bounding box center [437, 222] width 15 height 12
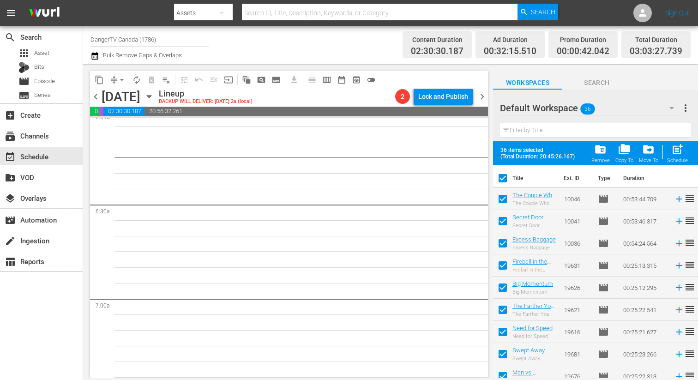
scroll to position [415, 0]
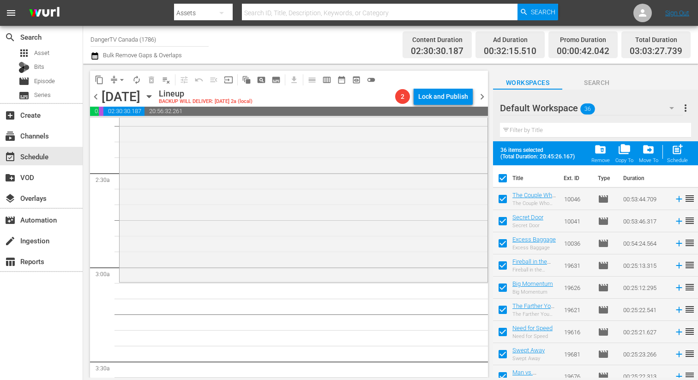
checkbox input "false"
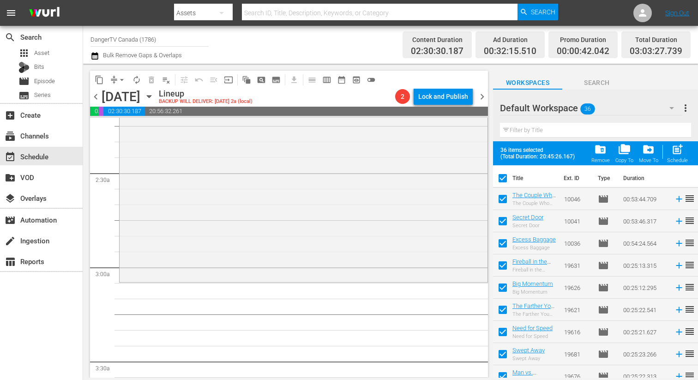
checkbox input "false"
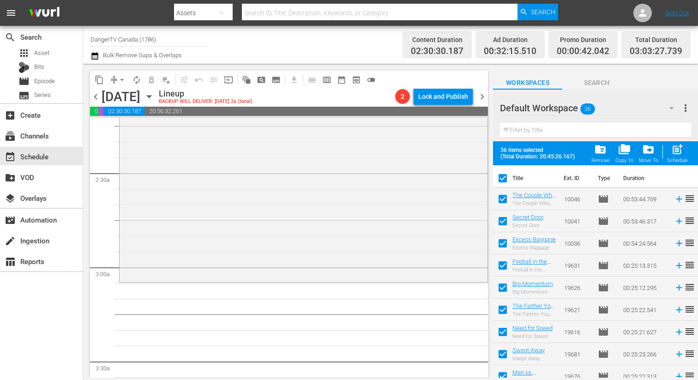
checkbox input "false"
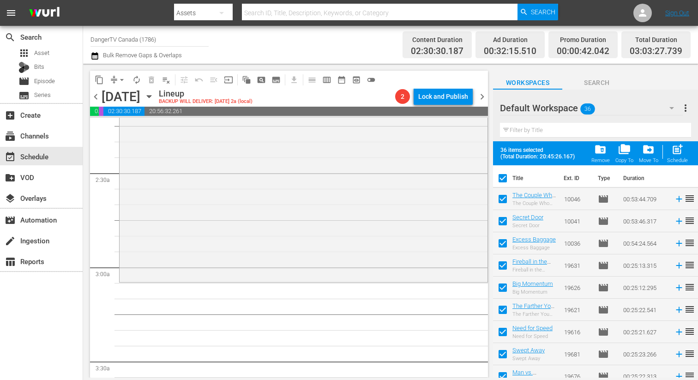
checkbox input "false"
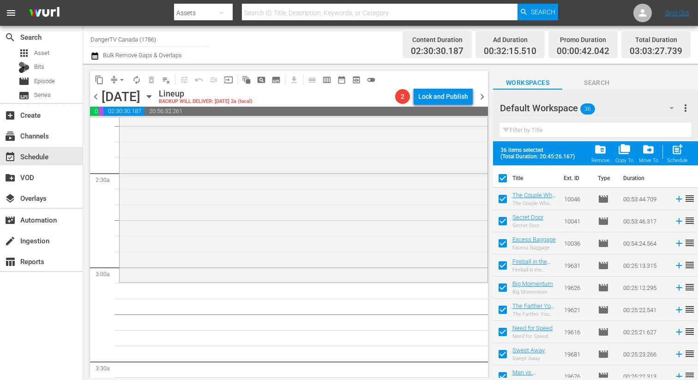
checkbox input "false"
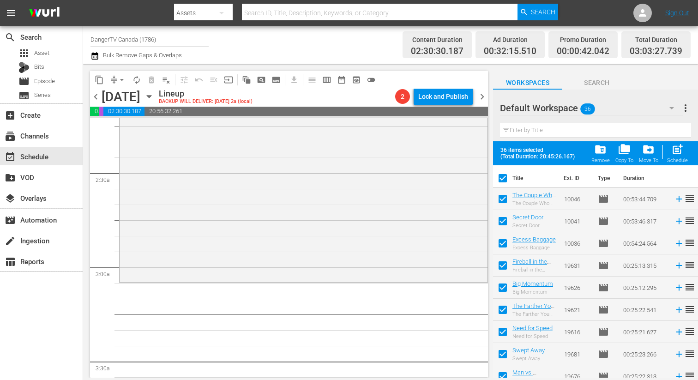
checkbox input "false"
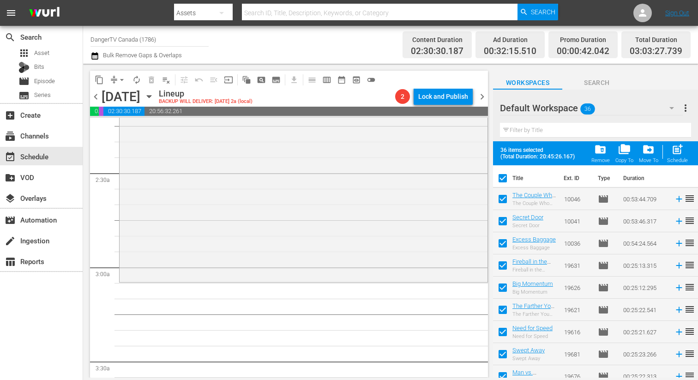
checkbox input "false"
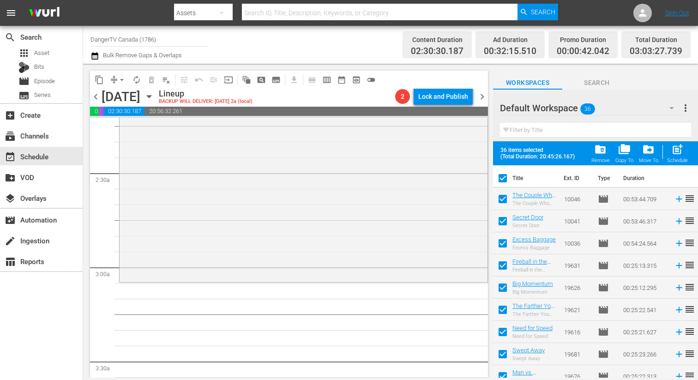
checkbox input "false"
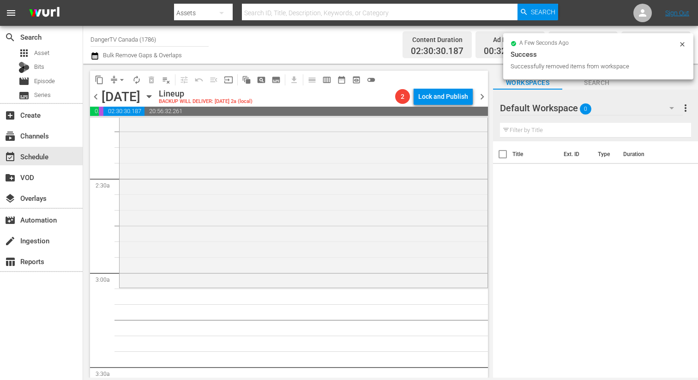
scroll to position [414, 0]
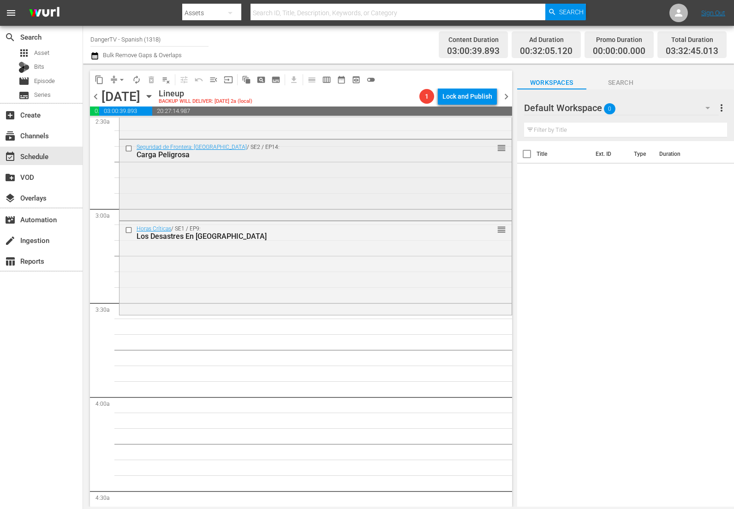
scroll to position [494, 0]
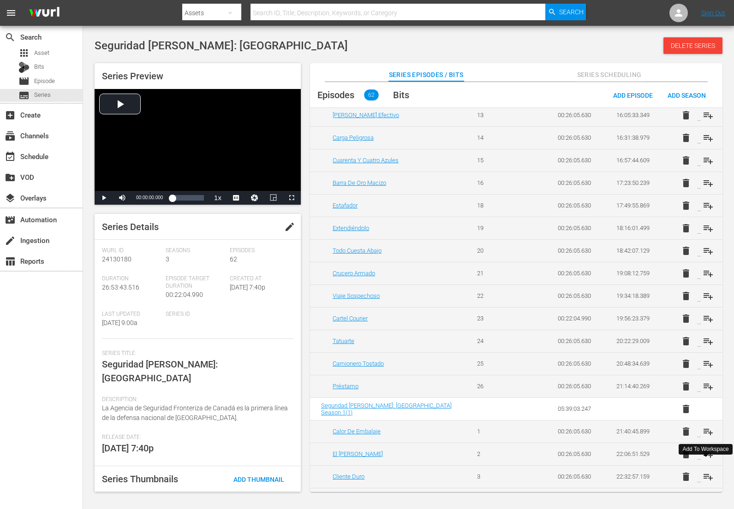
scroll to position [898, 0]
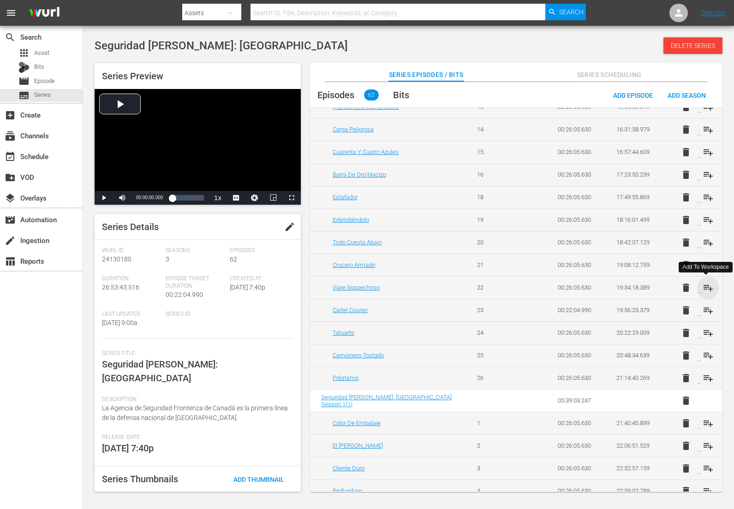
click at [703, 287] on span "playlist_add" at bounding box center [708, 287] width 11 height 11
click at [706, 305] on span "playlist_add" at bounding box center [708, 310] width 11 height 11
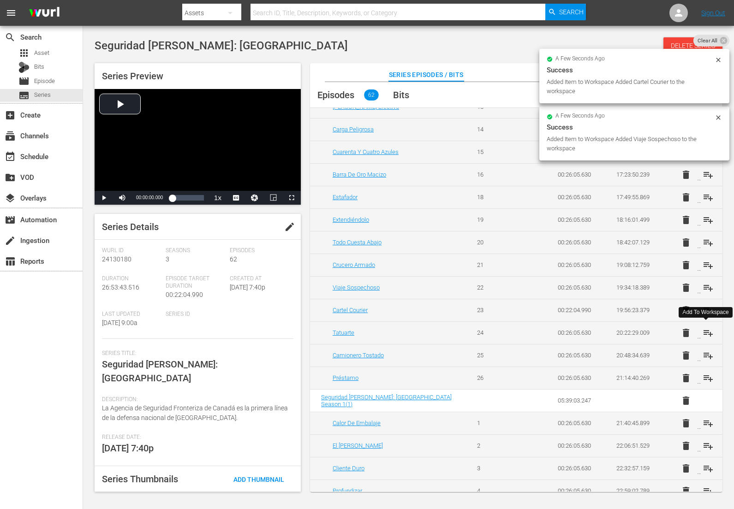
click at [706, 332] on span "playlist_add" at bounding box center [708, 333] width 11 height 11
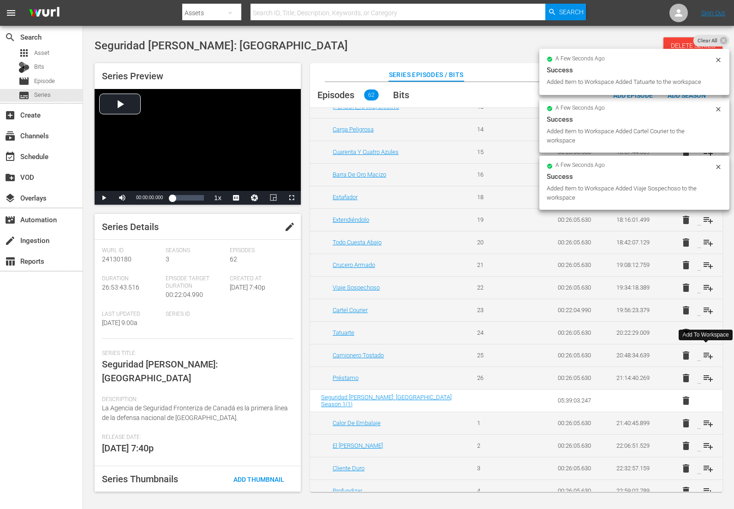
click at [705, 354] on span "playlist_add" at bounding box center [708, 355] width 11 height 11
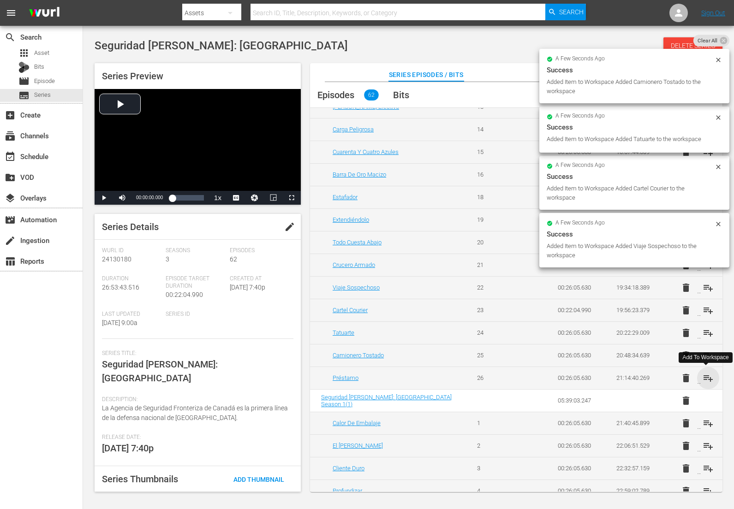
drag, startPoint x: 705, startPoint y: 377, endPoint x: 706, endPoint y: 392, distance: 14.8
click at [705, 377] on span "playlist_add" at bounding box center [708, 378] width 11 height 11
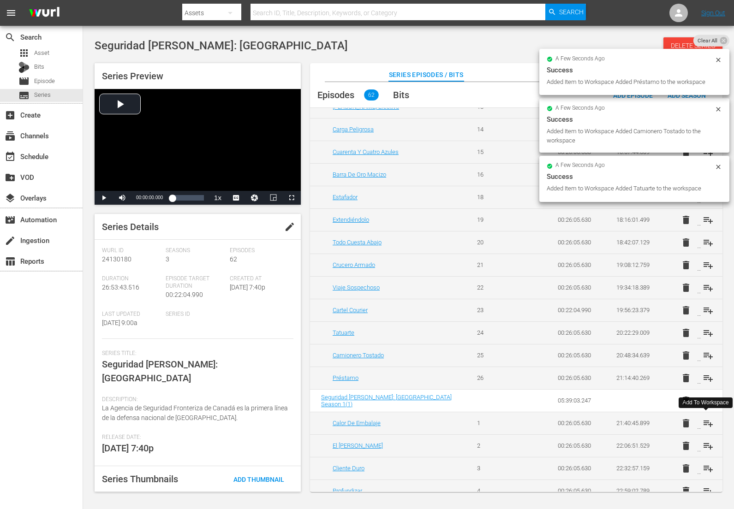
click at [704, 422] on span "playlist_add" at bounding box center [708, 423] width 11 height 11
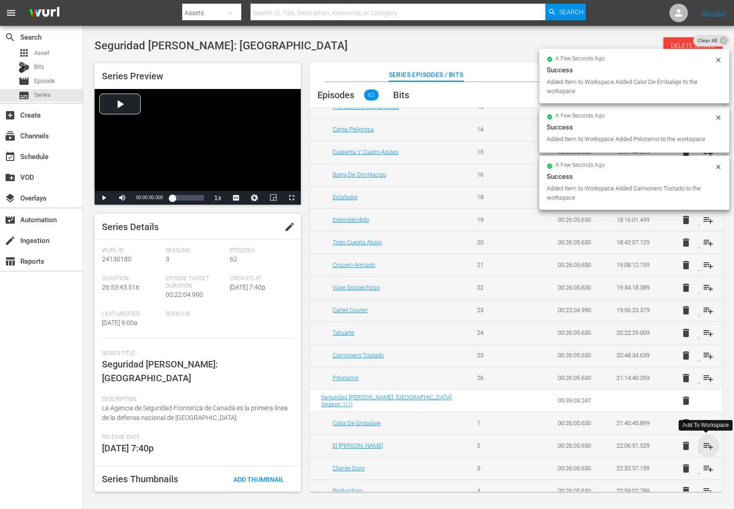
click at [707, 444] on span "playlist_add" at bounding box center [708, 446] width 11 height 11
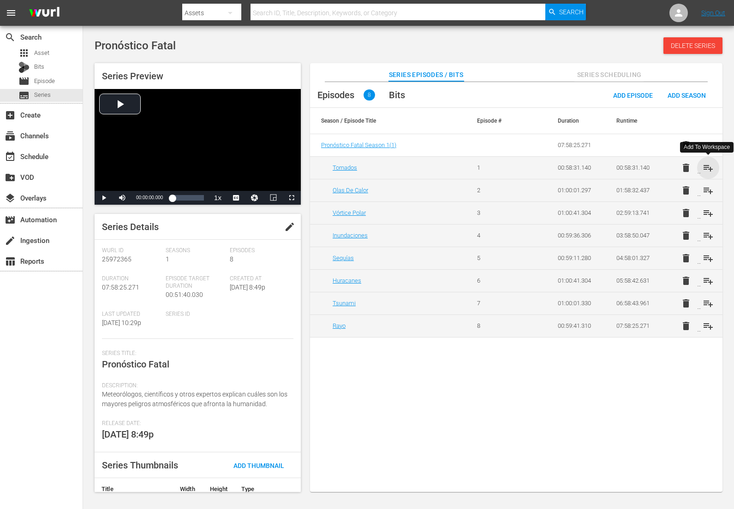
drag, startPoint x: 707, startPoint y: 166, endPoint x: 710, endPoint y: 177, distance: 11.4
click at [707, 166] on span "playlist_add" at bounding box center [708, 167] width 11 height 11
click at [708, 189] on span "playlist_add" at bounding box center [708, 190] width 11 height 11
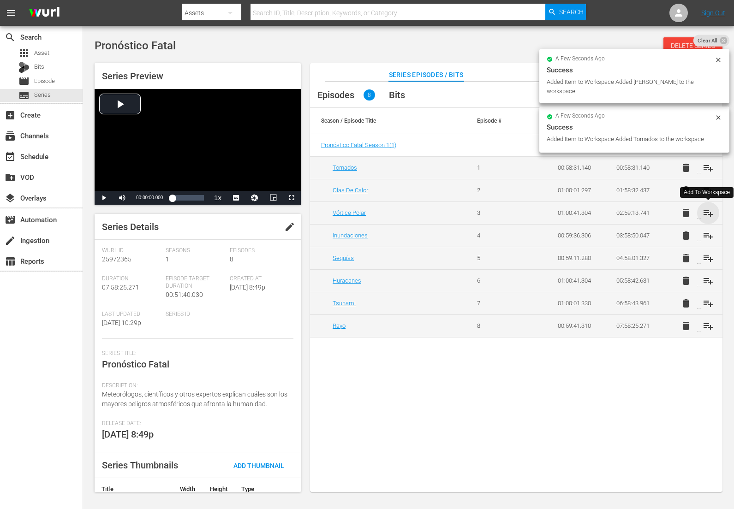
click at [708, 213] on span "playlist_add" at bounding box center [708, 213] width 11 height 11
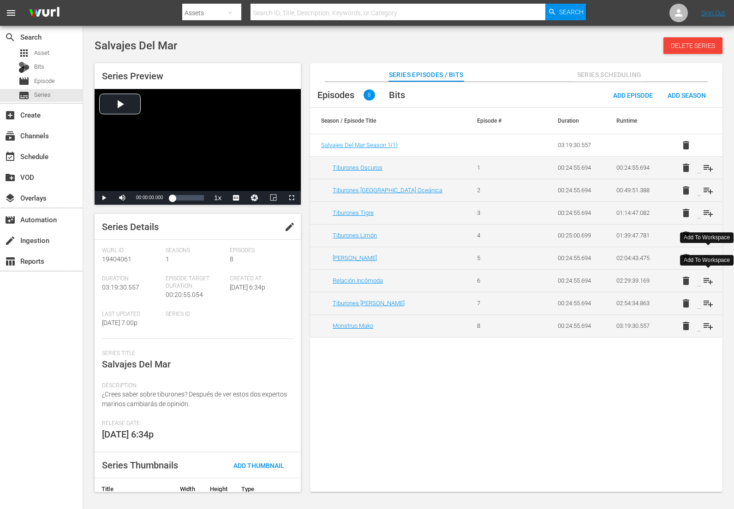
click at [707, 281] on span "playlist_add" at bounding box center [708, 280] width 11 height 11
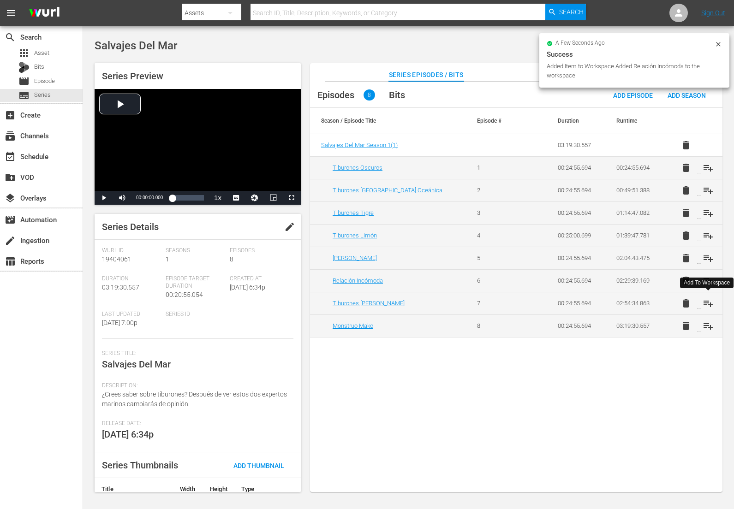
click at [707, 302] on span "playlist_add" at bounding box center [708, 303] width 11 height 11
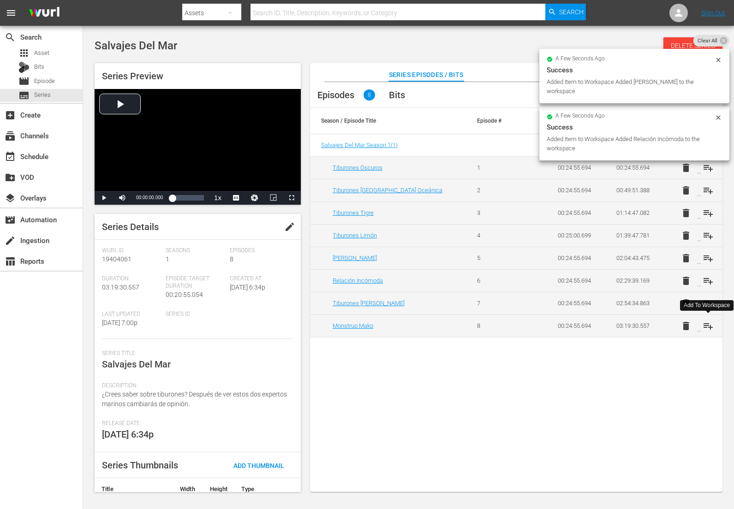
click at [710, 331] on span "playlist_add" at bounding box center [708, 326] width 11 height 11
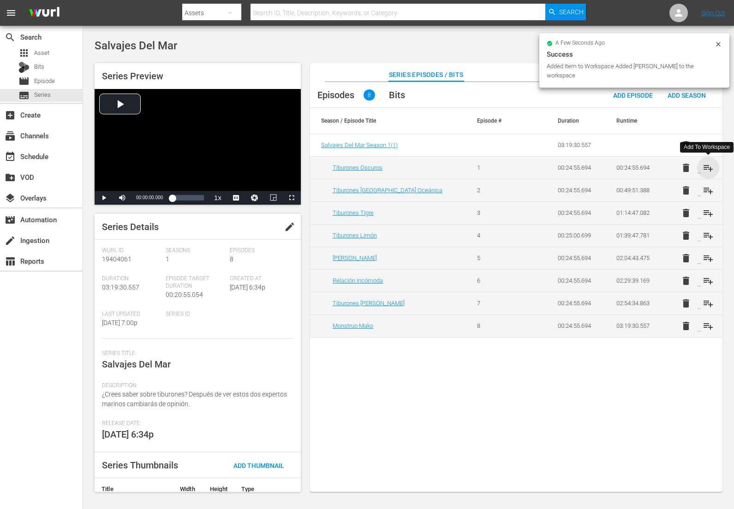
click at [710, 168] on span "playlist_add" at bounding box center [708, 167] width 11 height 11
drag, startPoint x: 709, startPoint y: 189, endPoint x: 710, endPoint y: 199, distance: 10.7
click at [709, 189] on span "playlist_add" at bounding box center [708, 190] width 11 height 11
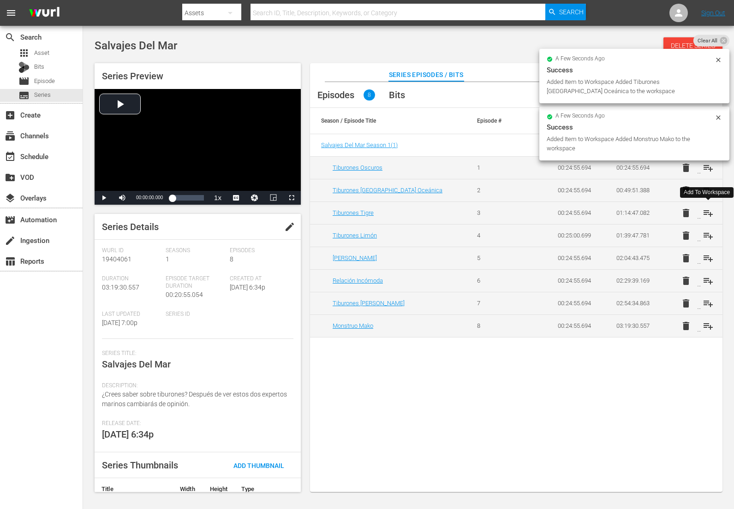
click at [709, 211] on span "playlist_add" at bounding box center [708, 213] width 11 height 11
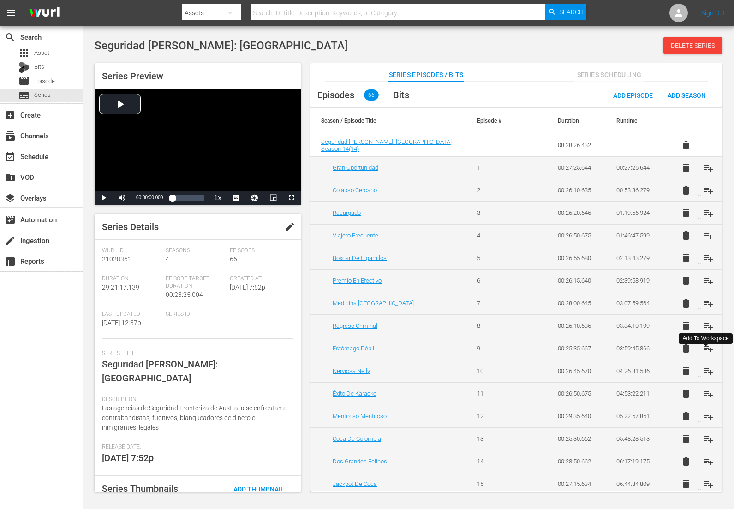
scroll to position [306, 0]
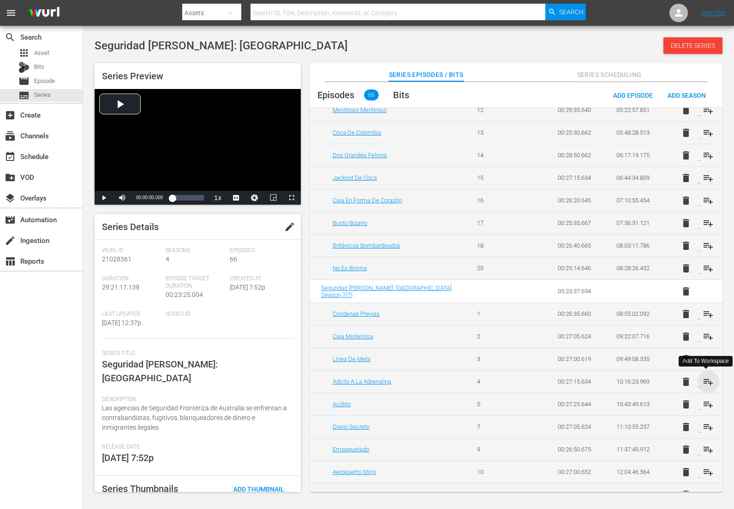
click at [706, 382] on span "playlist_add" at bounding box center [708, 382] width 11 height 11
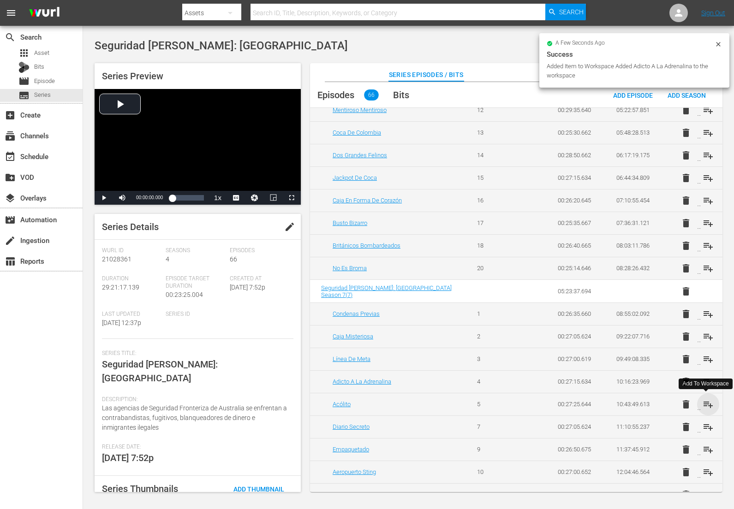
click at [706, 404] on span "playlist_add" at bounding box center [708, 404] width 11 height 11
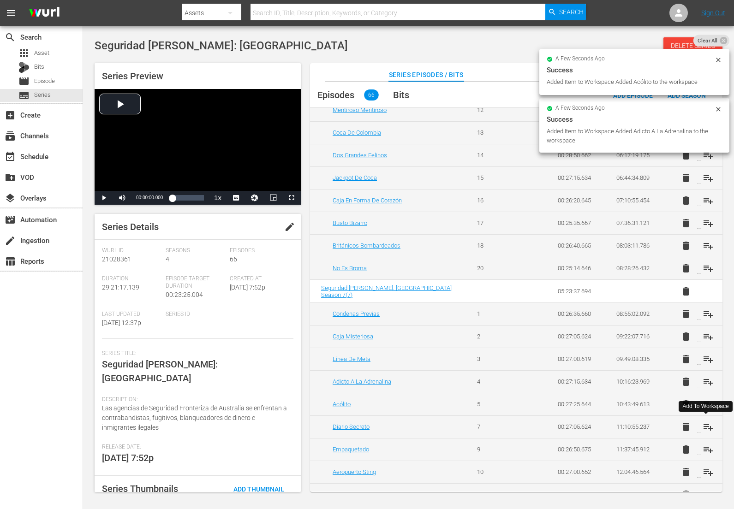
click at [705, 424] on span "playlist_add" at bounding box center [708, 427] width 11 height 11
click at [706, 450] on span "playlist_add" at bounding box center [708, 449] width 11 height 11
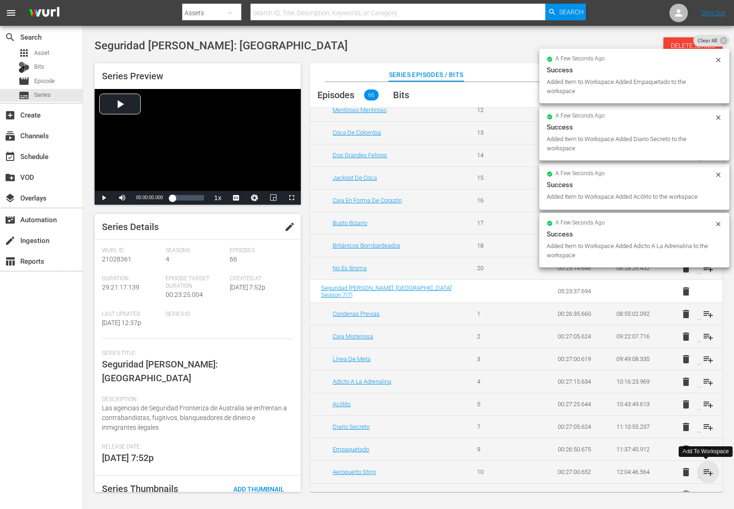
click at [706, 472] on span "playlist_add" at bounding box center [708, 472] width 11 height 11
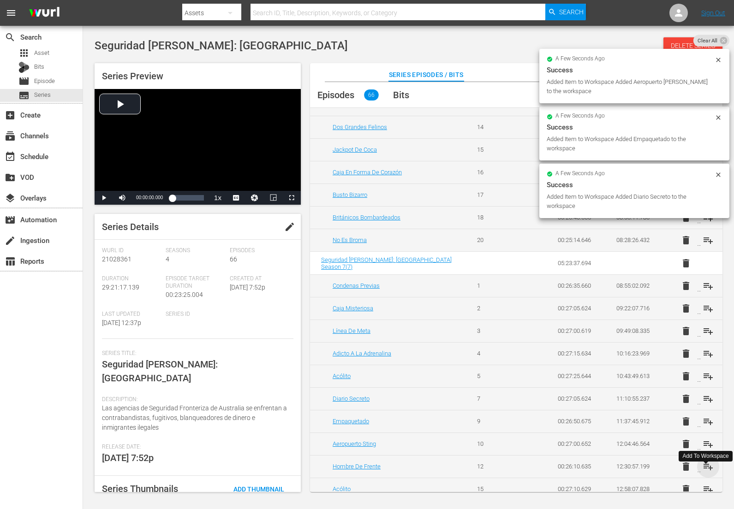
click at [706, 467] on span "playlist_add" at bounding box center [708, 466] width 11 height 11
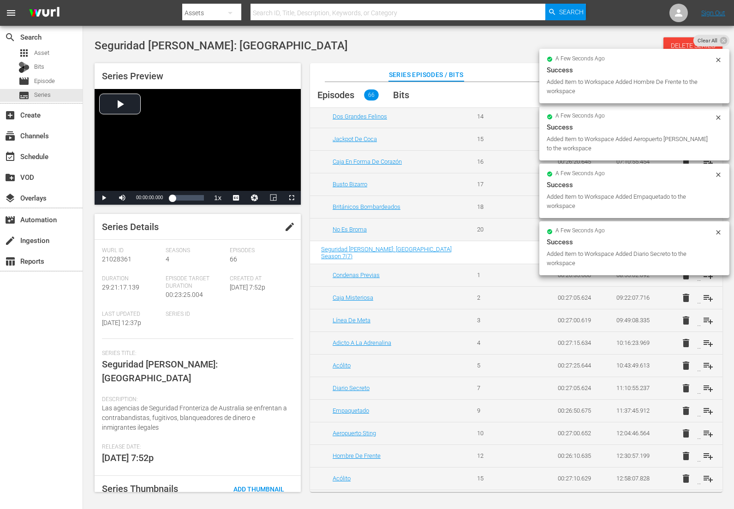
scroll to position [347, 0]
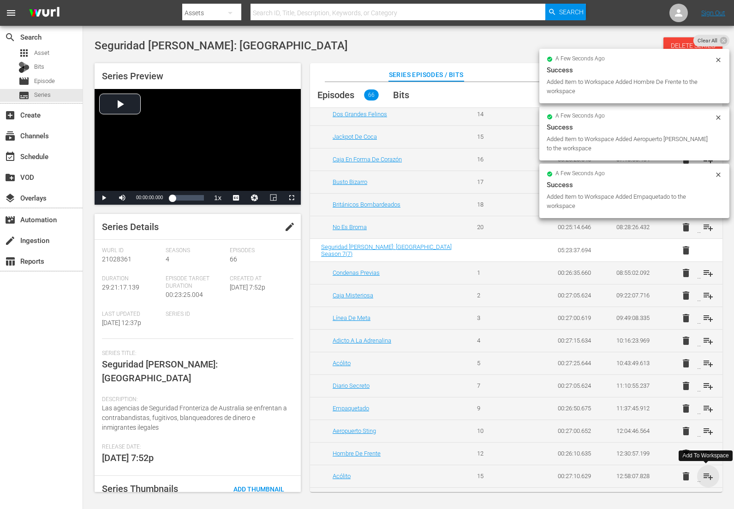
click at [706, 476] on span "playlist_add" at bounding box center [708, 476] width 11 height 11
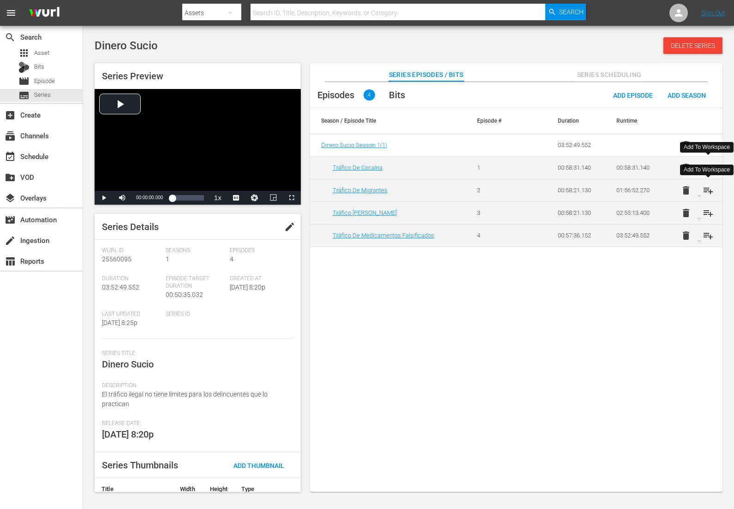
click at [707, 190] on span "playlist_add" at bounding box center [708, 190] width 11 height 11
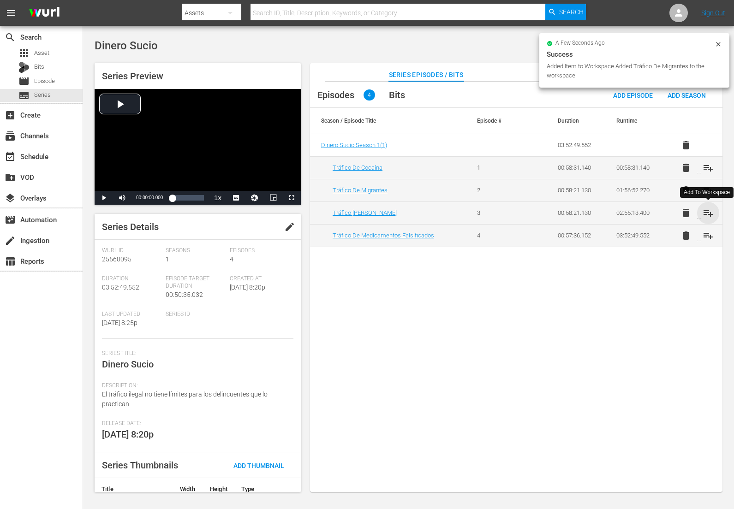
drag, startPoint x: 711, startPoint y: 215, endPoint x: 692, endPoint y: 162, distance: 55.9
click at [711, 215] on span "playlist_add" at bounding box center [708, 213] width 11 height 11
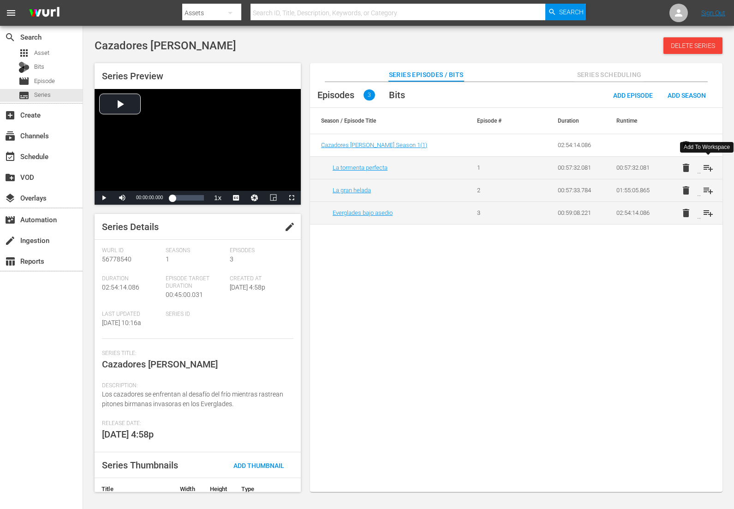
click at [706, 168] on span "playlist_add" at bounding box center [708, 167] width 11 height 11
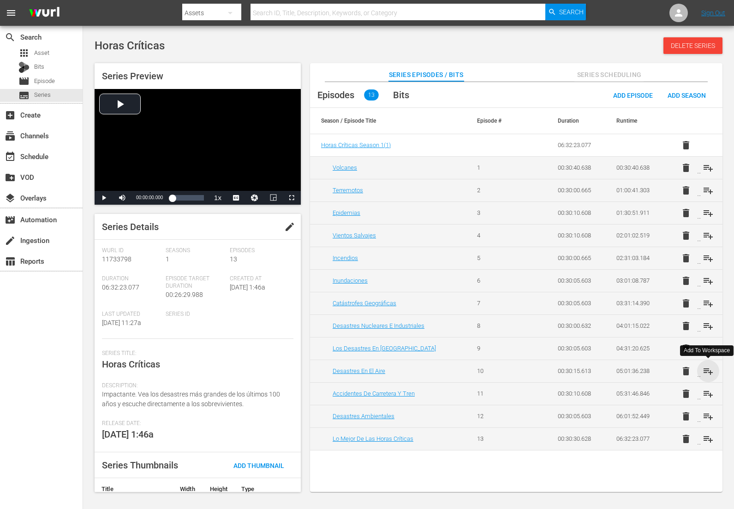
click at [710, 371] on span "playlist_add" at bounding box center [708, 371] width 11 height 11
click at [711, 395] on span "playlist_add" at bounding box center [708, 394] width 11 height 11
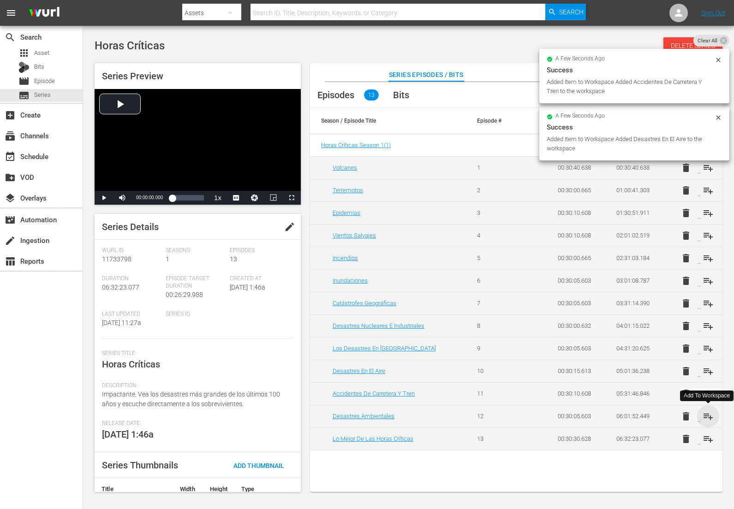
click at [710, 411] on span "playlist_add" at bounding box center [708, 416] width 11 height 11
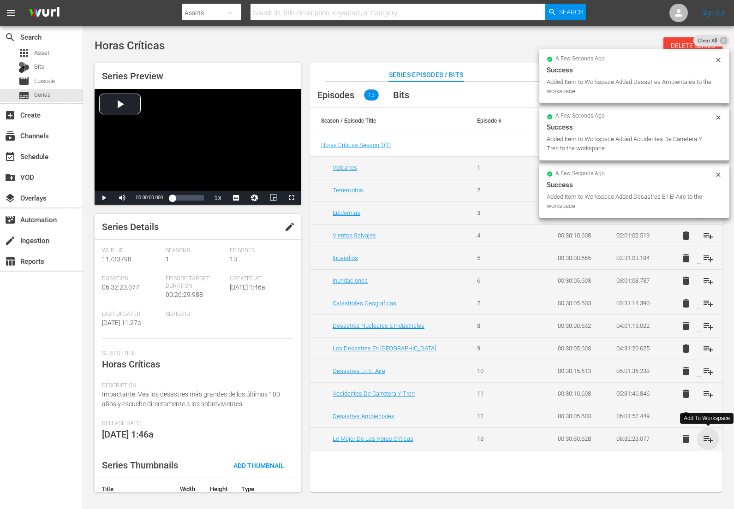
click at [710, 439] on span "playlist_add" at bounding box center [708, 439] width 11 height 11
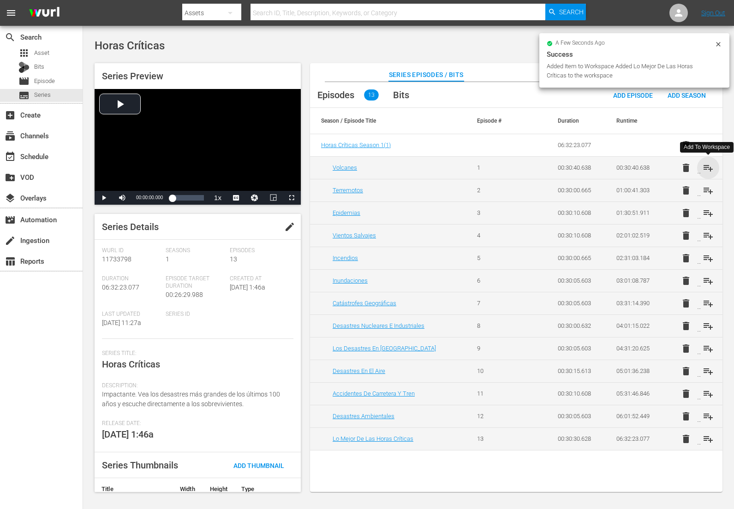
click at [708, 167] on span "playlist_add" at bounding box center [708, 167] width 11 height 11
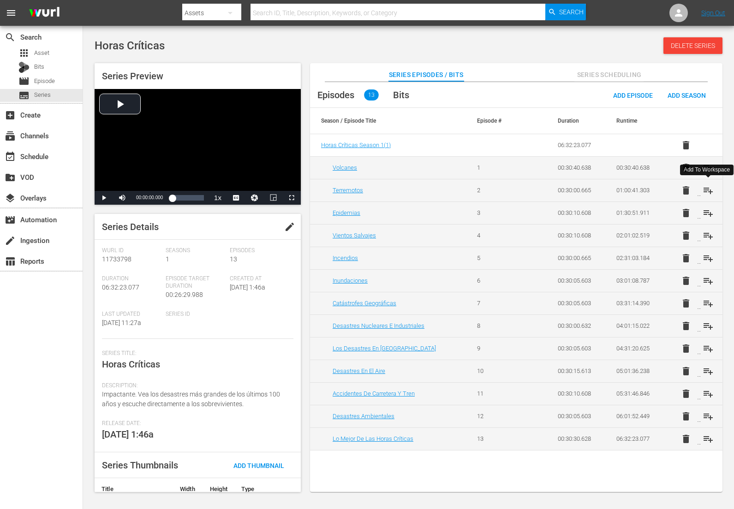
click at [708, 191] on span "playlist_add" at bounding box center [708, 190] width 11 height 11
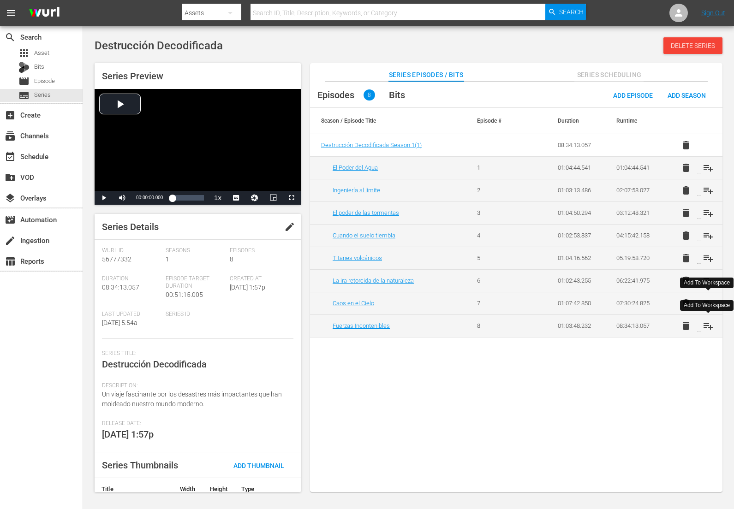
click at [709, 327] on span "playlist_add" at bounding box center [708, 326] width 11 height 11
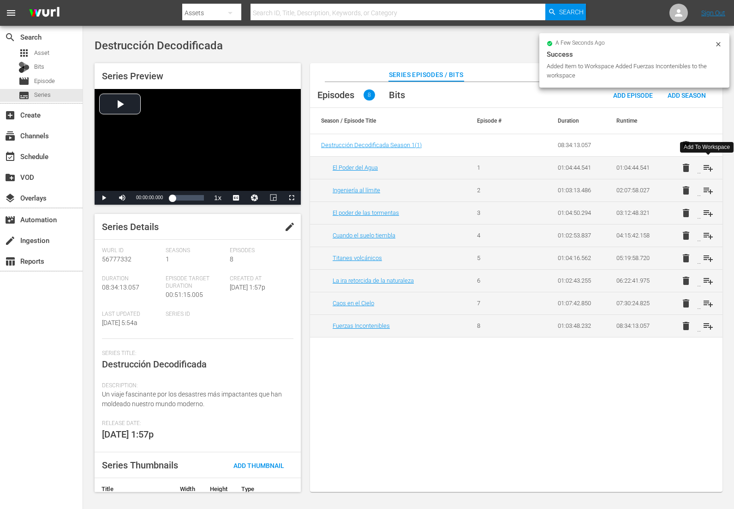
click at [710, 170] on span "playlist_add" at bounding box center [708, 167] width 11 height 11
click at [709, 190] on span "playlist_add" at bounding box center [708, 190] width 11 height 11
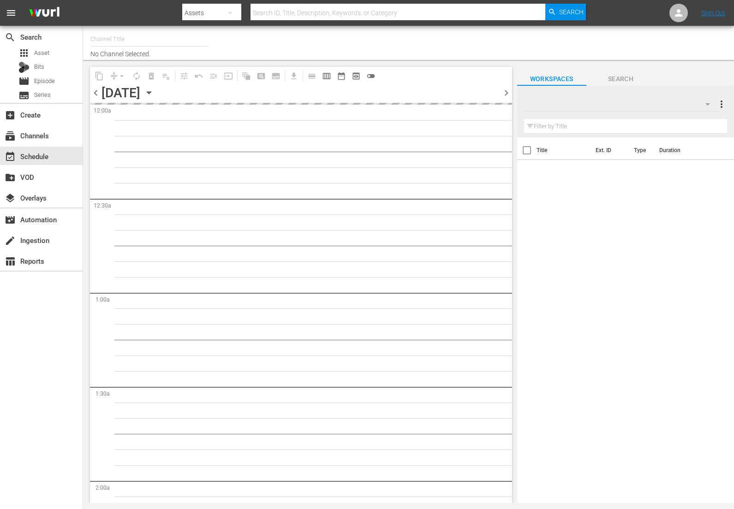
type input "DangerTV - Spanish (1318)"
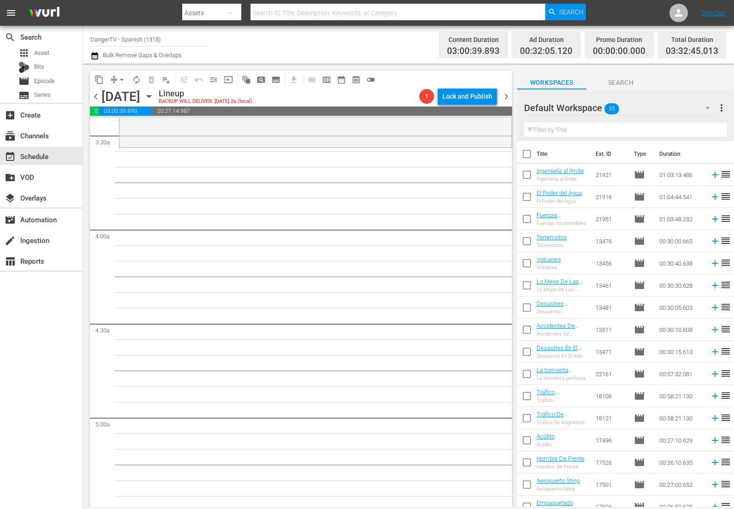
click at [530, 155] on input "checkbox" at bounding box center [526, 155] width 19 height 19
checkbox input "true"
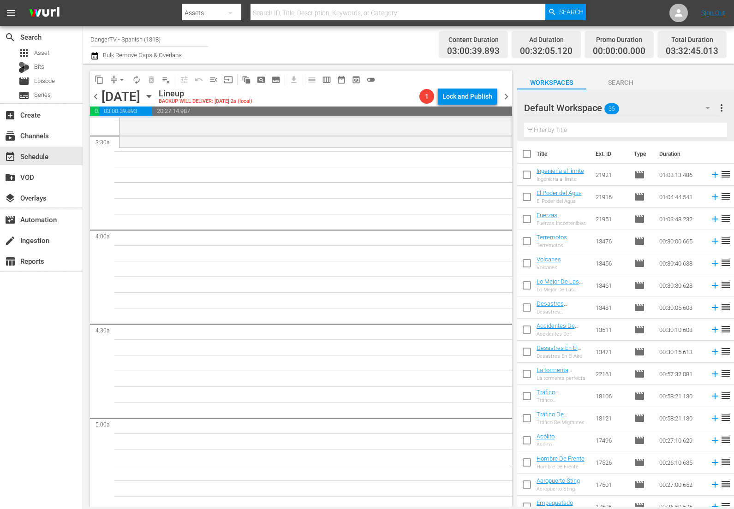
checkbox input "true"
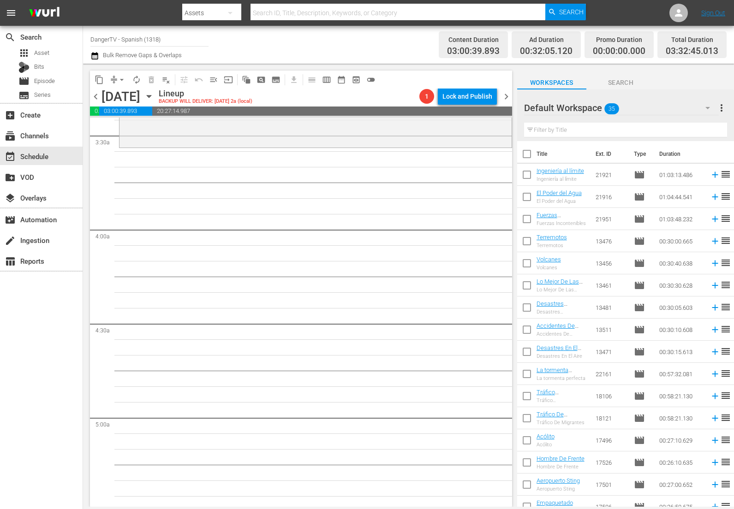
checkbox input "true"
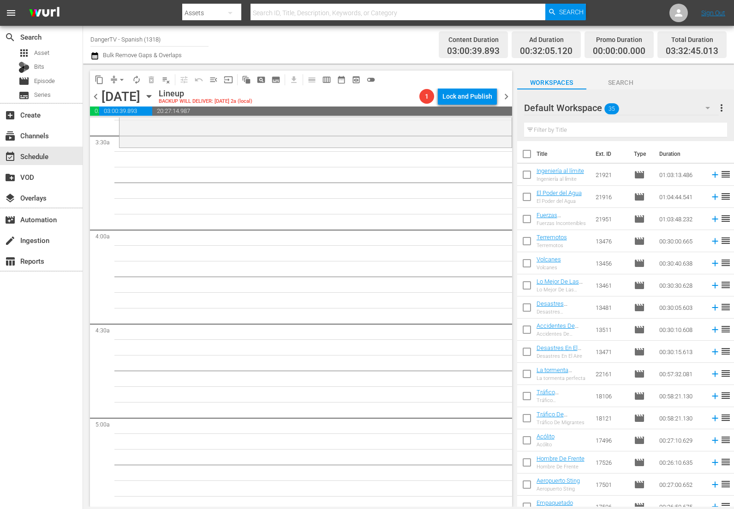
checkbox input "true"
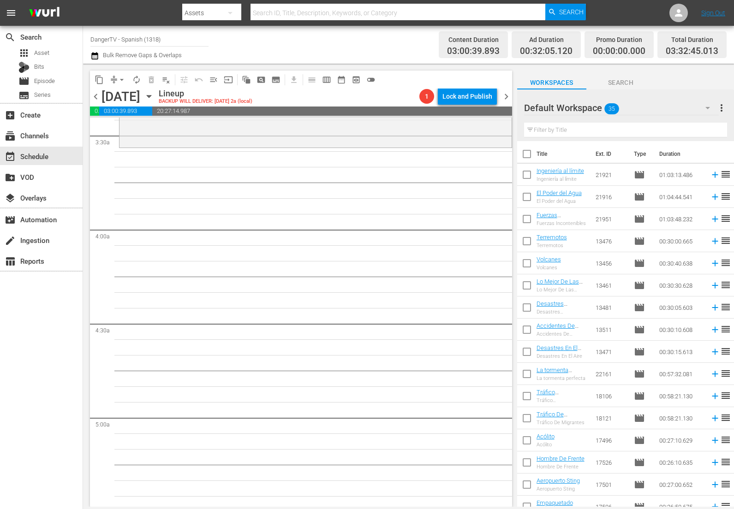
checkbox input "true"
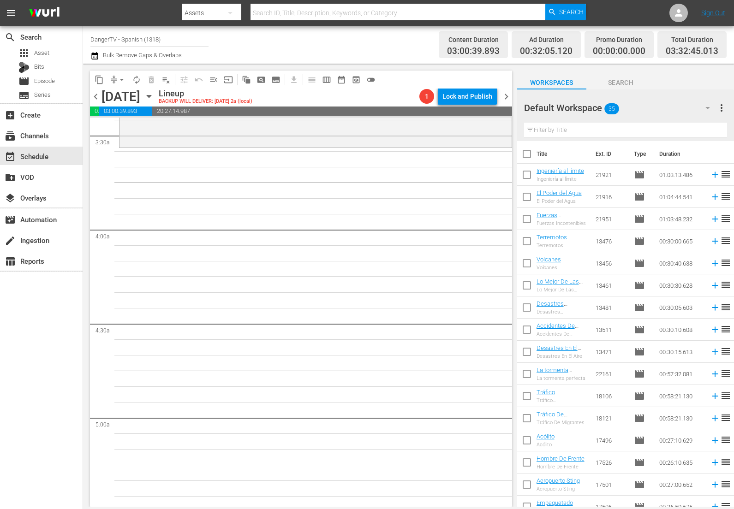
checkbox input "true"
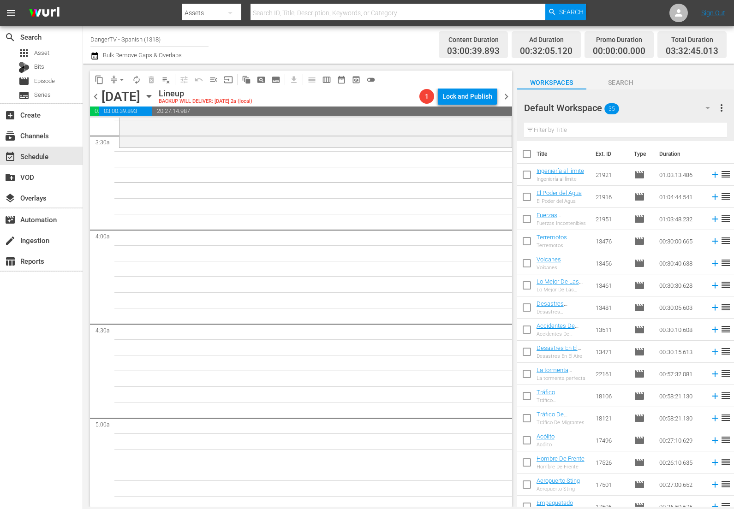
checkbox input "true"
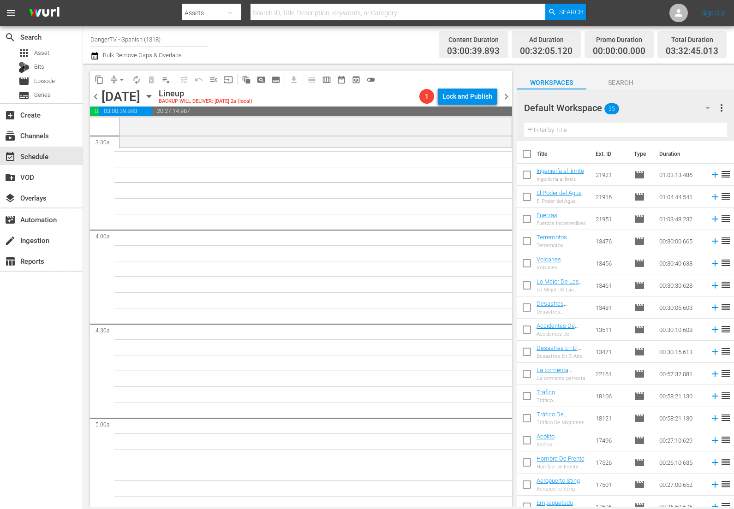
checkbox input "true"
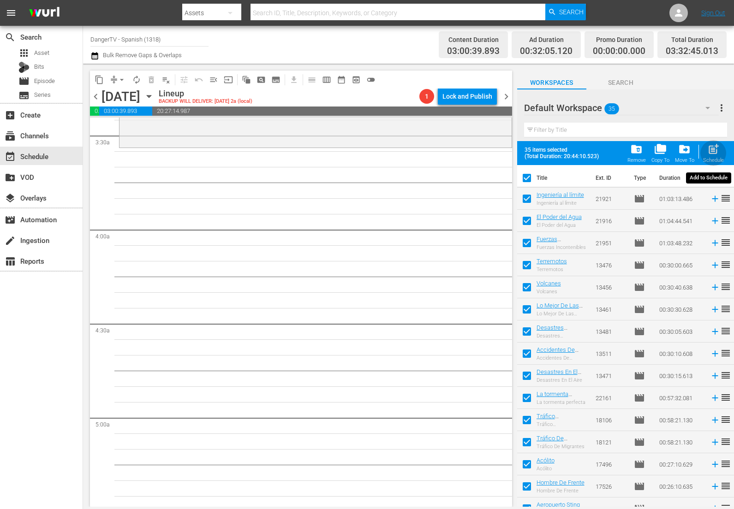
click at [716, 148] on span "post_add" at bounding box center [713, 149] width 12 height 12
checkbox input "false"
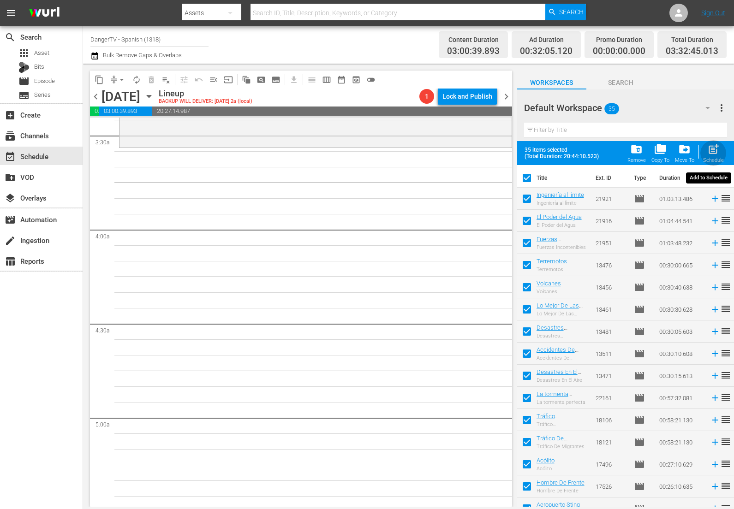
checkbox input "false"
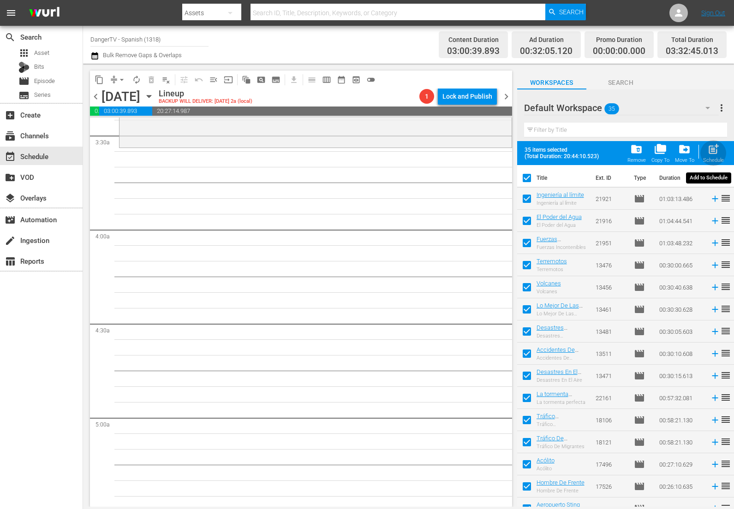
checkbox input "false"
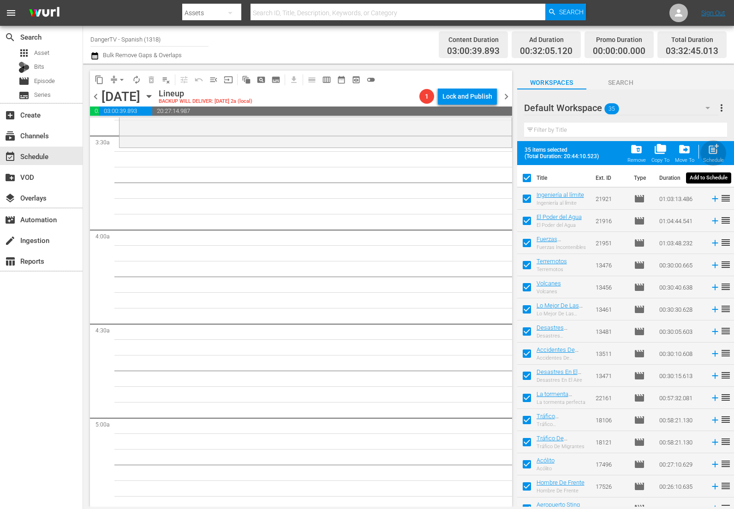
checkbox input "false"
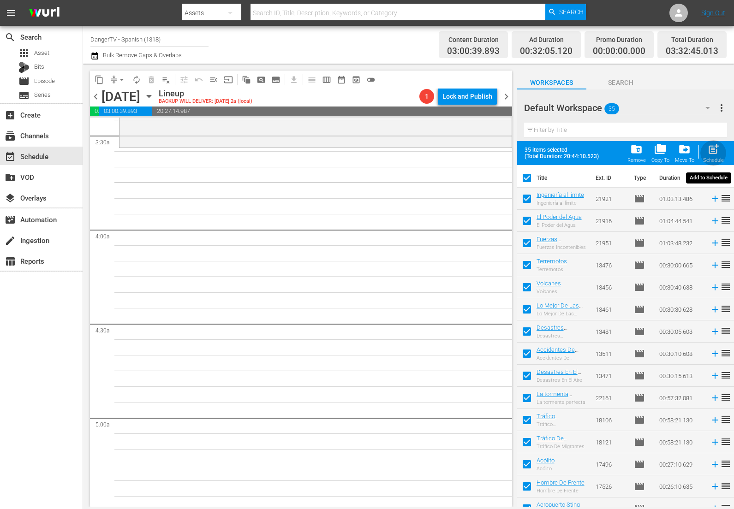
checkbox input "false"
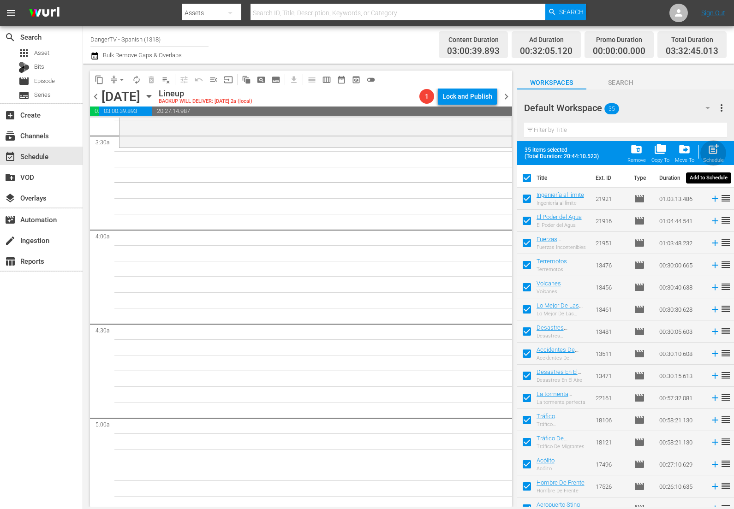
checkbox input "false"
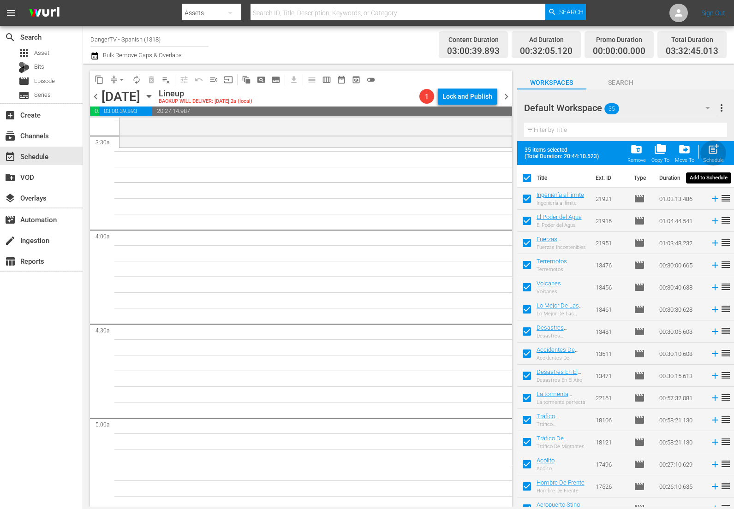
checkbox input "false"
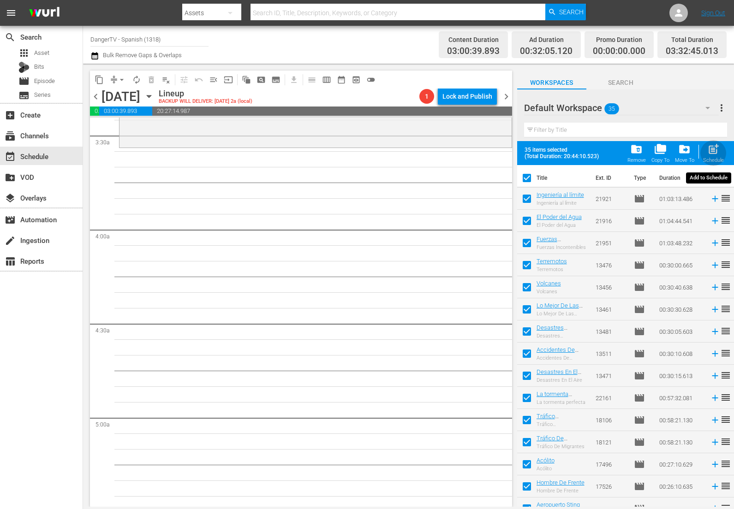
checkbox input "false"
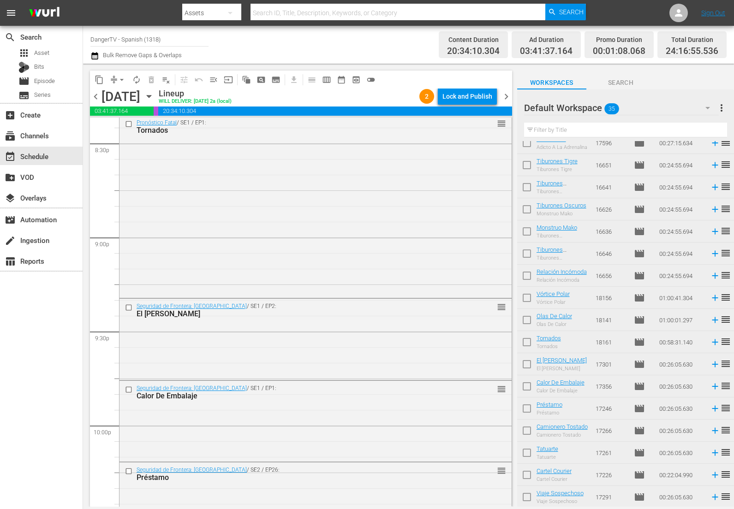
scroll to position [3788, 0]
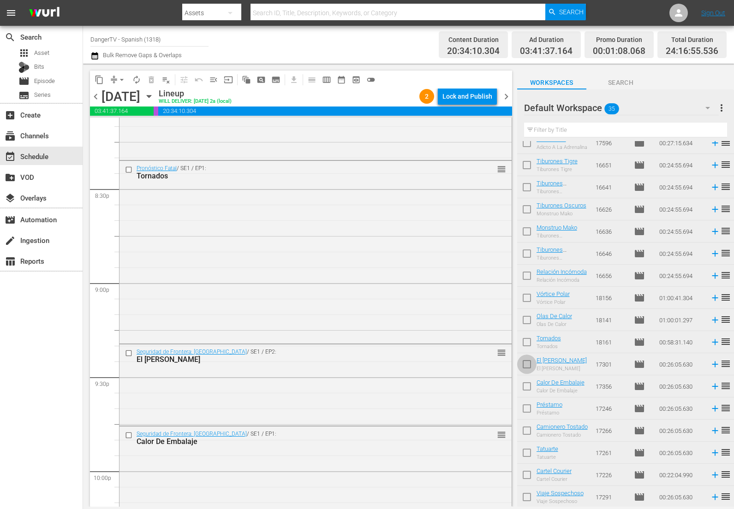
click at [528, 366] on input "checkbox" at bounding box center [526, 366] width 19 height 19
checkbox input "true"
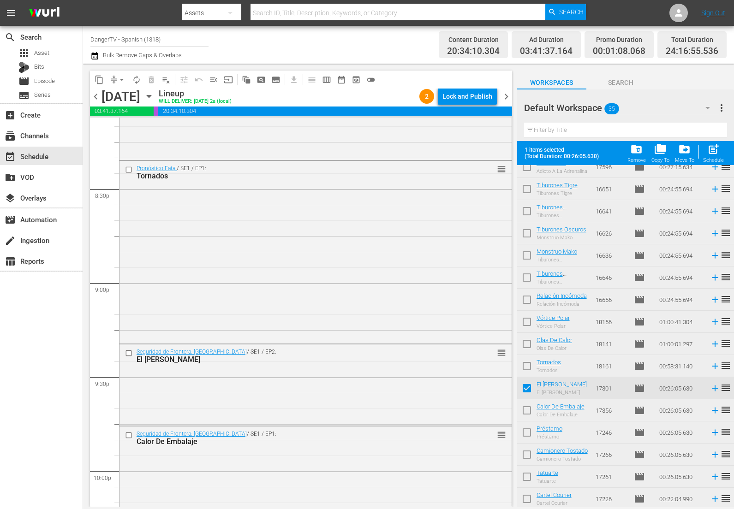
scroll to position [455, 0]
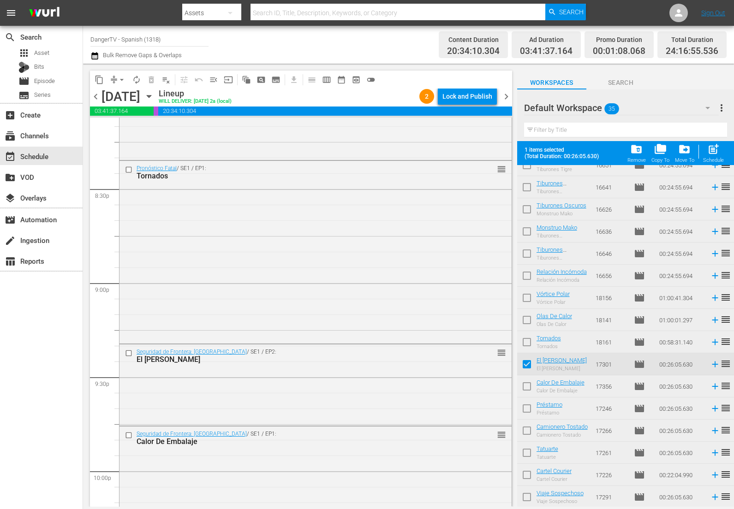
click at [528, 387] on input "checkbox" at bounding box center [526, 388] width 19 height 19
checkbox input "true"
click at [529, 412] on input "checkbox" at bounding box center [526, 410] width 19 height 19
checkbox input "true"
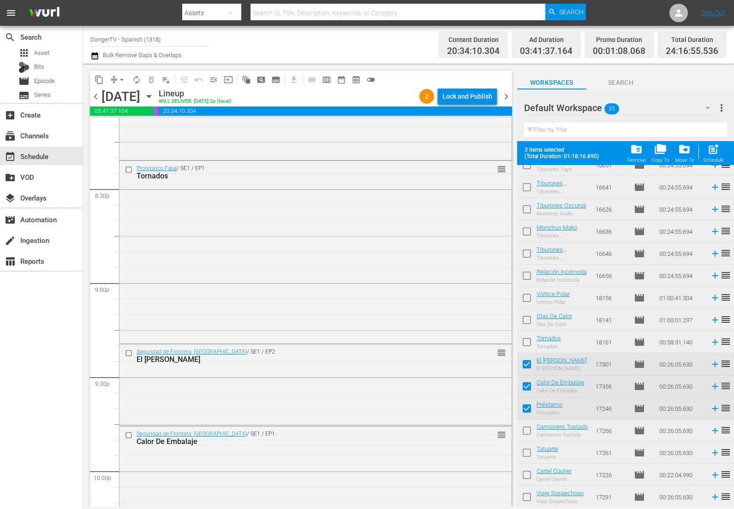
click at [527, 431] on input "checkbox" at bounding box center [526, 432] width 19 height 19
checkbox input "true"
click at [527, 457] on input "checkbox" at bounding box center [526, 454] width 19 height 19
checkbox input "true"
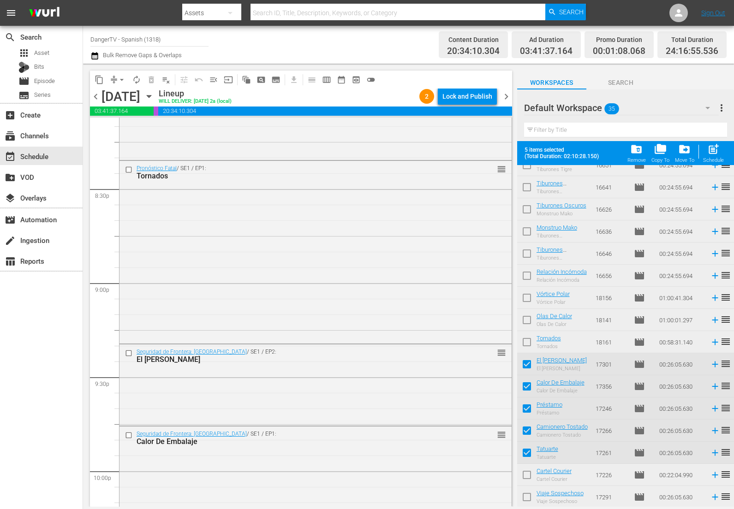
click at [528, 476] on input "checkbox" at bounding box center [526, 476] width 19 height 19
checkbox input "true"
drag, startPoint x: 529, startPoint y: 497, endPoint x: 550, endPoint y: 474, distance: 31.4
click at [529, 497] on input "checkbox" at bounding box center [526, 499] width 19 height 19
checkbox input "true"
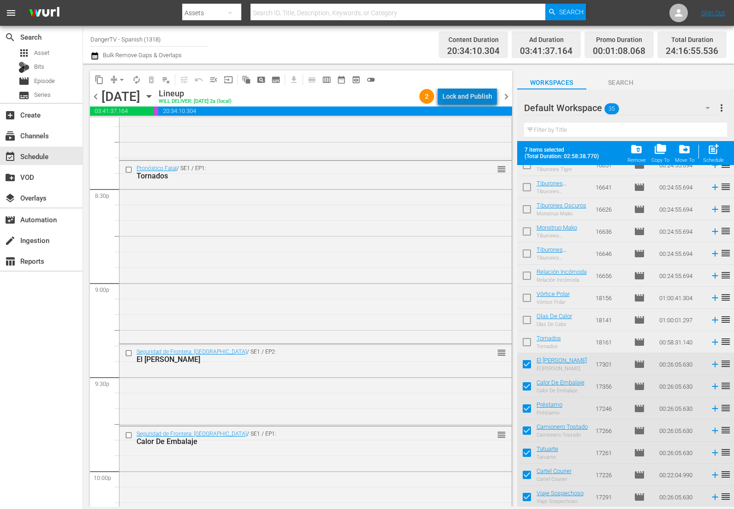
click at [478, 97] on div "Lock and Publish" at bounding box center [468, 96] width 50 height 17
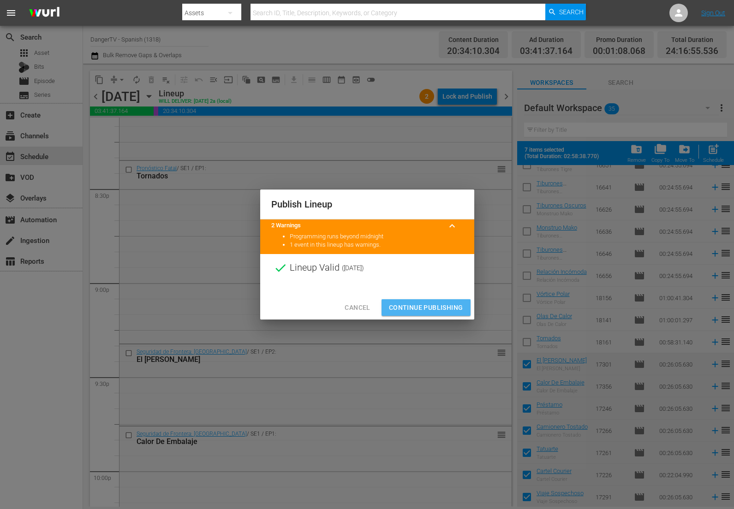
click at [428, 306] on span "Continue Publishing" at bounding box center [426, 308] width 74 height 12
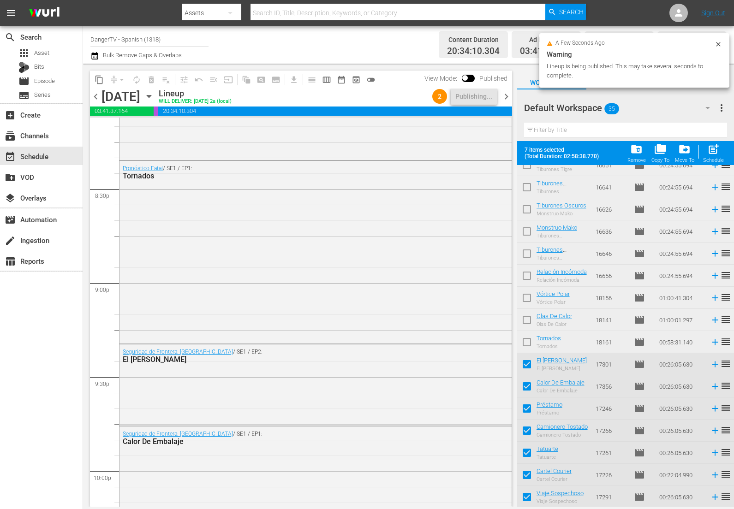
click at [506, 97] on span "chevron_right" at bounding box center [507, 97] width 12 height 12
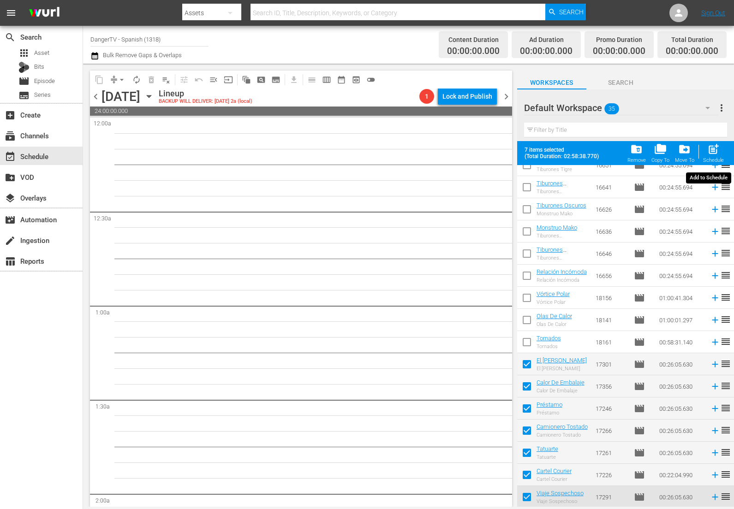
click at [715, 152] on span "post_add" at bounding box center [713, 149] width 12 height 12
checkbox input "false"
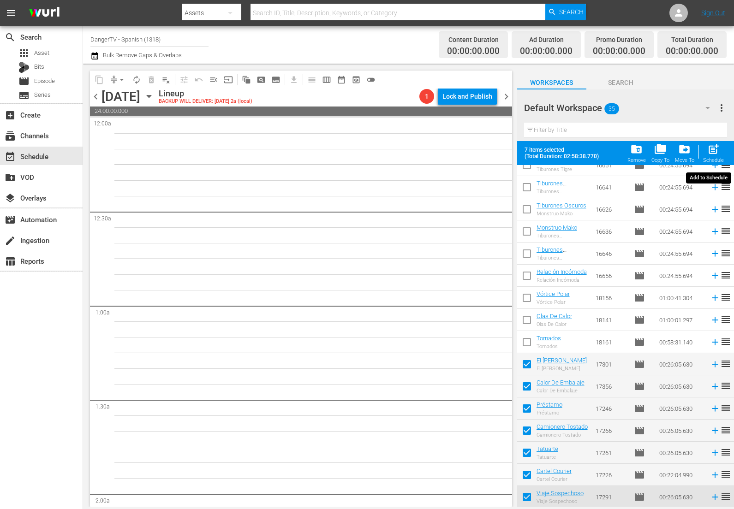
checkbox input "false"
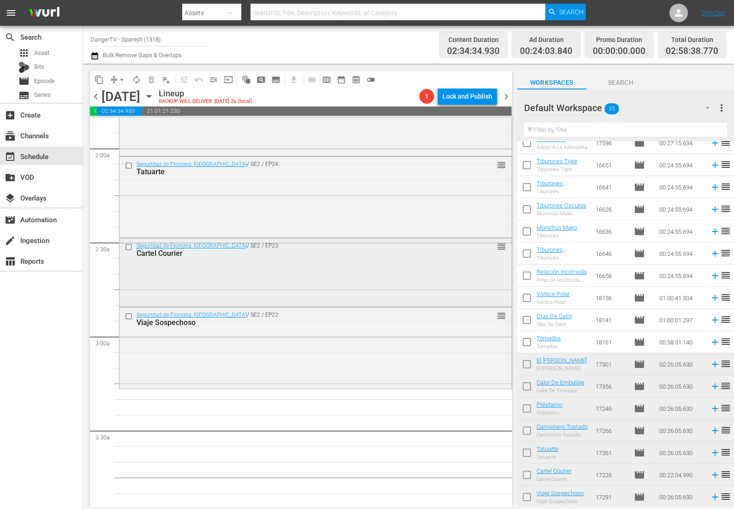
scroll to position [434, 0]
